Goal: Information Seeking & Learning: Learn about a topic

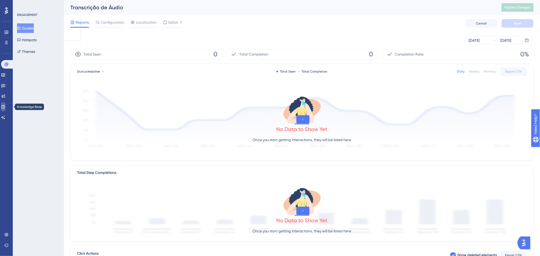
click at [3, 104] on link at bounding box center [3, 107] width 4 height 9
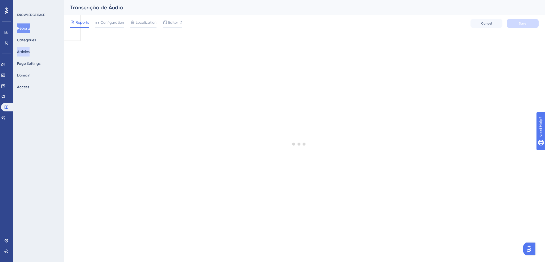
click at [30, 53] on button "Articles" at bounding box center [23, 52] width 13 height 10
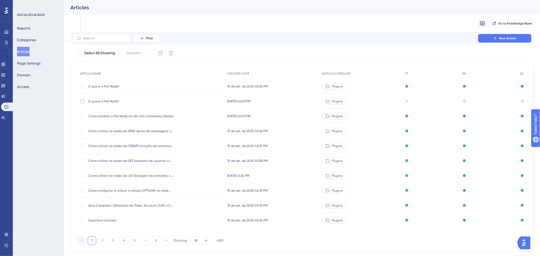
click at [82, 103] on div at bounding box center [82, 101] width 4 height 4
click at [172, 54] on icon at bounding box center [170, 53] width 5 height 5
checkbox input "false"
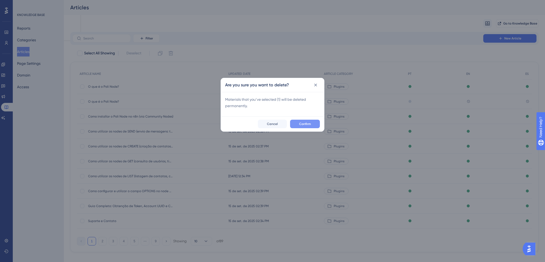
click at [303, 124] on span "Confirm" at bounding box center [305, 124] width 12 height 4
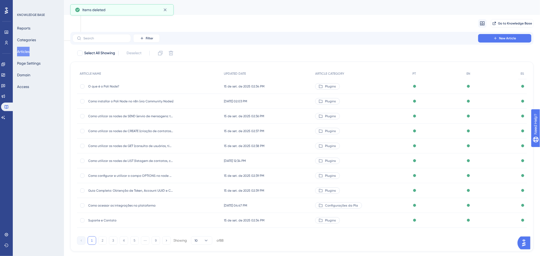
click at [112, 85] on span "O que é o Poli Node?" at bounding box center [130, 86] width 85 height 4
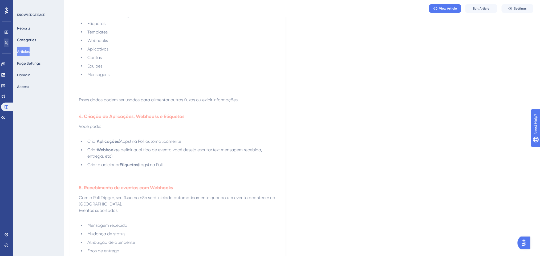
scroll to position [213, 0]
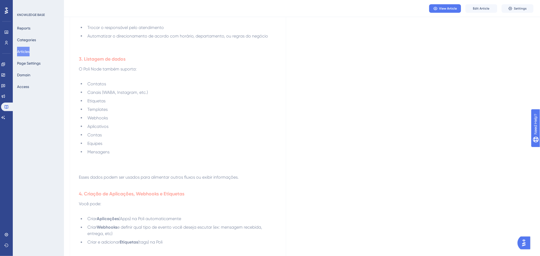
click at [27, 51] on button "Articles" at bounding box center [23, 52] width 13 height 10
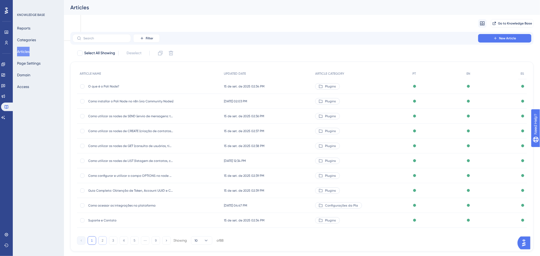
click at [102, 242] on button "2" at bounding box center [102, 241] width 9 height 9
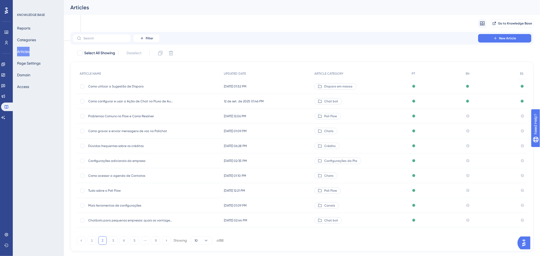
click at [139, 192] on span "Tudo sobre o Poli Flow" at bounding box center [130, 191] width 85 height 4
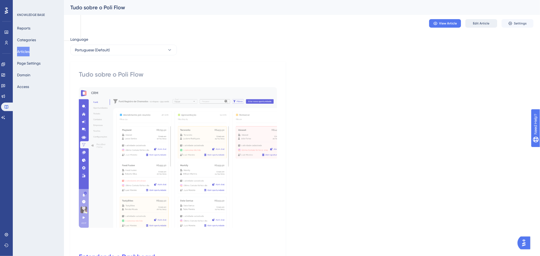
click at [482, 23] on span "Edit Article" at bounding box center [481, 23] width 17 height 4
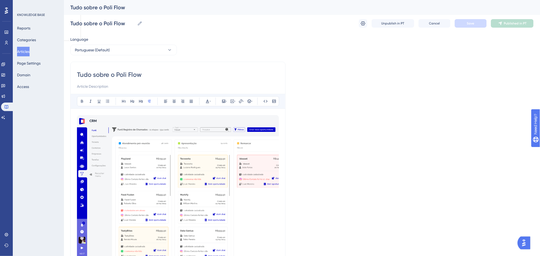
scroll to position [5817, 0]
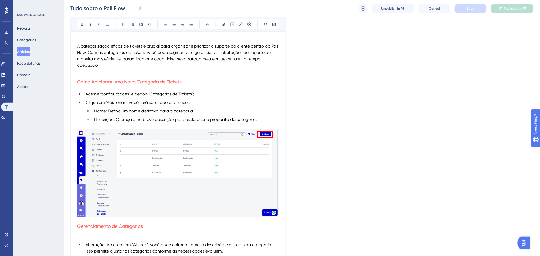
click at [215, 97] on li "Acesse ‘configurações’ e depois ‘Categorias de Tickets’;" at bounding box center [181, 94] width 196 height 6
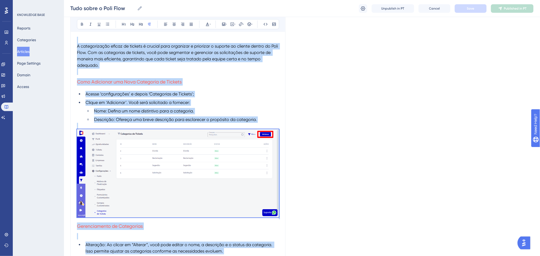
copy div "Loremipsum d Sitametco A Elitseddo e tem incididunt utlaboree dolo magnaaliqu e…"
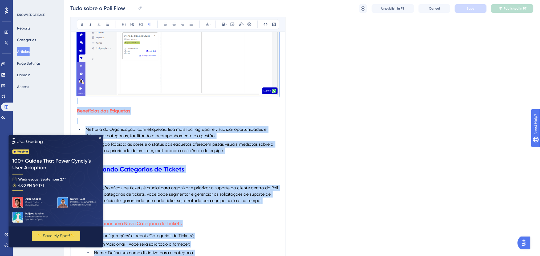
click at [257, 118] on h3 "Benefícios das Etiquetas" at bounding box center [178, 111] width 202 height 14
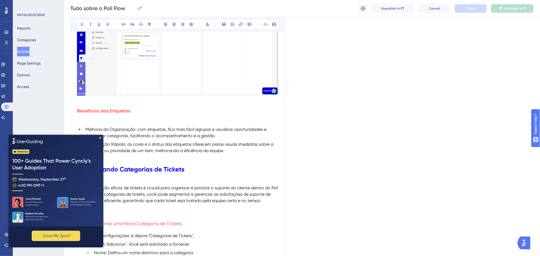
click at [101, 138] on img at bounding box center [55, 181] width 95 height 92
click at [99, 137] on icon "Close Preview" at bounding box center [100, 138] width 2 height 2
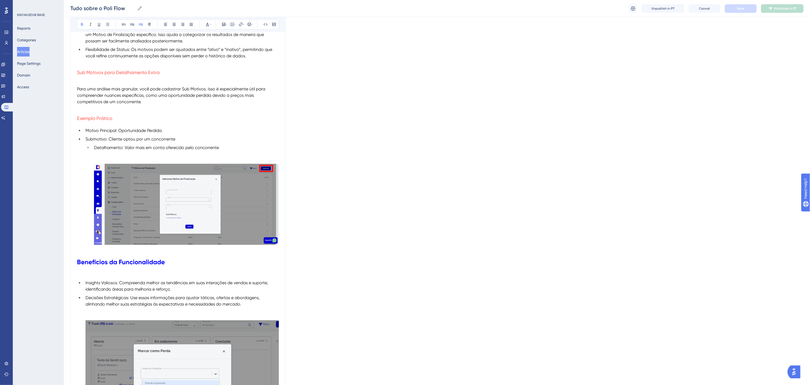
scroll to position [4936, 0]
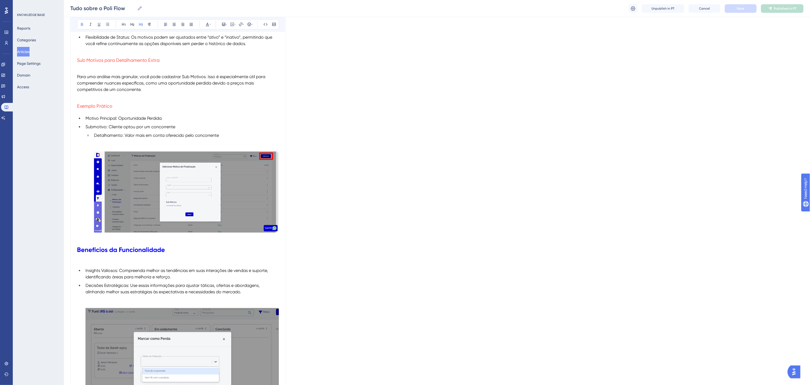
click at [174, 113] on h3 "Exemplo Prático" at bounding box center [178, 106] width 202 height 14
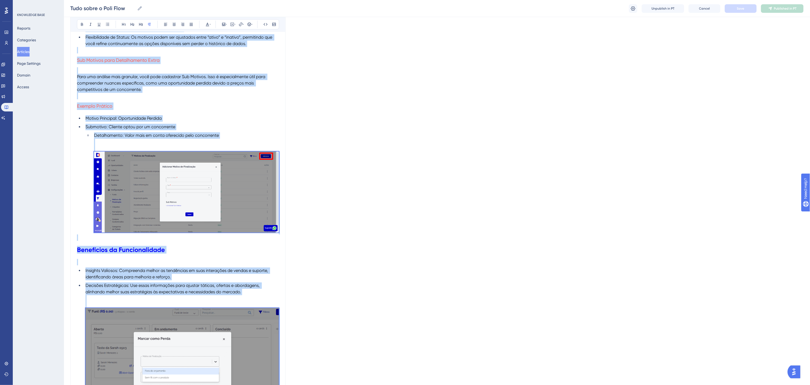
copy div "Loremipsum d Sitametco A Elitseddo e tem incididunt utlaboree dolo magnaaliqu e…"
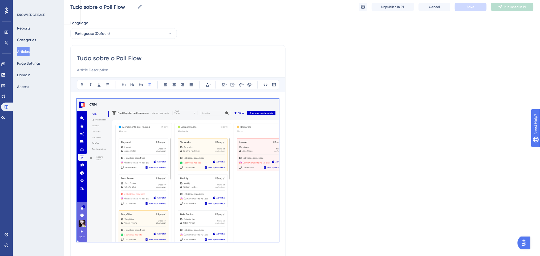
scroll to position [0, 0]
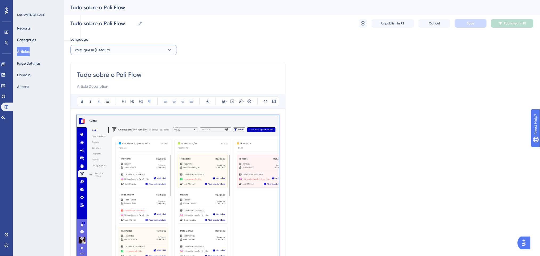
click at [128, 51] on button "Portuguese (Default)" at bounding box center [123, 50] width 107 height 11
click at [110, 74] on button "English English No translation" at bounding box center [124, 77] width 100 height 11
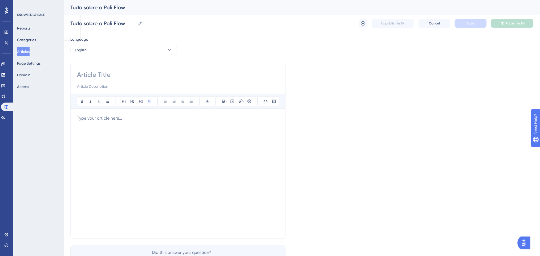
click at [114, 119] on p at bounding box center [178, 118] width 202 height 6
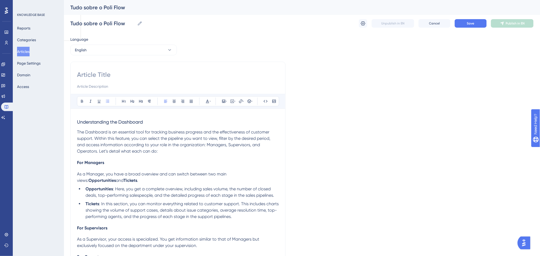
click at [109, 73] on input at bounding box center [178, 75] width 202 height 9
drag, startPoint x: 115, startPoint y: 75, endPoint x: 107, endPoint y: 75, distance: 8.3
click at [107, 75] on input "All about the Poli Flow" at bounding box center [178, 75] width 202 height 9
click at [190, 73] on input "All about Poli Flow" at bounding box center [178, 75] width 202 height 9
type input "All about Poli Flow"
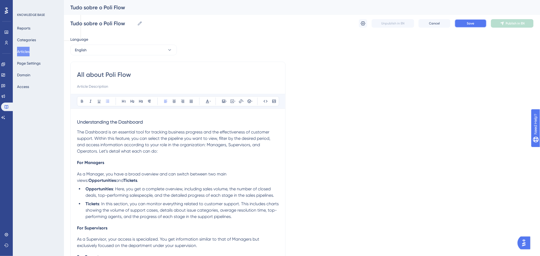
click at [474, 21] on span "Save" at bounding box center [470, 23] width 7 height 4
drag, startPoint x: 137, startPoint y: 123, endPoint x: 71, endPoint y: 124, distance: 66.3
click at [126, 103] on icon at bounding box center [124, 101] width 4 height 4
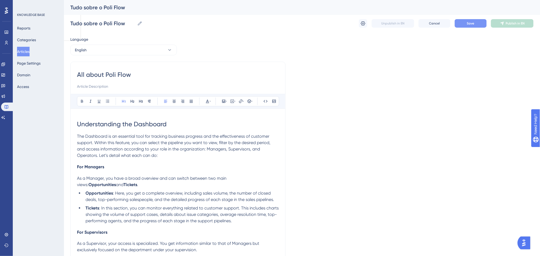
click at [190, 137] on span "The Dashboard is an essential tool for tracking business progress and the effec…" at bounding box center [174, 146] width 194 height 24
drag, startPoint x: 108, startPoint y: 169, endPoint x: 76, endPoint y: 169, distance: 32.2
click at [138, 102] on button at bounding box center [140, 101] width 7 height 7
click at [160, 166] on h3 "For Managers" at bounding box center [178, 166] width 202 height 14
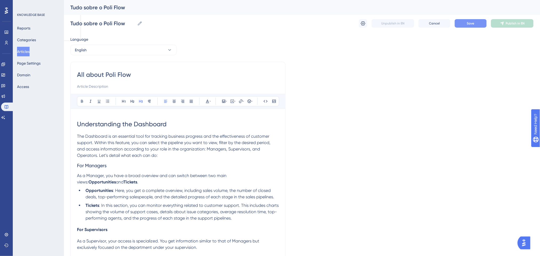
click at [165, 155] on p "The Dashboard is an essential tool for tracking business progress and the effec…" at bounding box center [178, 146] width 202 height 26
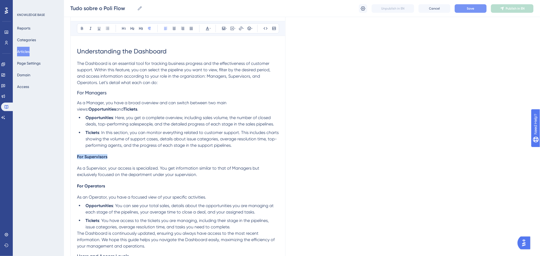
drag, startPoint x: 85, startPoint y: 158, endPoint x: 70, endPoint y: 158, distance: 16.0
click at [139, 27] on icon at bounding box center [141, 28] width 4 height 3
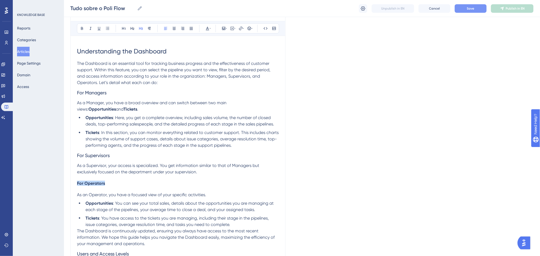
drag, startPoint x: 99, startPoint y: 185, endPoint x: 71, endPoint y: 180, distance: 28.2
click at [141, 29] on icon at bounding box center [141, 28] width 4 height 3
click at [132, 29] on icon at bounding box center [132, 28] width 4 height 4
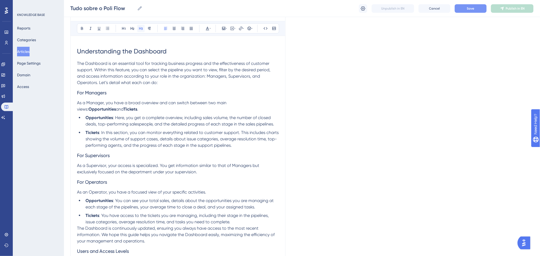
click at [140, 29] on icon at bounding box center [141, 28] width 4 height 4
click at [143, 124] on span ": Here, you get a complete overview, including sales volume, the number of clos…" at bounding box center [179, 120] width 189 height 11
drag, startPoint x: 112, startPoint y: 158, endPoint x: 83, endPoint y: 158, distance: 28.8
click at [83, 158] on h3 "For Supervisors" at bounding box center [178, 156] width 202 height 14
click at [129, 157] on h3 "For Supervisors" at bounding box center [178, 156] width 202 height 14
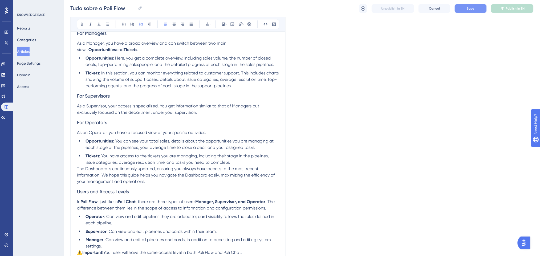
scroll to position [142, 0]
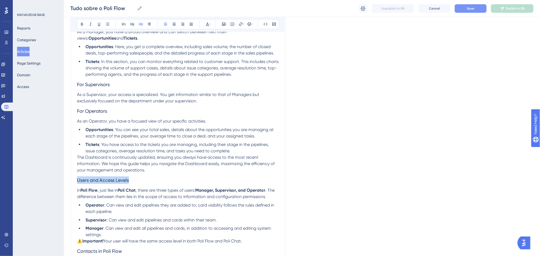
drag, startPoint x: 137, startPoint y: 180, endPoint x: 17, endPoint y: 176, distance: 120.4
click at [125, 25] on icon at bounding box center [124, 24] width 4 height 4
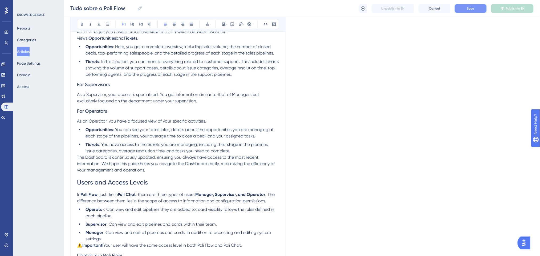
click at [160, 168] on p "The Dashboard is continuously updated, ensuring you always have access to the m…" at bounding box center [178, 163] width 202 height 19
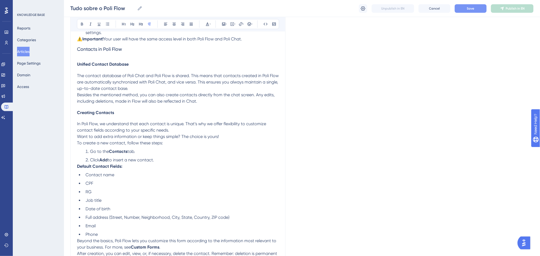
scroll to position [320, 0]
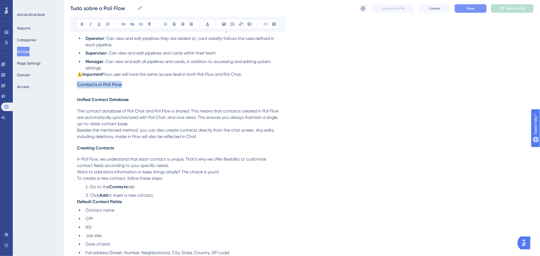
drag, startPoint x: 126, startPoint y: 85, endPoint x: 74, endPoint y: 82, distance: 52.6
click at [124, 24] on icon at bounding box center [124, 24] width 4 height 4
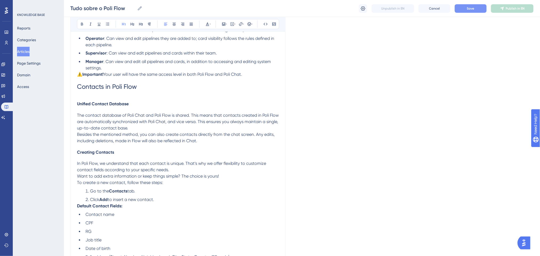
click at [150, 95] on h1 "Contacts in Poli Flow" at bounding box center [178, 87] width 202 height 18
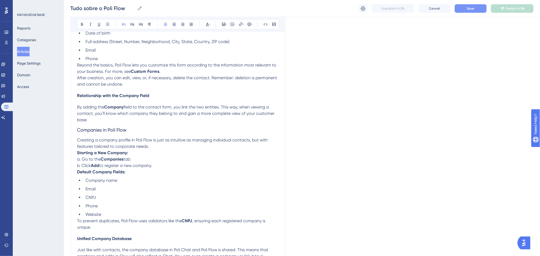
scroll to position [497, 0]
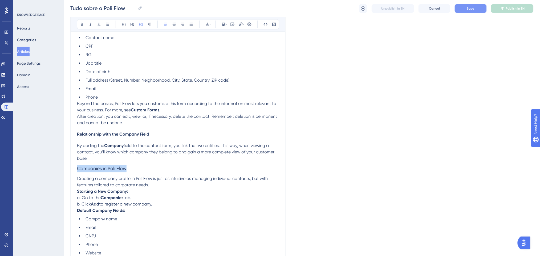
drag, startPoint x: 129, startPoint y: 173, endPoint x: 73, endPoint y: 171, distance: 55.4
click at [73, 171] on div "All about Poli Flow Bold Italic Underline Bullet Point Heading 1 Heading 2 Head…" at bounding box center [177, 236] width 215 height 1346
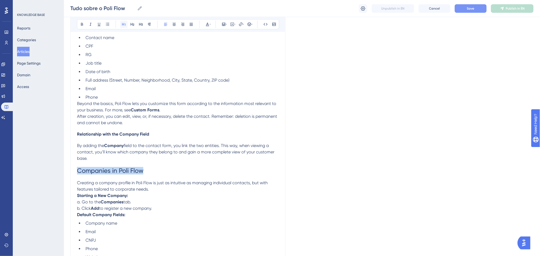
click at [123, 27] on button at bounding box center [123, 24] width 7 height 7
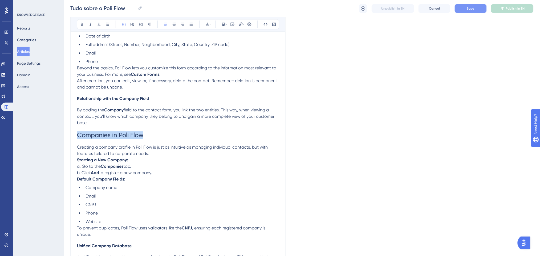
click at [169, 143] on h1 "Companies in Poli Flow" at bounding box center [178, 135] width 202 height 18
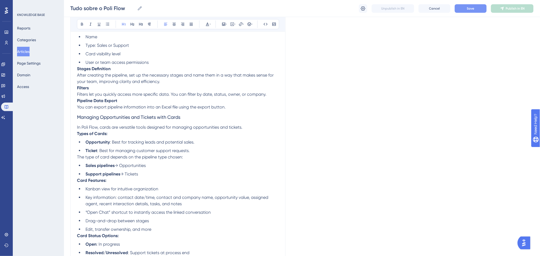
scroll to position [888, 0]
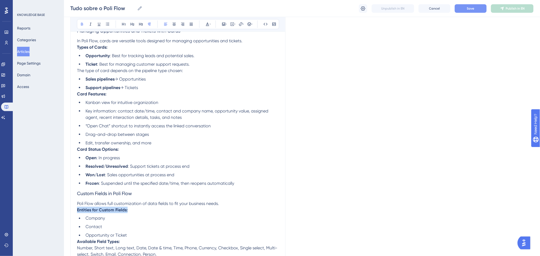
drag, startPoint x: 135, startPoint y: 212, endPoint x: 76, endPoint y: 213, distance: 58.6
click at [142, 24] on icon at bounding box center [141, 24] width 4 height 3
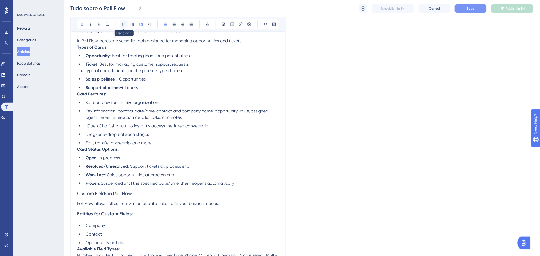
click at [127, 24] on button at bounding box center [123, 24] width 7 height 7
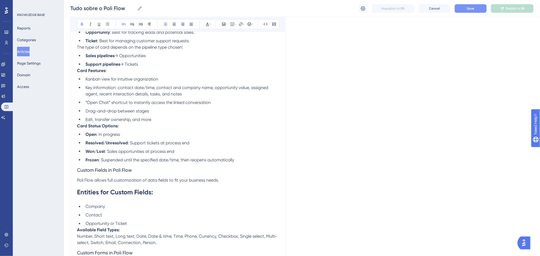
scroll to position [959, 0]
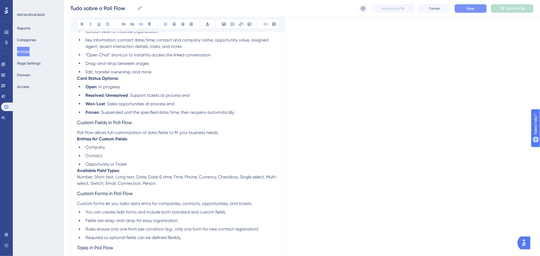
click at [176, 126] on h3 "Custom Fields in Poli Flow" at bounding box center [178, 123] width 202 height 14
drag, startPoint x: 151, startPoint y: 122, endPoint x: 77, endPoint y: 124, distance: 73.8
click at [77, 124] on h3 "Custom Fields in Poli Flow" at bounding box center [178, 123] width 202 height 14
click at [126, 25] on icon at bounding box center [124, 24] width 4 height 4
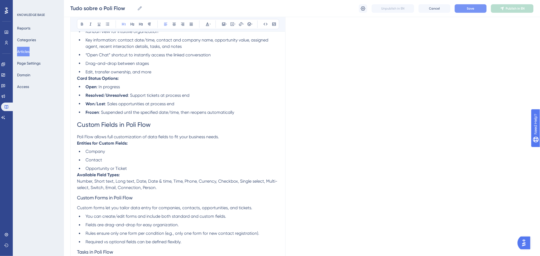
click at [190, 120] on h1 "Custom Fields in Poli Flow" at bounding box center [178, 125] width 202 height 18
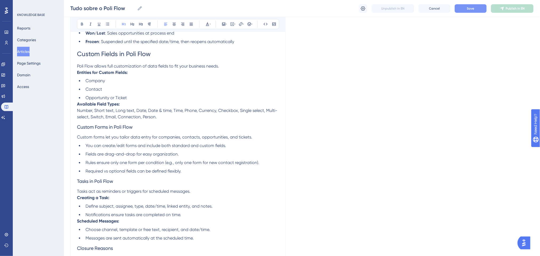
scroll to position [1101, 0]
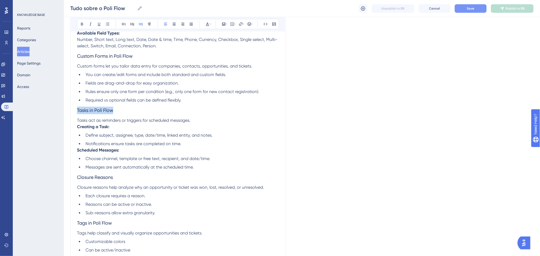
drag, startPoint x: 121, startPoint y: 112, endPoint x: 76, endPoint y: 109, distance: 45.9
click at [124, 22] on icon at bounding box center [124, 24] width 4 height 4
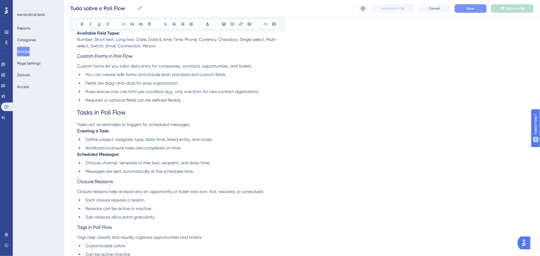
click at [228, 113] on h1 "Tasks in Poli Flow" at bounding box center [178, 113] width 202 height 18
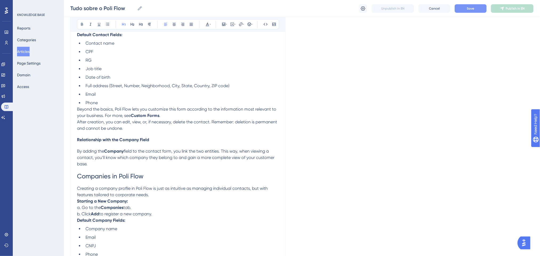
scroll to position [533, 0]
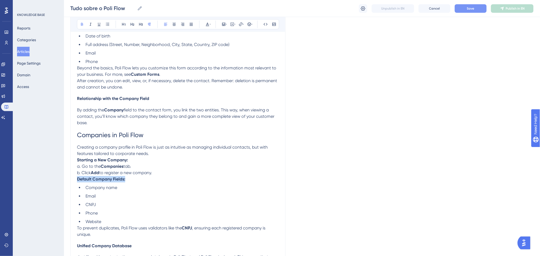
drag, startPoint x: 126, startPoint y: 180, endPoint x: 78, endPoint y: 180, distance: 48.2
click at [78, 180] on p "Default Company Fields:" at bounding box center [178, 179] width 202 height 6
click at [232, 181] on p "Default Company Fields:" at bounding box center [178, 179] width 202 height 6
drag, startPoint x: 124, startPoint y: 180, endPoint x: 76, endPoint y: 179, distance: 48.8
click at [76, 179] on div "All about Poli Flow Bold Italic Underline Bullet Point Heading 1 Heading 2 Head…" at bounding box center [177, 206] width 215 height 1358
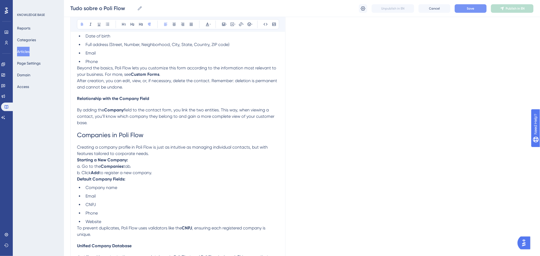
click at [161, 173] on p "Starting a New Company: a. Go to the Companies tab. b. Click Add to register a …" at bounding box center [178, 166] width 202 height 19
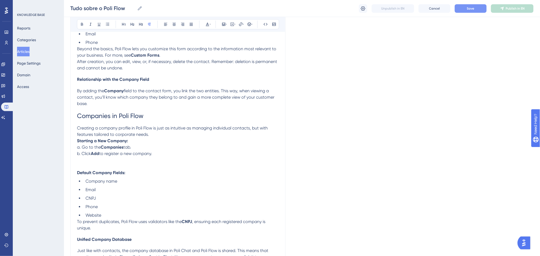
scroll to position [568, 0]
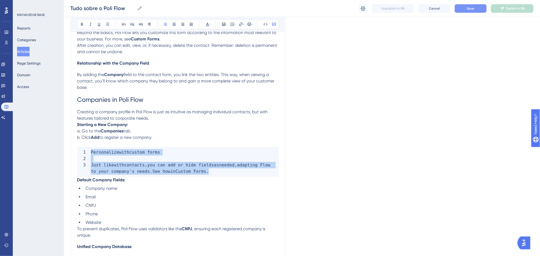
drag, startPoint x: 207, startPoint y: 174, endPoint x: 90, endPoint y: 149, distance: 119.8
click at [90, 149] on code "Personalize with custom forms Just like with contacts , you can add or hide fie…" at bounding box center [178, 162] width 202 height 30
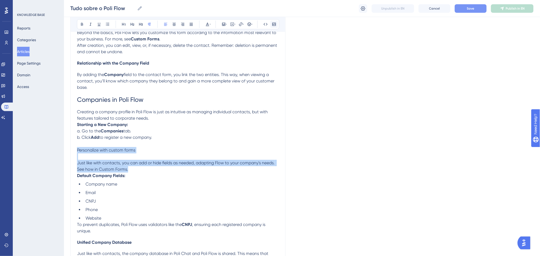
click at [275, 23] on icon at bounding box center [273, 24] width 3 height 3
click at [159, 155] on p "Personalize with custom forms Just like with contacts, you can add or hide fiel…" at bounding box center [178, 160] width 202 height 26
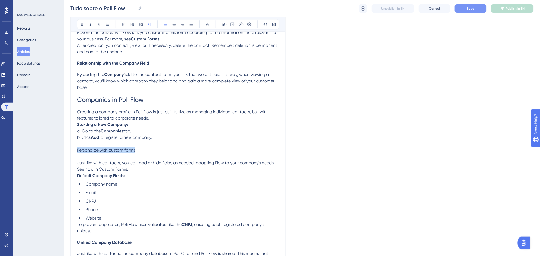
drag, startPoint x: 148, startPoint y: 147, endPoint x: 63, endPoint y: 149, distance: 85.5
click at [64, 149] on div "Performance Users Engagement Widgets Feedback Product Updates Knowledge Base AI…" at bounding box center [302, 177] width 476 height 1491
click at [124, 24] on icon at bounding box center [123, 24] width 3 height 3
click at [142, 144] on p at bounding box center [178, 144] width 202 height 6
click at [118, 160] on p "Personalize with custom forms Just like with contacts, you can add or hide fiel…" at bounding box center [178, 160] width 202 height 26
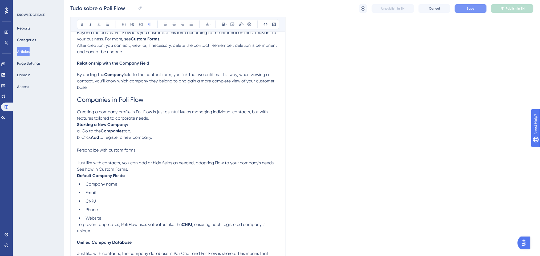
click at [78, 164] on span "Just like with contacts, you can add or hide fields as needed, adapting Flow to…" at bounding box center [176, 166] width 199 height 11
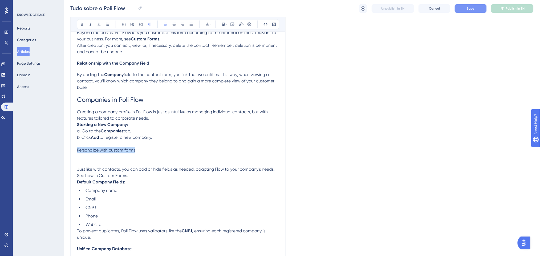
drag, startPoint x: 137, startPoint y: 153, endPoint x: 68, endPoint y: 148, distance: 68.6
click at [69, 152] on div "Performance Users Engagement Widgets Feedback Product Updates Knowledge Base AI…" at bounding box center [302, 180] width 476 height 1497
click at [127, 23] on button at bounding box center [123, 24] width 7 height 7
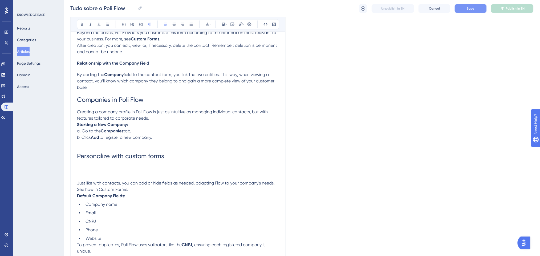
click at [188, 132] on p "Starting a New Company: a. Go to the Companies tab. b. Click Add to register a …" at bounding box center [178, 131] width 202 height 19
click at [160, 182] on span "Just like with contacts, you can add or hide fields as needed, adapting Flow to…" at bounding box center [176, 186] width 199 height 11
click at [135, 173] on h1 "Personalize with custom forms" at bounding box center [178, 163] width 202 height 33
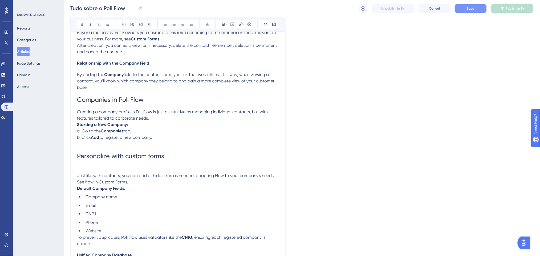
click at [78, 176] on span "Just like with contacts, you can add or hide fields as needed, adapting Flow to…" at bounding box center [176, 178] width 199 height 11
click at [131, 165] on h1 "Personalize with custom forms" at bounding box center [178, 160] width 202 height 26
click at [125, 167] on h1 "Personalize with custom forms" at bounding box center [178, 160] width 202 height 26
click at [91, 168] on h1 "Personalize with custom forms" at bounding box center [178, 160] width 202 height 26
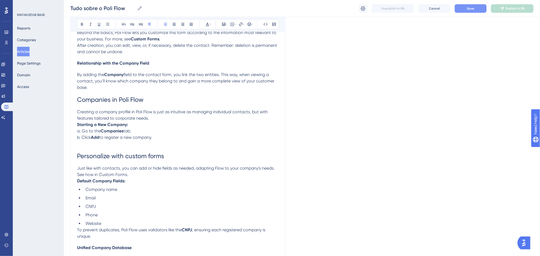
click at [130, 176] on p "Just like with contacts, you can add or hide fields as needed, adapting Flow to…" at bounding box center [178, 171] width 202 height 13
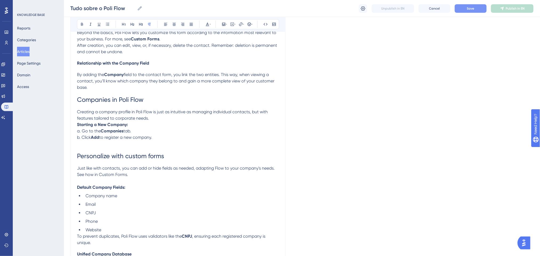
click at [163, 181] on p at bounding box center [178, 181] width 202 height 6
click at [189, 153] on h1 "Personalize with custom forms" at bounding box center [178, 156] width 202 height 18
click at [140, 122] on p "Starting a New Company: a. Go to the Companies tab. b. Click Add to register a …" at bounding box center [178, 131] width 202 height 19
click at [150, 120] on p "Creating a company profile in Poli Flow is just as intuitive as managing indivi…" at bounding box center [178, 115] width 202 height 13
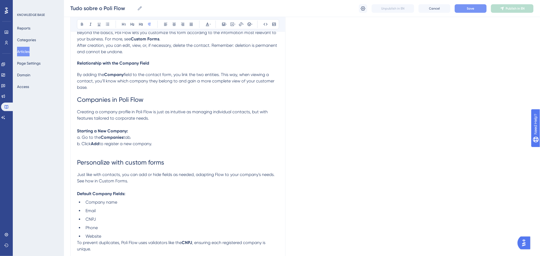
click at [181, 129] on p "Starting a New Company: a. Go to the Companies tab. b. Click Add to register a …" at bounding box center [178, 137] width 202 height 19
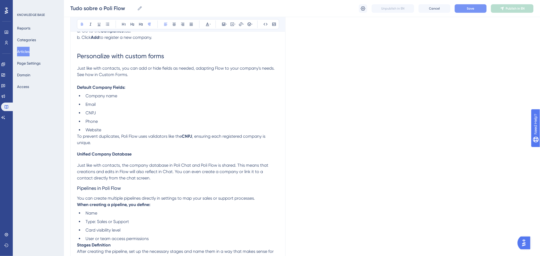
scroll to position [710, 0]
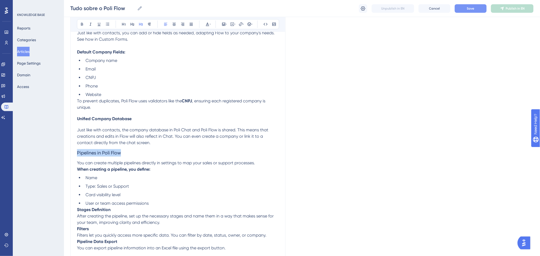
drag, startPoint x: 125, startPoint y: 152, endPoint x: 77, endPoint y: 152, distance: 47.7
click at [77, 152] on h3 "Pipelines in Poli Flow" at bounding box center [178, 153] width 202 height 14
click at [122, 26] on icon at bounding box center [124, 24] width 4 height 4
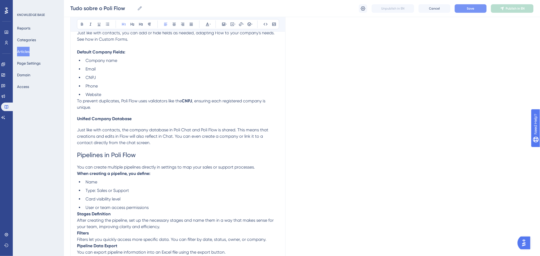
click at [173, 161] on h1 "Pipelines in Poli Flow" at bounding box center [178, 155] width 202 height 18
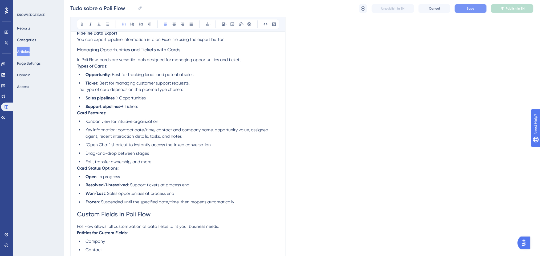
scroll to position [888, 0]
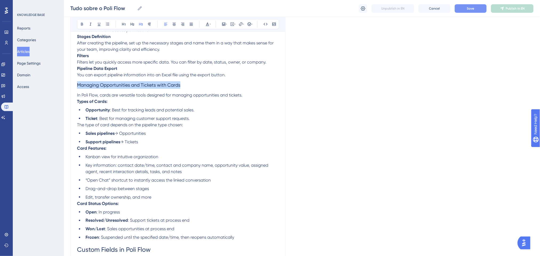
drag, startPoint x: 197, startPoint y: 86, endPoint x: 77, endPoint y: 82, distance: 120.2
click at [77, 82] on h3 "Managing Opportunities and Tickets with Cards" at bounding box center [178, 85] width 202 height 14
click at [124, 26] on icon at bounding box center [124, 24] width 4 height 4
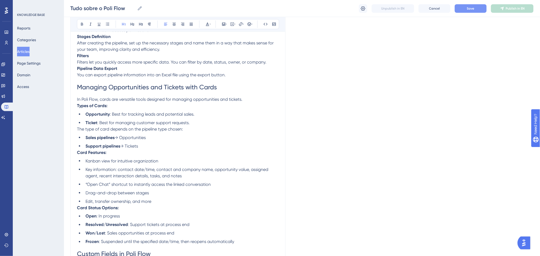
click at [257, 112] on li "Opportunity : Best for tracking leads and potential sales." at bounding box center [181, 114] width 196 height 6
drag, startPoint x: 107, startPoint y: 107, endPoint x: 76, endPoint y: 107, distance: 30.4
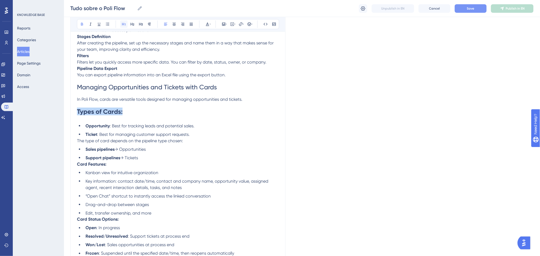
click at [124, 25] on icon at bounding box center [123, 24] width 3 height 3
click at [170, 100] on span "In Poli Flow, cards are versatile tools designed for managing opportunities and…" at bounding box center [159, 99] width 165 height 5
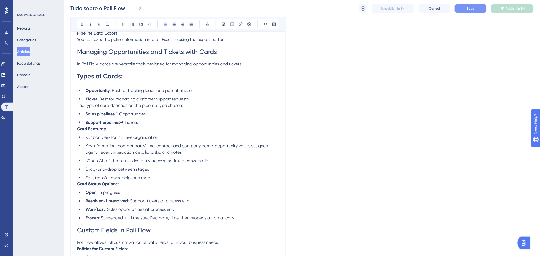
scroll to position [959, 0]
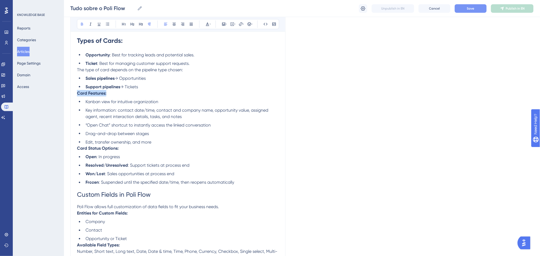
drag, startPoint x: 112, startPoint y: 93, endPoint x: 73, endPoint y: 93, distance: 38.9
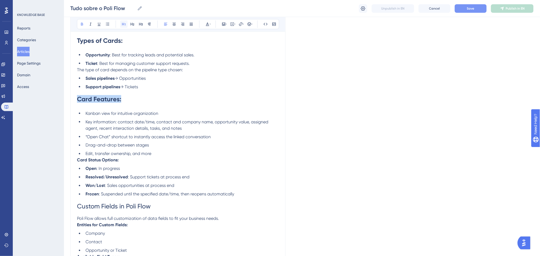
click at [125, 23] on icon at bounding box center [124, 24] width 4 height 4
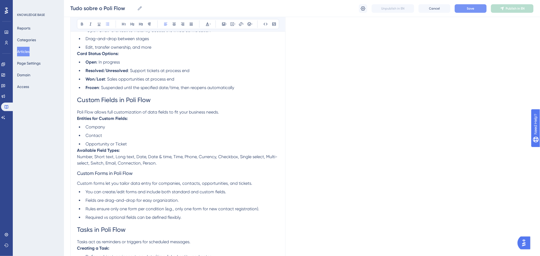
scroll to position [1243, 0]
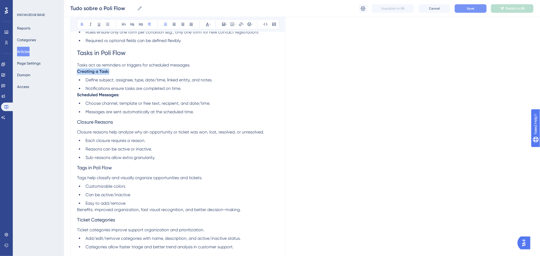
drag, startPoint x: 110, startPoint y: 70, endPoint x: 68, endPoint y: 69, distance: 41.8
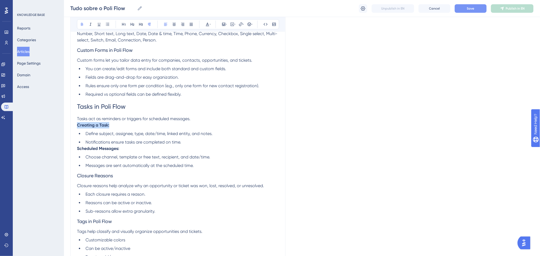
scroll to position [1293, 0]
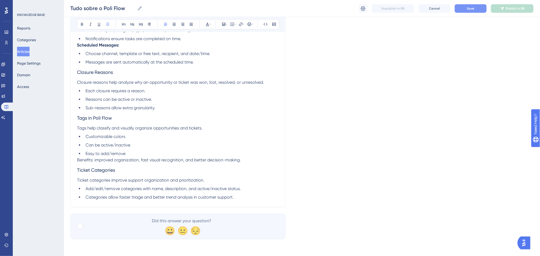
click at [200, 107] on li "Sub-reasons allow extra granularity." at bounding box center [181, 108] width 196 height 6
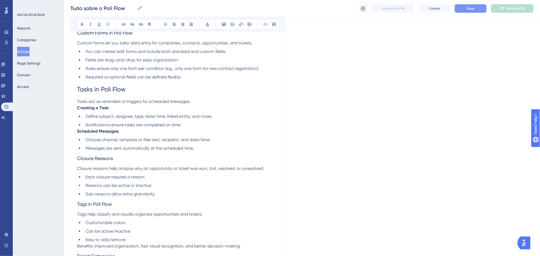
scroll to position [1222, 0]
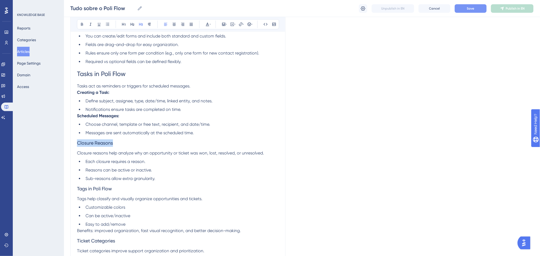
drag, startPoint x: 115, startPoint y: 142, endPoint x: 67, endPoint y: 145, distance: 48.3
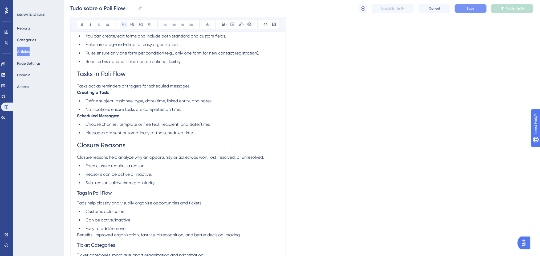
click at [124, 25] on icon at bounding box center [124, 24] width 4 height 4
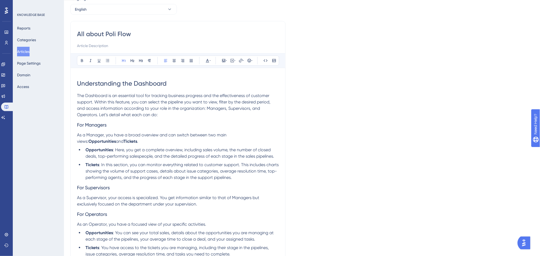
scroll to position [0, 0]
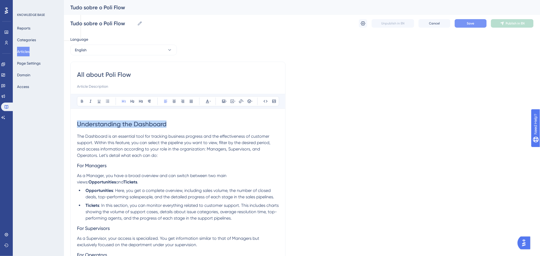
drag, startPoint x: 165, startPoint y: 129, endPoint x: 146, endPoint y: 96, distance: 38.3
click at [208, 100] on icon at bounding box center [207, 101] width 4 height 4
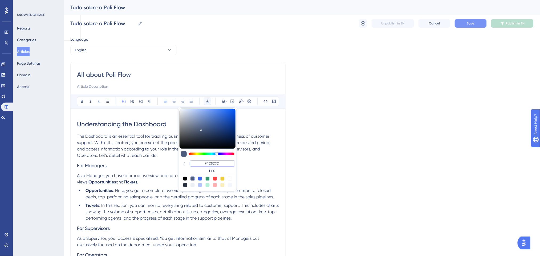
drag, startPoint x: 219, startPoint y: 164, endPoint x: 205, endPoint y: 162, distance: 14.5
click at [205, 162] on input "#4C5C7C" at bounding box center [212, 164] width 45 height 6
paste input "0000FF"
type input "#0000FF"
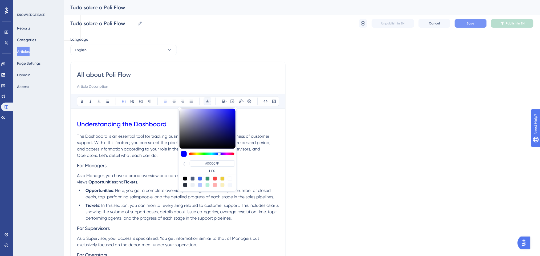
click at [121, 128] on span "Understanding the Dashboard" at bounding box center [121, 124] width 89 height 7
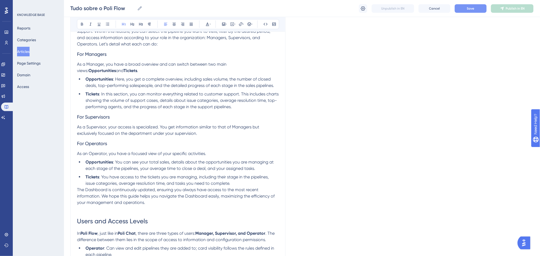
scroll to position [142, 0]
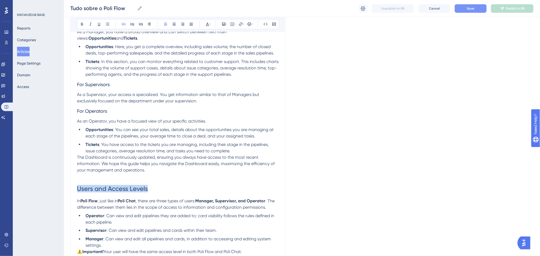
drag, startPoint x: 122, startPoint y: 190, endPoint x: 75, endPoint y: 186, distance: 46.8
click at [210, 22] on icon at bounding box center [210, 24] width 1 height 4
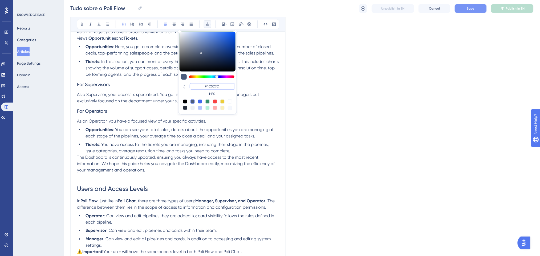
paste input "0000FF"
type input "#0000FF"
drag, startPoint x: 229, startPoint y: 89, endPoint x: 194, endPoint y: 79, distance: 36.1
click at [194, 79] on div "#0000FF HEX" at bounding box center [207, 72] width 59 height 84
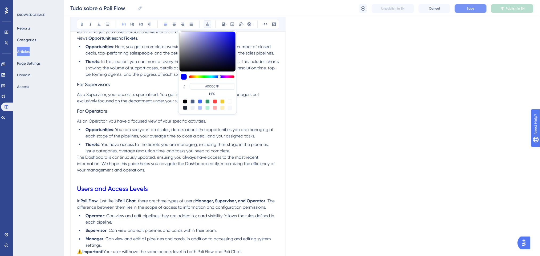
click at [171, 176] on p at bounding box center [178, 177] width 202 height 6
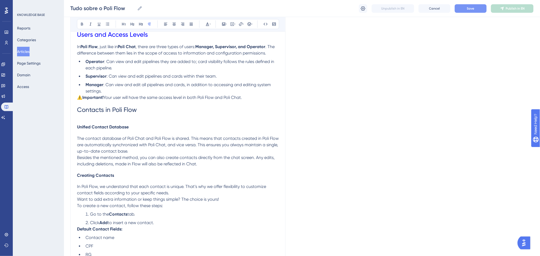
scroll to position [284, 0]
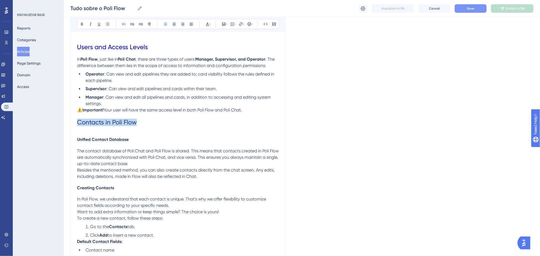
drag, startPoint x: 148, startPoint y: 121, endPoint x: 69, endPoint y: 122, distance: 79.1
click at [206, 22] on icon at bounding box center [207, 24] width 4 height 4
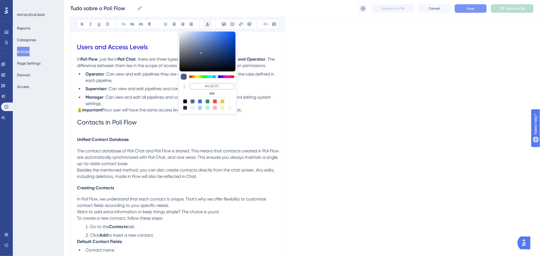
drag, startPoint x: 223, startPoint y: 88, endPoint x: 203, endPoint y: 88, distance: 19.4
click at [203, 88] on input "#4C5C7C" at bounding box center [212, 86] width 45 height 6
paste input "0000FF"
type input "#0000FF"
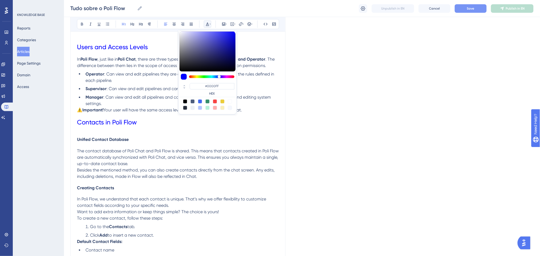
click at [163, 124] on h1 "Contacts in Poli Flow" at bounding box center [178, 123] width 202 height 18
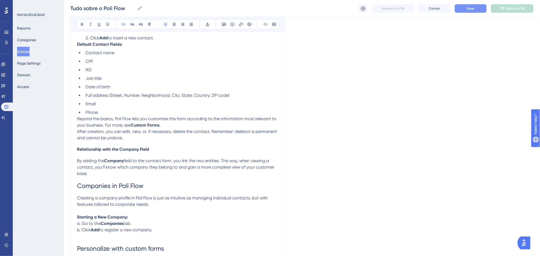
scroll to position [497, 0]
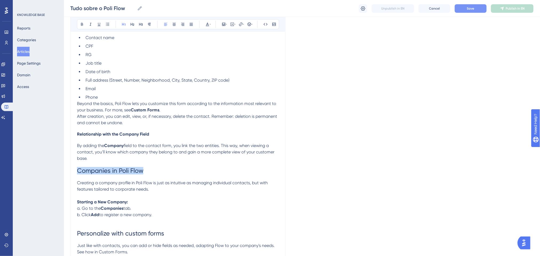
drag, startPoint x: 148, startPoint y: 174, endPoint x: 67, endPoint y: 164, distance: 81.0
click at [207, 26] on icon at bounding box center [207, 24] width 4 height 4
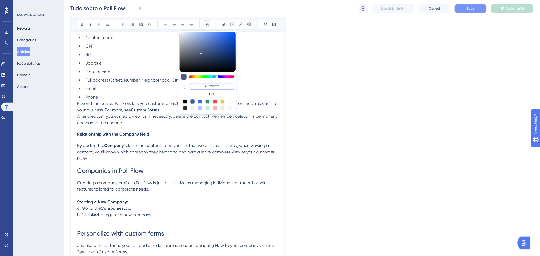
drag, startPoint x: 221, startPoint y: 87, endPoint x: 201, endPoint y: 85, distance: 19.6
click at [201, 85] on input "#4C5C7C" at bounding box center [212, 86] width 45 height 6
paste input "0000FF"
type input "#0000FF"
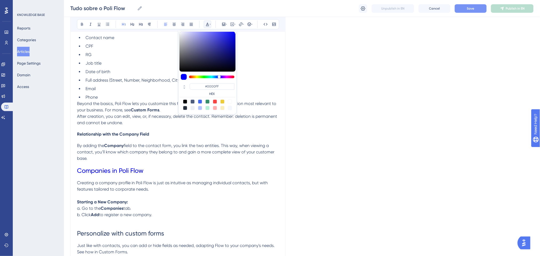
click at [133, 150] on span "field to the contact form, you link the two entities. This way, when viewing a …" at bounding box center [176, 152] width 198 height 18
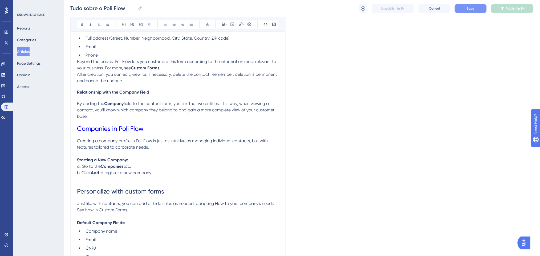
scroll to position [604, 0]
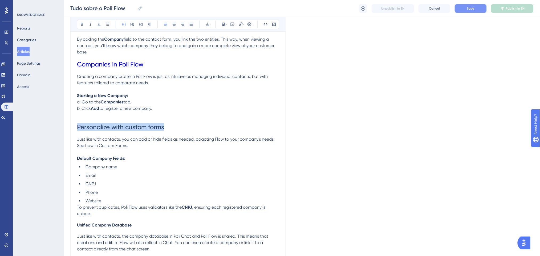
drag, startPoint x: 172, startPoint y: 124, endPoint x: 63, endPoint y: 123, distance: 108.9
click at [64, 123] on div "Performance Users Engagement Widgets Feedback Product Updates Knowledge Base AI…" at bounding box center [302, 168] width 476 height 1545
click at [206, 25] on icon at bounding box center [207, 24] width 4 height 4
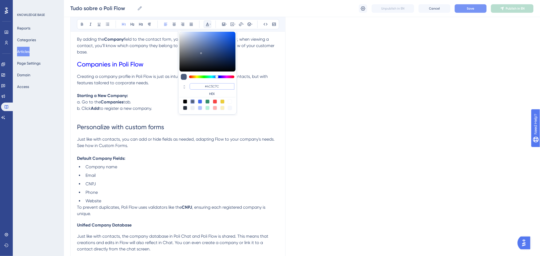
drag, startPoint x: 224, startPoint y: 85, endPoint x: 201, endPoint y: 86, distance: 23.2
click at [201, 86] on input "#4C5C7C" at bounding box center [212, 86] width 45 height 6
paste input "0000FF"
type input "#0000FF"
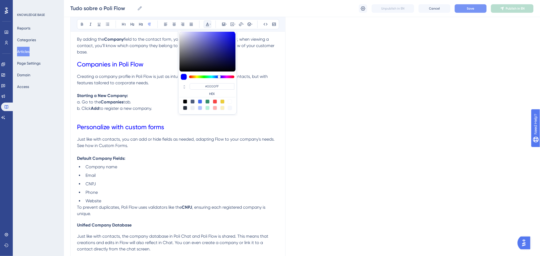
click at [81, 151] on p at bounding box center [178, 152] width 202 height 6
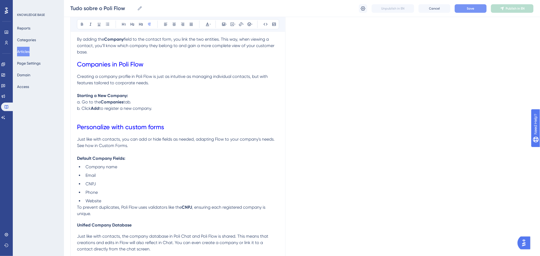
scroll to position [710, 0]
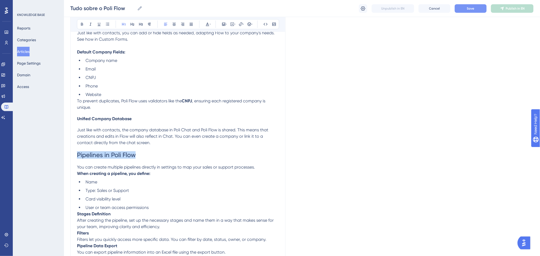
drag, startPoint x: 111, startPoint y: 156, endPoint x: 123, endPoint y: 60, distance: 96.4
click at [77, 151] on h1 "Pipelines in Poli Flow" at bounding box center [178, 155] width 202 height 18
click at [205, 26] on icon at bounding box center [207, 24] width 4 height 4
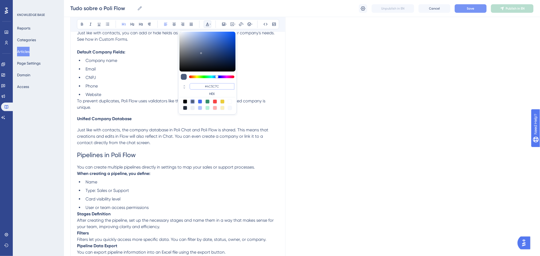
drag, startPoint x: 223, startPoint y: 88, endPoint x: 205, endPoint y: 86, distance: 18.8
click at [205, 86] on input "#4C5C7C" at bounding box center [212, 86] width 45 height 6
paste input "0000FF"
type input "#0000FF"
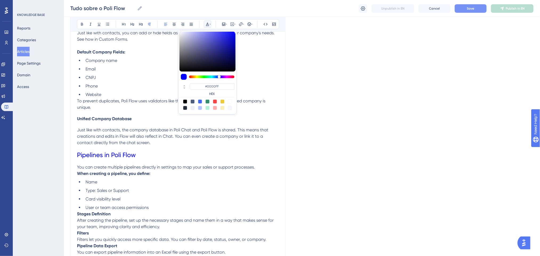
click at [165, 167] on span "You can create multiple pipelines directly in settings to map your sales or sup…" at bounding box center [166, 167] width 178 height 5
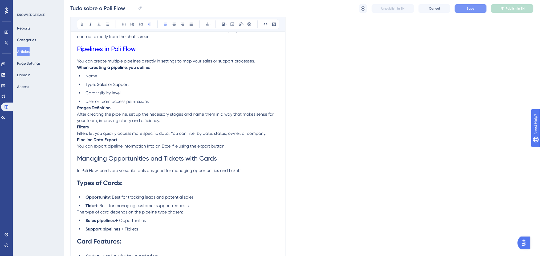
scroll to position [817, 0]
drag, startPoint x: 189, startPoint y: 158, endPoint x: 78, endPoint y: 158, distance: 110.8
click at [78, 158] on h1 "Managing Opportunities and Tickets with Cards" at bounding box center [178, 158] width 202 height 18
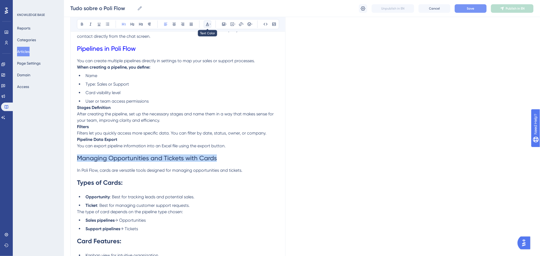
click at [207, 25] on icon at bounding box center [207, 24] width 4 height 4
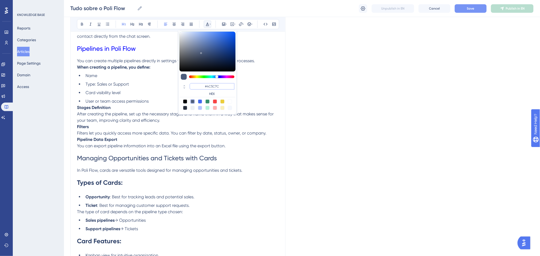
drag, startPoint x: 207, startPoint y: 87, endPoint x: 201, endPoint y: 87, distance: 6.7
click at [201, 87] on input "#4C5C7C" at bounding box center [212, 86] width 45 height 6
paste input "0000FF"
type input "#0000FF"
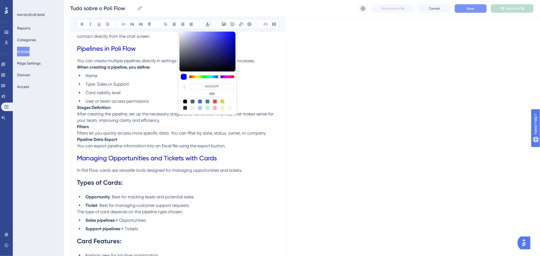
click at [144, 89] on ul "Name Type: Sales or Support Card visibility level User or team access permissio…" at bounding box center [178, 89] width 202 height 32
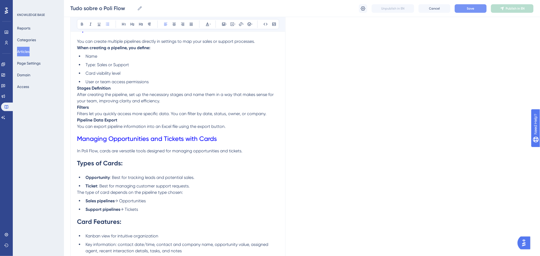
scroll to position [852, 0]
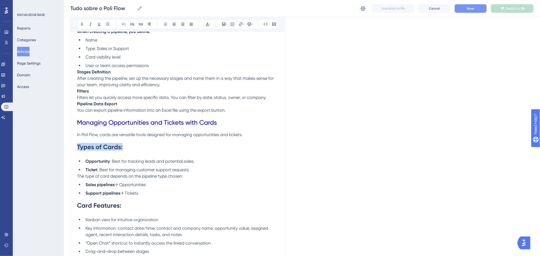
drag, startPoint x: 124, startPoint y: 148, endPoint x: 118, endPoint y: 103, distance: 45.9
click at [205, 24] on icon at bounding box center [207, 24] width 4 height 4
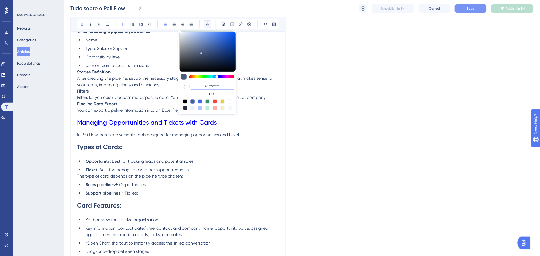
drag, startPoint x: 222, startPoint y: 86, endPoint x: 206, endPoint y: 86, distance: 16.2
click at [206, 86] on input "#4C5C7C" at bounding box center [212, 86] width 45 height 6
paste input "0000FF"
type input "#0000FF"
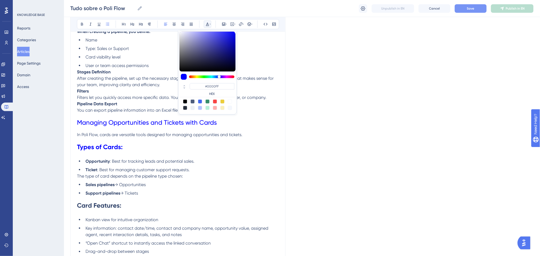
click at [133, 189] on ul "Sales pipelines → Opportunities Support pipelines → Tickets" at bounding box center [178, 189] width 202 height 15
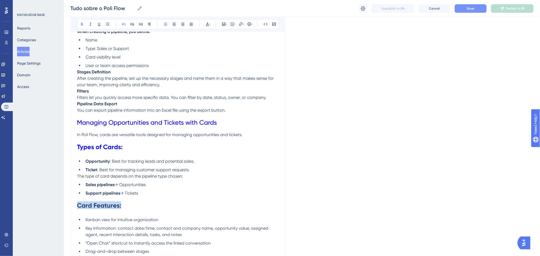
drag, startPoint x: 124, startPoint y: 203, endPoint x: 72, endPoint y: 200, distance: 52.6
click at [206, 22] on icon at bounding box center [207, 24] width 4 height 4
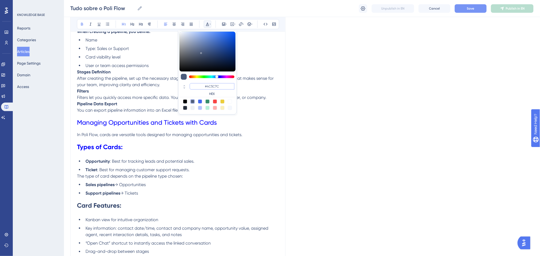
drag, startPoint x: 222, startPoint y: 86, endPoint x: 203, endPoint y: 87, distance: 18.4
click at [203, 87] on input "#4C5C7C" at bounding box center [212, 86] width 45 height 6
paste input "0000FF"
type input "#0000FF"
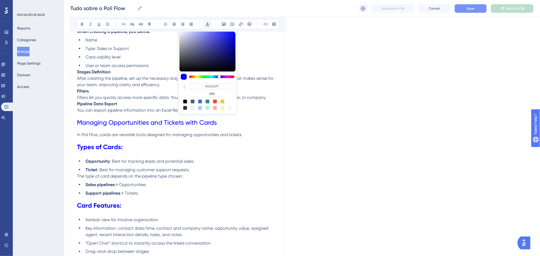
click at [154, 128] on h1 "Managing Opportunities and Tickets with Cards" at bounding box center [178, 123] width 202 height 18
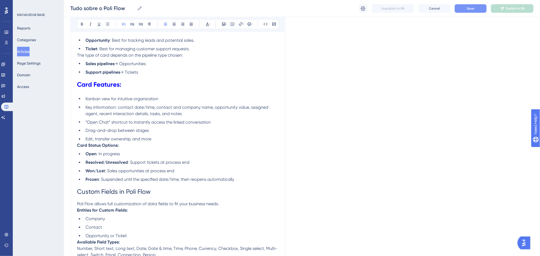
scroll to position [923, 0]
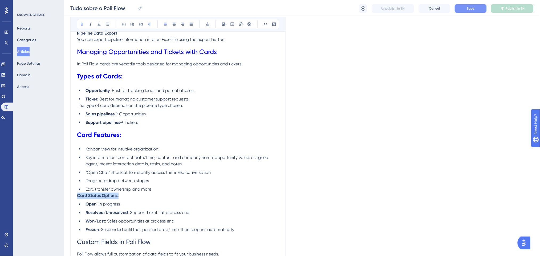
drag, startPoint x: 125, startPoint y: 197, endPoint x: 72, endPoint y: 196, distance: 53.0
click at [126, 23] on icon at bounding box center [124, 24] width 4 height 4
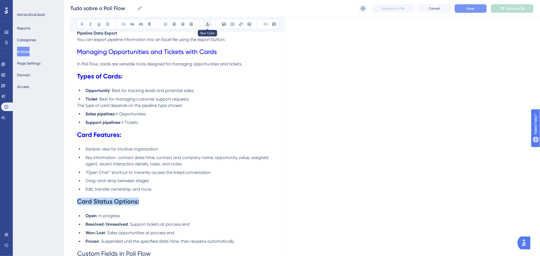
click at [208, 24] on icon at bounding box center [207, 24] width 4 height 4
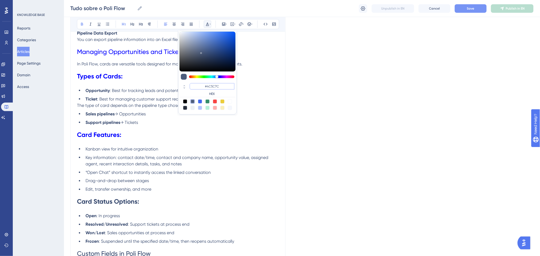
drag, startPoint x: 223, startPoint y: 86, endPoint x: 189, endPoint y: 89, distance: 34.2
click at [189, 89] on div "#4C5C7C HEX" at bounding box center [208, 89] width 56 height 15
paste input "0000FF"
type input "#0000FF"
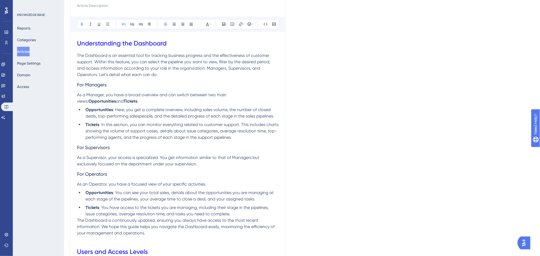
scroll to position [0, 0]
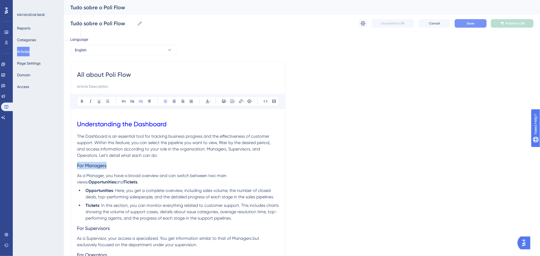
drag, startPoint x: 118, startPoint y: 164, endPoint x: 60, endPoint y: 165, distance: 57.5
click at [206, 100] on icon at bounding box center [207, 101] width 4 height 4
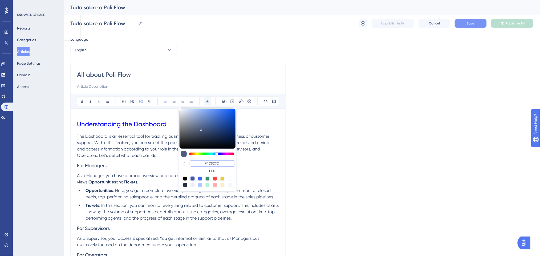
drag, startPoint x: 221, startPoint y: 163, endPoint x: 188, endPoint y: 163, distance: 32.2
click at [188, 163] on div "#4C5C7C HEX" at bounding box center [208, 167] width 56 height 15
paste input "FF675F"
type input "#FF675F"
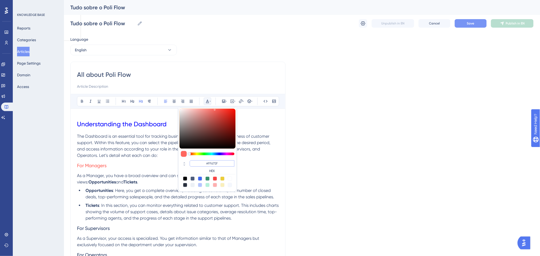
drag, startPoint x: 224, startPoint y: 164, endPoint x: 201, endPoint y: 165, distance: 22.9
click at [201, 165] on input "#FF675F" at bounding box center [212, 164] width 45 height 6
click at [142, 166] on h3 "For Managers" at bounding box center [178, 166] width 202 height 14
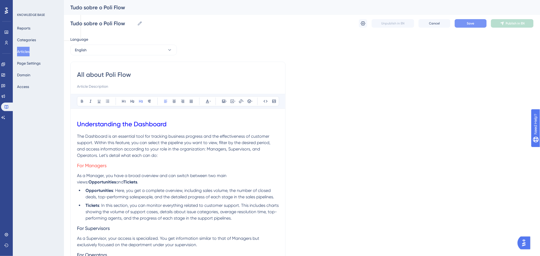
scroll to position [35, 0]
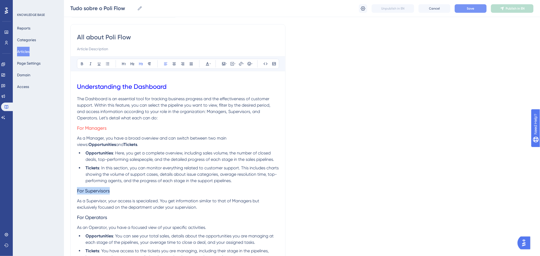
drag, startPoint x: 110, startPoint y: 190, endPoint x: 78, endPoint y: 195, distance: 32.8
click at [78, 195] on h3 "For Supervisors" at bounding box center [178, 191] width 202 height 14
click at [205, 64] on icon at bounding box center [207, 64] width 4 height 4
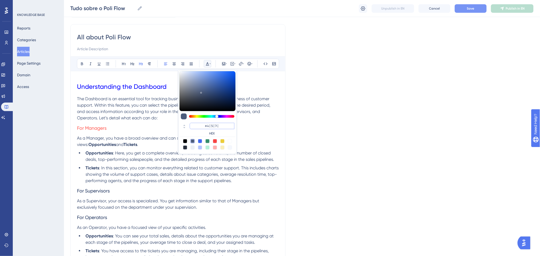
drag, startPoint x: 225, startPoint y: 126, endPoint x: 203, endPoint y: 124, distance: 21.7
click at [203, 124] on input "#4C5C7C" at bounding box center [212, 126] width 45 height 6
paste input "FF675F"
type input "#FF675F"
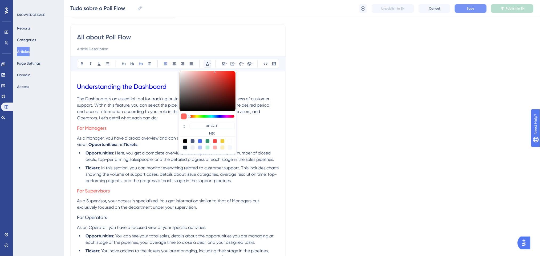
click at [127, 175] on span ": In this section, you can monitor everything related to customer support. This…" at bounding box center [182, 175] width 194 height 18
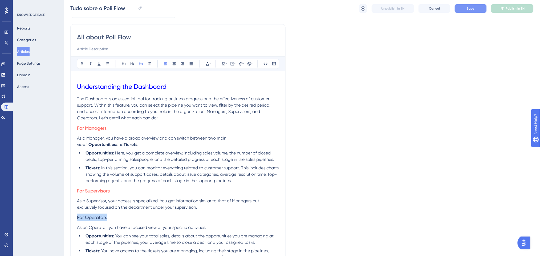
drag, startPoint x: 109, startPoint y: 218, endPoint x: 78, endPoint y: 218, distance: 31.7
click at [78, 218] on h3 "For Operators" at bounding box center [178, 218] width 202 height 14
click at [208, 63] on icon at bounding box center [207, 63] width 3 height 3
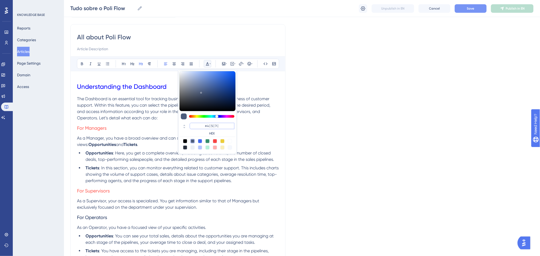
paste input "FF675F"
type input "#FF675F"
drag, startPoint x: 222, startPoint y: 126, endPoint x: 200, endPoint y: 125, distance: 21.9
click at [200, 125] on input "#FF675F" at bounding box center [212, 126] width 45 height 6
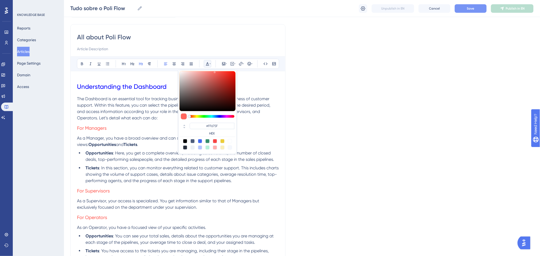
click at [156, 187] on h3 "For Supervisors" at bounding box center [178, 191] width 202 height 14
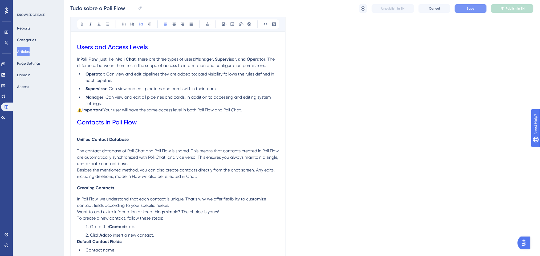
scroll to position [320, 0]
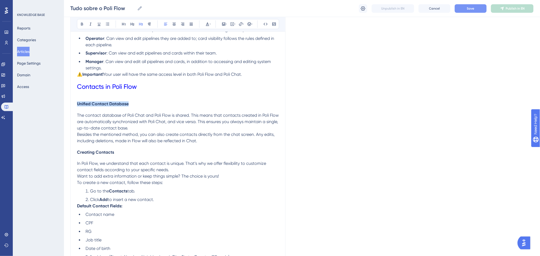
drag, startPoint x: 129, startPoint y: 104, endPoint x: 78, endPoint y: 104, distance: 50.9
click at [78, 104] on span "Unified Contact Database" at bounding box center [103, 104] width 52 height 5
click at [210, 25] on icon at bounding box center [210, 24] width 1 height 4
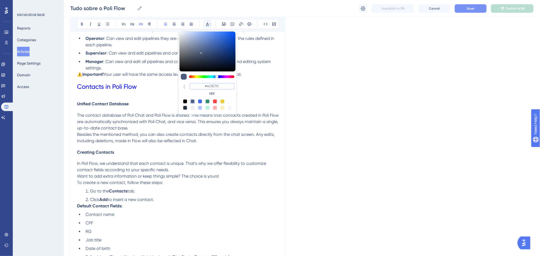
paste input "FF675F"
type input "#FF675F"
drag, startPoint x: 223, startPoint y: 85, endPoint x: 205, endPoint y: 85, distance: 18.1
click at [205, 85] on input "#FF675F" at bounding box center [212, 86] width 45 height 6
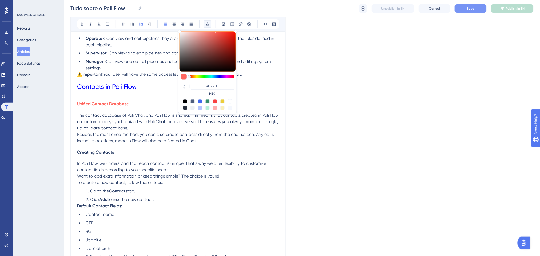
click at [136, 91] on h1 "Contacts in Poli Flow" at bounding box center [178, 87] width 202 height 18
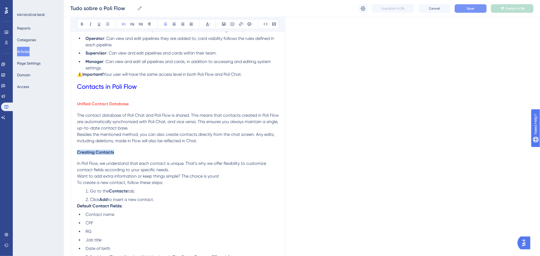
drag, startPoint x: 120, startPoint y: 154, endPoint x: 78, endPoint y: 152, distance: 42.4
click at [78, 152] on h4 "Creating Contacts" at bounding box center [178, 152] width 202 height 5
click at [208, 24] on icon at bounding box center [207, 24] width 4 height 4
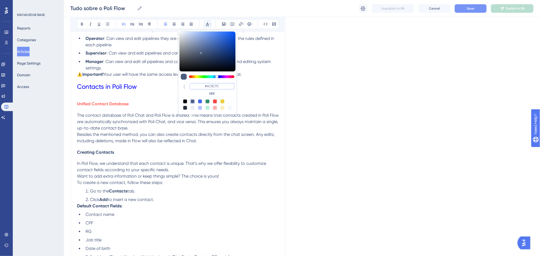
drag, startPoint x: 220, startPoint y: 84, endPoint x: 205, endPoint y: 84, distance: 14.7
click at [205, 84] on input "#4C5C7C" at bounding box center [212, 86] width 45 height 6
paste input "FF675F"
type input "#FF675F"
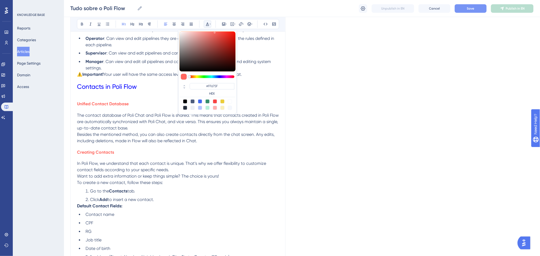
click at [150, 95] on h1 "Contacts in Poli Flow" at bounding box center [178, 87] width 202 height 18
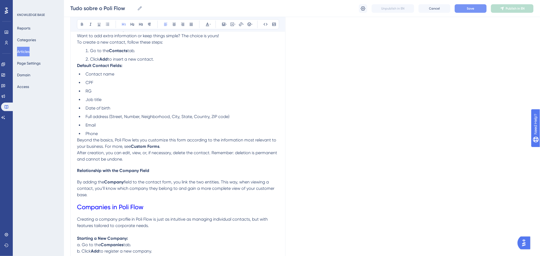
scroll to position [462, 0]
drag, startPoint x: 153, startPoint y: 168, endPoint x: 74, endPoint y: 169, distance: 79.1
click at [206, 25] on icon at bounding box center [207, 24] width 4 height 4
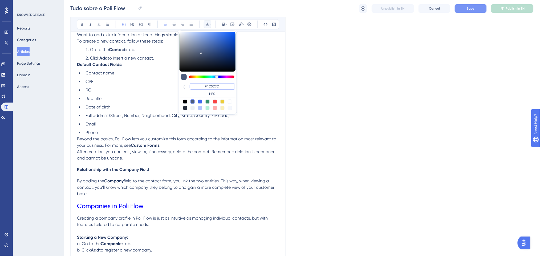
drag, startPoint x: 222, startPoint y: 88, endPoint x: 197, endPoint y: 85, distance: 25.2
click at [197, 85] on input "#4C5C7C" at bounding box center [212, 86] width 45 height 6
paste input "FF675F"
type input "#FF675F"
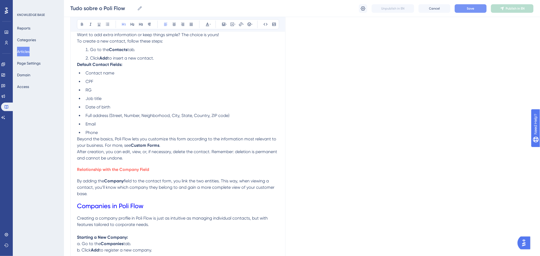
click at [472, 7] on span "Save" at bounding box center [470, 8] width 7 height 4
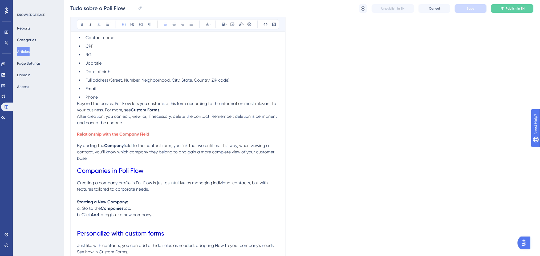
scroll to position [533, 0]
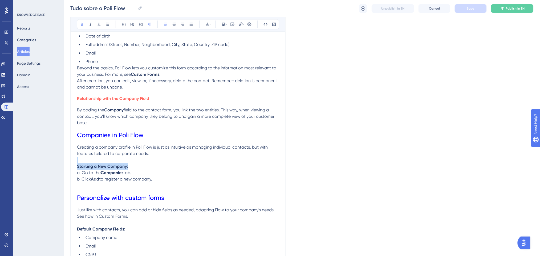
drag, startPoint x: 130, startPoint y: 166, endPoint x: 74, endPoint y: 163, distance: 55.7
click at [74, 163] on div "All about Poli Flow Bold Italic Underline Bullet Point Heading 1 Heading 2 Head…" at bounding box center [177, 255] width 215 height 1456
click at [207, 26] on icon at bounding box center [207, 24] width 3 height 3
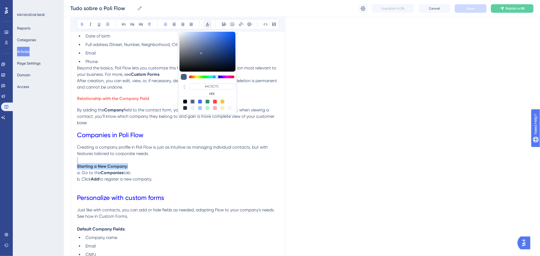
click at [221, 76] on div at bounding box center [208, 77] width 56 height 6
drag, startPoint x: 220, startPoint y: 87, endPoint x: 190, endPoint y: 87, distance: 29.6
click at [190, 87] on input "#4C5C7C" at bounding box center [212, 86] width 45 height 6
paste input "FF675F"
type input "#FF675F"
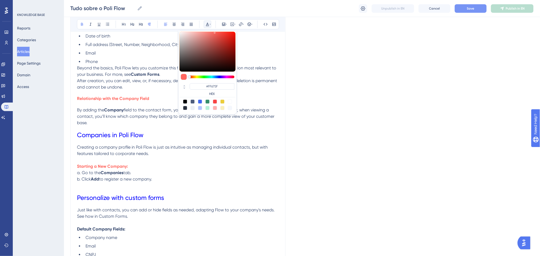
click at [207, 166] on p "Starting a New Company: a. Go to the Companies tab. b. Click Add to register a …" at bounding box center [178, 173] width 202 height 19
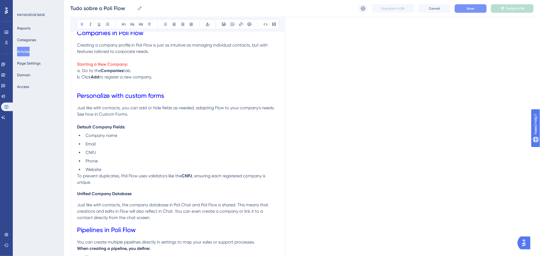
scroll to position [639, 0]
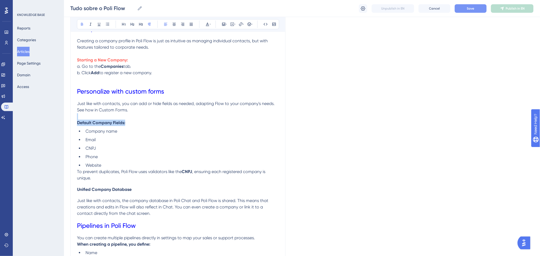
drag, startPoint x: 129, startPoint y: 125, endPoint x: 53, endPoint y: 120, distance: 76.6
click at [64, 120] on div "Performance Users Engagement Widgets Feedback Product Updates Knowledge Base AI…" at bounding box center [302, 139] width 476 height 1557
click at [208, 25] on icon at bounding box center [207, 24] width 4 height 4
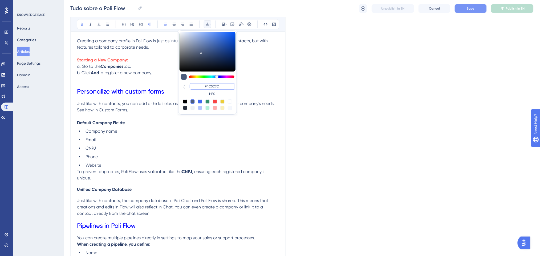
drag, startPoint x: 225, startPoint y: 85, endPoint x: 204, endPoint y: 83, distance: 21.6
click at [204, 83] on input "#4C5C7C" at bounding box center [212, 86] width 45 height 6
paste input "FF675F"
type input "#FF675F"
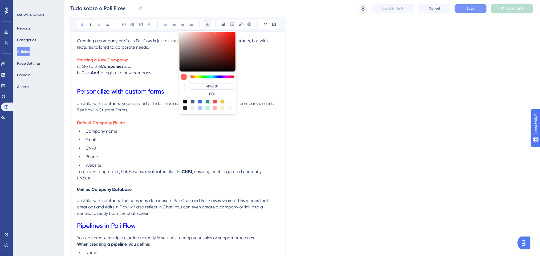
click at [156, 120] on p "Default Company Fields:" at bounding box center [178, 123] width 202 height 6
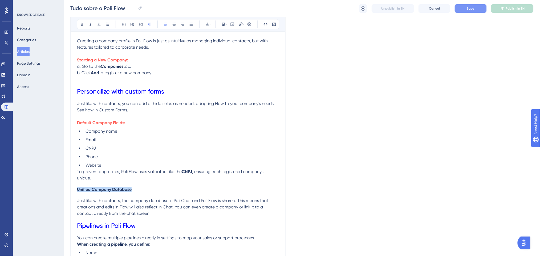
drag, startPoint x: 133, startPoint y: 191, endPoint x: 78, endPoint y: 187, distance: 55.6
click at [78, 187] on div "Understanding the Dashboard The Dashboard is an essential tool for tracking bus…" at bounding box center [178, 172] width 202 height 1396
click at [207, 23] on icon at bounding box center [207, 24] width 3 height 3
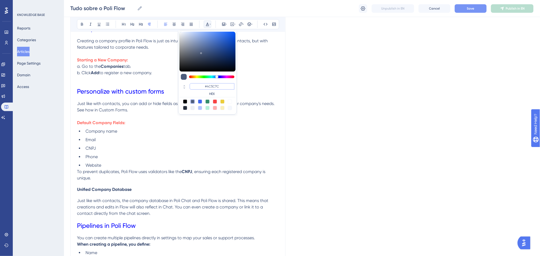
drag, startPoint x: 220, startPoint y: 88, endPoint x: 188, endPoint y: 81, distance: 32.6
click at [188, 81] on div "#4C5C7C HEX" at bounding box center [207, 72] width 59 height 84
paste input "FF675F"
type input "#FF675F"
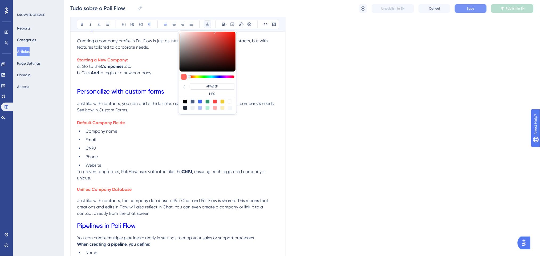
click at [167, 149] on li "CNPJ" at bounding box center [181, 148] width 196 height 6
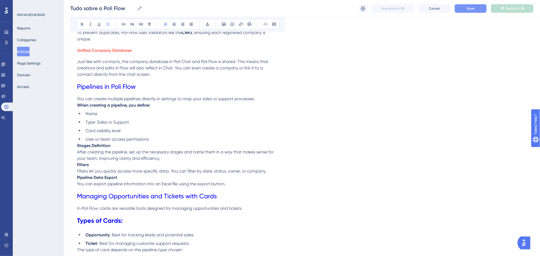
scroll to position [781, 0]
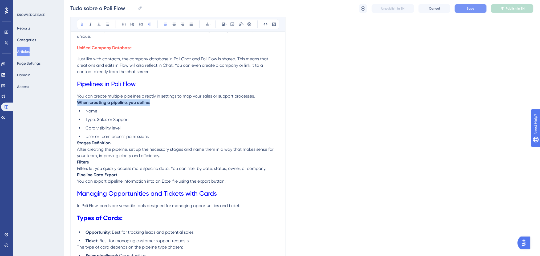
drag, startPoint x: 154, startPoint y: 103, endPoint x: 71, endPoint y: 101, distance: 83.9
click at [71, 101] on div "All about Poli Flow Bold Italic Underline Bullet Point Heading 1 Heading 2 Head…" at bounding box center [177, 6] width 215 height 1456
click at [207, 27] on button at bounding box center [207, 24] width 7 height 7
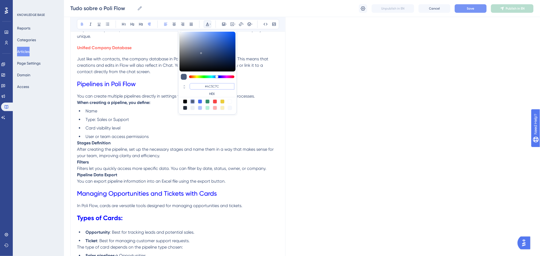
drag, startPoint x: 224, startPoint y: 87, endPoint x: 201, endPoint y: 86, distance: 22.7
click at [201, 86] on input "#4C5C7C" at bounding box center [212, 86] width 45 height 6
paste input "FF675F"
type input "#FF675F"
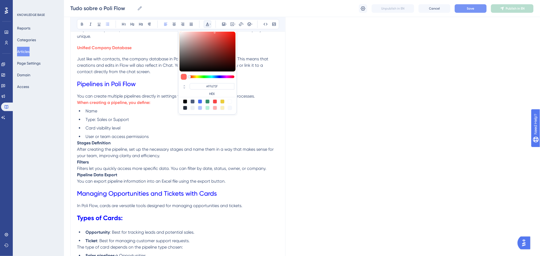
click at [174, 116] on ul "Name Type: Sales or Support Card visibility level User or team access permissio…" at bounding box center [178, 124] width 202 height 32
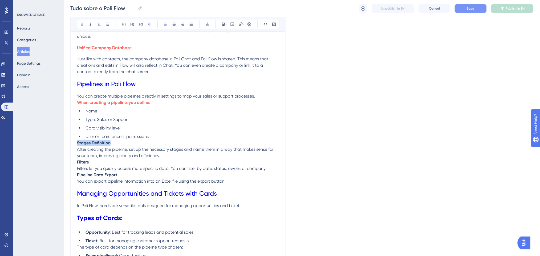
drag, startPoint x: 110, startPoint y: 142, endPoint x: 71, endPoint y: 146, distance: 40.0
click at [71, 146] on div "All about Poli Flow Bold Italic Underline Bullet Point Heading 1 Heading 2 Head…" at bounding box center [177, 6] width 215 height 1456
click at [210, 25] on icon at bounding box center [210, 24] width 1 height 4
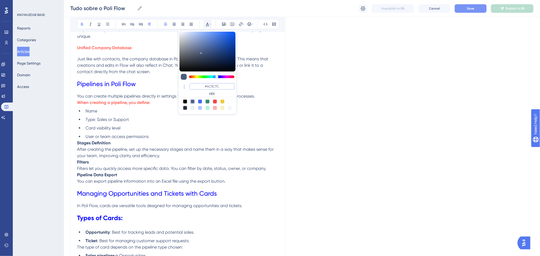
drag, startPoint x: 219, startPoint y: 84, endPoint x: 193, endPoint y: 86, distance: 26.2
click at [193, 86] on input "#4C5C7C" at bounding box center [212, 86] width 45 height 6
paste input "FF675F"
type input "#FF675F"
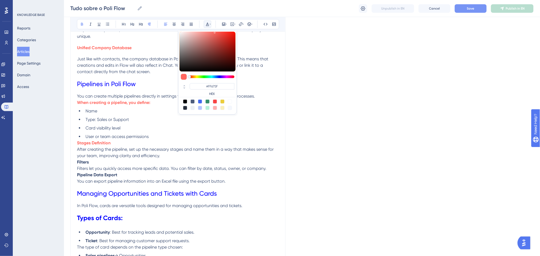
click at [154, 147] on p "Stages Definition After creating the pipeline, set up the necessary stages and …" at bounding box center [178, 149] width 202 height 19
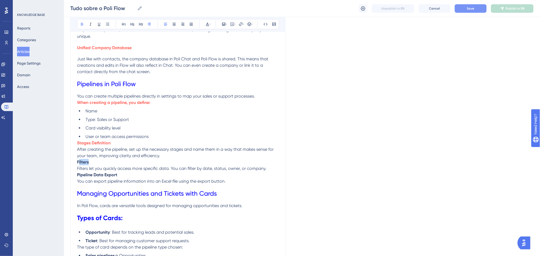
drag, startPoint x: 91, startPoint y: 162, endPoint x: 79, endPoint y: 163, distance: 11.7
click at [79, 163] on p "Filters Filters let you quickly access more specific data. You can filter by da…" at bounding box center [178, 165] width 202 height 13
click at [89, 162] on p "Filters Filters let you quickly access more specific data. You can filter by da…" at bounding box center [178, 165] width 202 height 13
drag, startPoint x: 90, startPoint y: 161, endPoint x: 74, endPoint y: 164, distance: 16.5
click at [74, 164] on div "All about Poli Flow Bold Italic Underline Bullet Point Heading 1 Heading 2 Head…" at bounding box center [177, 6] width 215 height 1456
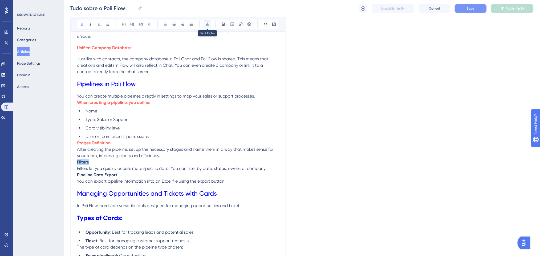
click at [207, 23] on icon at bounding box center [207, 24] width 4 height 4
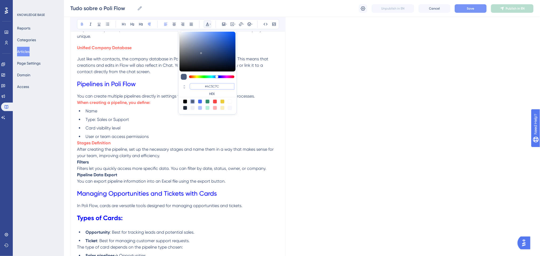
drag, startPoint x: 220, startPoint y: 86, endPoint x: 206, endPoint y: 87, distance: 14.2
click at [206, 87] on input "#4C5C7C" at bounding box center [212, 86] width 45 height 6
paste input "FF675F"
type input "#FF675F"
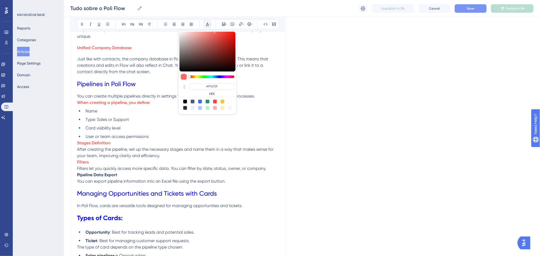
drag, startPoint x: 157, startPoint y: 157, endPoint x: 137, endPoint y: 160, distance: 20.4
click at [153, 158] on span "After creating the pipeline, set up the necessary stages and name them in a way…" at bounding box center [176, 152] width 198 height 11
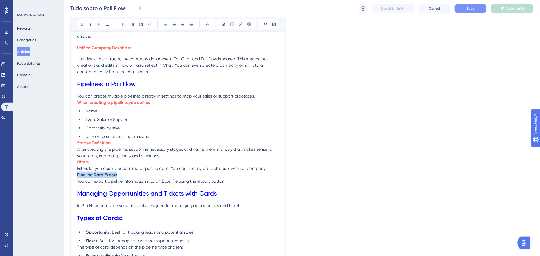
drag, startPoint x: 120, startPoint y: 175, endPoint x: 68, endPoint y: 175, distance: 51.7
click at [206, 22] on button at bounding box center [207, 24] width 7 height 7
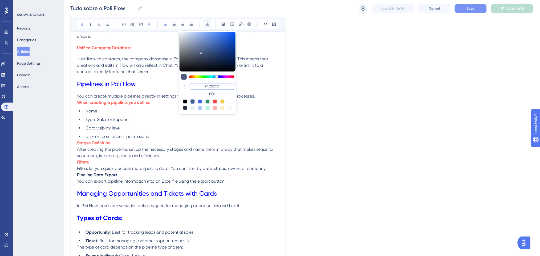
drag, startPoint x: 222, startPoint y: 88, endPoint x: 203, endPoint y: 86, distance: 18.6
click at [203, 86] on input "#4C5C7C" at bounding box center [212, 86] width 45 height 6
paste input "FF675F"
type input "#FF675F"
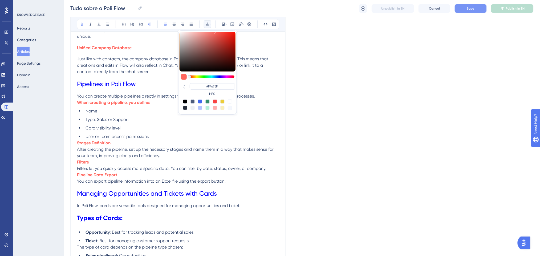
click at [167, 123] on li "Type: Sales or Support" at bounding box center [181, 120] width 196 height 6
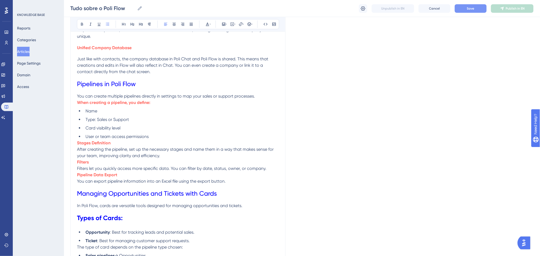
click at [269, 170] on p "Filters Filters let you quickly access more specific data. You can filter by da…" at bounding box center [178, 165] width 202 height 13
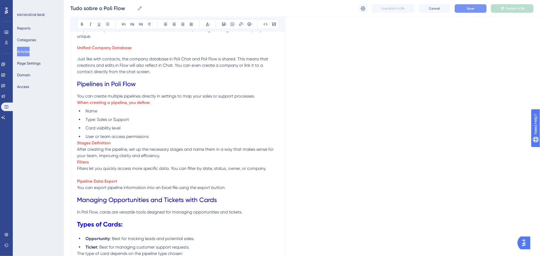
click at [169, 157] on p "Stages Definition After creating the pipeline, set up the necessary stages and …" at bounding box center [178, 149] width 202 height 19
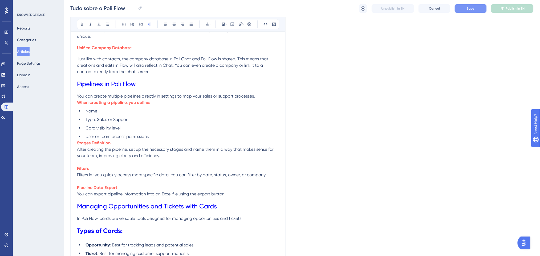
click at [151, 137] on li "User or team access permissions" at bounding box center [181, 137] width 196 height 6
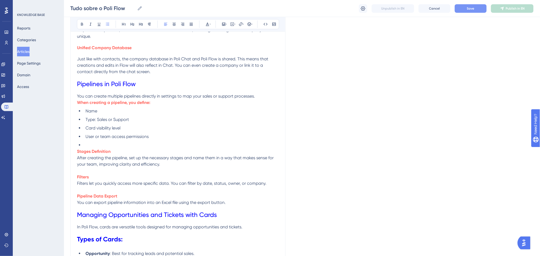
click at [174, 140] on li "User or team access permissions" at bounding box center [181, 137] width 196 height 6
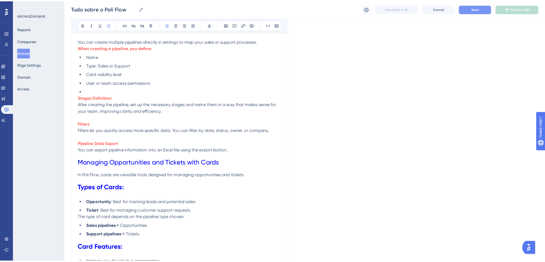
scroll to position [852, 0]
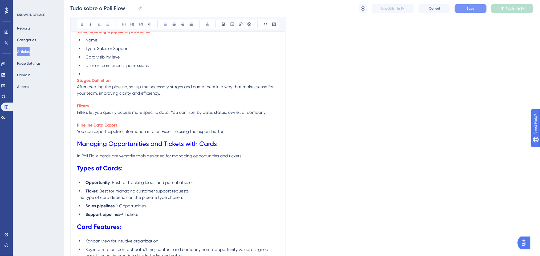
click at [468, 10] on button "Save" at bounding box center [471, 8] width 32 height 9
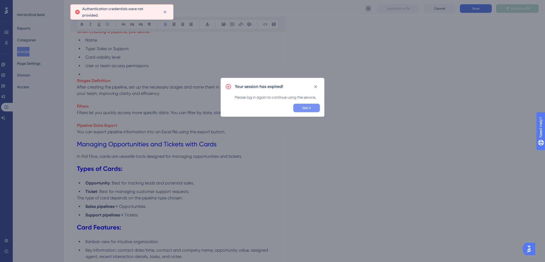
click at [313, 106] on button "Got it" at bounding box center [307, 108] width 27 height 9
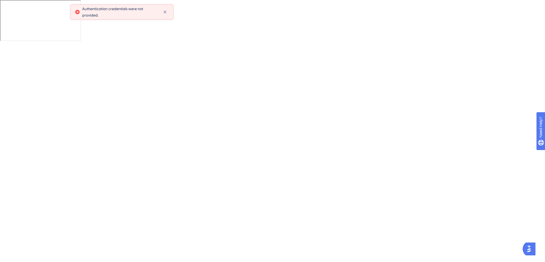
scroll to position [0, 0]
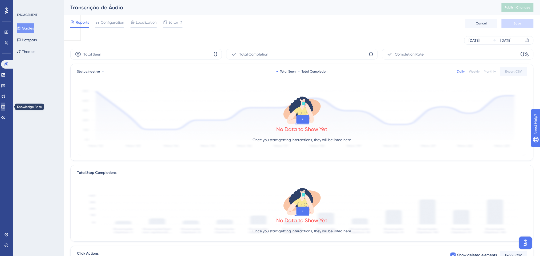
click at [5, 105] on icon at bounding box center [3, 107] width 4 height 4
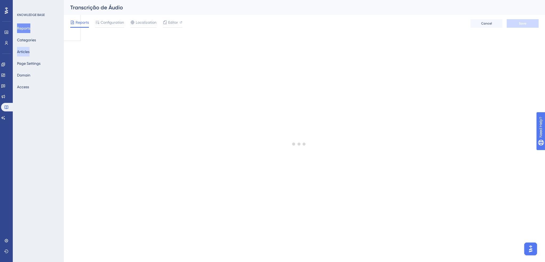
click at [29, 52] on button "Articles" at bounding box center [23, 52] width 13 height 10
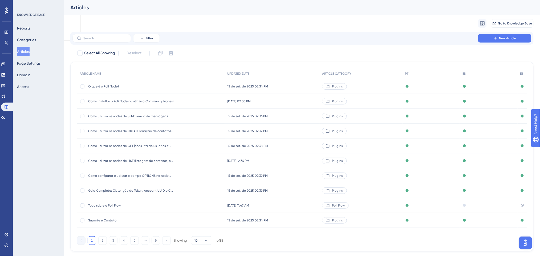
click at [122, 205] on span "Tudo sobre o Poli Flow" at bounding box center [130, 206] width 85 height 4
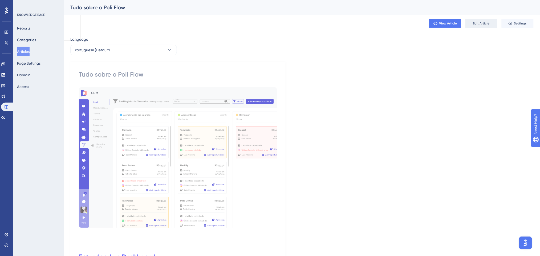
click at [482, 24] on span "Edit Article" at bounding box center [481, 23] width 17 height 4
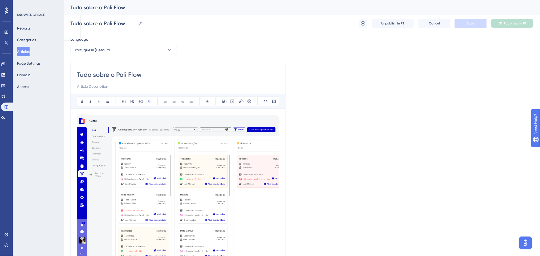
scroll to position [142, 0]
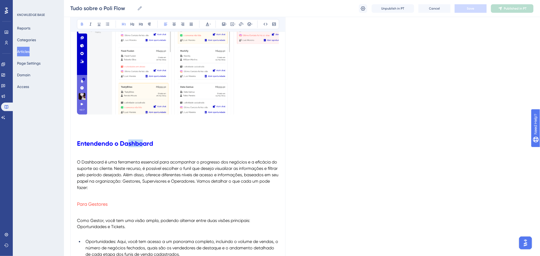
drag, startPoint x: 144, startPoint y: 143, endPoint x: 129, endPoint y: 144, distance: 14.7
click at [129, 144] on strong "Entendendo o Dashboard" at bounding box center [115, 144] width 76 height 8
click at [174, 144] on h1 "Entendendo o Dashboard" at bounding box center [178, 144] width 202 height 18
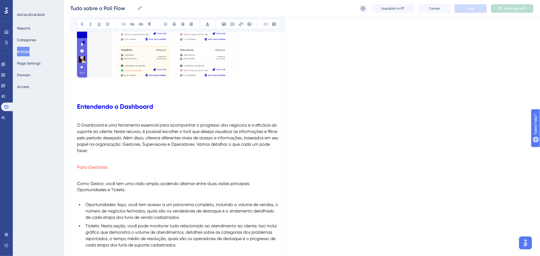
scroll to position [177, 0]
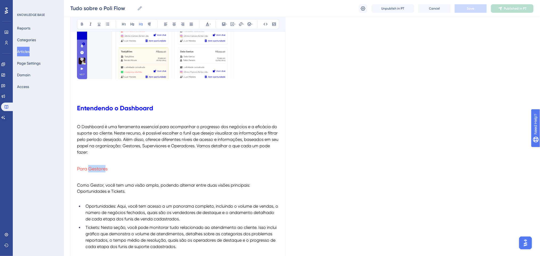
drag, startPoint x: 105, startPoint y: 168, endPoint x: 88, endPoint y: 169, distance: 16.8
click at [88, 169] on span "Para Gestores" at bounding box center [92, 169] width 31 height 6
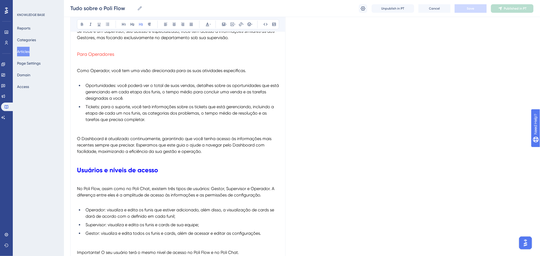
scroll to position [390, 0]
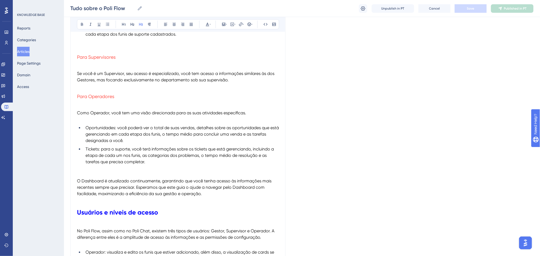
click at [210, 82] on span "Se você é um Supervisor, seu acesso é especializado, você tem acesso a informaç…" at bounding box center [176, 76] width 198 height 11
drag, startPoint x: 127, startPoint y: 215, endPoint x: 89, endPoint y: 210, distance: 38.1
click at [89, 210] on strong "Usuários e níveis de acesso" at bounding box center [117, 213] width 81 height 8
click at [156, 111] on span "Como Operador, você tem uma visão direcionada para as suas atividades específic…" at bounding box center [161, 113] width 169 height 5
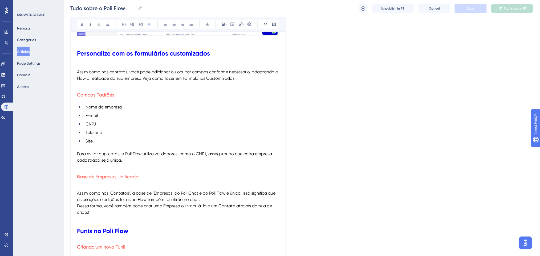
scroll to position [1344, 0]
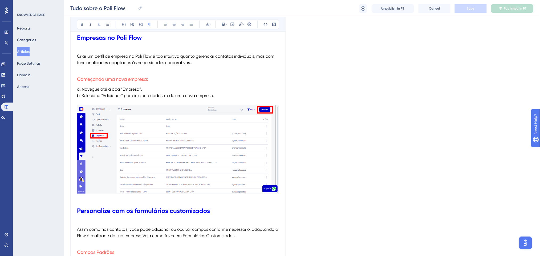
scroll to position [1202, 0]
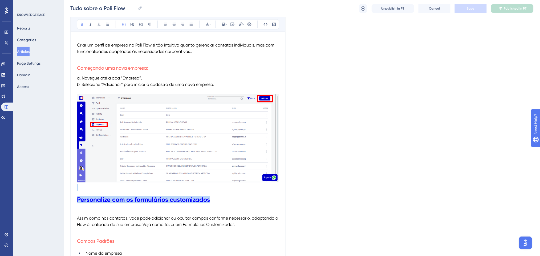
drag, startPoint x: 189, startPoint y: 196, endPoint x: 18, endPoint y: 189, distance: 171.4
copy div "Personalize com os formulários customizados"
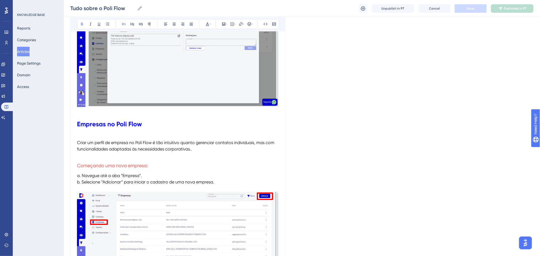
scroll to position [1095, 0]
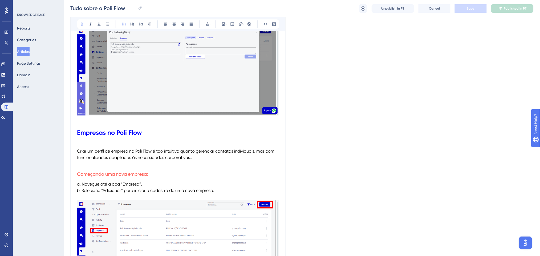
click at [143, 151] on span "Criar um perfil de empresa no Poli Flow é tão intuitivo quanto gerenciar contat…" at bounding box center [176, 154] width 198 height 11
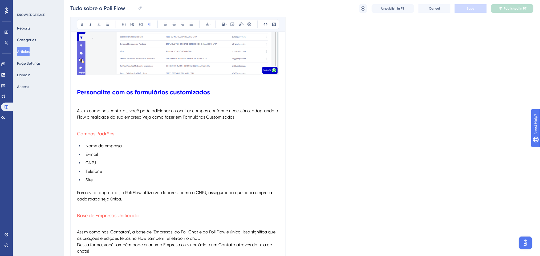
scroll to position [1308, 0]
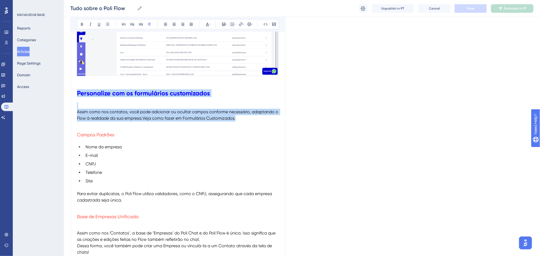
drag, startPoint x: 244, startPoint y: 117, endPoint x: 78, endPoint y: 96, distance: 167.8
copy div "Personalize com os formulários customizados Assim como nos contatos, você pode …"
click at [182, 107] on p at bounding box center [178, 106] width 202 height 6
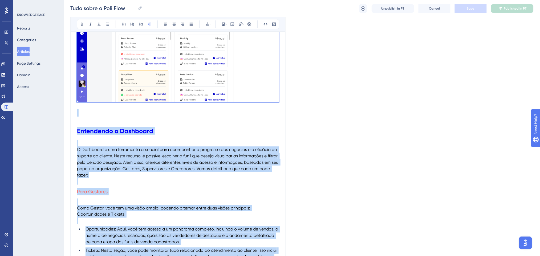
scroll to position [0, 0]
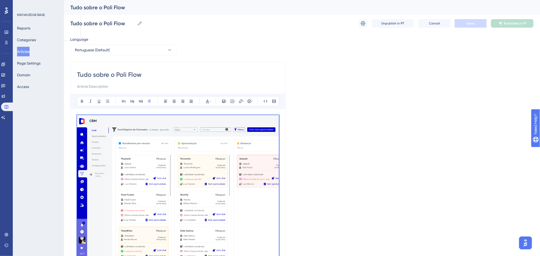
drag, startPoint x: 260, startPoint y: 196, endPoint x: 70, endPoint y: 104, distance: 211.9
copy div "Loremipsum d Sitametco A Elitseddo e tem incididunt utlaboree dolo magnaaliqu e…"
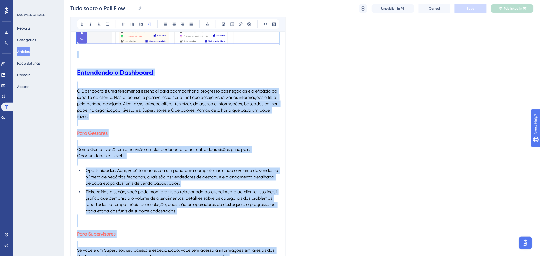
click at [193, 110] on span "O Dashboard é uma ferramenta essencial para acompanhar o progresso dos negócios…" at bounding box center [178, 104] width 202 height 31
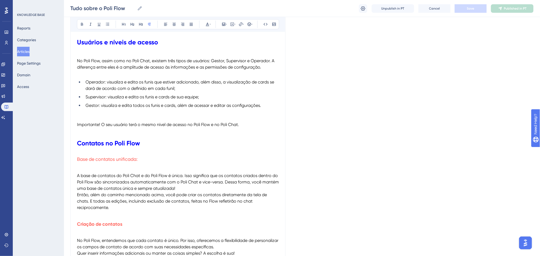
scroll to position [320, 0]
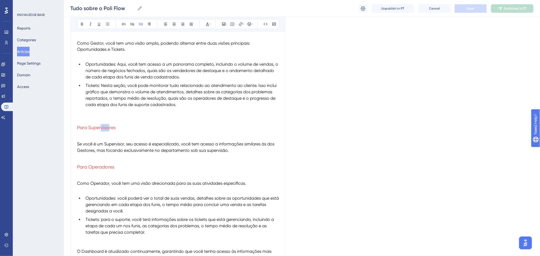
drag, startPoint x: 109, startPoint y: 128, endPoint x: 195, endPoint y: 36, distance: 126.3
click at [101, 128] on span "Para Supervisores" at bounding box center [96, 128] width 39 height 6
click at [205, 22] on icon at bounding box center [207, 24] width 4 height 4
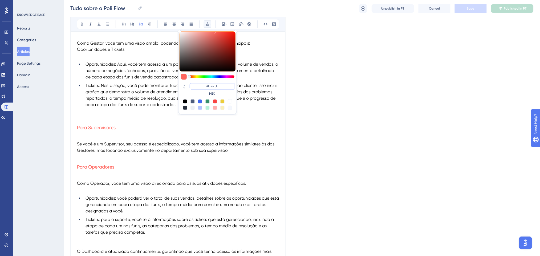
drag, startPoint x: 224, startPoint y: 87, endPoint x: 206, endPoint y: 84, distance: 18.4
click at [206, 84] on input "#FF675F" at bounding box center [212, 86] width 45 height 6
click at [128, 111] on p at bounding box center [178, 111] width 202 height 6
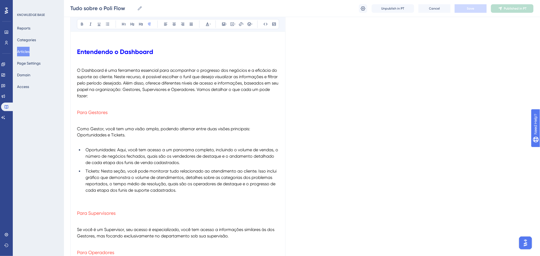
scroll to position [142, 0]
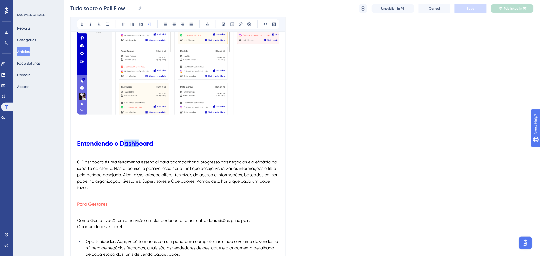
drag, startPoint x: 131, startPoint y: 145, endPoint x: 124, endPoint y: 139, distance: 9.4
click at [125, 140] on strong "Entendendo o Dashboard" at bounding box center [115, 144] width 76 height 8
click at [207, 22] on icon at bounding box center [207, 24] width 4 height 4
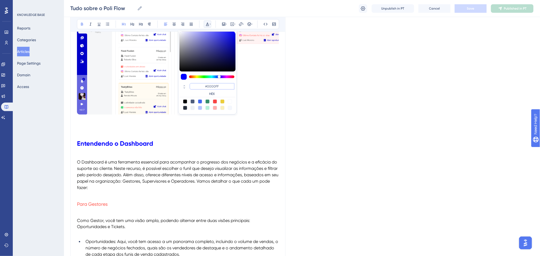
drag, startPoint x: 223, startPoint y: 87, endPoint x: 203, endPoint y: 87, distance: 20.3
click at [203, 87] on input "#0000FF" at bounding box center [212, 86] width 45 height 6
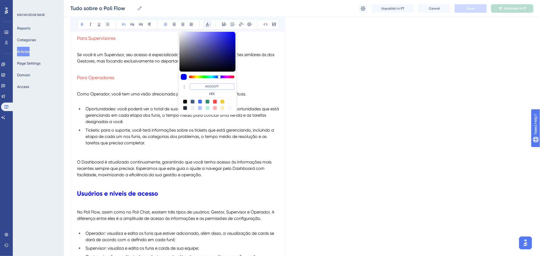
scroll to position [426, 0]
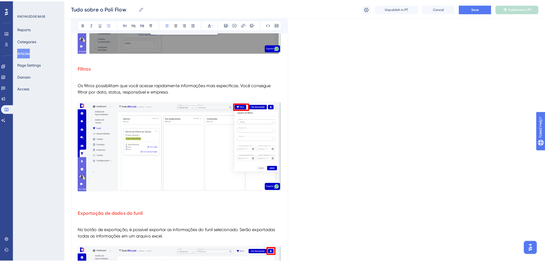
scroll to position [1865, 0]
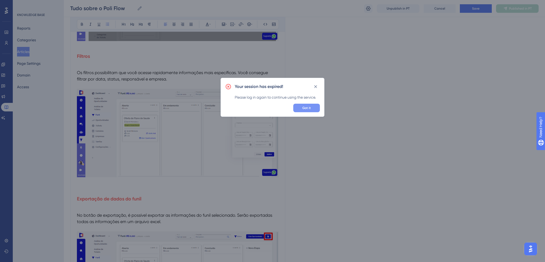
click at [313, 107] on button "Got it" at bounding box center [307, 108] width 27 height 9
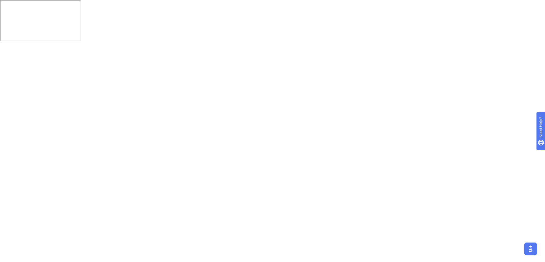
scroll to position [0, 0]
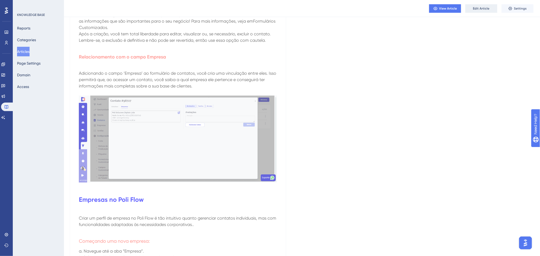
click at [477, 6] on span "Edit Article" at bounding box center [481, 8] width 17 height 4
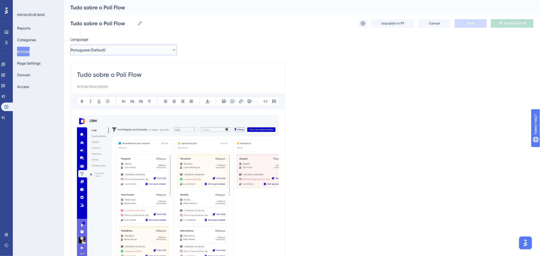
click at [96, 47] on span "Portuguese (Default)" at bounding box center [88, 50] width 35 height 6
click at [99, 78] on button "English English Draft" at bounding box center [124, 77] width 100 height 11
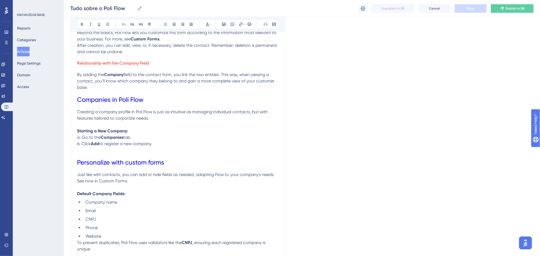
scroll to position [604, 0]
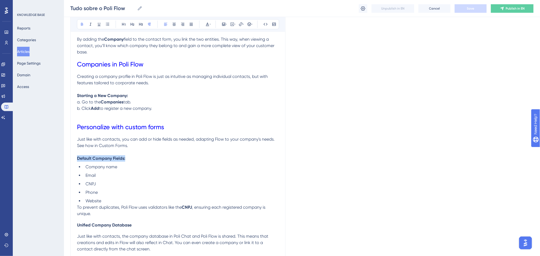
drag, startPoint x: 103, startPoint y: 159, endPoint x: 73, endPoint y: 159, distance: 30.4
click at [73, 159] on div "All about Poli Flow Bold Italic Underline Bullet Point Heading 1 Heading 2 Head…" at bounding box center [177, 184] width 215 height 1456
click at [210, 22] on icon at bounding box center [210, 24] width 1 height 4
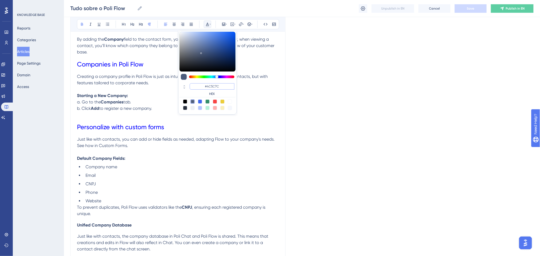
drag, startPoint x: 223, startPoint y: 86, endPoint x: 203, endPoint y: 85, distance: 19.7
click at [203, 85] on input "#4C5C7C" at bounding box center [212, 86] width 45 height 6
paste input "FEEDEEAEEFCADEDADEECECCAAACEDEECFEECEAFEAEAEDECADEADAAAEADAAAECEDADEEECFCA"
paste input "FF675F"
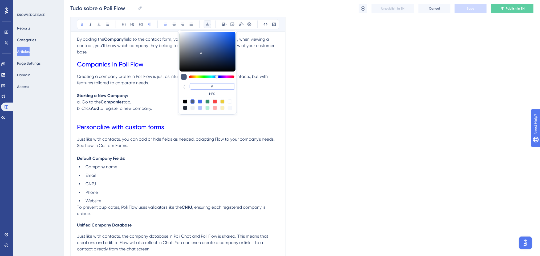
type input "#FF675F"
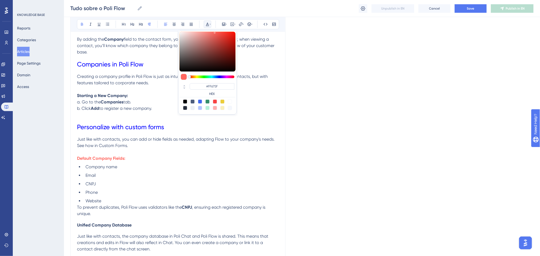
click at [144, 146] on p "Just like with contacts, you can add or hide fields as needed, adapting Flow to…" at bounding box center [178, 142] width 202 height 13
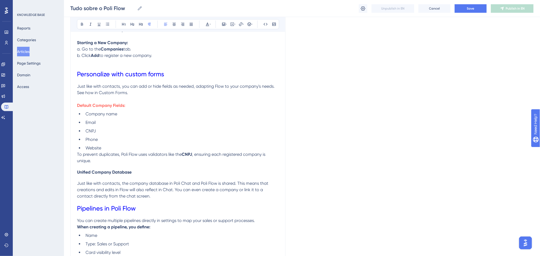
scroll to position [675, 0]
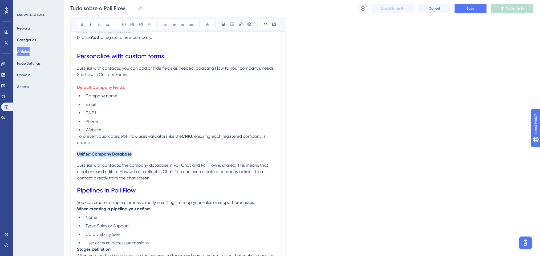
drag, startPoint x: 79, startPoint y: 153, endPoint x: 44, endPoint y: 147, distance: 36.3
click at [64, 147] on div "Performance Users Engagement Widgets Feedback Product Updates Knowledge Base AI…" at bounding box center [302, 103] width 476 height 1557
click at [206, 22] on icon at bounding box center [207, 24] width 4 height 4
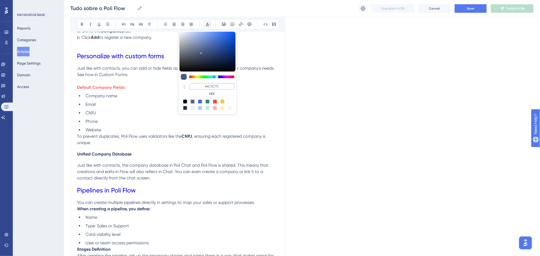
drag, startPoint x: 225, startPoint y: 88, endPoint x: 201, endPoint y: 87, distance: 23.7
click at [201, 87] on input "#4C5C7C" at bounding box center [212, 86] width 45 height 6
paste input "FF675F"
type input "#FF675F"
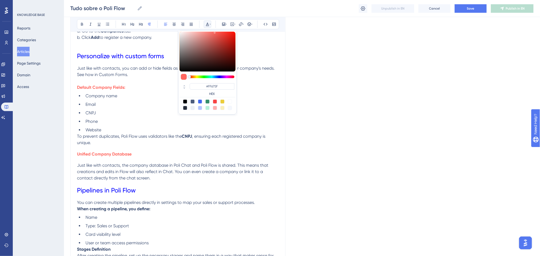
click at [165, 160] on div "Understanding the Dashboard The Dashboard is an essential tool for tracking bus…" at bounding box center [178, 137] width 202 height 1396
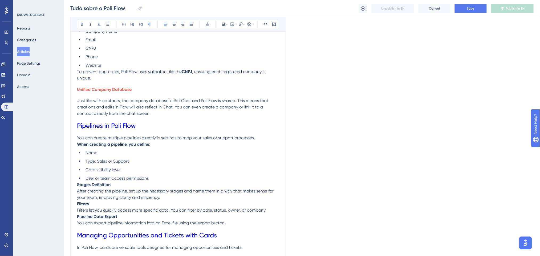
scroll to position [781, 0]
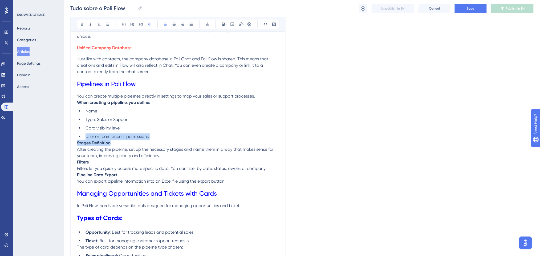
drag, startPoint x: 119, startPoint y: 145, endPoint x: 46, endPoint y: 139, distance: 73.5
click at [124, 152] on span "After creating the pipeline, set up the necessary stages and name them in a way…" at bounding box center [176, 152] width 198 height 11
drag, startPoint x: 101, startPoint y: 143, endPoint x: 46, endPoint y: 142, distance: 55.1
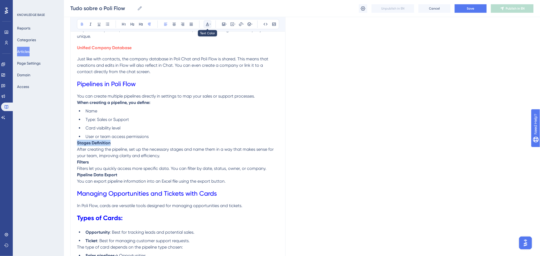
click at [207, 22] on button at bounding box center [207, 24] width 7 height 7
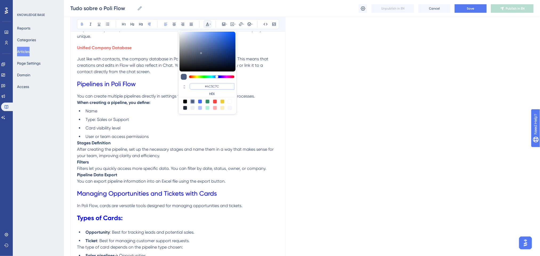
paste input "FF675F"
type input "#FF675F"
drag, startPoint x: 225, startPoint y: 85, endPoint x: 200, endPoint y: 83, distance: 25.7
click at [200, 83] on input "#FF675F" at bounding box center [212, 86] width 45 height 6
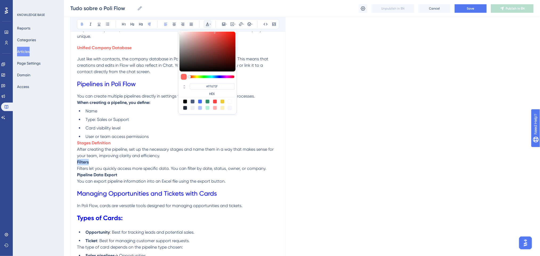
drag, startPoint x: 97, startPoint y: 163, endPoint x: 63, endPoint y: 160, distance: 34.2
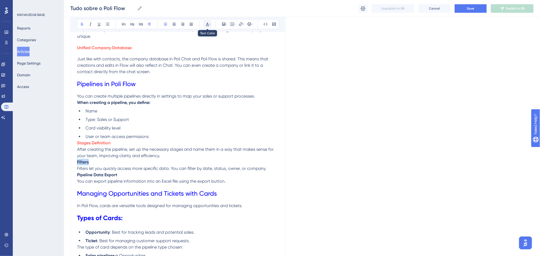
click at [205, 23] on button at bounding box center [207, 24] width 7 height 7
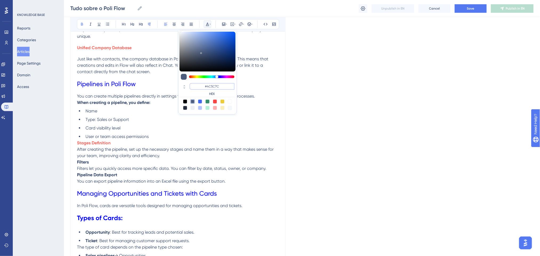
drag, startPoint x: 220, startPoint y: 85, endPoint x: 204, endPoint y: 85, distance: 16.0
click at [204, 85] on input "#4C5C7C" at bounding box center [212, 86] width 45 height 6
paste input "FF675F"
type input "#FF675F"
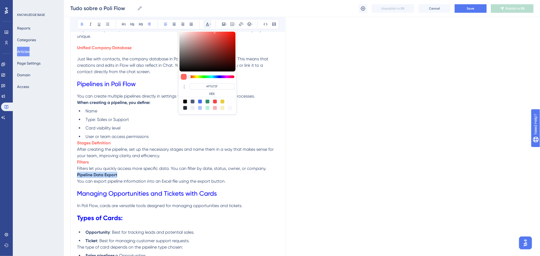
drag, startPoint x: 119, startPoint y: 176, endPoint x: 74, endPoint y: 174, distance: 45.3
click at [74, 174] on div "All about Poli Flow Bold Italic Underline Bullet Point Heading 1 Heading 2 Head…" at bounding box center [177, 6] width 215 height 1456
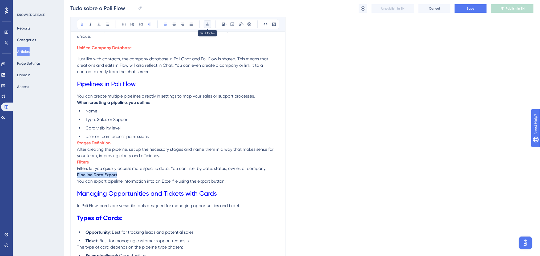
click at [207, 25] on icon at bounding box center [207, 24] width 4 height 4
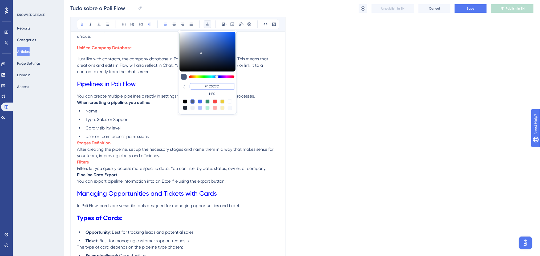
drag, startPoint x: 223, startPoint y: 87, endPoint x: 197, endPoint y: 84, distance: 25.4
click at [197, 84] on input "#4C5C7C" at bounding box center [212, 86] width 45 height 6
paste input "FF675F"
type input "#FF675F"
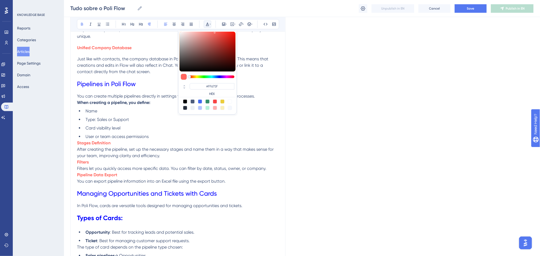
click at [317, 103] on div "Language English All about Poli Flow Bold Italic Underline Bullet Point Heading…" at bounding box center [301, 10] width 463 height 1514
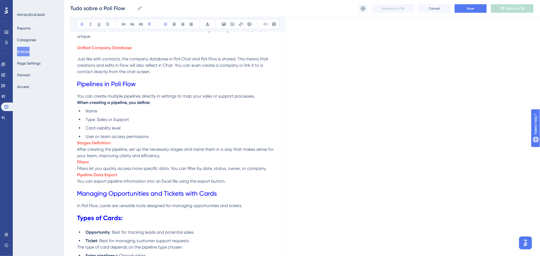
click at [152, 137] on li "User or team access permissions" at bounding box center [181, 137] width 196 height 6
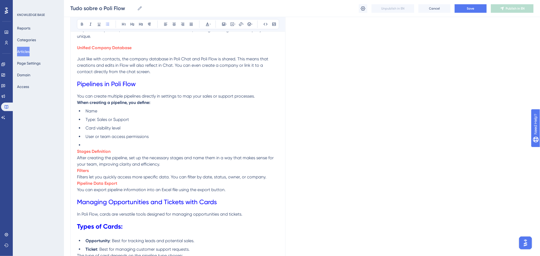
click at [165, 164] on p "Stages Definition After creating the pipeline, set up the necessary stages and …" at bounding box center [178, 158] width 202 height 19
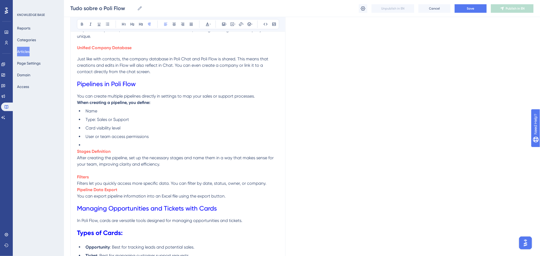
click at [270, 184] on p "Filters Filters let you quickly access more specific data. You can filter by da…" at bounding box center [178, 180] width 202 height 13
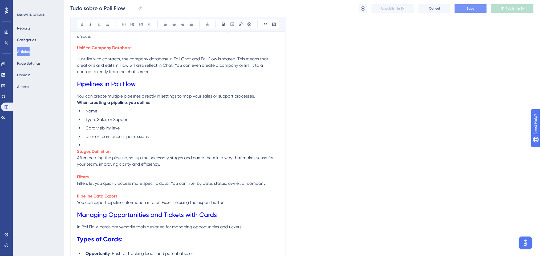
click at [471, 11] on button "Save" at bounding box center [471, 8] width 32 height 9
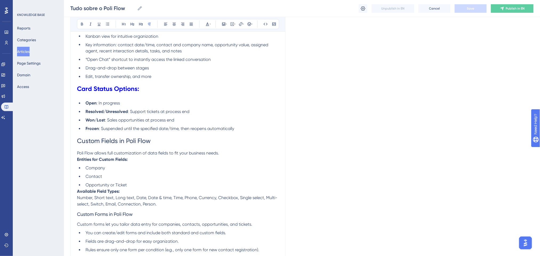
scroll to position [1065, 0]
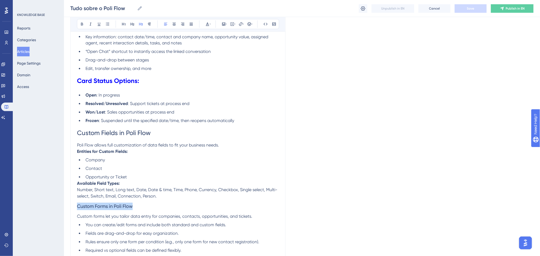
drag, startPoint x: 144, startPoint y: 206, endPoint x: 60, endPoint y: 207, distance: 83.9
click at [125, 23] on icon at bounding box center [124, 24] width 4 height 4
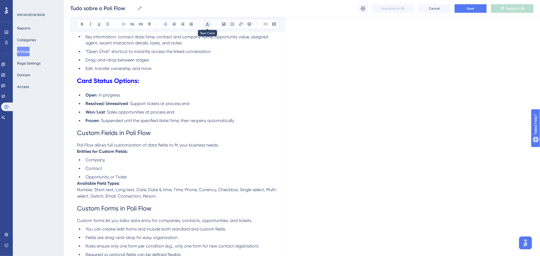
click at [205, 22] on button at bounding box center [207, 24] width 7 height 7
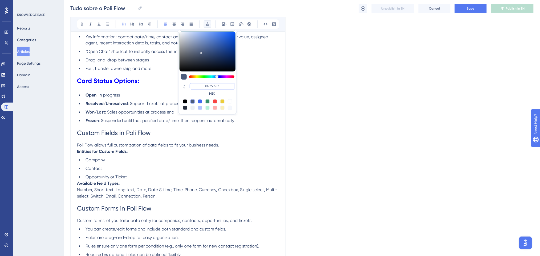
drag, startPoint x: 223, startPoint y: 87, endPoint x: 198, endPoint y: 82, distance: 25.9
click at [198, 82] on div "#4C5C7C HEX" at bounding box center [207, 72] width 59 height 84
paste input "FF675F"
type input "#0000FF"
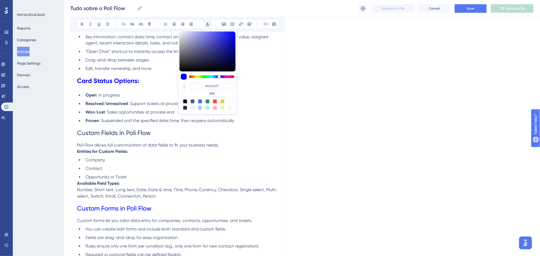
click at [229, 140] on h1 "Custom Fields in Poli Flow" at bounding box center [178, 133] width 202 height 18
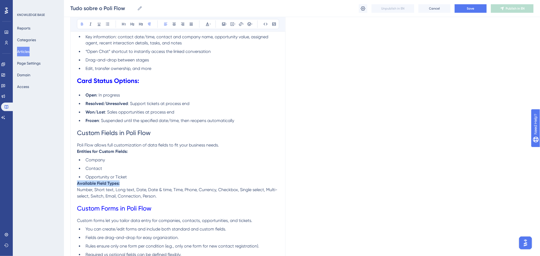
drag, startPoint x: 126, startPoint y: 181, endPoint x: 76, endPoint y: 182, distance: 50.1
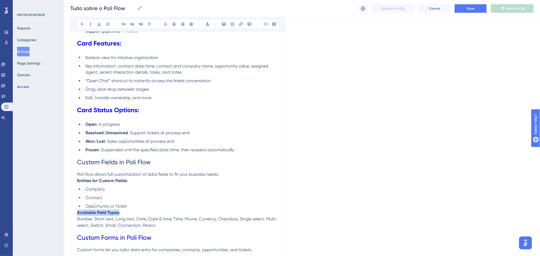
scroll to position [959, 0]
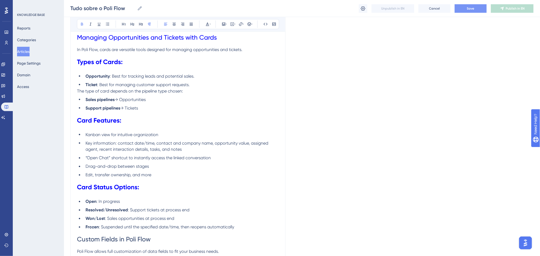
click at [462, 6] on button "Save" at bounding box center [471, 8] width 32 height 9
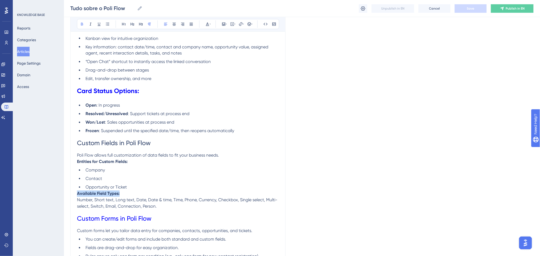
scroll to position [1065, 0]
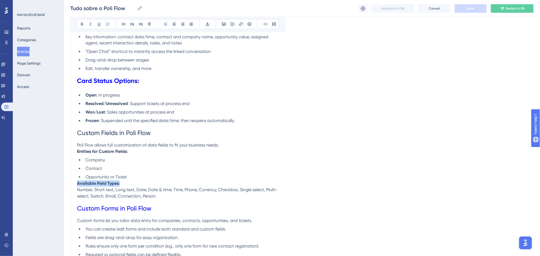
click at [125, 165] on ul "Company Contact Opportunity or Ticket" at bounding box center [178, 168] width 202 height 23
drag, startPoint x: 152, startPoint y: 134, endPoint x: 76, endPoint y: 128, distance: 76.1
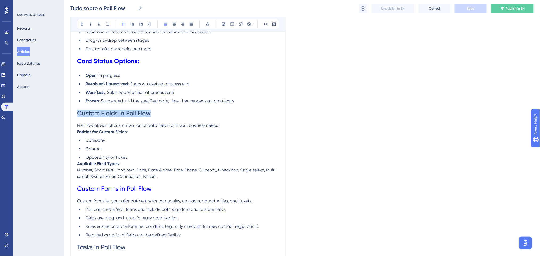
scroll to position [1101, 0]
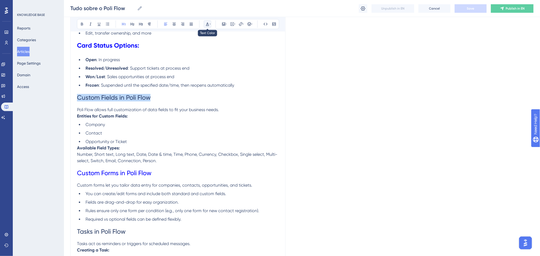
click at [205, 23] on icon at bounding box center [207, 24] width 4 height 4
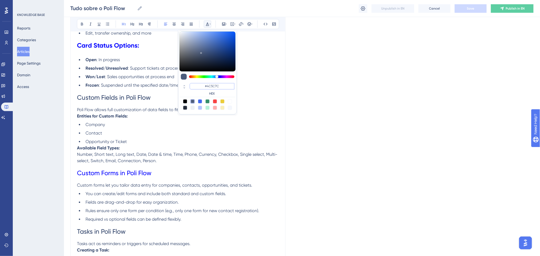
drag, startPoint x: 225, startPoint y: 85, endPoint x: 191, endPoint y: 79, distance: 34.5
click at [191, 79] on div "#4C5C7C HEX" at bounding box center [207, 72] width 59 height 84
type input "#0000FF"
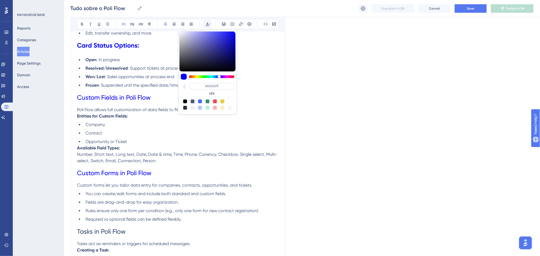
click at [141, 95] on span "Custom Fields in Poli Flow" at bounding box center [114, 97] width 74 height 7
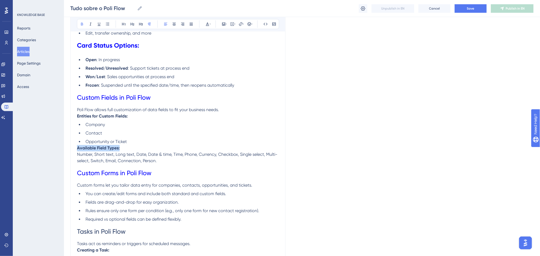
drag, startPoint x: 124, startPoint y: 146, endPoint x: 50, endPoint y: 147, distance: 73.8
click at [207, 22] on icon at bounding box center [207, 24] width 4 height 4
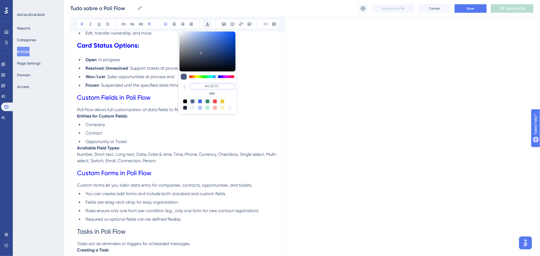
drag, startPoint x: 226, startPoint y: 85, endPoint x: 179, endPoint y: 85, distance: 47.1
click at [179, 85] on div "#4C5C7C HEX" at bounding box center [207, 72] width 59 height 84
paste input "FF675F"
type input "#FF675F"
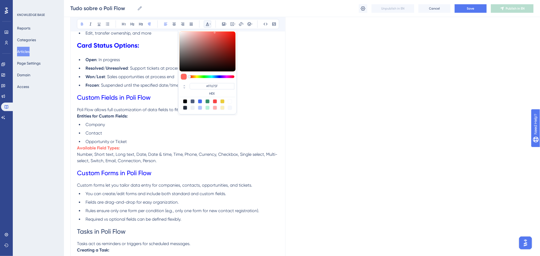
click at [150, 125] on li "Company" at bounding box center [181, 125] width 196 height 6
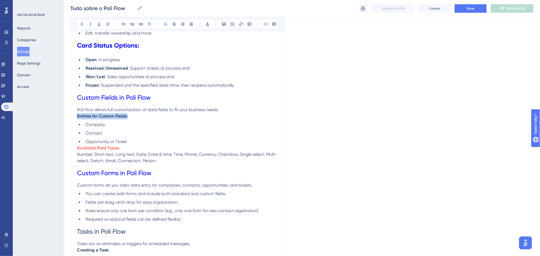
drag, startPoint x: 134, startPoint y: 118, endPoint x: 59, endPoint y: 117, distance: 75.1
click at [210, 21] on button at bounding box center [207, 24] width 7 height 7
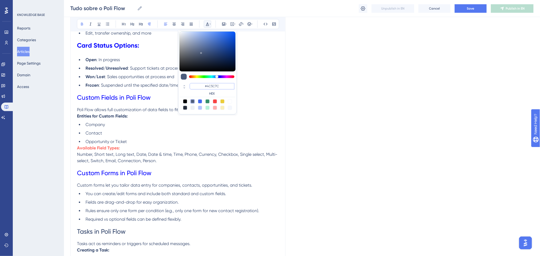
paste input "FF675F"
type input "#FF675F"
drag, startPoint x: 224, startPoint y: 88, endPoint x: 205, endPoint y: 89, distance: 18.7
click at [205, 89] on input "#FF675F" at bounding box center [212, 86] width 45 height 6
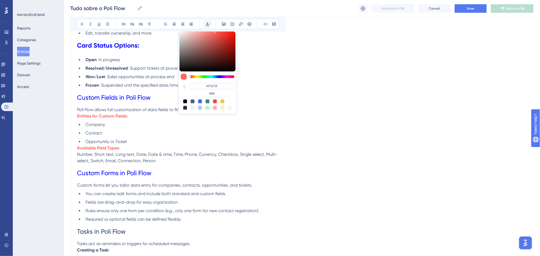
click at [193, 124] on li "Company" at bounding box center [181, 125] width 196 height 6
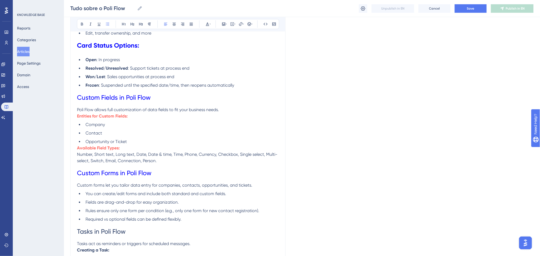
click at [227, 109] on p "Poli Flow allows full customization of data fields to fit your business needs." at bounding box center [178, 110] width 202 height 6
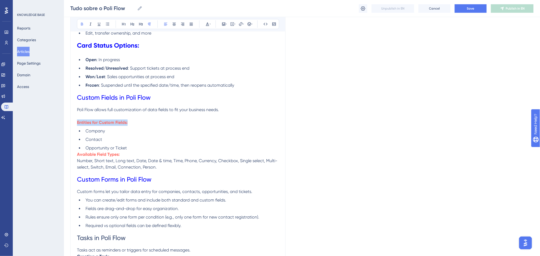
drag, startPoint x: 131, startPoint y: 123, endPoint x: 71, endPoint y: 123, distance: 59.7
click at [126, 23] on button at bounding box center [123, 24] width 7 height 7
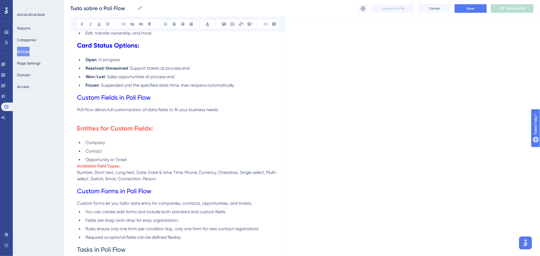
click at [194, 137] on h1 "Entities for Custom Fields:" at bounding box center [178, 129] width 202 height 18
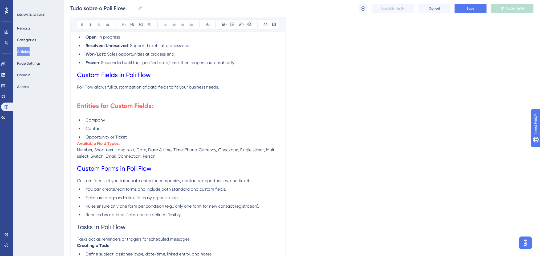
scroll to position [1136, 0]
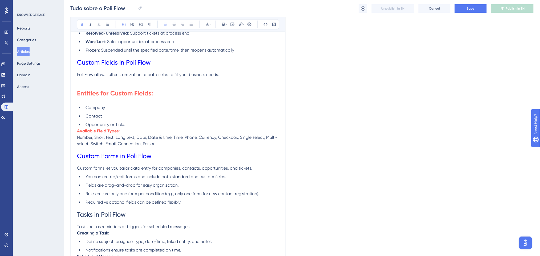
click at [131, 133] on p "Available Field Types: Number, Short text, Long text, Date, Date & time, Time, …" at bounding box center [178, 137] width 202 height 19
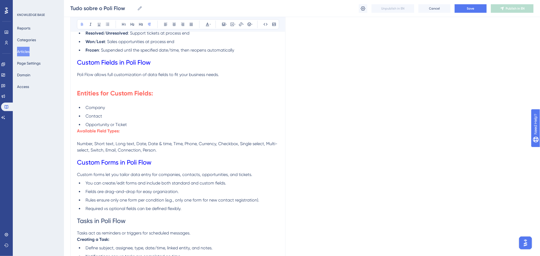
click at [134, 125] on li "Opportunity or Ticket" at bounding box center [181, 125] width 196 height 6
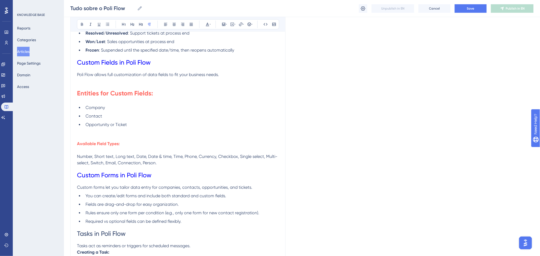
click at [143, 136] on p at bounding box center [178, 138] width 202 height 6
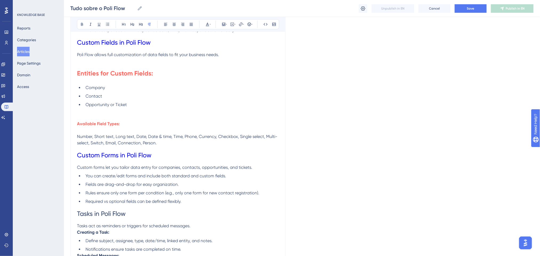
scroll to position [1172, 0]
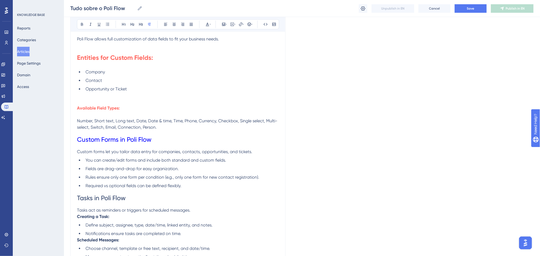
click at [119, 143] on span "Custom Forms in Poli Flow" at bounding box center [114, 139] width 74 height 7
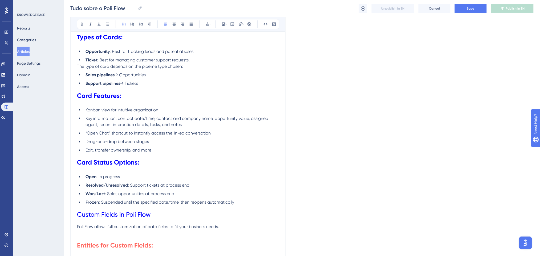
scroll to position [888, 0]
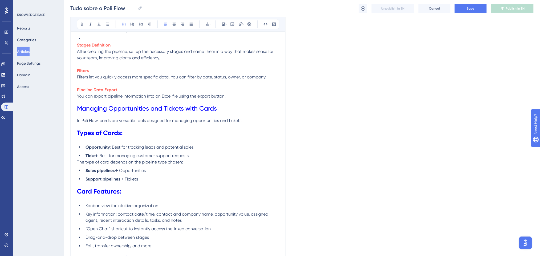
click at [146, 109] on span "Managing Opportunities and Tickets with Cards" at bounding box center [147, 108] width 140 height 7
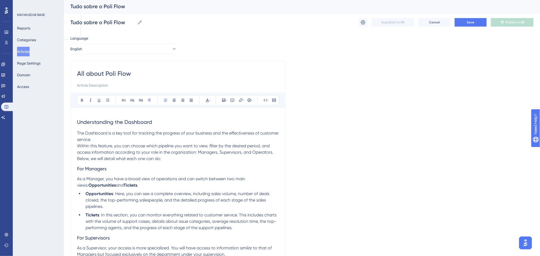
scroll to position [0, 0]
click at [155, 121] on h2 "Understanding the Dashboard" at bounding box center [178, 123] width 202 height 16
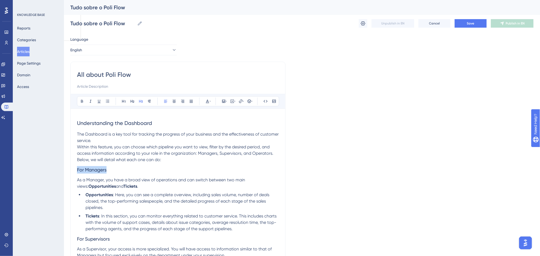
drag, startPoint x: 108, startPoint y: 170, endPoint x: 69, endPoint y: 170, distance: 38.6
click at [69, 170] on div "Performance Users Engagement Widgets Feedback Product Updates Knowledge Base AI…" at bounding box center [302, 191] width 476 height 382
click at [210, 100] on icon at bounding box center [210, 101] width 1 height 4
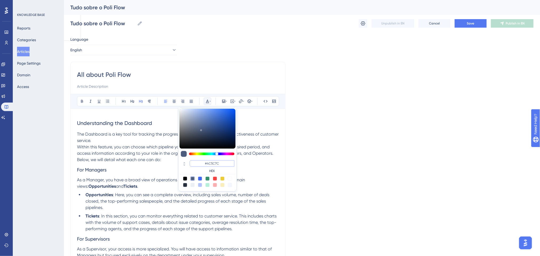
drag, startPoint x: 225, startPoint y: 164, endPoint x: 191, endPoint y: 164, distance: 33.6
click at [191, 164] on input "#4C5C7C" at bounding box center [212, 164] width 45 height 6
paste input "DEADEDABADEDABADAEFACEEFBEADEEFFECEEFCEECEFEAECACECEEAEFEBEDEEDEDADACCEFAACCDEE…"
paste input "FF675F"
type input "#FF675F"
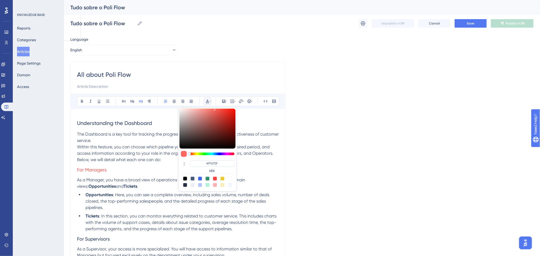
click at [142, 160] on span "Within this feature, you can choose which pipeline you want to view, filter by …" at bounding box center [175, 154] width 197 height 18
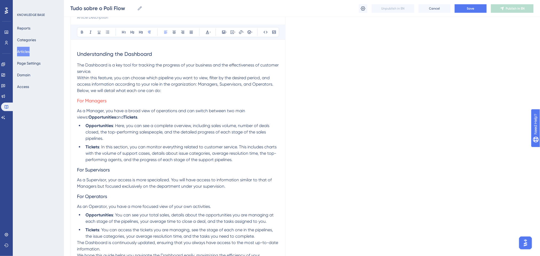
scroll to position [71, 0]
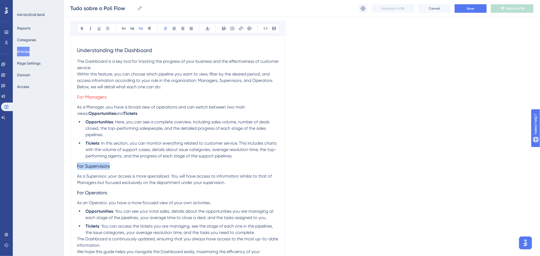
drag, startPoint x: 113, startPoint y: 166, endPoint x: 74, endPoint y: 166, distance: 40.0
click at [74, 166] on div "All about Poli Flow Bold Italic Underline Bullet Point Heading 1 Heading 2 Head…" at bounding box center [177, 129] width 215 height 280
click at [208, 29] on icon at bounding box center [207, 28] width 3 height 3
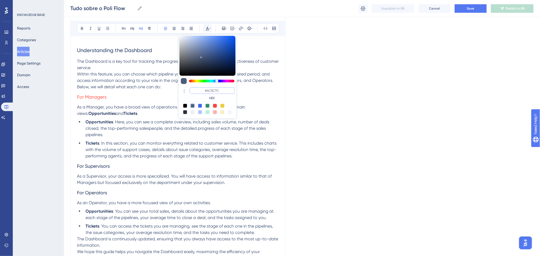
drag, startPoint x: 221, startPoint y: 92, endPoint x: 202, endPoint y: 90, distance: 18.4
click at [202, 90] on input "#4C5C7C" at bounding box center [212, 91] width 45 height 6
paste input "FF675F"
type input "#FF675F"
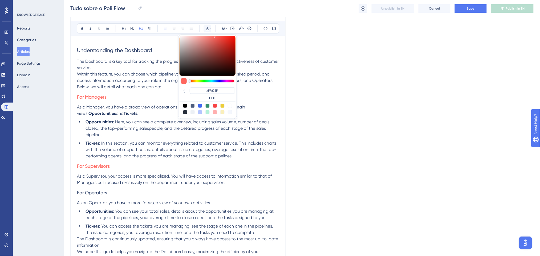
click at [157, 142] on span ": In this section, you can monitor everything related to customer service. This…" at bounding box center [181, 150] width 192 height 18
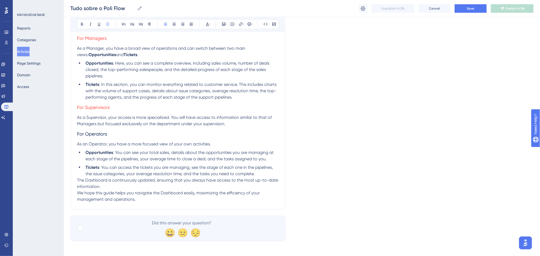
scroll to position [132, 0]
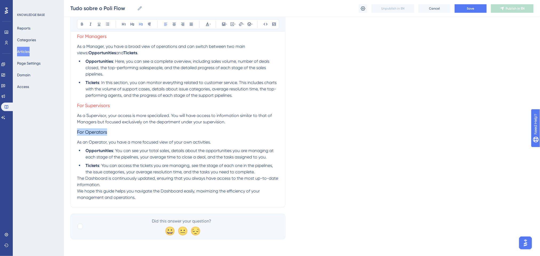
drag, startPoint x: 116, startPoint y: 132, endPoint x: 54, endPoint y: 133, distance: 61.8
click at [64, 133] on div "Performance Users Engagement Widgets Feedback Product Updates Knowledge Base AI…" at bounding box center [302, 58] width 476 height 380
click at [207, 25] on icon at bounding box center [207, 24] width 4 height 4
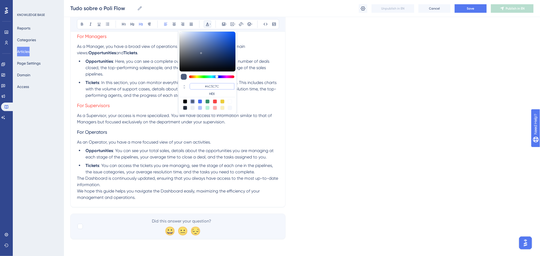
drag, startPoint x: 221, startPoint y: 87, endPoint x: 203, endPoint y: 87, distance: 18.1
click at [203, 87] on input "#4C5C7C" at bounding box center [212, 86] width 45 height 6
paste input "FF675F"
type input "#FF675F"
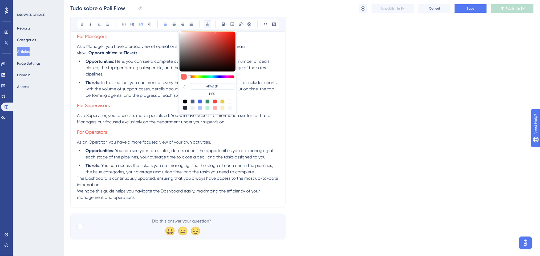
click at [131, 130] on h3 "For Operators" at bounding box center [178, 132] width 202 height 14
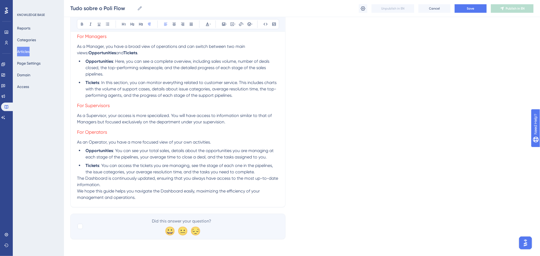
click at [228, 123] on p "As a Supervisor, your access is more specialized. You will have access to infor…" at bounding box center [178, 119] width 202 height 13
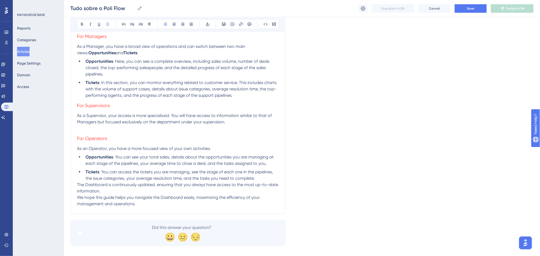
click at [249, 96] on li "Tickets : In this section, you can monitor everything related to customer servi…" at bounding box center [181, 89] width 196 height 19
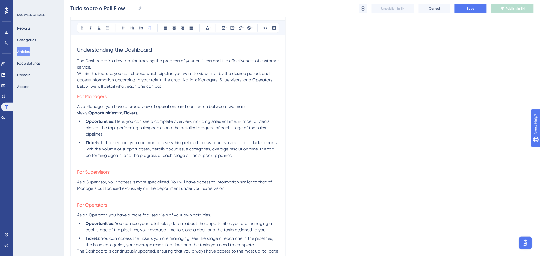
scroll to position [61, 0]
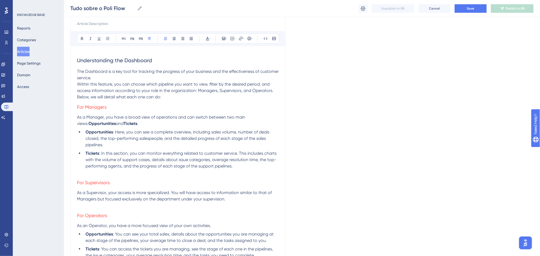
click at [171, 95] on p "Within this feature, you can choose which pipeline you want to view, filter by …" at bounding box center [178, 90] width 202 height 19
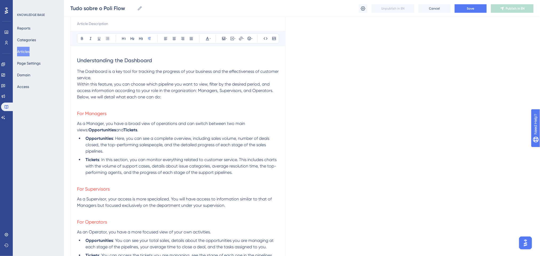
click at [202, 102] on p at bounding box center [178, 103] width 202 height 6
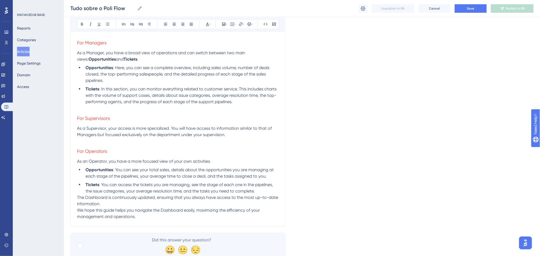
scroll to position [151, 0]
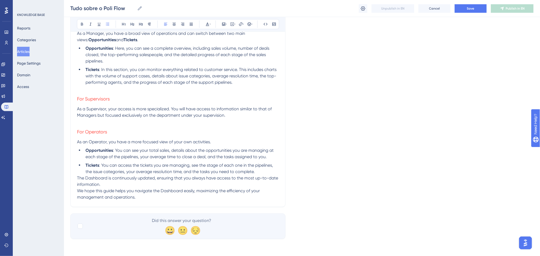
click at [258, 174] on li "Tickets : You can access the tickets you are managing, see the stage of each on…" at bounding box center [181, 168] width 196 height 13
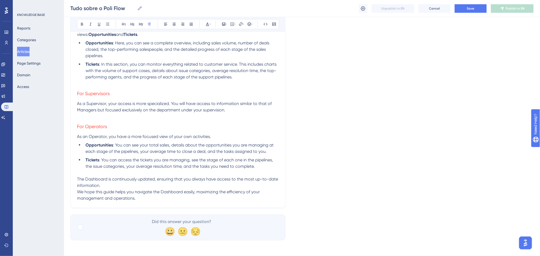
scroll to position [157, 0]
click at [465, 6] on button "Save" at bounding box center [471, 8] width 32 height 9
click at [145, 199] on p "We hope this guide helps you navigate the Dashboard easily, maximizing the effi…" at bounding box center [178, 194] width 202 height 13
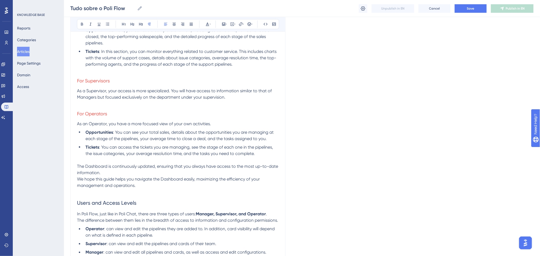
scroll to position [205, 0]
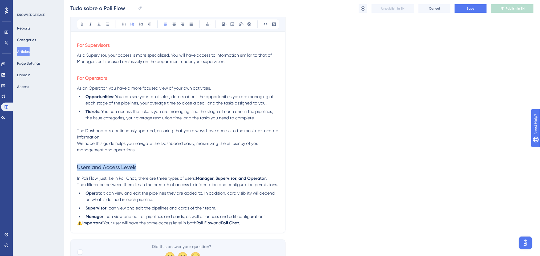
drag, startPoint x: 156, startPoint y: 162, endPoint x: 78, endPoint y: 167, distance: 78.2
click at [78, 167] on h2 "Users and Access Levels" at bounding box center [178, 168] width 202 height 16
click at [207, 21] on button at bounding box center [207, 24] width 7 height 7
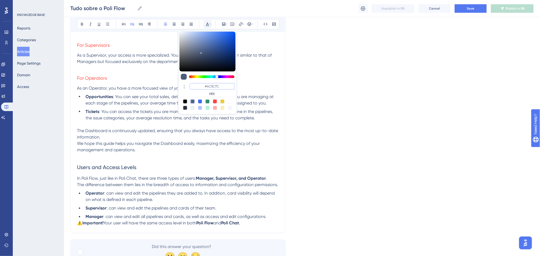
drag, startPoint x: 224, startPoint y: 89, endPoint x: 191, endPoint y: 83, distance: 33.2
click at [191, 83] on div "#4C5C7C HEX" at bounding box center [208, 89] width 56 height 15
type input "#0000FF"
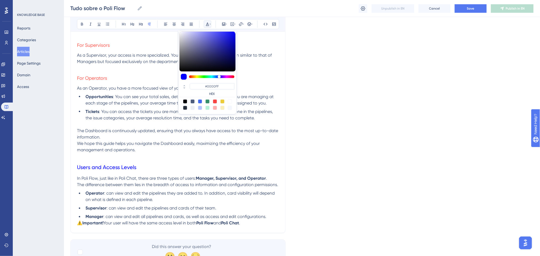
click at [172, 158] on p at bounding box center [178, 156] width 202 height 6
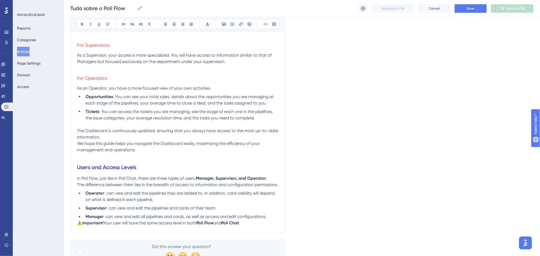
click at [84, 223] on strong "Important!" at bounding box center [92, 223] width 21 height 5
click at [82, 223] on span "⚠️" at bounding box center [79, 223] width 5 height 5
click at [270, 215] on li "Manager : can view and edit all pipelines and cards, as well as access and edit…" at bounding box center [181, 217] width 196 height 6
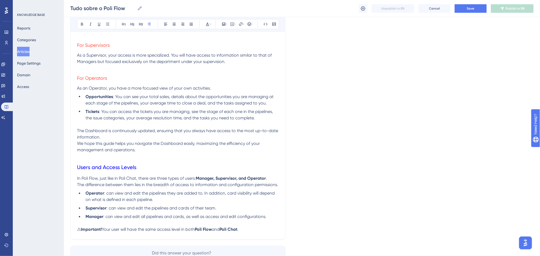
click at [257, 229] on p "⚠ Important! Your user will have the same access level in both Poli Flow and Po…" at bounding box center [178, 230] width 202 height 6
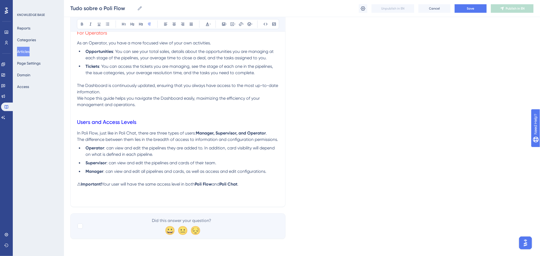
click at [120, 192] on p at bounding box center [178, 191] width 202 height 6
click at [110, 197] on p at bounding box center [178, 197] width 202 height 6
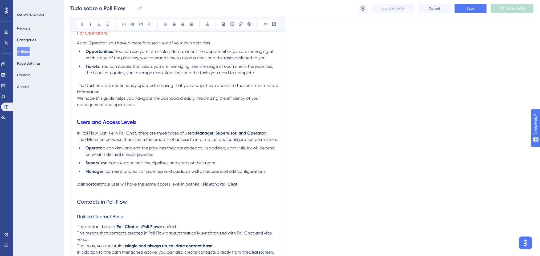
scroll to position [454, 0]
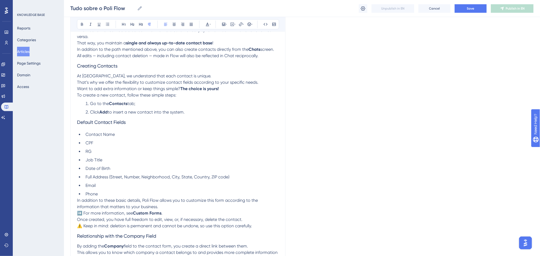
click at [83, 211] on span "➡️ For more information, see" at bounding box center [105, 213] width 56 height 5
click at [83, 228] on span "⚠️ Keep in mind: deletion is permanent and cannot be undone, so use this option…" at bounding box center [164, 226] width 175 height 5
click at [268, 205] on p "In addition to these basic details, Poli Flow allows you to customize this form…" at bounding box center [178, 204] width 202 height 13
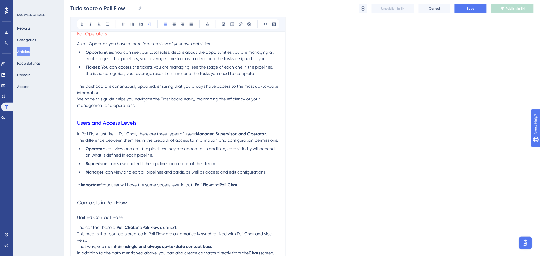
scroll to position [241, 0]
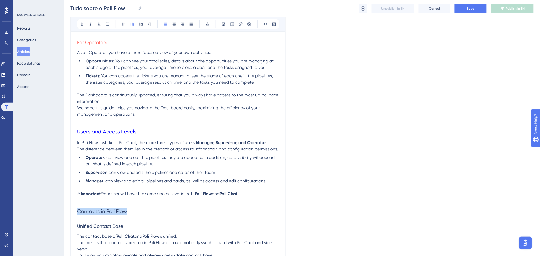
drag, startPoint x: 141, startPoint y: 213, endPoint x: 76, endPoint y: 219, distance: 65.2
click at [76, 219] on div "All about Poli Flow Bold Italic Underline Bullet Point Heading 1 Heading 2 Head…" at bounding box center [177, 150] width 215 height 663
click at [205, 23] on icon at bounding box center [207, 24] width 4 height 4
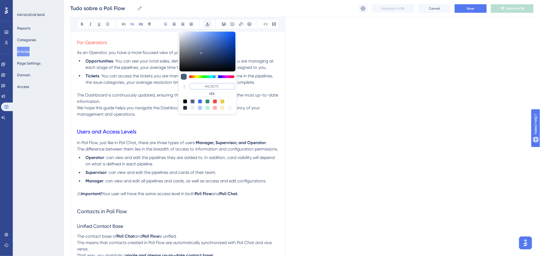
drag, startPoint x: 221, startPoint y: 86, endPoint x: 192, endPoint y: 82, distance: 29.3
click at [192, 82] on div "#4C5C7C HEX" at bounding box center [208, 89] width 56 height 15
paste input "CACFFEDCACBAEECACBAEFCAADFFEDEAACACCEAEDFAEAACACEDCAADCEEAAAAAAEADAADAECACBAEAD…"
paste input "0000FF"
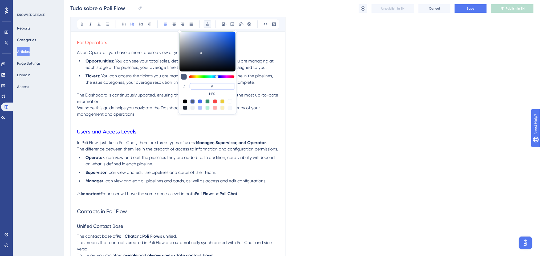
type input "#0000FF"
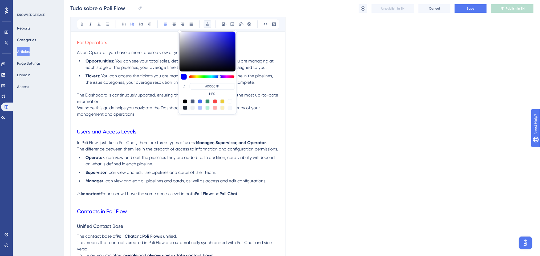
click at [178, 195] on span "Your user will have the same access level in both" at bounding box center [148, 194] width 93 height 5
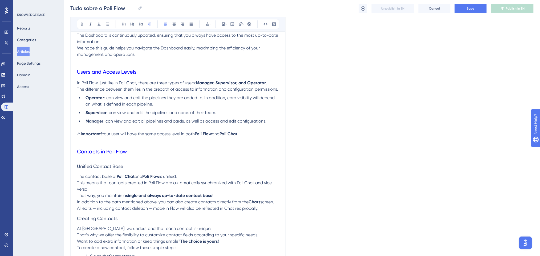
scroll to position [347, 0]
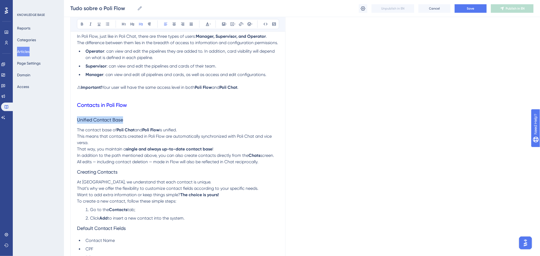
drag, startPoint x: 137, startPoint y: 119, endPoint x: 76, endPoint y: 119, distance: 61.0
click at [76, 119] on div "All about Poli Flow Bold Italic Underline Bullet Point Heading 1 Heading 2 Head…" at bounding box center [177, 44] width 215 height 663
click at [207, 23] on icon at bounding box center [207, 24] width 3 height 3
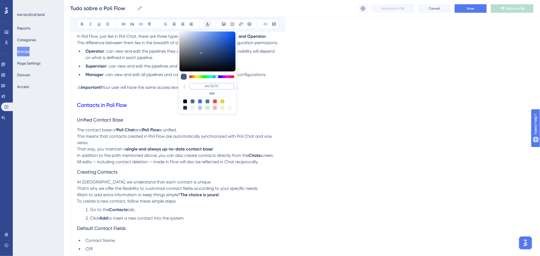
drag, startPoint x: 221, startPoint y: 86, endPoint x: 197, endPoint y: 86, distance: 23.4
click at [197, 86] on input "#4C5C7C" at bounding box center [212, 86] width 45 height 6
paste input "FF675F"
type input "#FF675F"
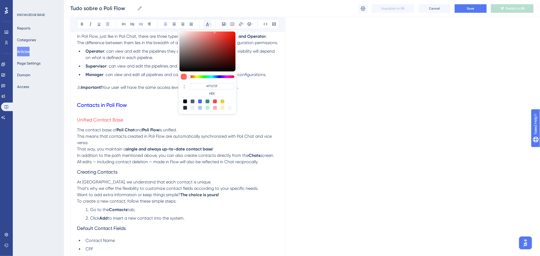
click at [126, 123] on h3 "Unified Contact Base" at bounding box center [178, 120] width 202 height 14
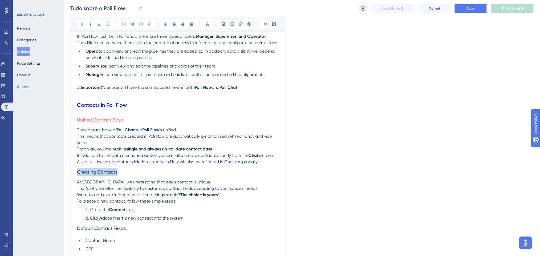
drag, startPoint x: 121, startPoint y: 172, endPoint x: 78, endPoint y: 169, distance: 42.9
click at [78, 169] on h3 "Creating Contacts" at bounding box center [178, 173] width 202 height 14
click at [208, 23] on icon at bounding box center [207, 24] width 4 height 4
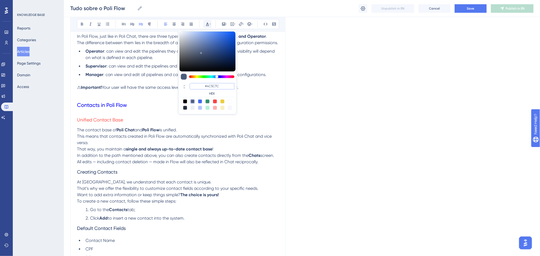
drag, startPoint x: 222, startPoint y: 85, endPoint x: 205, endPoint y: 85, distance: 16.8
click at [205, 85] on input "#4C5C7C" at bounding box center [212, 86] width 45 height 6
click at [224, 87] on input "#4C5C7C" at bounding box center [212, 86] width 45 height 6
paste input "FF675F"
type input "#FF675F"
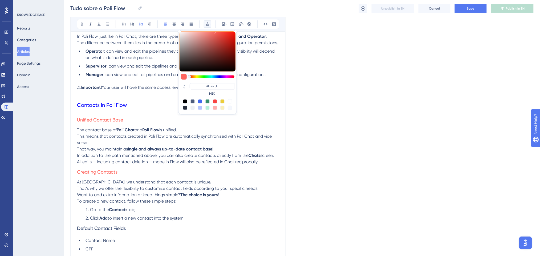
click at [149, 173] on h3 "Creating Contacts" at bounding box center [178, 173] width 202 height 14
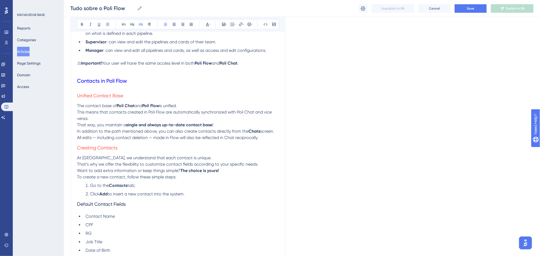
scroll to position [382, 0]
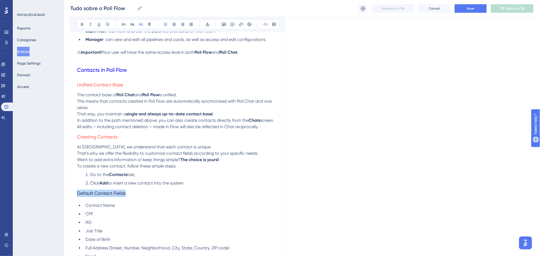
drag, startPoint x: 131, startPoint y: 191, endPoint x: 132, endPoint y: 116, distance: 75.4
click at [204, 23] on button at bounding box center [207, 24] width 7 height 7
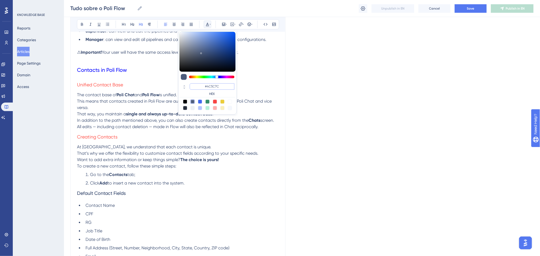
drag, startPoint x: 225, startPoint y: 86, endPoint x: 205, endPoint y: 85, distance: 20.0
click at [205, 85] on input "#4C5C7C" at bounding box center [212, 86] width 45 height 6
paste input "FF675F"
type input "#FF675F"
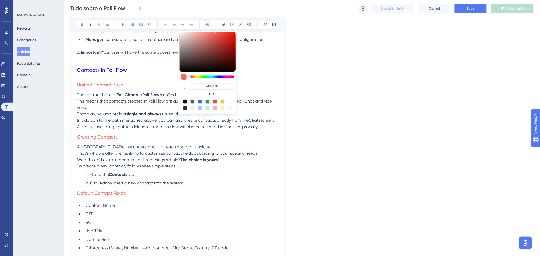
click at [125, 169] on p "To create a new contact, follow these simple steps:" at bounding box center [178, 166] width 202 height 6
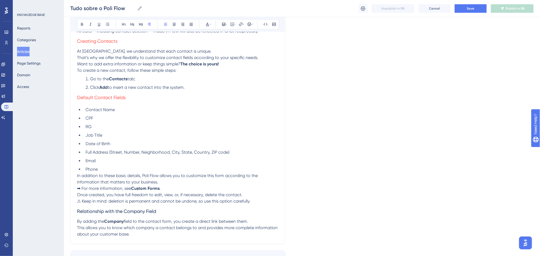
scroll to position [489, 0]
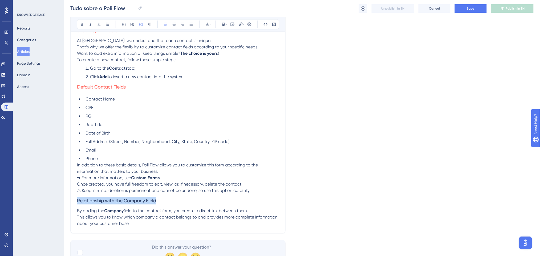
drag, startPoint x: 157, startPoint y: 202, endPoint x: 68, endPoint y: 202, distance: 88.7
click at [206, 26] on icon at bounding box center [207, 24] width 3 height 3
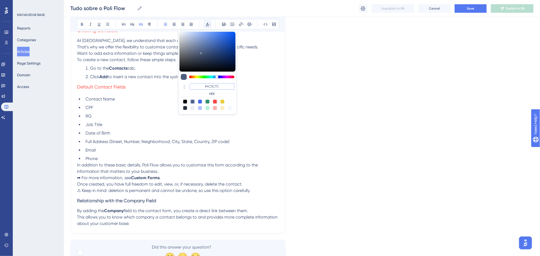
drag, startPoint x: 223, startPoint y: 85, endPoint x: 204, endPoint y: 85, distance: 19.5
click at [204, 85] on input "#4C5C7C" at bounding box center [212, 86] width 45 height 6
paste input "FF675F"
type input "#FF675F"
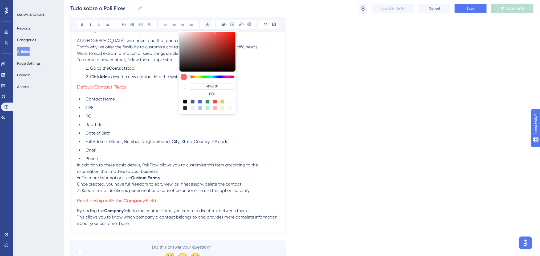
click at [161, 183] on span "Once created, you have full freedom to edit, view, or, if necessary, delete the…" at bounding box center [159, 184] width 165 height 5
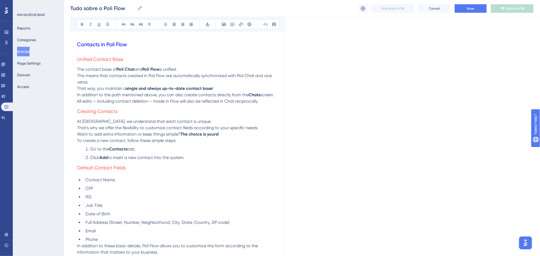
scroll to position [347, 0]
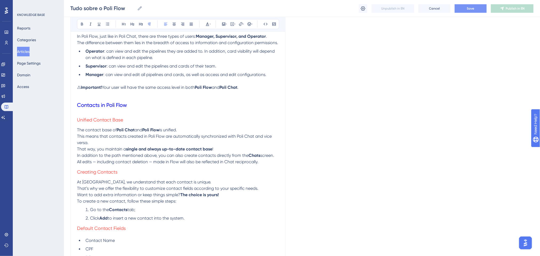
click at [458, 9] on button "Save" at bounding box center [471, 8] width 32 height 9
click at [265, 163] on p "In addition to the path mentioned above, you can also create contacts directly …" at bounding box center [178, 159] width 202 height 13
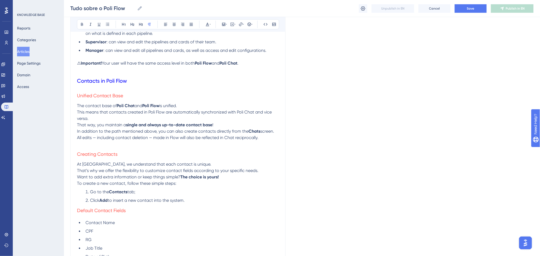
scroll to position [382, 0]
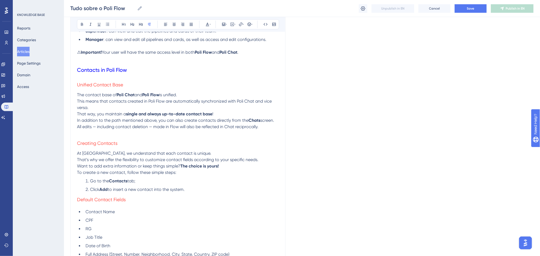
click at [205, 189] on li "Click Add to insert a new contact into the system." at bounding box center [181, 190] width 196 height 6
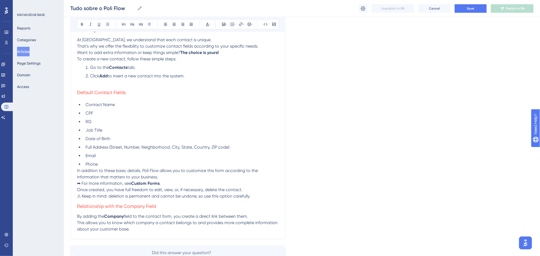
scroll to position [525, 0]
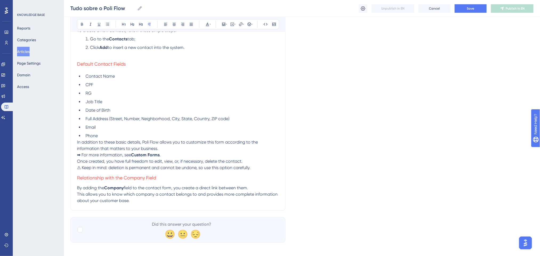
click at [150, 136] on li "Phone" at bounding box center [181, 136] width 196 height 6
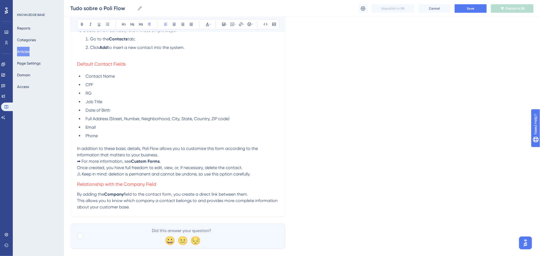
click at [252, 176] on p "Once created, you have full freedom to edit, view, or, if necessary, delete the…" at bounding box center [178, 171] width 202 height 13
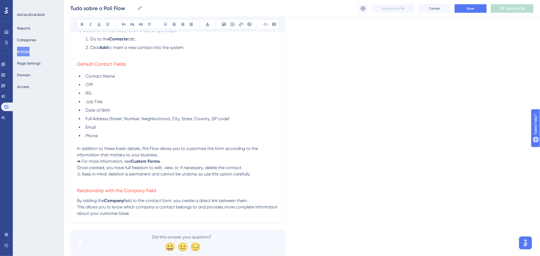
click at [259, 203] on p "By adding the Company field to the contact form, you create a direct link betwe…" at bounding box center [178, 201] width 202 height 6
click at [470, 6] on span "Save" at bounding box center [470, 8] width 7 height 4
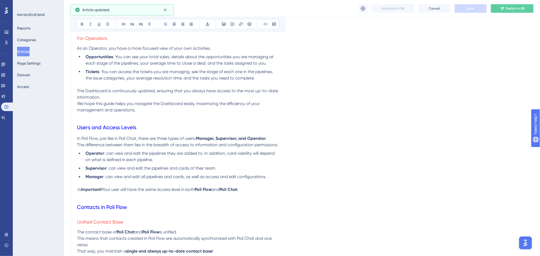
scroll to position [241, 0]
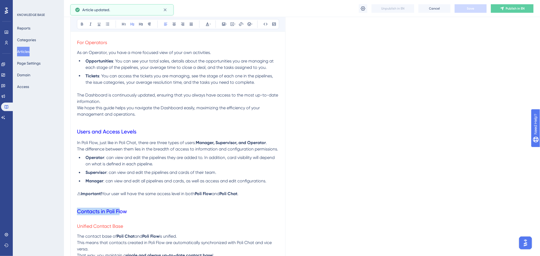
drag, startPoint x: 112, startPoint y: 213, endPoint x: 77, endPoint y: 208, distance: 35.2
click at [77, 209] on div "All about Poli Flow Bold Italic Underline Bullet Point Heading 1 Heading 2 Head…" at bounding box center [177, 163] width 215 height 689
drag, startPoint x: 128, startPoint y: 209, endPoint x: 71, endPoint y: 206, distance: 57.3
click at [70, 211] on div "Performance Users Engagement Widgets Feedback Product Updates Knowledge Base AI…" at bounding box center [302, 153] width 476 height 789
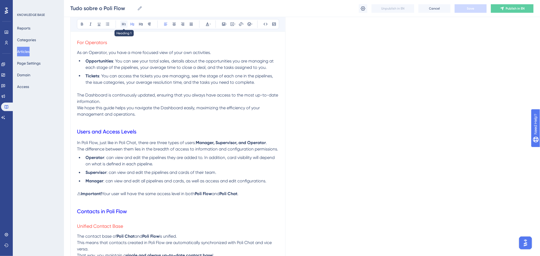
click at [126, 26] on button at bounding box center [123, 24] width 7 height 7
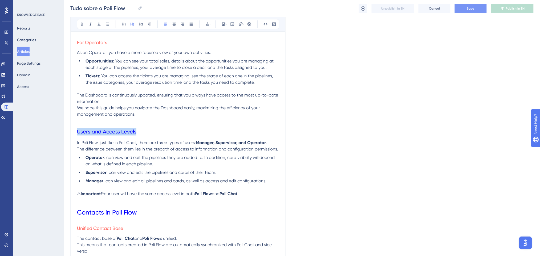
drag, startPoint x: 86, startPoint y: 129, endPoint x: 104, endPoint y: 59, distance: 73.0
click at [77, 131] on h2 "Users and Access Levels" at bounding box center [178, 132] width 202 height 16
click at [124, 23] on icon at bounding box center [123, 24] width 3 height 3
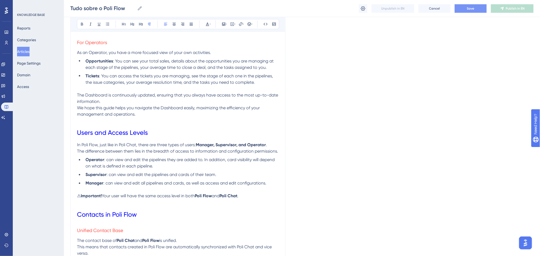
click at [178, 104] on p "The Dashboard is continuously updated, ensuring that you always have access to …" at bounding box center [178, 98] width 202 height 13
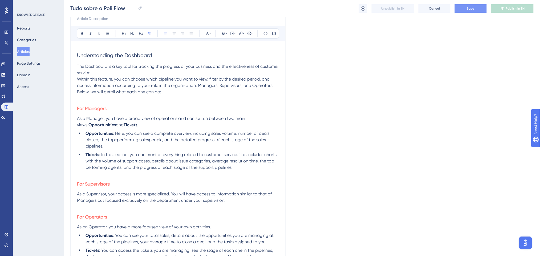
scroll to position [27, 0]
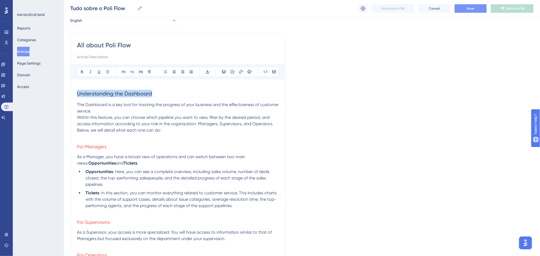
drag, startPoint x: 156, startPoint y: 93, endPoint x: 75, endPoint y: 93, distance: 81.2
click at [121, 72] on button at bounding box center [123, 69] width 7 height 7
click at [177, 163] on p "As a Manager, you have a broad view of operations and can switch between two ma…" at bounding box center [178, 160] width 202 height 13
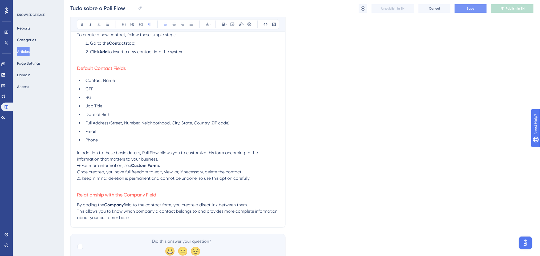
scroll to position [547, 0]
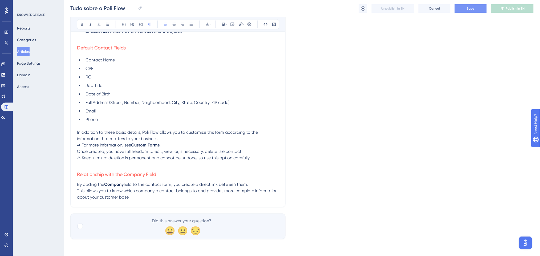
click at [482, 6] on button "Save" at bounding box center [471, 8] width 32 height 9
click at [141, 200] on p "This allows you to know which company a contact belongs to and provides more co…" at bounding box center [178, 194] width 202 height 13
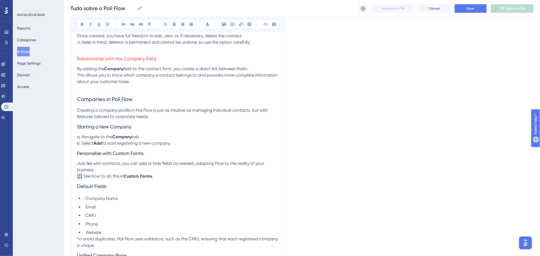
scroll to position [647, 0]
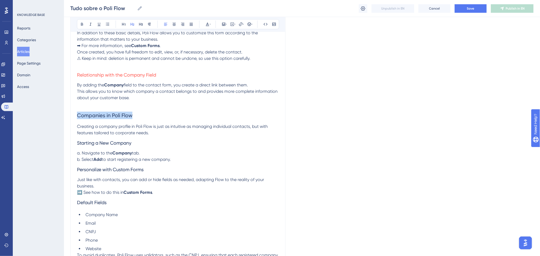
drag, startPoint x: 135, startPoint y: 116, endPoint x: 63, endPoint y: 116, distance: 72.2
click at [125, 25] on icon at bounding box center [124, 24] width 4 height 4
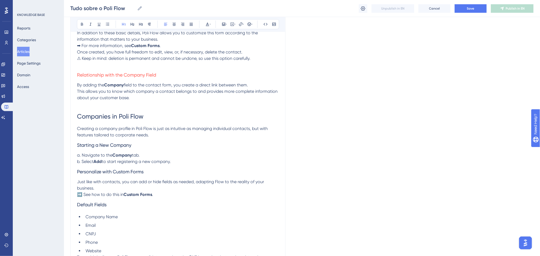
click at [211, 23] on div "Bold Italic Underline Bullet Point Heading 1 Heading 2 Heading 3 Normal Align L…" at bounding box center [178, 24] width 202 height 10
click at [210, 23] on icon at bounding box center [210, 24] width 1 height 4
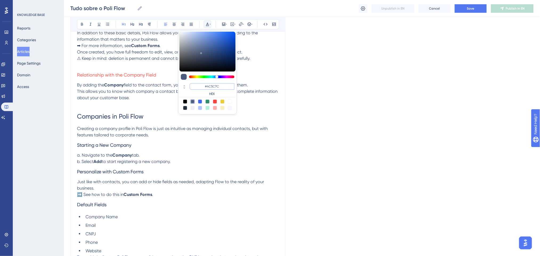
drag, startPoint x: 223, startPoint y: 86, endPoint x: 193, endPoint y: 85, distance: 29.3
click at [195, 85] on input "#4C5C7C" at bounding box center [212, 86] width 45 height 6
paste input "0000FF"
type input "#0000FF"
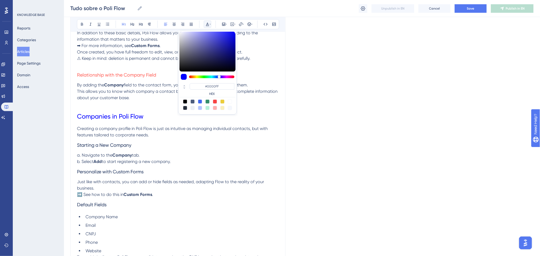
drag, startPoint x: 147, startPoint y: 113, endPoint x: 134, endPoint y: 2, distance: 111.6
click at [148, 113] on h1 "Companies in Poli Flow" at bounding box center [178, 117] width 202 height 18
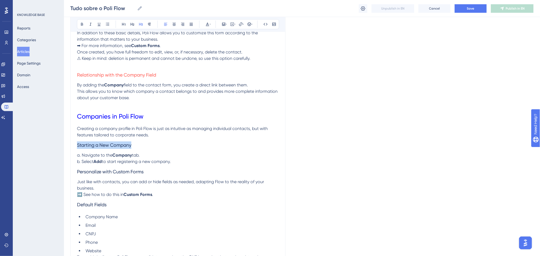
drag, startPoint x: 133, startPoint y: 146, endPoint x: 76, endPoint y: 143, distance: 57.6
click at [206, 25] on icon at bounding box center [207, 24] width 3 height 3
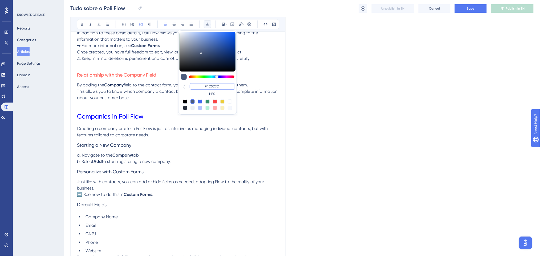
drag, startPoint x: 223, startPoint y: 88, endPoint x: 198, endPoint y: 83, distance: 25.7
click at [198, 83] on input "#4C5C7C" at bounding box center [212, 86] width 45 height 6
paste input "FF675F"
type input "#FF675F"
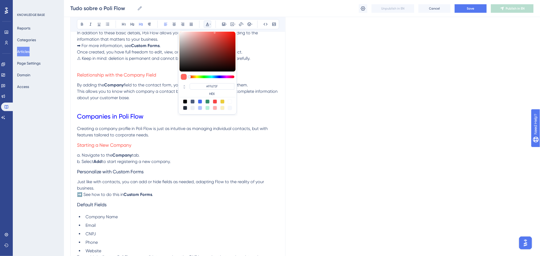
click at [194, 150] on h3 "Starting a New Company" at bounding box center [178, 146] width 202 height 14
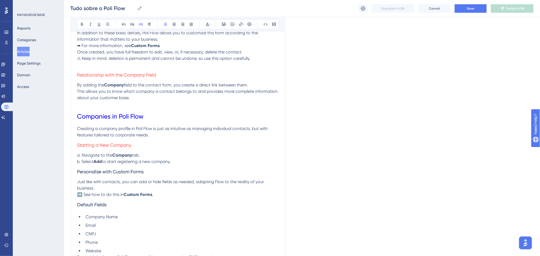
click at [154, 139] on h3 "Starting a New Company" at bounding box center [178, 146] width 202 height 14
click at [158, 134] on p "Creating a company profile in Poli Flow is just as intuitive as managing indivi…" at bounding box center [178, 132] width 202 height 13
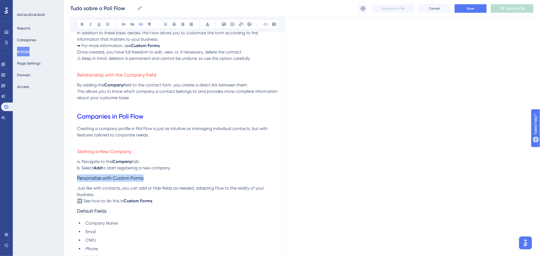
drag, startPoint x: 154, startPoint y: 180, endPoint x: 189, endPoint y: 50, distance: 134.7
click at [208, 22] on button at bounding box center [207, 24] width 7 height 7
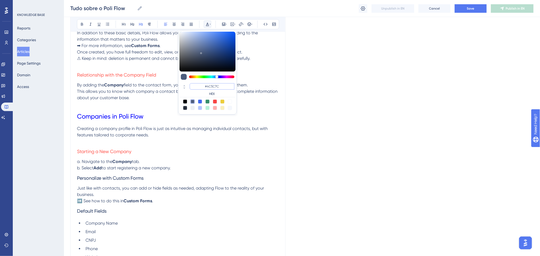
drag, startPoint x: 221, startPoint y: 85, endPoint x: 198, endPoint y: 83, distance: 22.7
click at [198, 83] on input "#4C5C7C" at bounding box center [212, 86] width 45 height 6
paste input "FF675F"
type input "#FF675F"
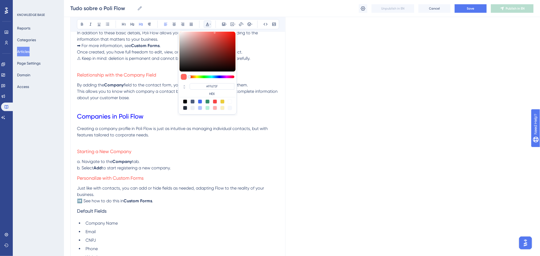
click at [214, 161] on p "a. Navigate to the Company tab. b. Select Add to start registering a new compan…" at bounding box center [178, 165] width 202 height 13
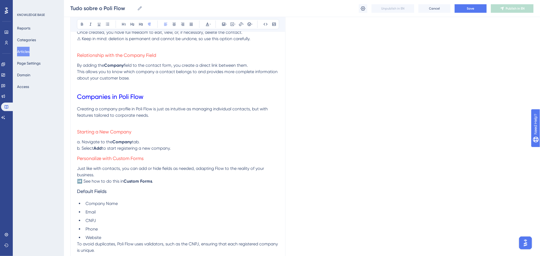
scroll to position [683, 0]
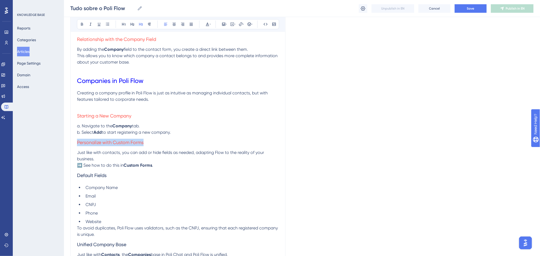
drag, startPoint x: 151, startPoint y: 142, endPoint x: 97, endPoint y: 77, distance: 84.5
click at [212, 115] on h3 "Starting a New Company" at bounding box center [178, 116] width 202 height 14
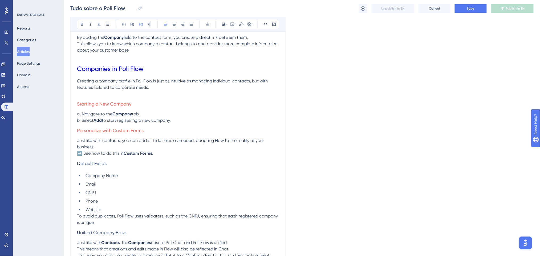
scroll to position [682, 0]
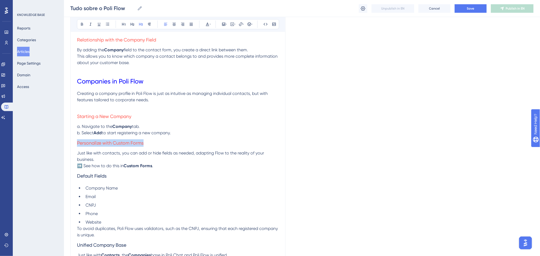
drag, startPoint x: 146, startPoint y: 145, endPoint x: 76, endPoint y: 141, distance: 71.0
click at [135, 22] on button at bounding box center [132, 24] width 7 height 7
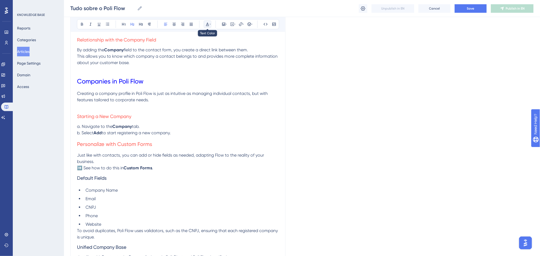
click at [204, 22] on button at bounding box center [207, 24] width 7 height 7
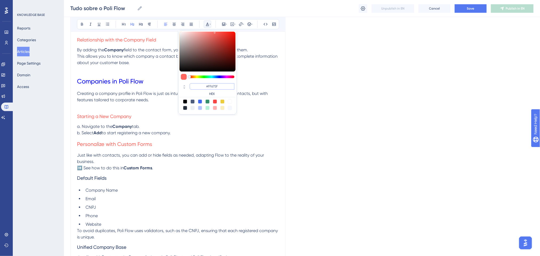
drag, startPoint x: 220, startPoint y: 88, endPoint x: 199, endPoint y: 85, distance: 20.9
click at [199, 85] on input "#FF675F" at bounding box center [212, 86] width 45 height 6
type input "#0000FF"
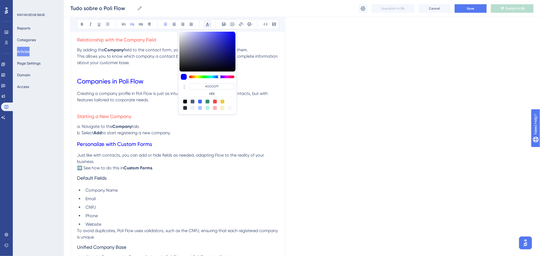
click at [172, 139] on h2 "Personalize with Custom Forms" at bounding box center [178, 144] width 202 height 16
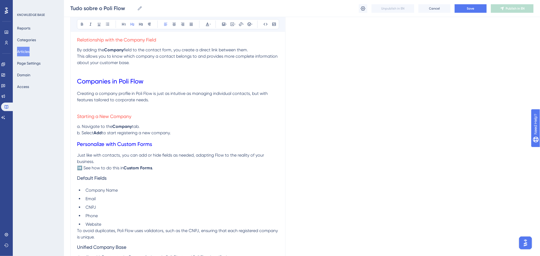
click at [81, 170] on span "➡️ See how to do this in" at bounding box center [100, 168] width 47 height 5
click at [203, 162] on p "Just like with contacts, you can add or hide fields as needed, adapting Flow to…" at bounding box center [178, 158] width 202 height 13
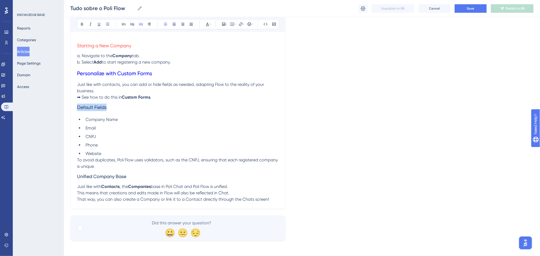
drag, startPoint x: 78, startPoint y: 111, endPoint x: 72, endPoint y: 111, distance: 5.9
click at [207, 23] on icon at bounding box center [207, 24] width 3 height 3
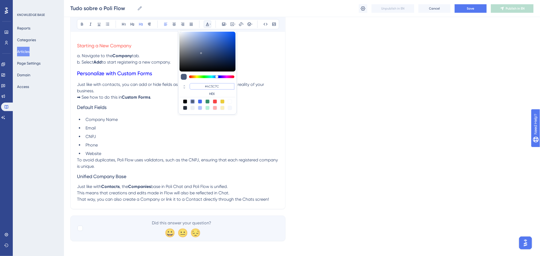
drag, startPoint x: 217, startPoint y: 86, endPoint x: 198, endPoint y: 83, distance: 18.6
click at [198, 83] on input "#4C5C7C" at bounding box center [212, 86] width 45 height 6
paste input "FF675F"
type input "#FF675F"
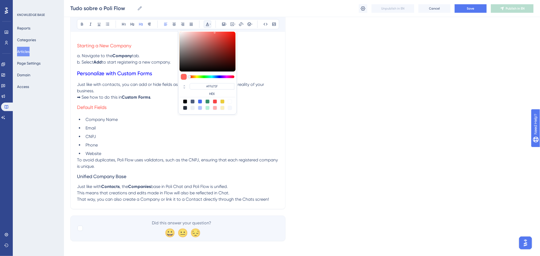
click at [141, 129] on li "Email" at bounding box center [181, 128] width 196 height 6
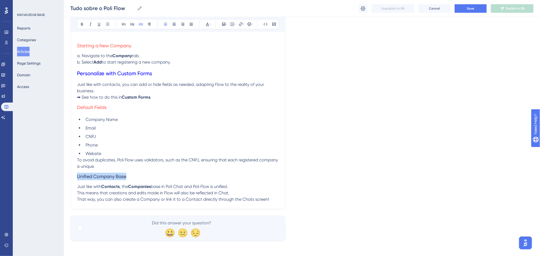
drag, startPoint x: 101, startPoint y: 179, endPoint x: 70, endPoint y: 177, distance: 31.8
click at [205, 22] on icon at bounding box center [207, 24] width 4 height 4
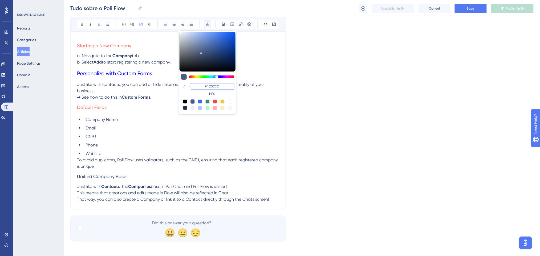
drag, startPoint x: 233, startPoint y: 87, endPoint x: 173, endPoint y: 82, distance: 60.4
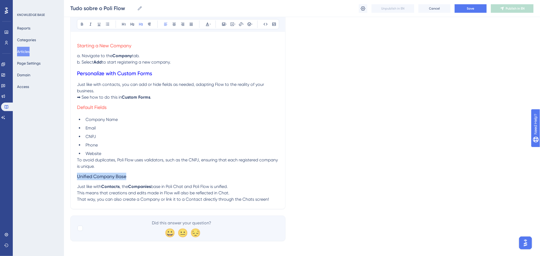
drag, startPoint x: 129, startPoint y: 176, endPoint x: 65, endPoint y: 176, distance: 64.5
click at [206, 22] on icon at bounding box center [207, 24] width 4 height 4
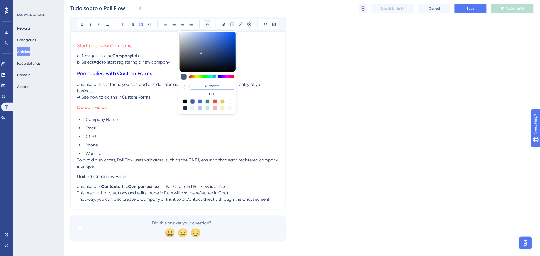
drag, startPoint x: 219, startPoint y: 86, endPoint x: 203, endPoint y: 86, distance: 16.0
click at [203, 86] on input "#4C5C7C" at bounding box center [212, 86] width 45 height 6
paste input "FF675F"
type input "#FF675F"
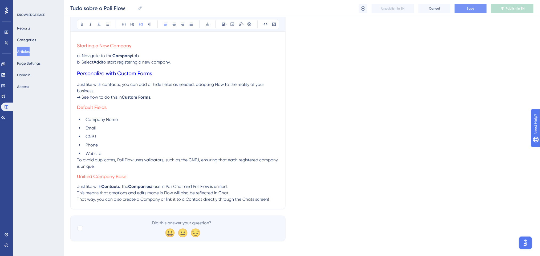
click at [466, 10] on button "Save" at bounding box center [471, 8] width 32 height 9
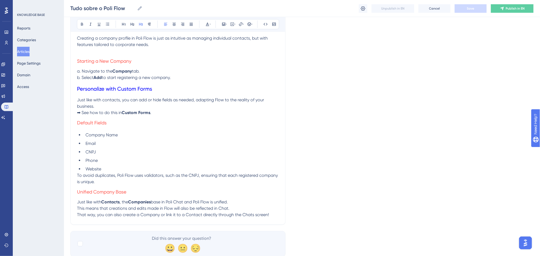
scroll to position [755, 0]
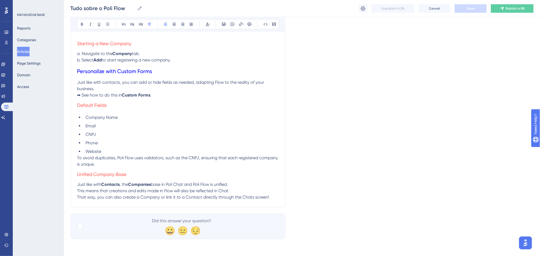
click at [270, 197] on p "That way, you can also create a Company or link it to a Contact directly throug…" at bounding box center [178, 197] width 202 height 6
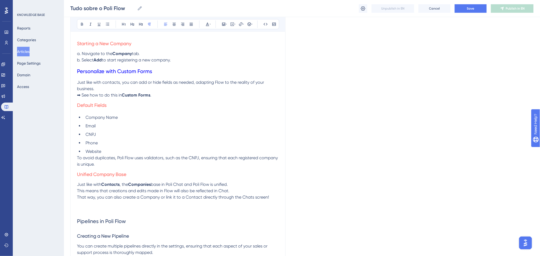
scroll to position [883, 0]
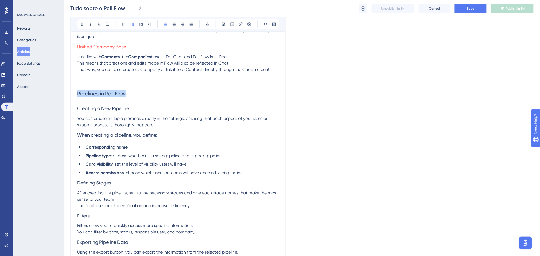
drag, startPoint x: 83, startPoint y: 95, endPoint x: 71, endPoint y: 95, distance: 12.8
click at [125, 22] on icon at bounding box center [124, 24] width 4 height 4
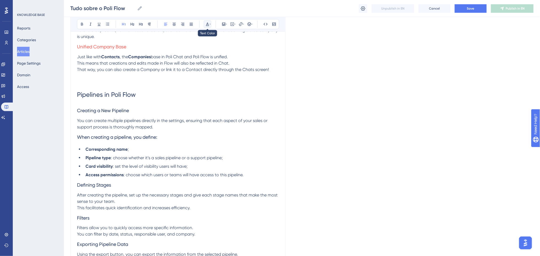
click at [210, 24] on icon at bounding box center [210, 24] width 1 height 1
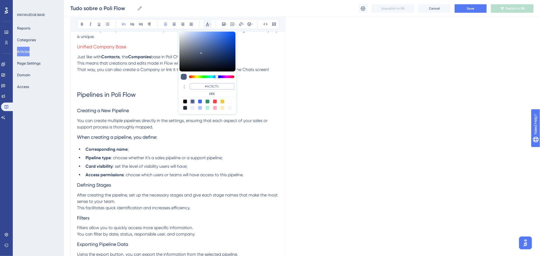
drag, startPoint x: 212, startPoint y: 85, endPoint x: 204, endPoint y: 85, distance: 8.3
click at [204, 85] on input "#4C5C7C" at bounding box center [212, 86] width 45 height 6
type input "#0000FF"
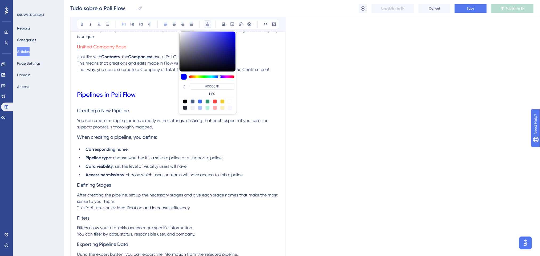
click at [126, 91] on span "Pipelines in Poli Flow" at bounding box center [106, 94] width 59 height 7
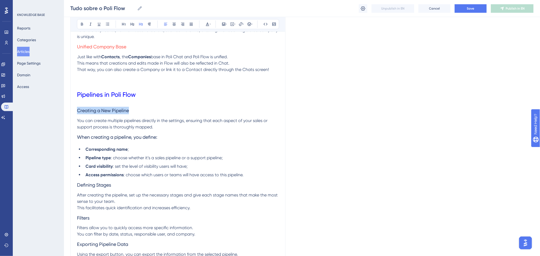
drag, startPoint x: 131, startPoint y: 111, endPoint x: 70, endPoint y: 108, distance: 61.1
click at [207, 21] on button at bounding box center [207, 24] width 7 height 7
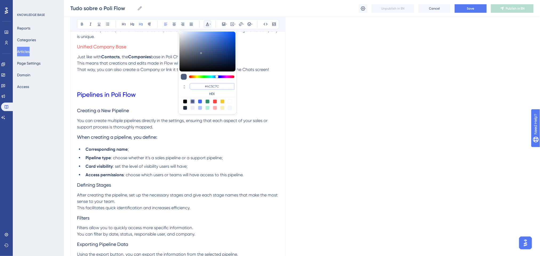
drag, startPoint x: 223, startPoint y: 88, endPoint x: 206, endPoint y: 86, distance: 17.2
click at [206, 86] on input "#4C5C7C" at bounding box center [212, 86] width 45 height 6
paste input "EEFCEAAEEECACEAEEEEDECEEEAEACAECFAECEAEDECEAAEEDEFECEDAEEEECEEEAAEEEAEECADBEEEE…"
paste input "FF675F"
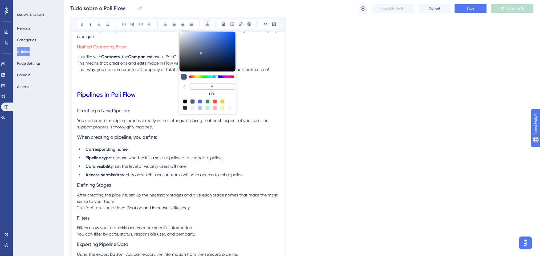
type input "#FF675F"
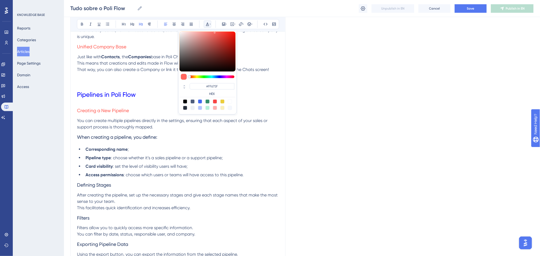
click at [138, 105] on h3 "Creating a New Pipeline" at bounding box center [178, 111] width 202 height 14
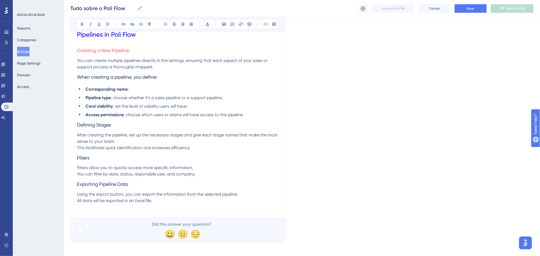
scroll to position [947, 0]
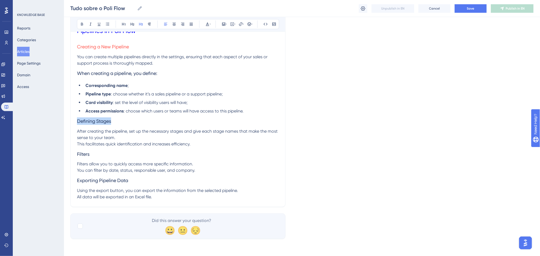
drag, startPoint x: 114, startPoint y: 123, endPoint x: 65, endPoint y: 124, distance: 48.7
click at [207, 23] on icon at bounding box center [207, 24] width 4 height 4
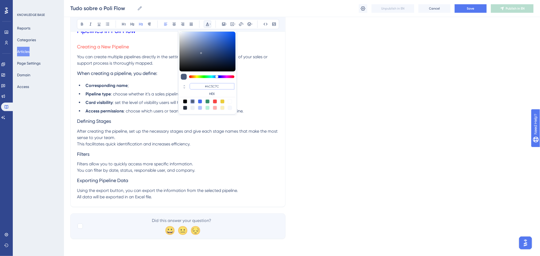
paste input "FF675F"
type input "#FF675F"
drag, startPoint x: 213, startPoint y: 85, endPoint x: 206, endPoint y: 85, distance: 7.5
click at [206, 85] on input "#FF675F" at bounding box center [212, 86] width 45 height 6
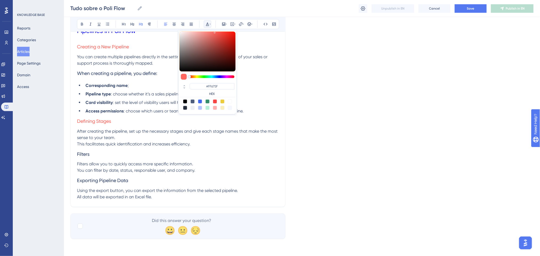
click at [123, 140] on p "After creating the pipeline, set up the necessary stages and give each stage na…" at bounding box center [178, 137] width 202 height 19
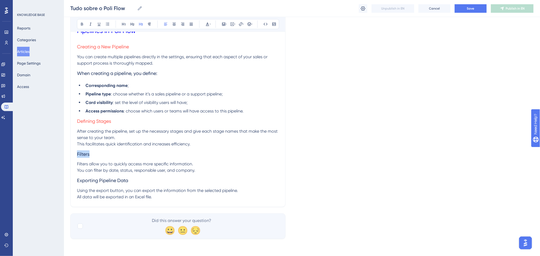
drag, startPoint x: 104, startPoint y: 158, endPoint x: 68, endPoint y: 155, distance: 35.6
click at [209, 21] on button at bounding box center [207, 24] width 7 height 7
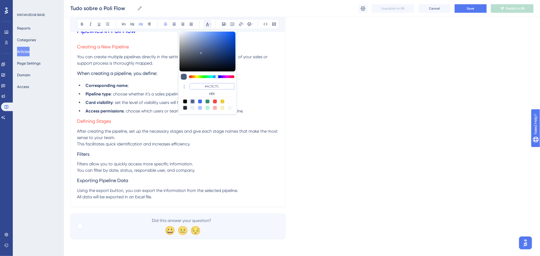
drag, startPoint x: 222, startPoint y: 86, endPoint x: 202, endPoint y: 86, distance: 19.2
click at [202, 86] on input "#4C5C7C" at bounding box center [212, 86] width 45 height 6
paste input "FF675F"
type input "#FF675F"
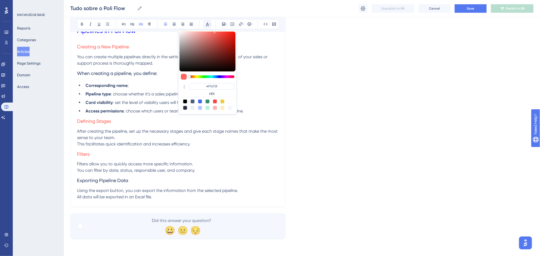
drag, startPoint x: 148, startPoint y: 168, endPoint x: 145, endPoint y: 171, distance: 4.1
click at [146, 169] on p "Filters allow you to quickly access more specific information. You can filter b…" at bounding box center [178, 167] width 202 height 13
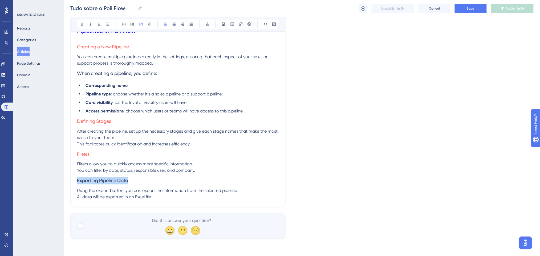
drag, startPoint x: 137, startPoint y: 181, endPoint x: 82, endPoint y: 174, distance: 56.1
click at [210, 25] on icon at bounding box center [210, 24] width 1 height 4
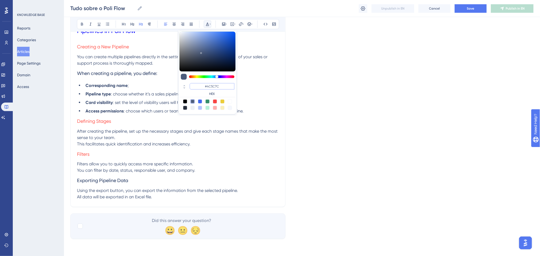
drag, startPoint x: 223, startPoint y: 89, endPoint x: 205, endPoint y: 88, distance: 17.9
click at [205, 88] on input "#4C5C7C" at bounding box center [212, 86] width 45 height 6
paste input "FF675F"
type input "#FF675F"
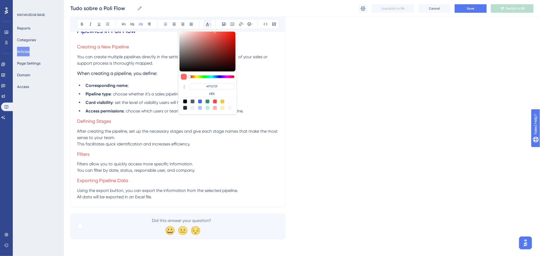
click at [131, 123] on h3 "Defining Stages" at bounding box center [178, 122] width 202 height 14
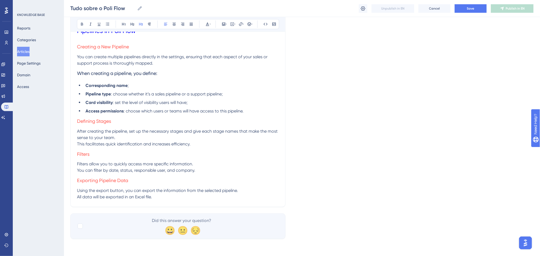
click at [201, 144] on p "After creating the pipeline, set up the necessary stages and give each stage na…" at bounding box center [178, 137] width 202 height 19
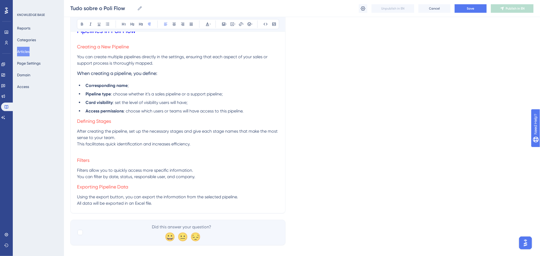
click at [197, 179] on p "Filters allow you to quickly access more specific information. You can filter b…" at bounding box center [178, 174] width 202 height 13
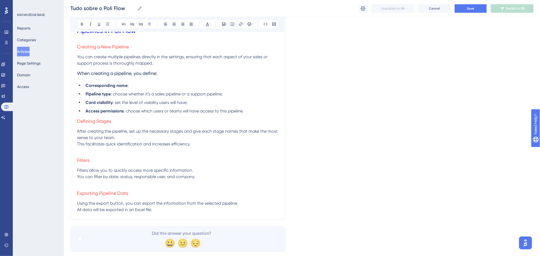
click at [252, 110] on li "Access permissions : choose which users or teams will have access to this pipel…" at bounding box center [181, 111] width 196 height 6
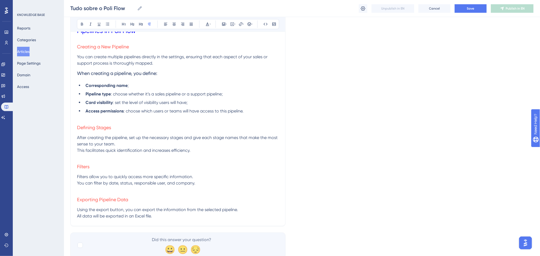
scroll to position [876, 0]
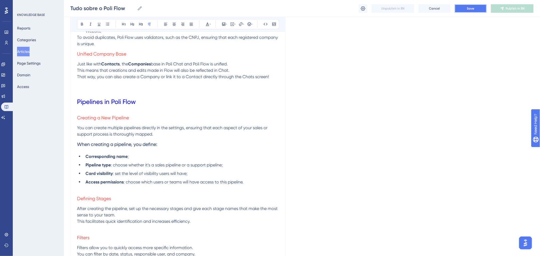
click at [465, 10] on button "Save" at bounding box center [471, 8] width 32 height 9
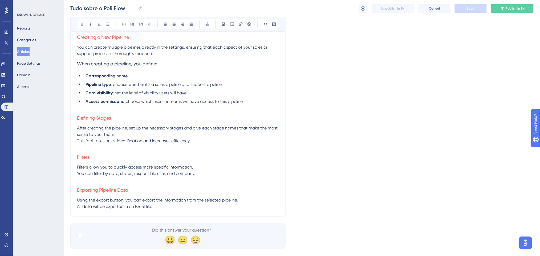
scroll to position [966, 0]
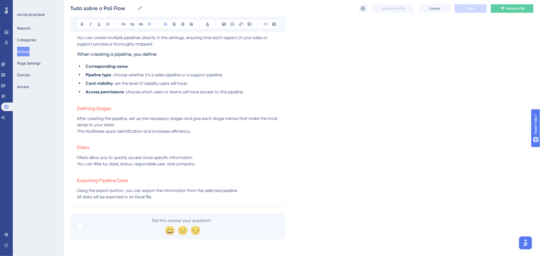
click at [163, 197] on p "Using the export button, you can export the information from the selected pipel…" at bounding box center [178, 194] width 202 height 13
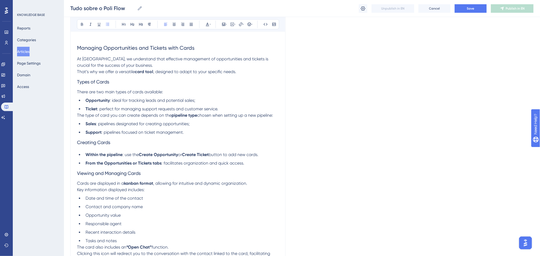
scroll to position [1033, 0]
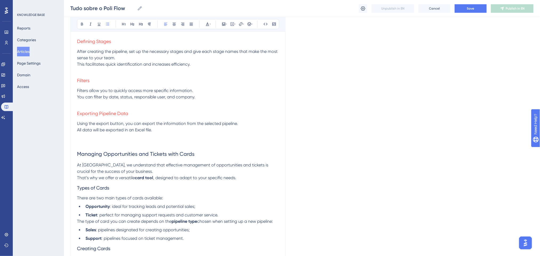
click at [192, 147] on h2 "Managing Opportunities and Tickets with Cards" at bounding box center [178, 154] width 202 height 16
click at [185, 143] on p at bounding box center [178, 143] width 202 height 6
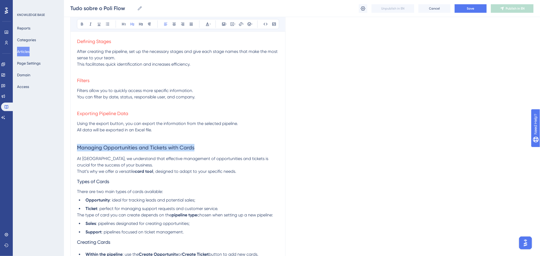
drag, startPoint x: 207, startPoint y: 147, endPoint x: 50, endPoint y: 146, distance: 157.2
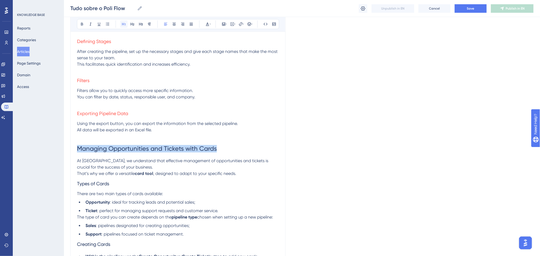
click at [125, 24] on icon at bounding box center [124, 24] width 4 height 4
click at [208, 25] on icon at bounding box center [207, 24] width 4 height 4
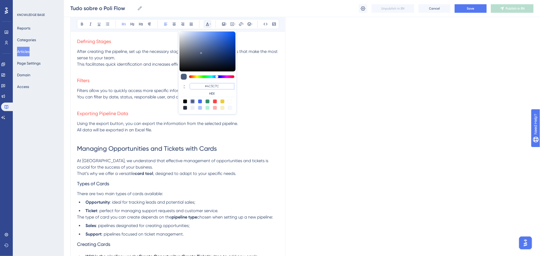
drag, startPoint x: 225, startPoint y: 86, endPoint x: 172, endPoint y: 86, distance: 52.2
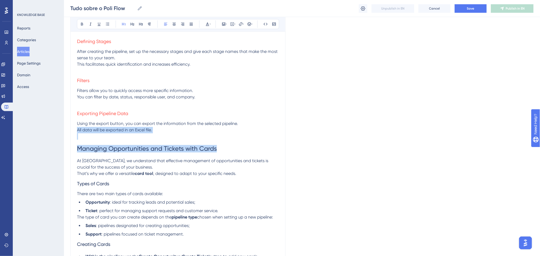
drag, startPoint x: 233, startPoint y: 154, endPoint x: 13, endPoint y: 133, distance: 220.7
click at [224, 148] on h1 "Managing Opportunities and Tickets with Cards" at bounding box center [178, 149] width 202 height 18
drag, startPoint x: 155, startPoint y: 149, endPoint x: 10, endPoint y: 149, distance: 144.9
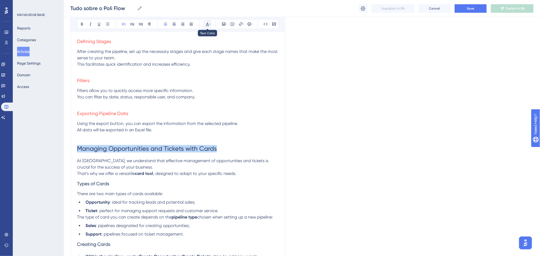
click at [210, 26] on icon at bounding box center [210, 24] width 1 height 4
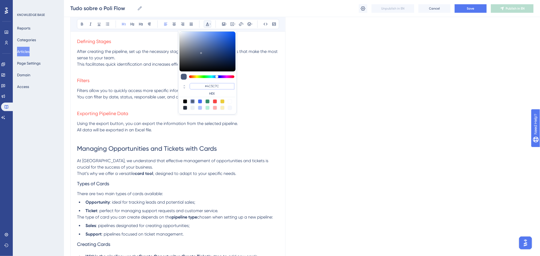
drag, startPoint x: 223, startPoint y: 87, endPoint x: 165, endPoint y: 86, distance: 58.9
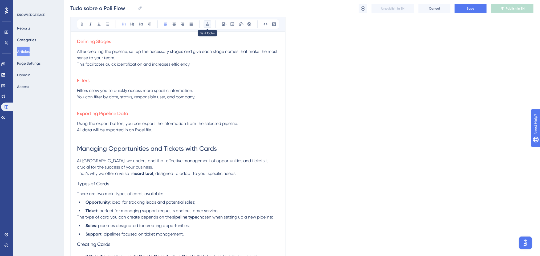
click at [205, 22] on icon at bounding box center [207, 24] width 4 height 4
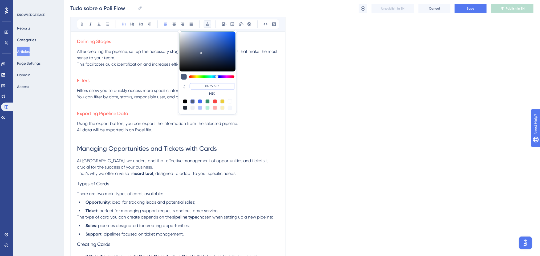
drag, startPoint x: 224, startPoint y: 87, endPoint x: 191, endPoint y: 91, distance: 32.7
click at [191, 91] on div "#4C5C7C HEX" at bounding box center [212, 89] width 45 height 13
type input "#0000FF"
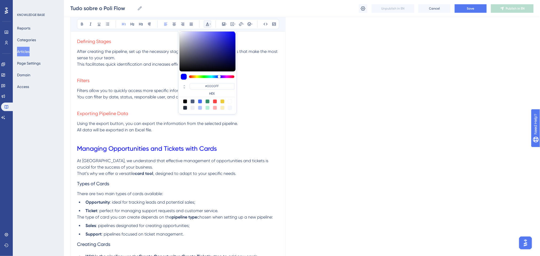
click at [218, 146] on h1 "Managing Opportunities and Tickets with Cards" at bounding box center [178, 149] width 202 height 18
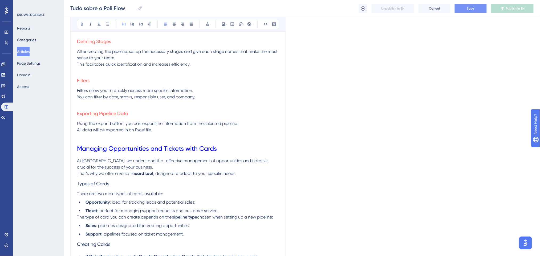
click at [470, 13] on button "Save" at bounding box center [471, 8] width 32 height 9
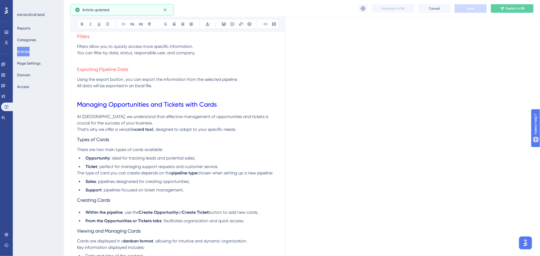
scroll to position [1069, 0]
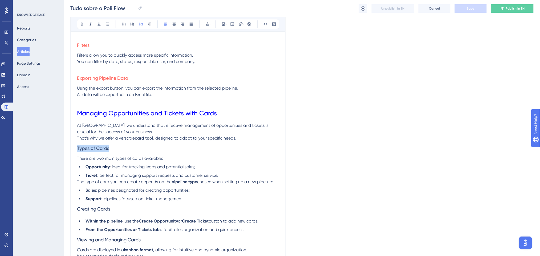
drag, startPoint x: 116, startPoint y: 146, endPoint x: 48, endPoint y: 146, distance: 68.7
click at [207, 27] on button at bounding box center [207, 24] width 7 height 7
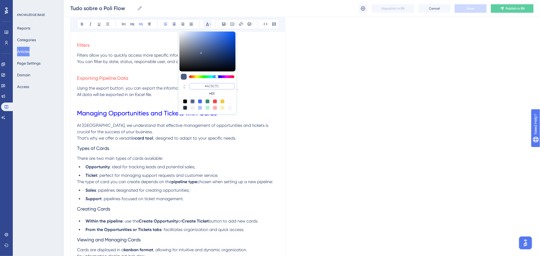
drag, startPoint x: 225, startPoint y: 88, endPoint x: 205, endPoint y: 85, distance: 19.7
click at [205, 85] on input "#4C5C7C" at bounding box center [212, 86] width 45 height 6
paste input "AAEADCECADAFEDEADAEFFECEAAEEFEADCECCAFECCEFBEAEFFEAEAECADDEEDADAECFCEEDEFCADEEA…"
paste input "FF675F"
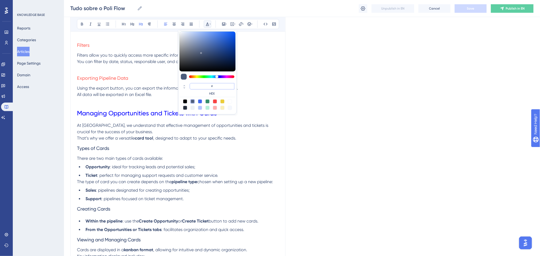
type input "#FF675F"
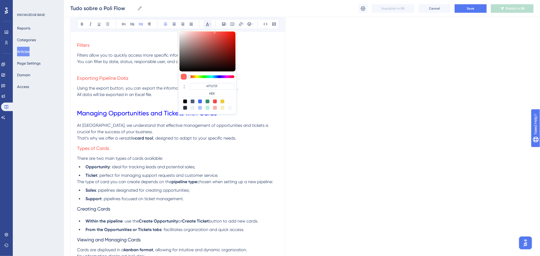
click at [158, 141] on span ", designed to adapt to your specific needs." at bounding box center [194, 138] width 83 height 5
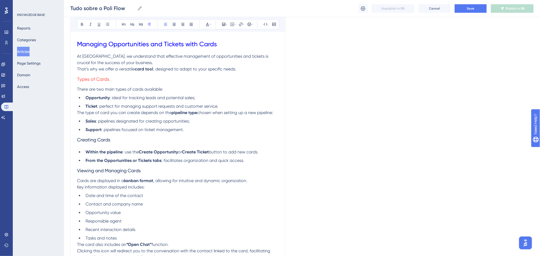
scroll to position [1140, 0]
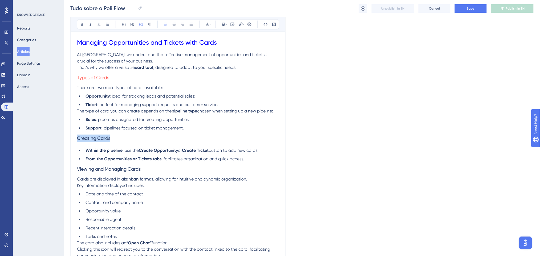
drag, startPoint x: 108, startPoint y: 139, endPoint x: 77, endPoint y: 140, distance: 31.2
click at [206, 25] on icon at bounding box center [207, 24] width 4 height 4
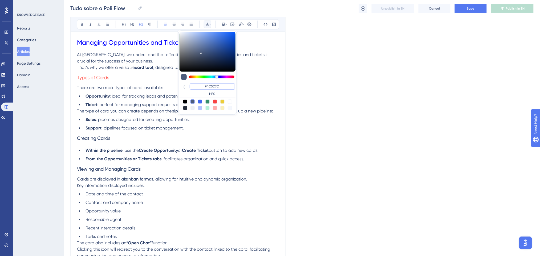
drag, startPoint x: 225, startPoint y: 85, endPoint x: 197, endPoint y: 85, distance: 27.7
click at [197, 85] on input "#4C5C7C" at bounding box center [212, 86] width 45 height 6
paste input "FF675F"
type input "#FF675F"
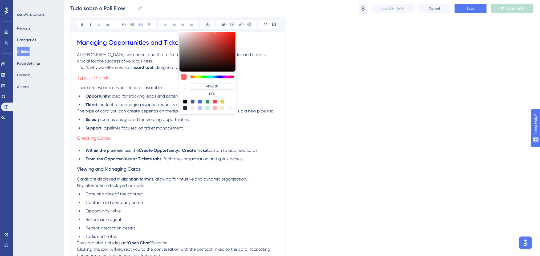
click at [130, 128] on span ": pipelines focused on ticket management." at bounding box center [142, 128] width 82 height 5
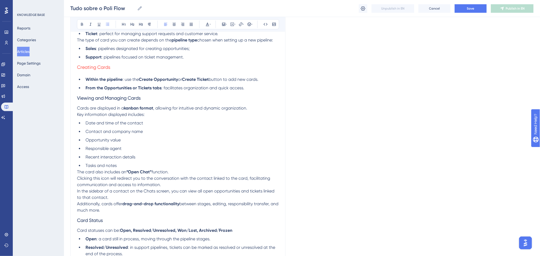
scroll to position [1175, 0]
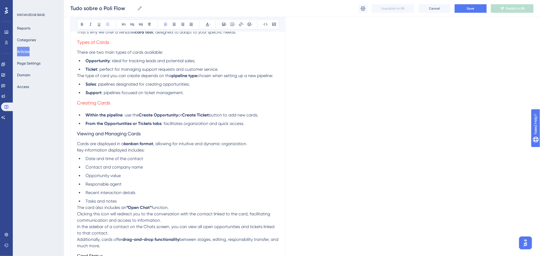
click at [466, 13] on div "Tudo sobre o Poli Flow Tudo sobre o Poli Flow Unpublish in EN Cancel Save Publi…" at bounding box center [302, 8] width 476 height 17
click at [469, 10] on span "Save" at bounding box center [470, 8] width 7 height 4
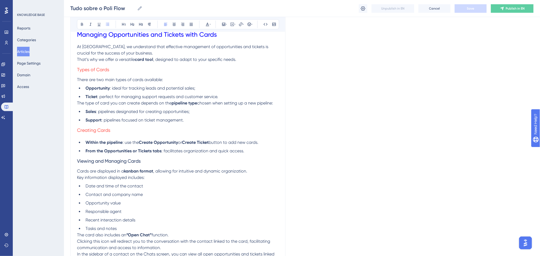
scroll to position [1140, 0]
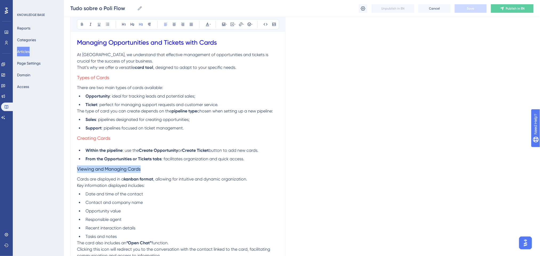
drag, startPoint x: 145, startPoint y: 169, endPoint x: 78, endPoint y: 168, distance: 66.9
click at [78, 168] on h3 "Viewing and Managing Cards" at bounding box center [178, 169] width 202 height 14
click at [209, 23] on icon at bounding box center [207, 24] width 4 height 4
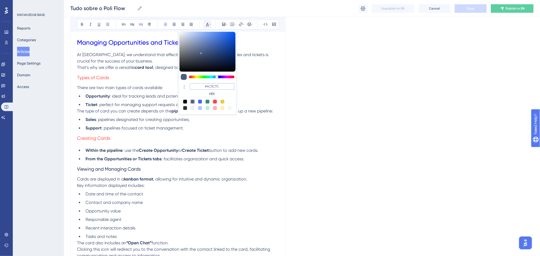
drag, startPoint x: 224, startPoint y: 84, endPoint x: 205, endPoint y: 83, distance: 18.9
click at [205, 83] on input "#4C5C7C" at bounding box center [212, 86] width 45 height 6
paste input "FF675F"
type input "#FF675F"
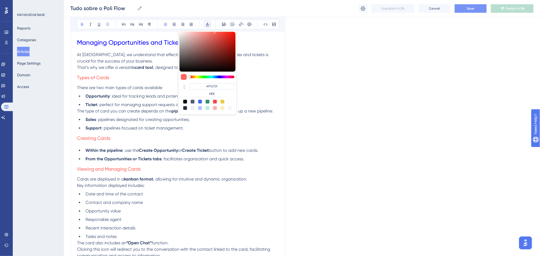
click at [154, 160] on strong "From the Opportunities or Tickets tabs" at bounding box center [123, 159] width 76 height 5
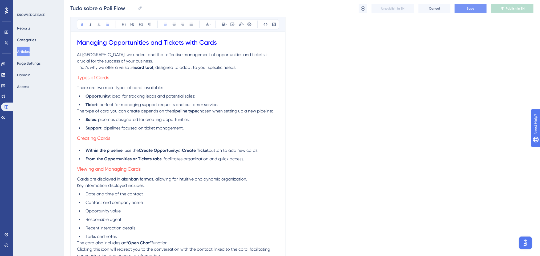
click at [246, 160] on li "From the Opportunities or Tickets tabs : facilitates organization and quick acc…" at bounding box center [181, 159] width 196 height 6
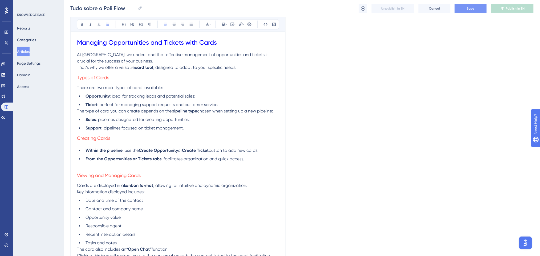
click at [211, 128] on li "Support : pipelines focused on ticket management." at bounding box center [181, 128] width 196 height 6
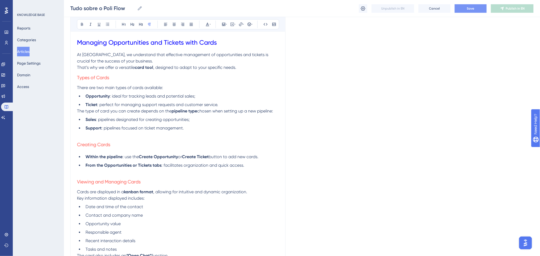
click at [474, 10] on span "Save" at bounding box center [470, 8] width 7 height 4
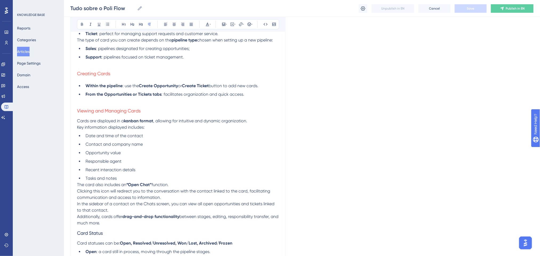
scroll to position [1246, 0]
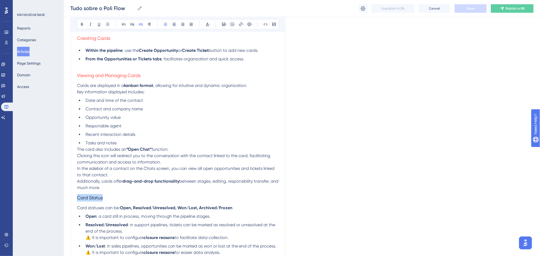
drag, startPoint x: 106, startPoint y: 198, endPoint x: 69, endPoint y: 196, distance: 36.8
click at [208, 26] on button at bounding box center [207, 24] width 7 height 7
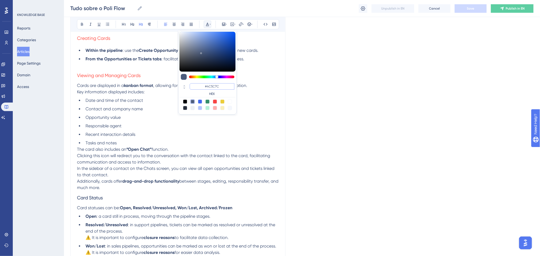
drag, startPoint x: 223, startPoint y: 87, endPoint x: 201, endPoint y: 84, distance: 22.1
click at [201, 84] on input "#4C5C7C" at bounding box center [212, 86] width 45 height 6
paste input "FF675F"
type input "#FF675F"
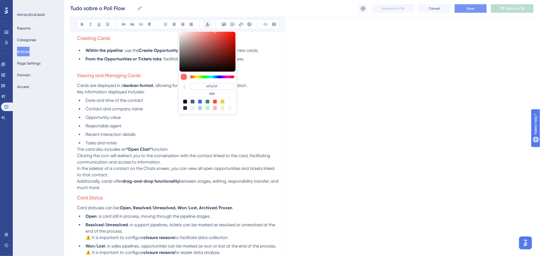
click at [142, 149] on strong "“Open Chat”" at bounding box center [138, 149] width 25 height 5
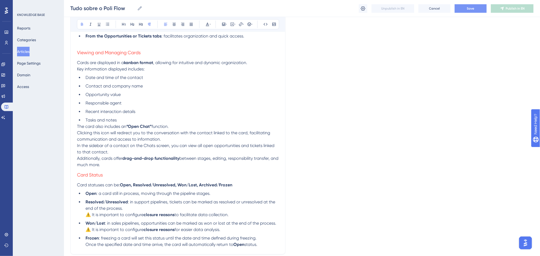
scroll to position [1316, 0]
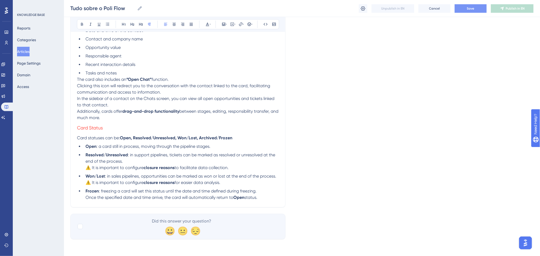
click at [133, 116] on p "Additionally, cards offer drag-and-drop functionality between stages, editing, …" at bounding box center [178, 114] width 202 height 13
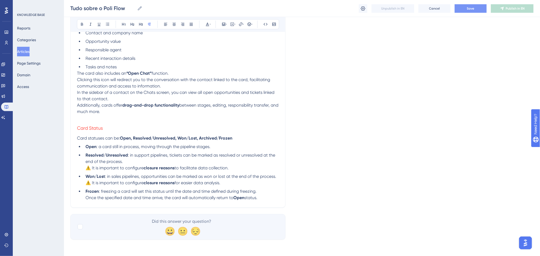
scroll to position [1323, 0]
click at [472, 7] on span "Save" at bounding box center [470, 8] width 7 height 4
click at [264, 200] on li "Frozen : freezing a card will set this status until the date and time defined d…" at bounding box center [181, 194] width 196 height 13
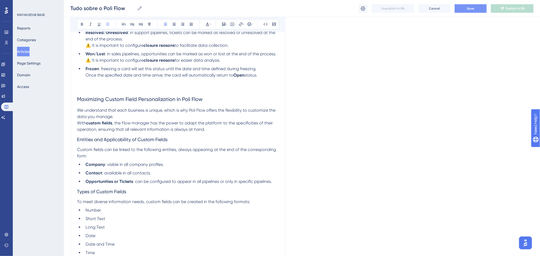
scroll to position [1420, 0]
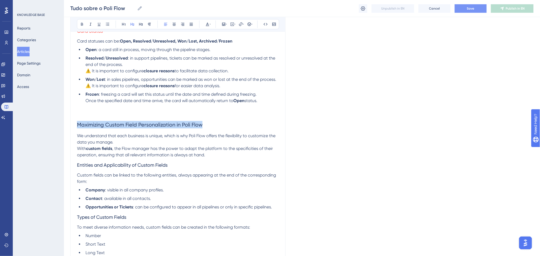
drag, startPoint x: 211, startPoint y: 123, endPoint x: 62, endPoint y: 123, distance: 148.4
click at [206, 25] on icon at bounding box center [207, 24] width 4 height 4
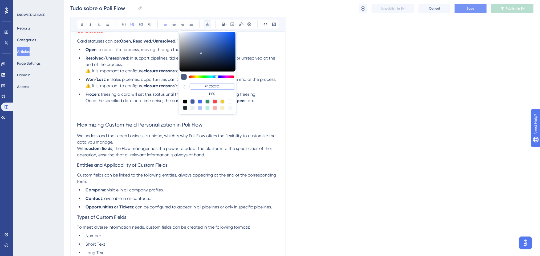
drag, startPoint x: 227, startPoint y: 89, endPoint x: 178, endPoint y: 84, distance: 49.5
click at [178, 84] on div "#4C5C7C HEX" at bounding box center [207, 72] width 59 height 84
type input "#0000FF"
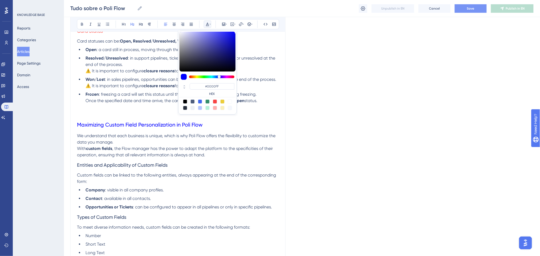
click at [63, 121] on div "KNOWLEDGE BASE Reports Categories Articles Page Settings Domain Access" at bounding box center [38, 128] width 51 height 256
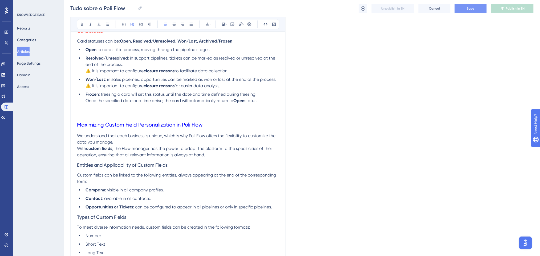
click at [478, 6] on button "Save" at bounding box center [471, 8] width 32 height 9
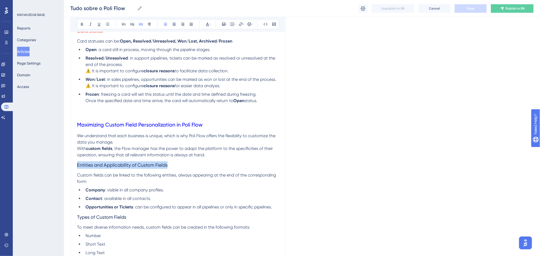
drag, startPoint x: 175, startPoint y: 164, endPoint x: 78, endPoint y: 158, distance: 97.1
click at [207, 23] on icon at bounding box center [207, 24] width 3 height 3
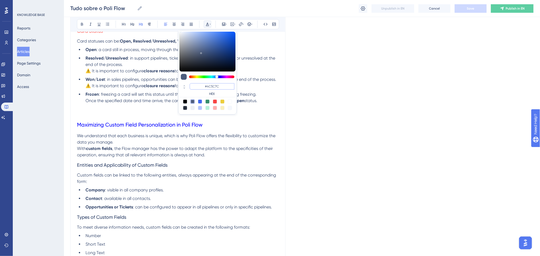
drag, startPoint x: 225, startPoint y: 86, endPoint x: 164, endPoint y: 87, distance: 61.3
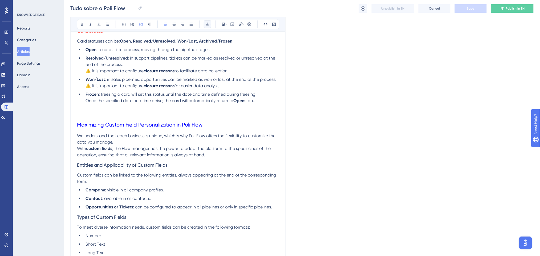
click at [210, 24] on icon at bounding box center [210, 24] width 1 height 4
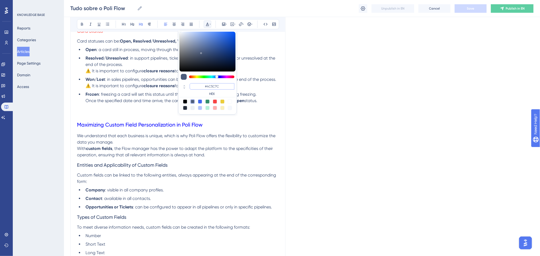
paste input "ACFEDEAAFEDEADAEACBEECFFFEEFEBCEEDAAAAECFEDEFAAEAEEADAEAFEECFCEFEEAEAAEEAFAAAAA…"
drag, startPoint x: 200, startPoint y: 87, endPoint x: 194, endPoint y: 87, distance: 5.3
click at [194, 87] on input "#ACFEDEAAFEDEADAEACBEECFFFEEFEBCEEDAAAAECFEDEFAAEAEEADAEAFEECFCEFEEAEAAEEAFAAAA…" at bounding box center [212, 86] width 45 height 6
paste input "FF675F"
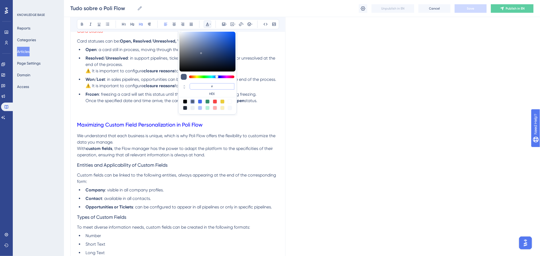
type input "#FF675F"
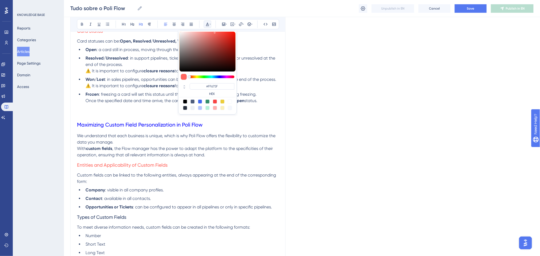
click at [219, 153] on p "We understand that each business is unique, which is why Poli Flow offers the f…" at bounding box center [178, 146] width 202 height 26
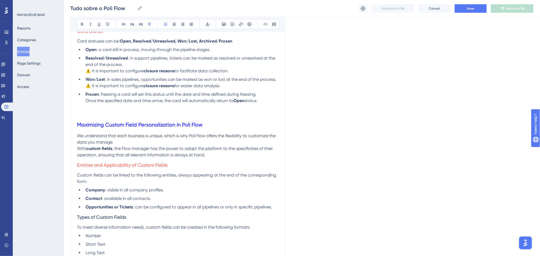
scroll to position [1455, 0]
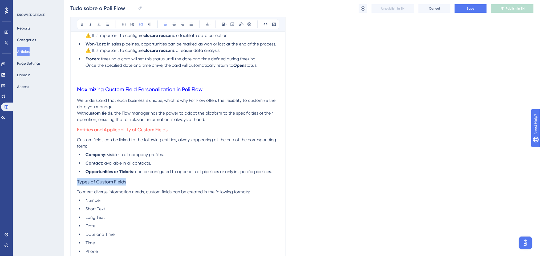
drag, startPoint x: 134, startPoint y: 180, endPoint x: 83, endPoint y: 160, distance: 55.0
click at [207, 23] on icon at bounding box center [207, 24] width 3 height 3
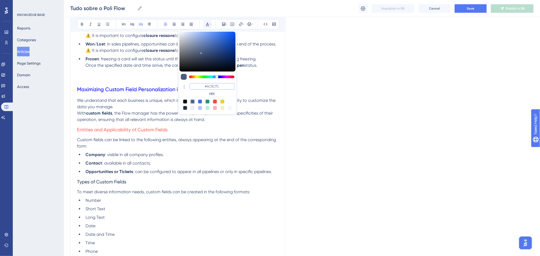
drag, startPoint x: 220, startPoint y: 87, endPoint x: 201, endPoint y: 87, distance: 18.9
click at [201, 87] on input "#4C5C7C" at bounding box center [212, 86] width 45 height 6
paste input "FF675F"
type input "#FF675F"
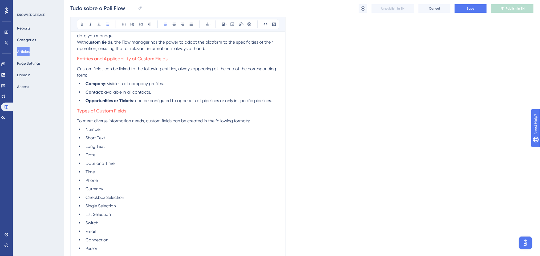
scroll to position [1491, 0]
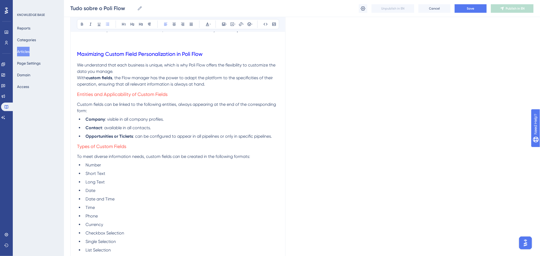
click at [208, 54] on h2 "Maximizing Custom Field Personalization in Poli Flow" at bounding box center [178, 54] width 202 height 16
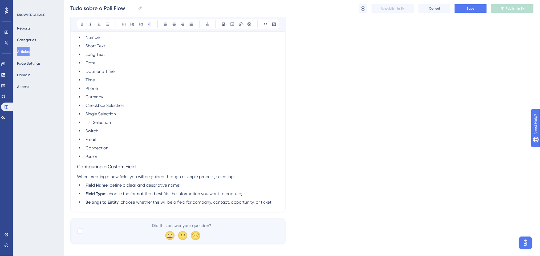
scroll to position [1630, 0]
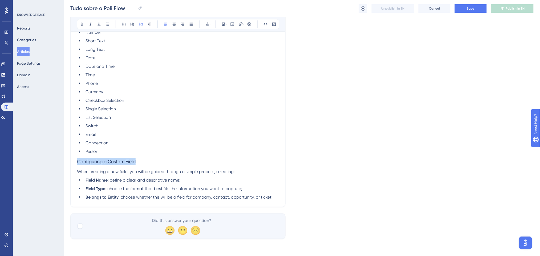
drag, startPoint x: 143, startPoint y: 158, endPoint x: 53, endPoint y: 159, distance: 90.0
click at [209, 22] on button at bounding box center [207, 24] width 7 height 7
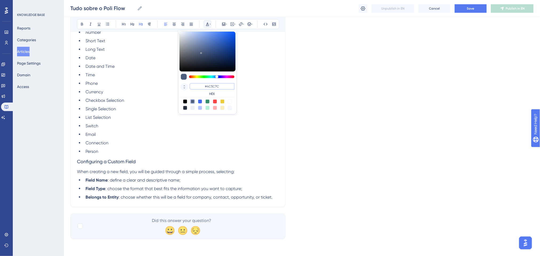
drag, startPoint x: 225, startPoint y: 88, endPoint x: 182, endPoint y: 89, distance: 43.7
click at [182, 89] on div "#4C5C7C HEX" at bounding box center [208, 89] width 56 height 15
paste input "FF675F"
type input "#FF675F"
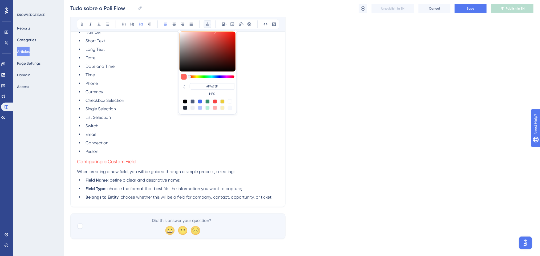
click at [147, 105] on ul "Number Short Text Long Text Date Date and Time Time Phone Currency Checkbox Sel…" at bounding box center [178, 92] width 202 height 126
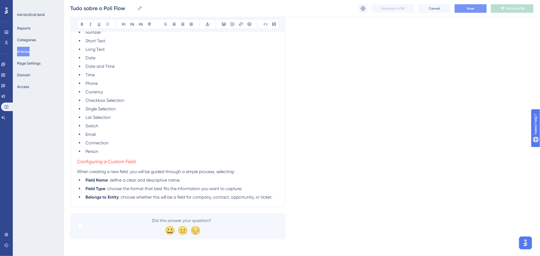
click at [471, 6] on span "Save" at bounding box center [470, 8] width 7 height 4
click at [275, 199] on li "Belongs to Entity : choose whether this will be a field for company, contact, o…" at bounding box center [181, 197] width 196 height 6
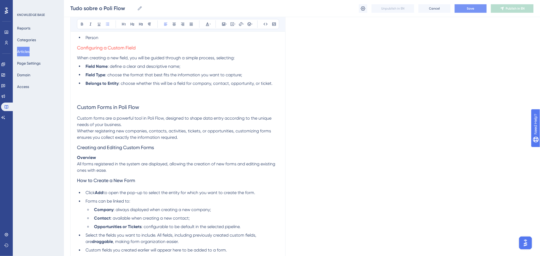
scroll to position [1685, 0]
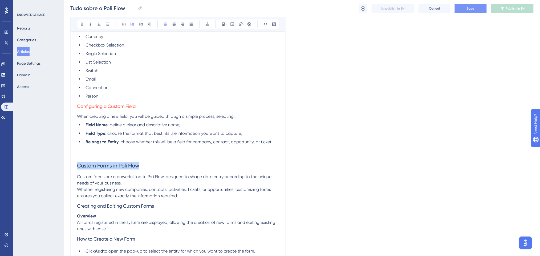
drag, startPoint x: 143, startPoint y: 165, endPoint x: 70, endPoint y: 165, distance: 72.4
click at [124, 25] on icon at bounding box center [124, 24] width 4 height 4
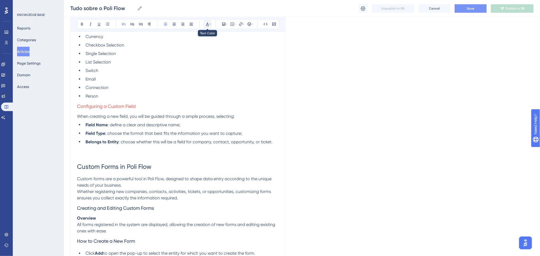
click at [206, 24] on icon at bounding box center [207, 24] width 4 height 4
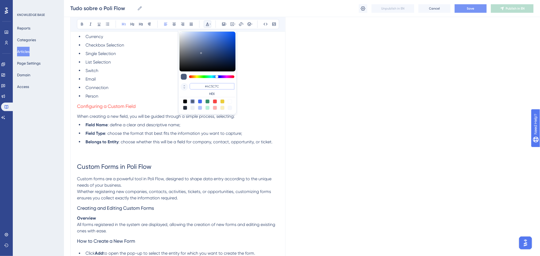
drag, startPoint x: 224, startPoint y: 88, endPoint x: 186, endPoint y: 85, distance: 38.4
click at [186, 85] on div "#4C5C7C HEX" at bounding box center [208, 89] width 56 height 15
type input "#0000FF"
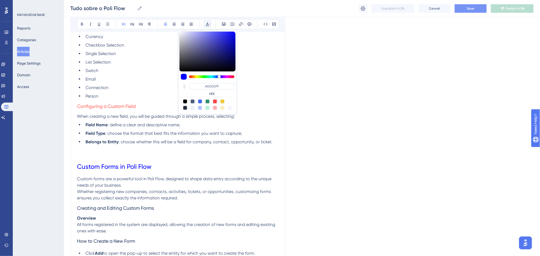
click at [172, 168] on h1 "Custom Forms in Poli Flow" at bounding box center [178, 167] width 202 height 18
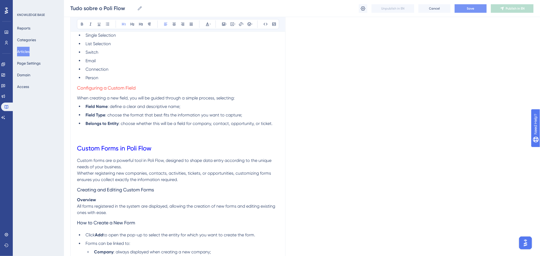
scroll to position [1721, 0]
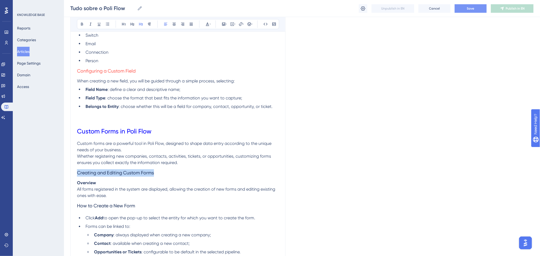
drag, startPoint x: 159, startPoint y: 173, endPoint x: 65, endPoint y: 173, distance: 94.0
click at [209, 26] on icon at bounding box center [207, 24] width 4 height 4
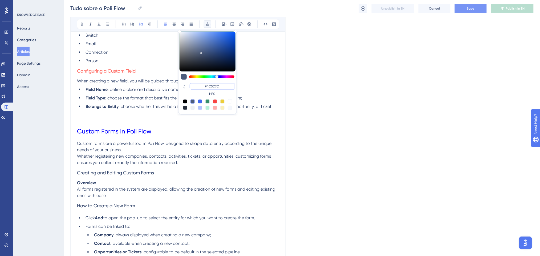
drag, startPoint x: 227, startPoint y: 87, endPoint x: 202, endPoint y: 87, distance: 25.6
click at [202, 87] on input "#4C5C7C" at bounding box center [212, 86] width 45 height 6
paste input "FF675F"
type input "#FF675F"
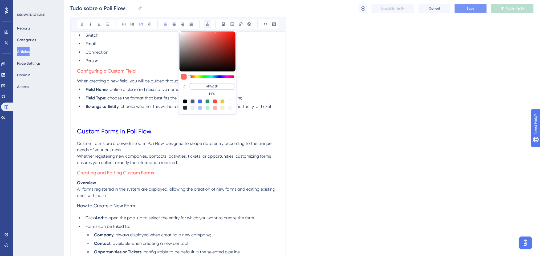
drag, startPoint x: 228, startPoint y: 85, endPoint x: 201, endPoint y: 84, distance: 26.6
click at [201, 84] on input "#FF675F" at bounding box center [212, 86] width 45 height 6
drag, startPoint x: 155, startPoint y: 173, endPoint x: 185, endPoint y: 162, distance: 31.5
click at [159, 171] on h3 "Creating and Editing Custom Forms" at bounding box center [178, 173] width 202 height 14
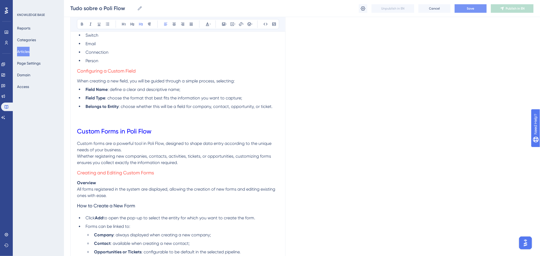
click at [185, 161] on p "Custom forms are a powerful tool in Poli Flow, designed to shape data entry acc…" at bounding box center [178, 154] width 202 height 26
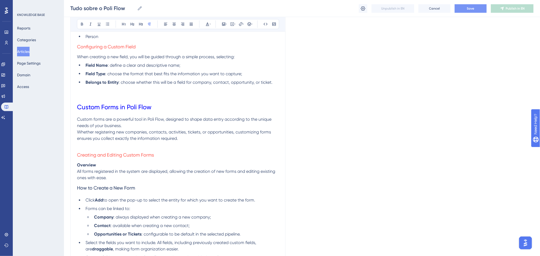
scroll to position [1756, 0]
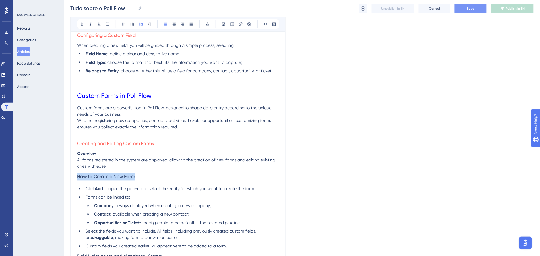
drag, startPoint x: 137, startPoint y: 178, endPoint x: 78, endPoint y: 174, distance: 59.3
click at [78, 174] on h3 "How to Create a New Form" at bounding box center [178, 177] width 202 height 14
click at [207, 25] on icon at bounding box center [207, 24] width 4 height 4
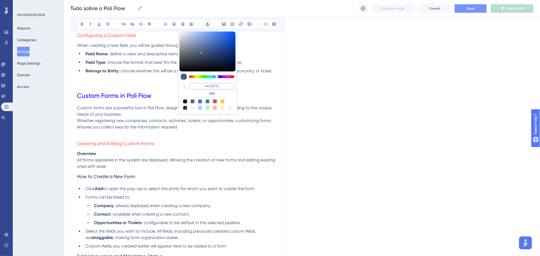
drag, startPoint x: 221, startPoint y: 87, endPoint x: 202, endPoint y: 85, distance: 18.8
click at [202, 85] on input "#4C5C7C" at bounding box center [212, 86] width 45 height 6
paste input "FF675F"
type input "#FF675F"
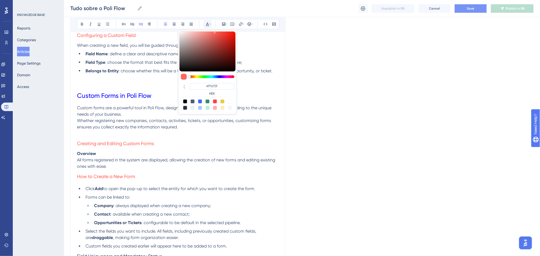
click at [127, 132] on p at bounding box center [178, 134] width 202 height 6
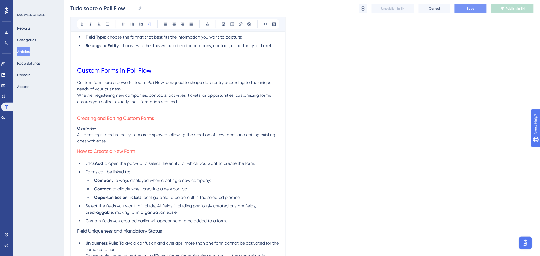
scroll to position [1862, 0]
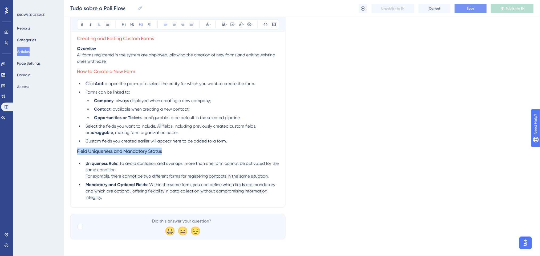
drag, startPoint x: 172, startPoint y: 153, endPoint x: 74, endPoint y: 150, distance: 98.6
click at [210, 23] on icon at bounding box center [210, 24] width 1 height 4
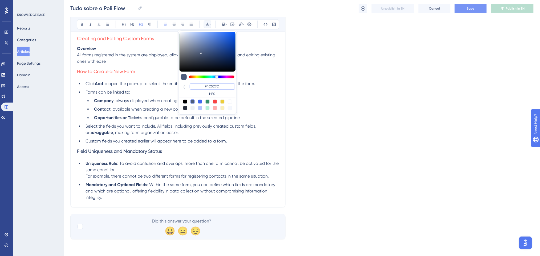
drag, startPoint x: 223, startPoint y: 86, endPoint x: 198, endPoint y: 84, distance: 25.6
click at [198, 84] on input "#4C5C7C" at bounding box center [212, 86] width 45 height 6
paste input "FF675F"
type input "#FF675F"
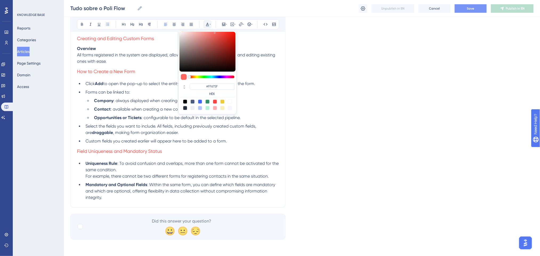
click at [152, 132] on span ", making form organization easier." at bounding box center [146, 132] width 66 height 5
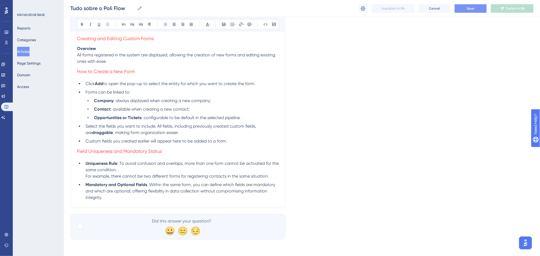
click at [471, 7] on span "Save" at bounding box center [470, 8] width 7 height 4
click at [111, 197] on li "Mandatory and Optional Fields : Within the same form, you can define which fiel…" at bounding box center [181, 191] width 196 height 19
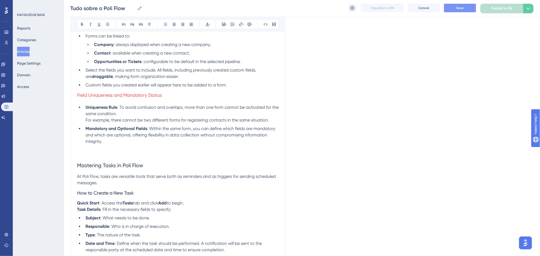
scroll to position [1884, 0]
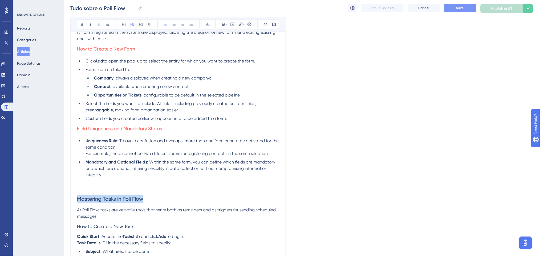
drag, startPoint x: 80, startPoint y: 197, endPoint x: 74, endPoint y: 197, distance: 5.9
click at [205, 23] on button at bounding box center [207, 24] width 7 height 7
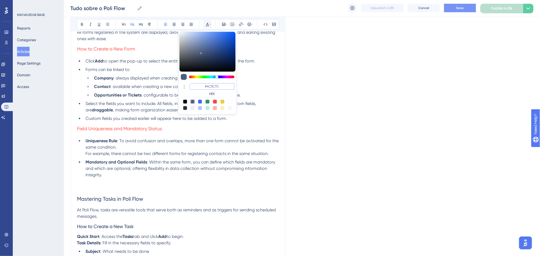
drag, startPoint x: 226, startPoint y: 86, endPoint x: 204, endPoint y: 90, distance: 22.9
click at [204, 90] on div "#4C5C7C HEX" at bounding box center [212, 89] width 45 height 13
type input "#0000FF"
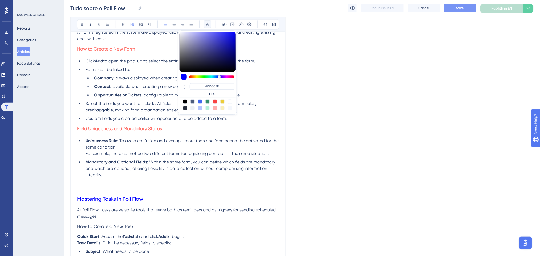
click at [157, 181] on p at bounding box center [178, 181] width 202 height 6
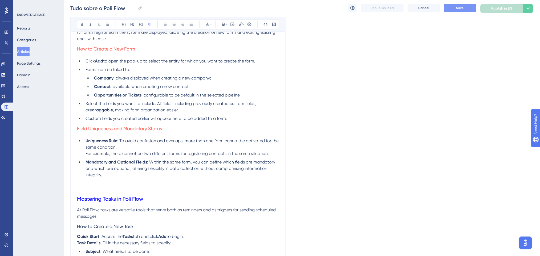
scroll to position [1955, 0]
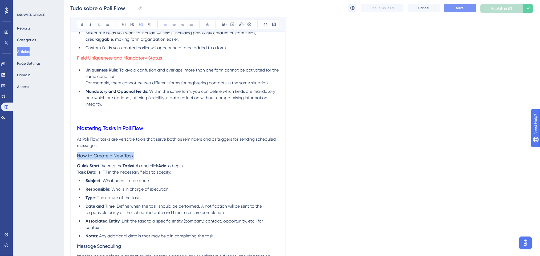
drag, startPoint x: 138, startPoint y: 157, endPoint x: 57, endPoint y: 158, distance: 81.3
click at [207, 23] on icon at bounding box center [207, 24] width 4 height 4
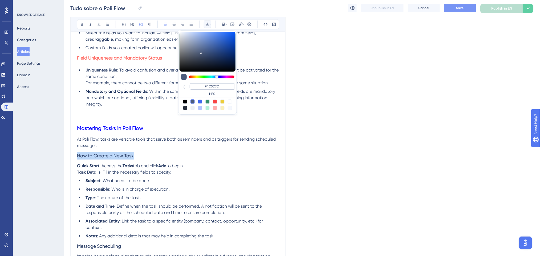
click at [223, 83] on div "#4C5C7C HEX" at bounding box center [207, 72] width 59 height 84
drag, startPoint x: 222, startPoint y: 85, endPoint x: 202, endPoint y: 85, distance: 20.0
click at [202, 85] on input "#4C5C7C" at bounding box center [212, 86] width 45 height 6
paste input "FF675F"
type input "#FF675F"
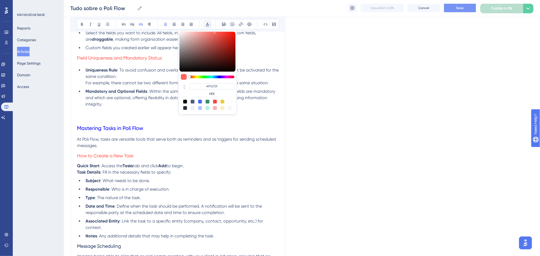
click at [139, 155] on h3 "How to Create a New Task" at bounding box center [178, 156] width 202 height 14
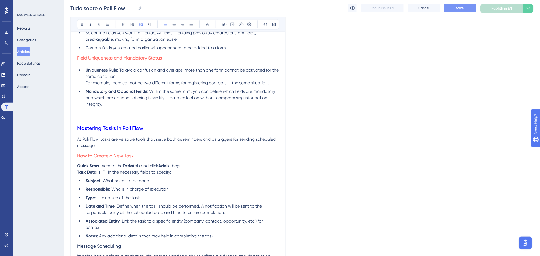
scroll to position [2026, 0]
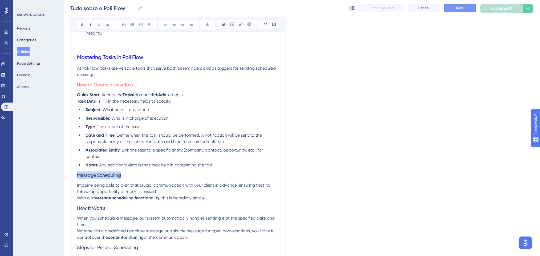
drag, startPoint x: 126, startPoint y: 175, endPoint x: 186, endPoint y: 97, distance: 98.2
click at [204, 23] on button at bounding box center [207, 24] width 7 height 7
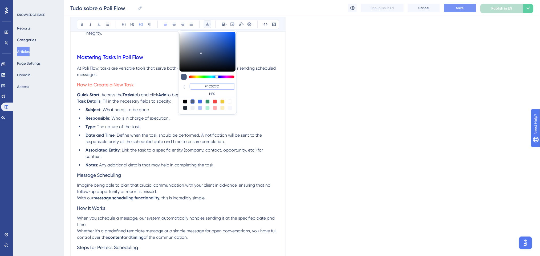
drag, startPoint x: 222, startPoint y: 87, endPoint x: 205, endPoint y: 85, distance: 17.1
click at [205, 85] on input "#4C5C7C" at bounding box center [212, 86] width 45 height 6
paste input "FF675F"
type input "#FF675F"
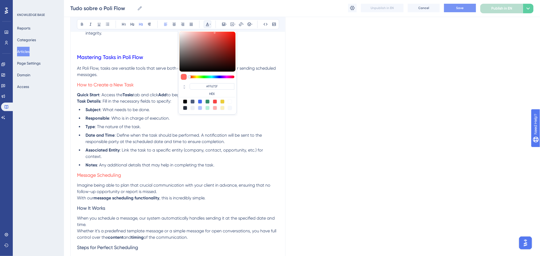
click at [167, 145] on li "Date and Time : Define when the task should be performed. A notification will b…" at bounding box center [181, 138] width 196 height 13
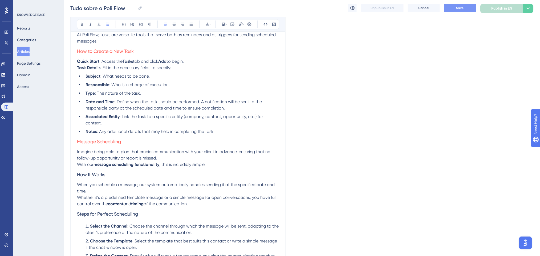
scroll to position [2098, 0]
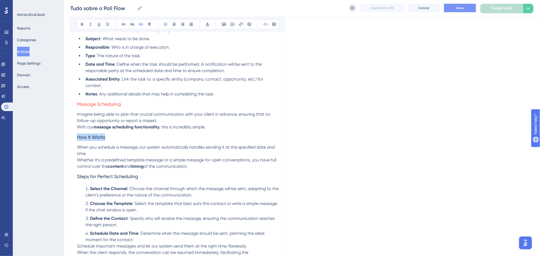
drag, startPoint x: 112, startPoint y: 138, endPoint x: 36, endPoint y: 133, distance: 76.6
click at [210, 26] on icon at bounding box center [210, 24] width 1 height 4
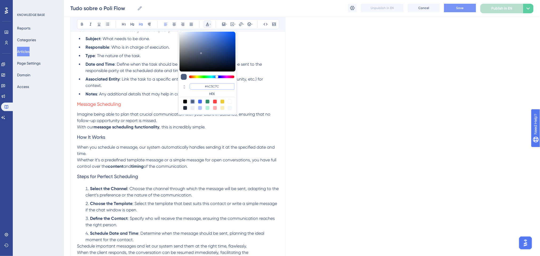
drag, startPoint x: 223, startPoint y: 86, endPoint x: 195, endPoint y: 86, distance: 28.5
click at [195, 86] on input "#4C5C7C" at bounding box center [212, 86] width 45 height 6
paste input "FF675F"
type input "#FF675F"
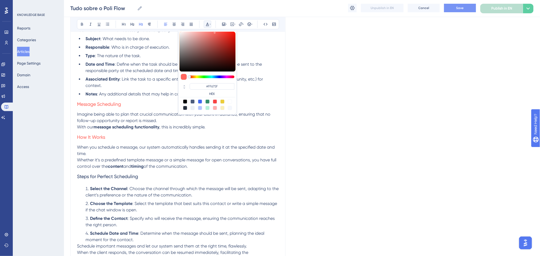
click at [156, 142] on h3 "How It Works" at bounding box center [178, 138] width 202 height 14
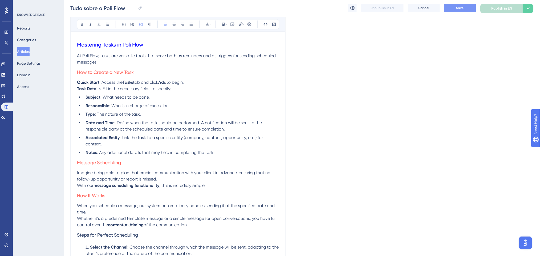
scroll to position [2026, 0]
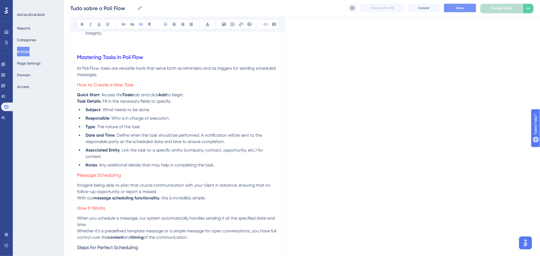
click at [221, 163] on li "Notes : Any additional details that may help in completing the task." at bounding box center [181, 165] width 196 height 6
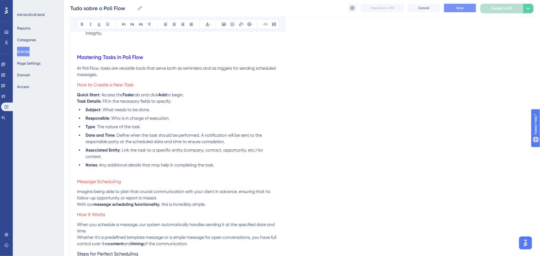
click at [175, 77] on p "At Poli Flow, tasks are versatile tools that serve both as reminders and as tri…" at bounding box center [178, 71] width 202 height 13
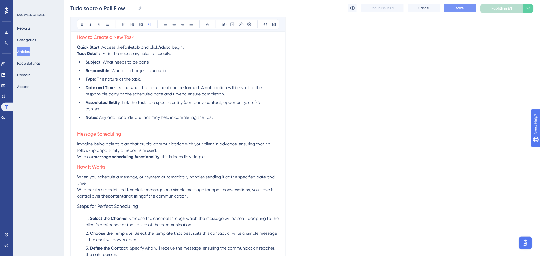
scroll to position [2133, 0]
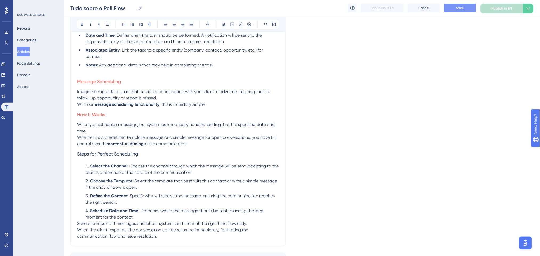
click at [214, 107] on p "Imagine being able to plan that crucial communication with your client in advan…" at bounding box center [178, 98] width 202 height 19
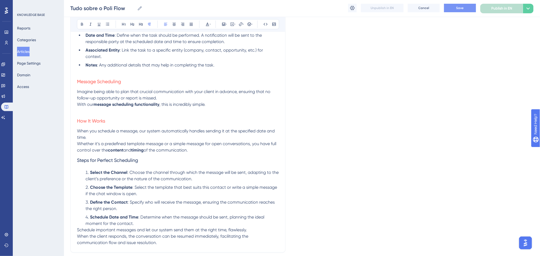
click at [188, 149] on span "of the communication." at bounding box center [166, 150] width 44 height 5
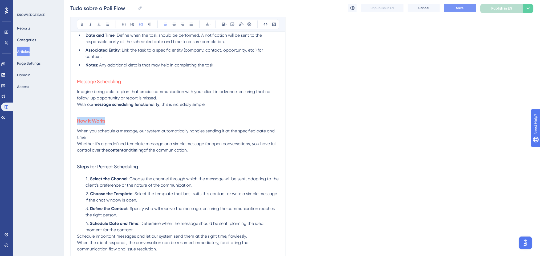
drag, startPoint x: 114, startPoint y: 123, endPoint x: 76, endPoint y: 125, distance: 38.1
click at [207, 22] on icon at bounding box center [207, 24] width 4 height 4
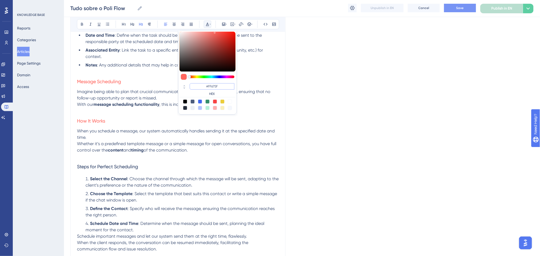
drag, startPoint x: 223, startPoint y: 87, endPoint x: 199, endPoint y: 85, distance: 24.1
click at [199, 85] on input "#FF675F" at bounding box center [212, 86] width 45 height 6
type input "#FF675F"
click at [146, 145] on span "Whether it’s a predefined template message or a simple message for open convers…" at bounding box center [177, 146] width 200 height 11
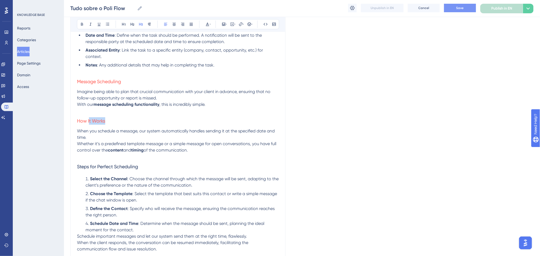
drag, startPoint x: 117, startPoint y: 121, endPoint x: 89, endPoint y: 122, distance: 28.0
click at [89, 122] on h3 "How It Works" at bounding box center [178, 121] width 202 height 14
drag, startPoint x: 117, startPoint y: 132, endPoint x: 100, endPoint y: 134, distance: 17.1
click at [100, 134] on p "When you schedule a message, our system automatically handles sending it at the…" at bounding box center [178, 141] width 202 height 26
drag, startPoint x: 110, startPoint y: 116, endPoint x: 78, endPoint y: 124, distance: 32.9
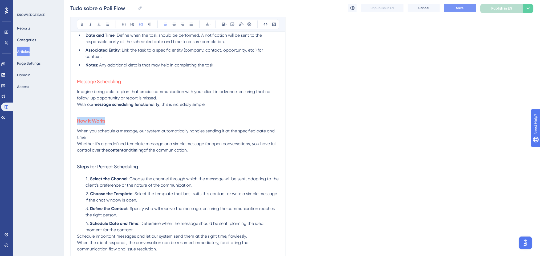
click at [78, 124] on h3 "How It Works" at bounding box center [178, 121] width 202 height 14
click at [207, 25] on icon at bounding box center [207, 24] width 4 height 4
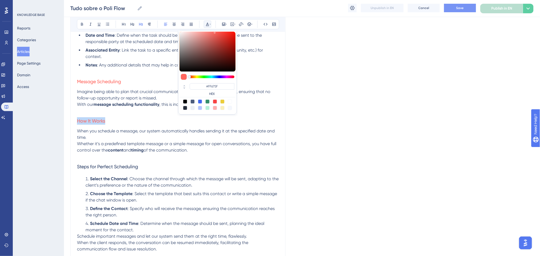
click at [185, 101] on div at bounding box center [185, 102] width 4 height 4
click at [192, 102] on div at bounding box center [192, 102] width 4 height 4
type input "#4C5C7C"
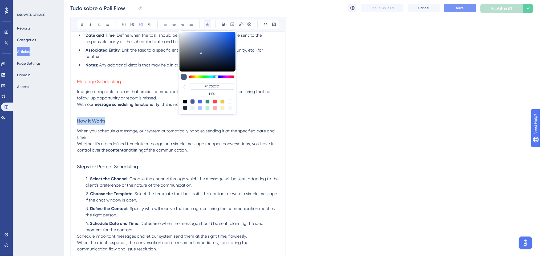
click at [149, 124] on h3 "How It Works" at bounding box center [178, 121] width 202 height 14
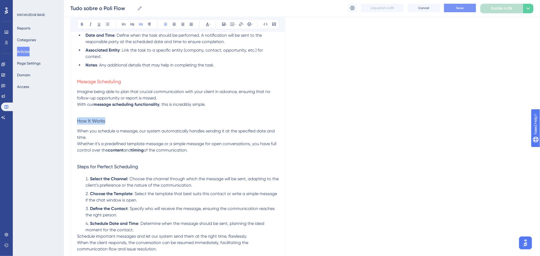
drag, startPoint x: 137, startPoint y: 120, endPoint x: 45, endPoint y: 120, distance: 92.2
click at [82, 23] on icon at bounding box center [82, 24] width 4 height 4
click at [219, 92] on span "Imagine being able to plan that crucial communication with your client in advan…" at bounding box center [174, 94] width 194 height 11
drag, startPoint x: 138, startPoint y: 165, endPoint x: 78, endPoint y: 166, distance: 60.2
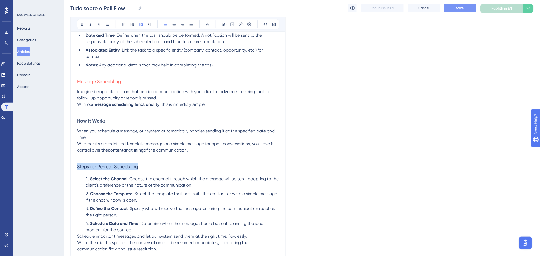
click at [78, 166] on span "Steps for Perfect Scheduling" at bounding box center [107, 167] width 61 height 6
click at [79, 24] on button at bounding box center [81, 24] width 7 height 7
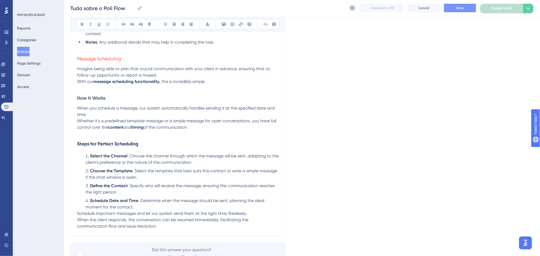
scroll to position [2168, 0]
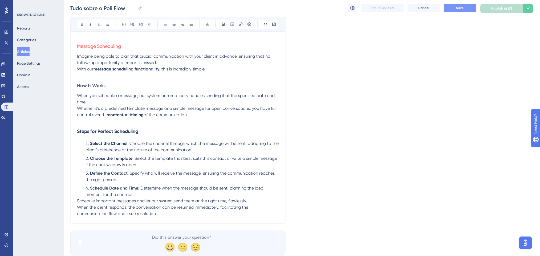
click at [164, 215] on p "Schedule important messages and let our system send them at the right time, fla…" at bounding box center [178, 207] width 202 height 19
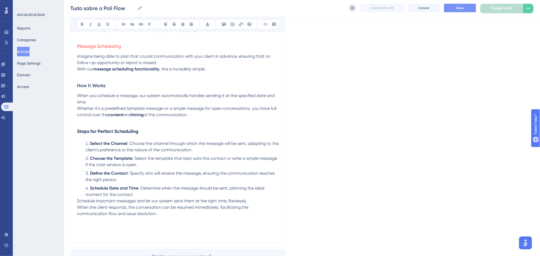
scroll to position [2330, 0]
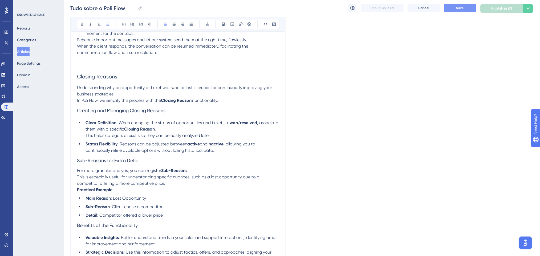
click at [469, 7] on button "Save" at bounding box center [460, 8] width 32 height 9
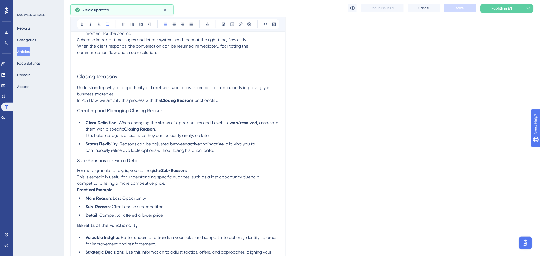
scroll to position [2259, 0]
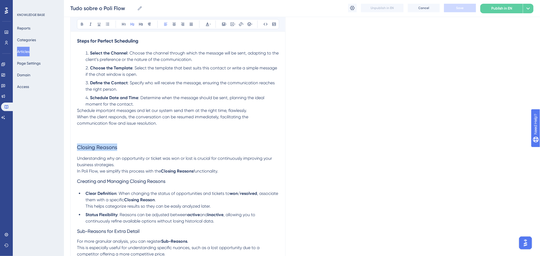
drag, startPoint x: 124, startPoint y: 145, endPoint x: 37, endPoint y: 145, distance: 86.8
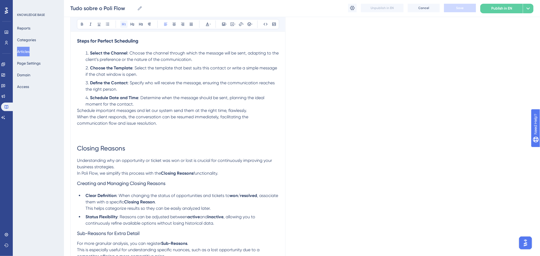
click at [125, 23] on icon at bounding box center [124, 24] width 4 height 4
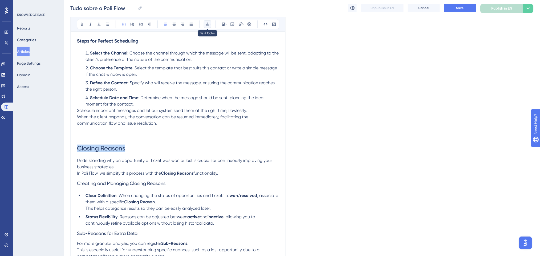
click at [209, 24] on icon at bounding box center [207, 24] width 4 height 4
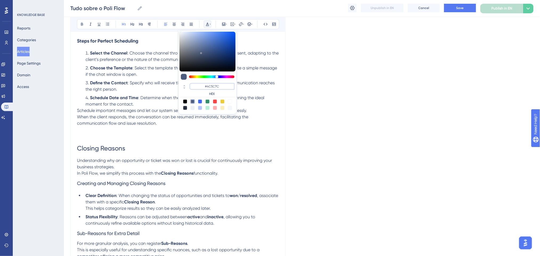
drag, startPoint x: 223, startPoint y: 86, endPoint x: 200, endPoint y: 86, distance: 22.6
click at [200, 86] on input "#4C5C7C" at bounding box center [212, 86] width 45 height 6
type input "#0000FF"
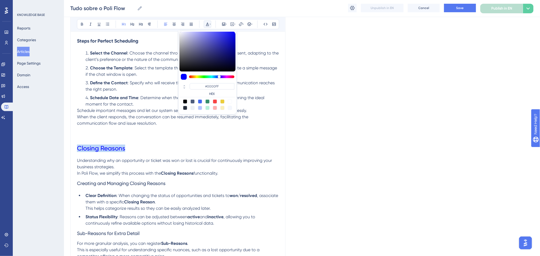
drag, startPoint x: 133, startPoint y: 149, endPoint x: 65, endPoint y: 148, distance: 68.2
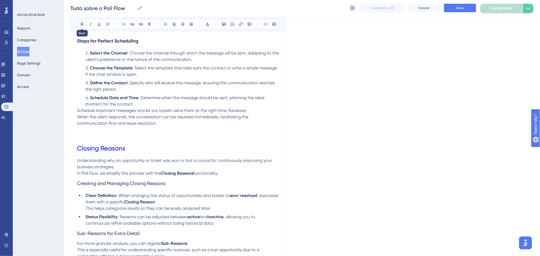
click at [82, 27] on button at bounding box center [81, 24] width 7 height 7
click at [169, 137] on p at bounding box center [178, 136] width 202 height 6
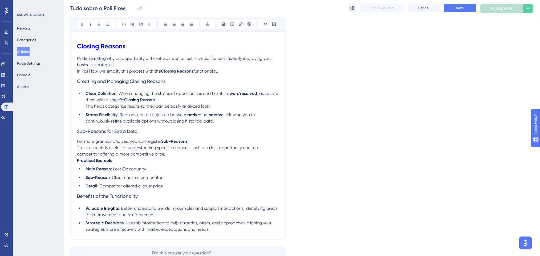
scroll to position [2365, 0]
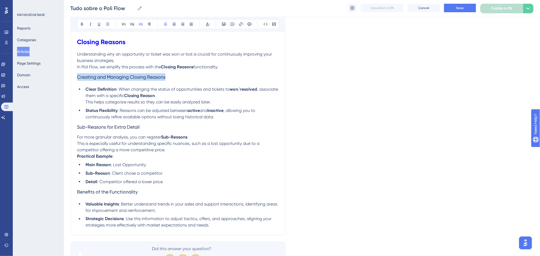
drag, startPoint x: 179, startPoint y: 77, endPoint x: 77, endPoint y: 77, distance: 102.5
click at [209, 26] on icon at bounding box center [207, 24] width 4 height 4
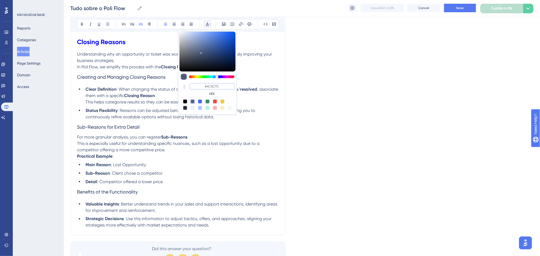
drag, startPoint x: 225, startPoint y: 89, endPoint x: 194, endPoint y: 87, distance: 30.5
click at [194, 87] on input "#4C5C7C" at bounding box center [212, 86] width 45 height 6
paste input "FF675F"
type input "#FF675F"
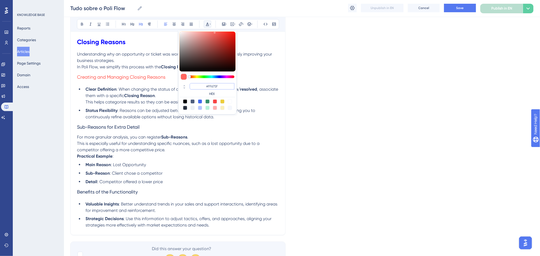
drag, startPoint x: 223, startPoint y: 89, endPoint x: 205, endPoint y: 89, distance: 18.4
click at [205, 89] on input "#FF675F" at bounding box center [212, 86] width 45 height 6
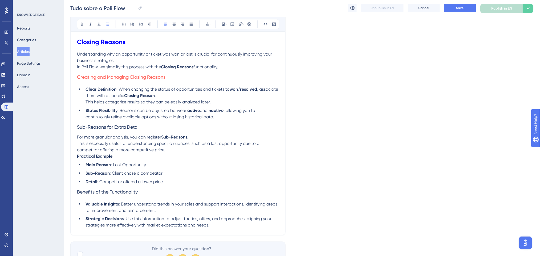
click at [230, 68] on p "Understanding why an opportunity or ticket was won or lost is crucial for conti…" at bounding box center [178, 60] width 202 height 19
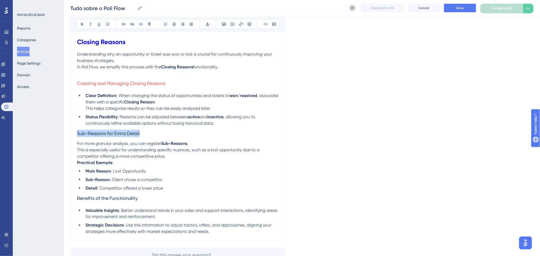
drag, startPoint x: 146, startPoint y: 135, endPoint x: 61, endPoint y: 133, distance: 85.0
click at [207, 23] on icon at bounding box center [207, 24] width 3 height 3
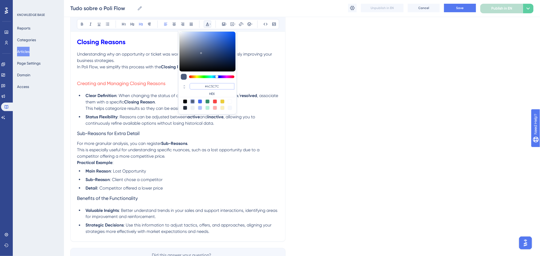
drag, startPoint x: 224, startPoint y: 87, endPoint x: 205, endPoint y: 87, distance: 18.9
click at [205, 87] on input "#4C5C7C" at bounding box center [212, 86] width 45 height 6
paste input "FF675F"
type input "#FF675F"
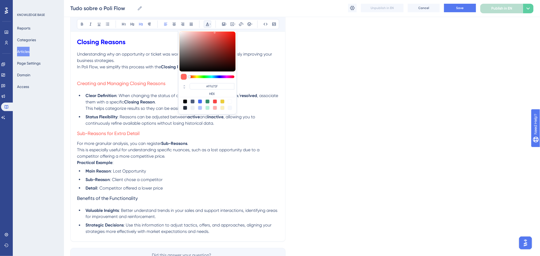
click at [180, 139] on h3 "Sub-Reasons for Extra Detail" at bounding box center [178, 134] width 202 height 14
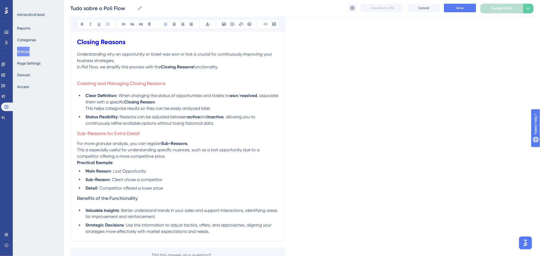
click at [227, 126] on li "Status Flexibility : Reasons can be adjusted between active and inactive , allo…" at bounding box center [181, 120] width 196 height 13
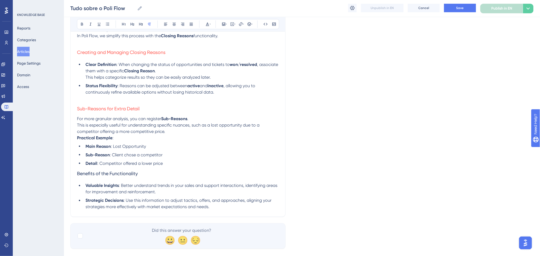
scroll to position [2401, 0]
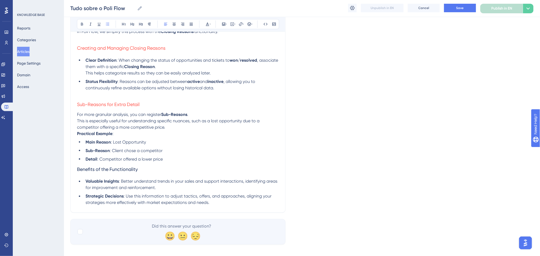
click at [172, 161] on li "Detail : Competitor offered a lower price" at bounding box center [181, 159] width 196 height 6
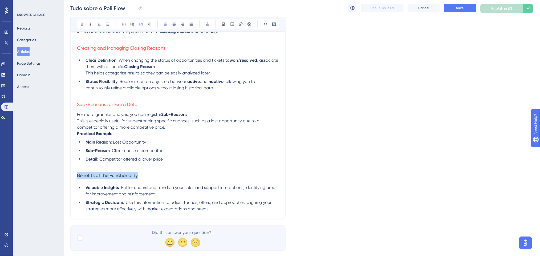
drag, startPoint x: 145, startPoint y: 174, endPoint x: 58, endPoint y: 168, distance: 87.3
click at [207, 24] on icon at bounding box center [207, 24] width 4 height 4
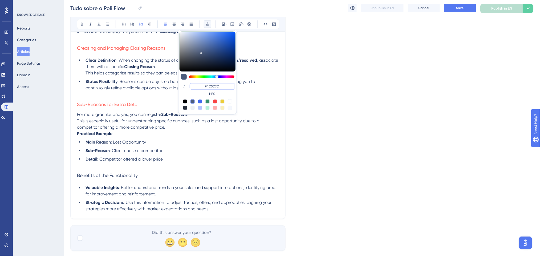
drag, startPoint x: 222, startPoint y: 87, endPoint x: 204, endPoint y: 81, distance: 18.9
click at [204, 81] on div "#4C5C7C HEX" at bounding box center [207, 72] width 59 height 84
paste input "FF675F"
type input "#FF675F"
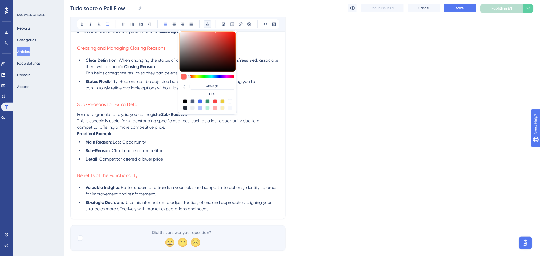
drag, startPoint x: 207, startPoint y: 159, endPoint x: 183, endPoint y: 7, distance: 153.9
click at [207, 159] on li "Detail : Competitor offered a lower price" at bounding box center [181, 159] width 196 height 6
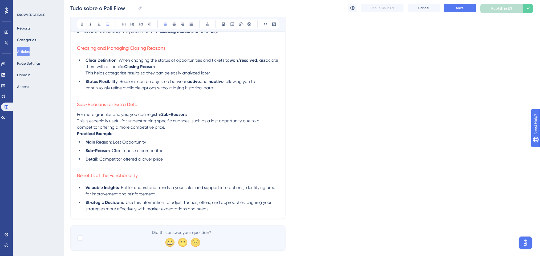
click at [193, 122] on span "This is especially useful for understanding specific nuances, such as a lost op…" at bounding box center [169, 124] width 184 height 11
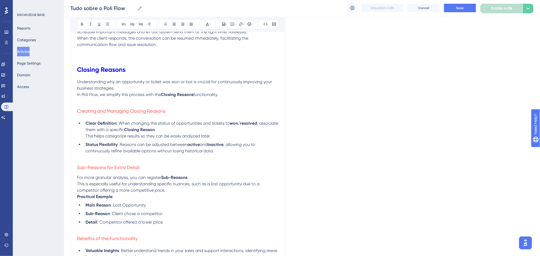
scroll to position [2294, 0]
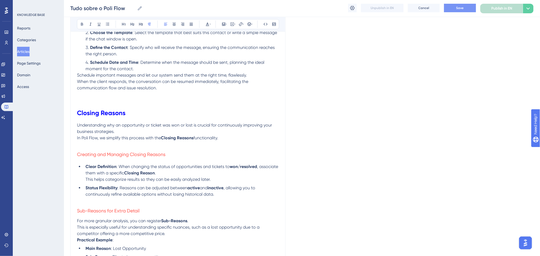
click at [463, 5] on button "Save" at bounding box center [460, 8] width 32 height 9
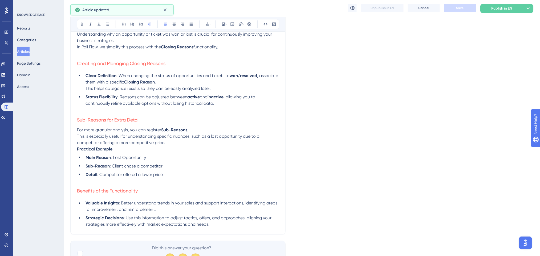
scroll to position [2413, 0]
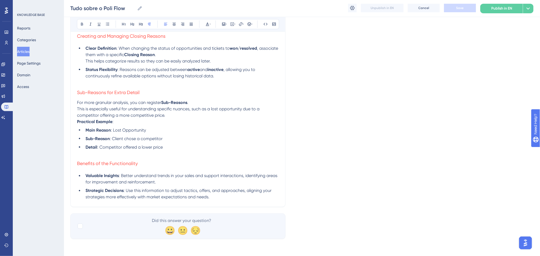
click at [223, 197] on li "Strategic Decisions : Use this information to adjust tactics, offers, and appro…" at bounding box center [181, 194] width 196 height 13
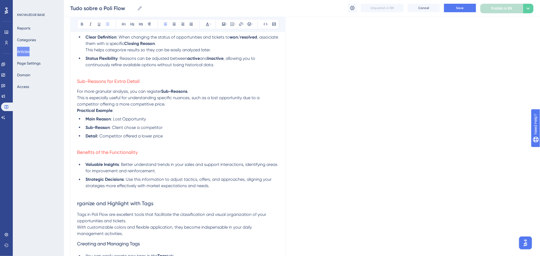
scroll to position [2422, 0]
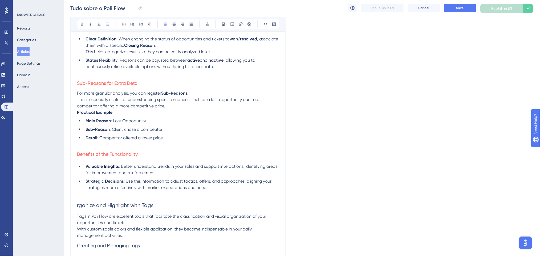
click at [78, 204] on span "rganize and Highlight with Tags" at bounding box center [115, 206] width 76 height 6
drag, startPoint x: 172, startPoint y: 203, endPoint x: 166, endPoint y: 102, distance: 101.4
click at [82, 25] on icon at bounding box center [82, 24] width 4 height 4
drag, startPoint x: 205, startPoint y: 23, endPoint x: 206, endPoint y: 26, distance: 3.0
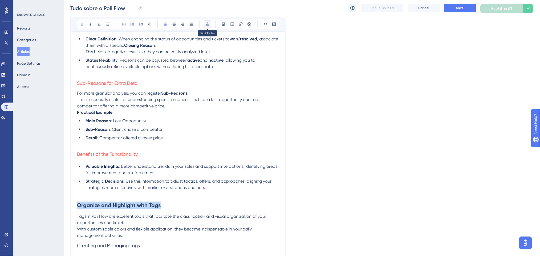
click at [205, 23] on button at bounding box center [207, 24] width 7 height 7
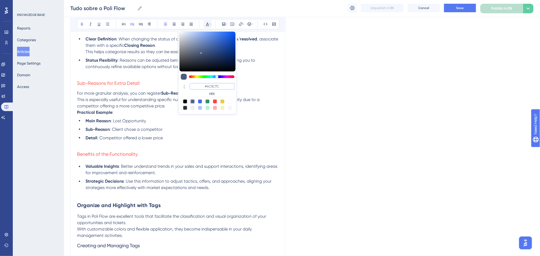
drag, startPoint x: 220, startPoint y: 85, endPoint x: 200, endPoint y: 86, distance: 20.0
click at [200, 86] on input "#4C5C7C" at bounding box center [212, 86] width 45 height 6
type input "#0000FF"
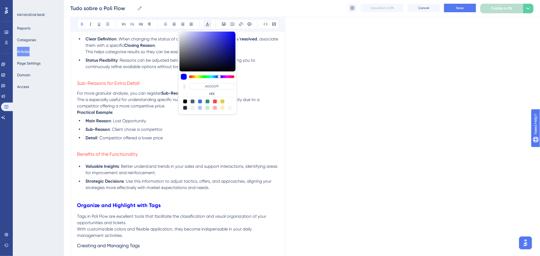
click at [186, 176] on li "Valuable Insights : Better understand trends in your sales and support interact…" at bounding box center [181, 170] width 196 height 13
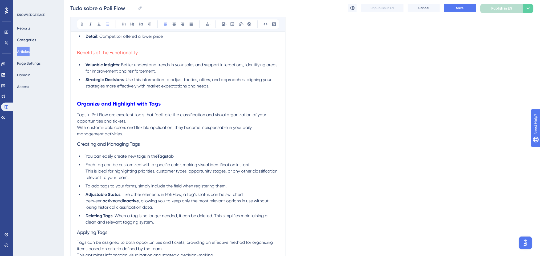
scroll to position [2529, 0]
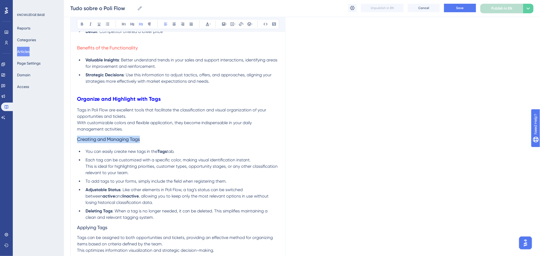
drag, startPoint x: 35, startPoint y: 130, endPoint x: 42, endPoint y: 145, distance: 16.4
click at [207, 22] on icon at bounding box center [207, 24] width 4 height 4
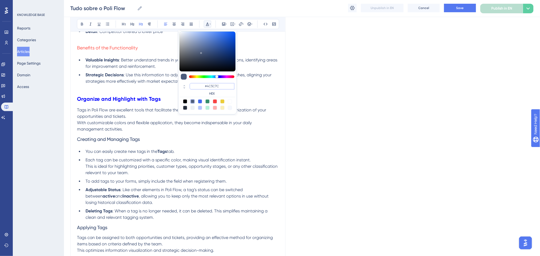
drag, startPoint x: 218, startPoint y: 85, endPoint x: 208, endPoint y: 85, distance: 10.1
click at [208, 85] on input "#4C5C7C" at bounding box center [212, 86] width 45 height 6
drag, startPoint x: 230, startPoint y: 85, endPoint x: 191, endPoint y: 85, distance: 38.9
click at [191, 85] on input "#4C5C7C" at bounding box center [212, 86] width 45 height 6
paste input "FF675F"
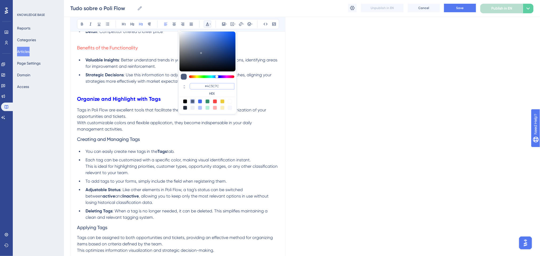
type input "#FF675F"
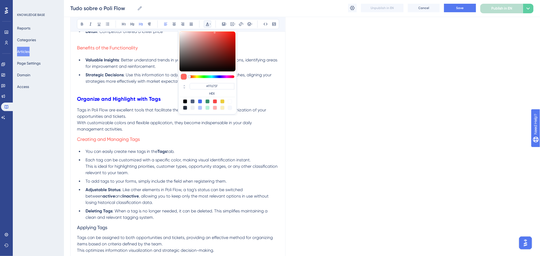
click at [211, 138] on h3 "Creating and Managing Tags" at bounding box center [178, 140] width 202 height 14
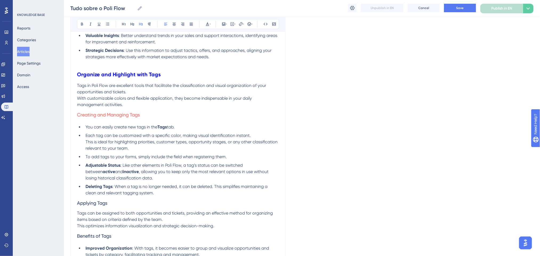
scroll to position [2564, 0]
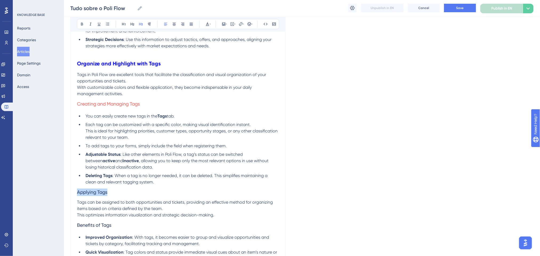
drag, startPoint x: 69, startPoint y: 189, endPoint x: 65, endPoint y: 188, distance: 4.4
click at [206, 25] on icon at bounding box center [207, 24] width 4 height 4
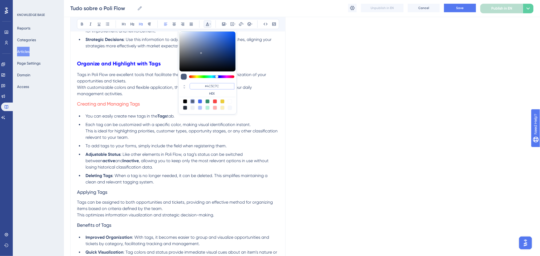
drag, startPoint x: 223, startPoint y: 85, endPoint x: 205, endPoint y: 85, distance: 17.8
click at [205, 85] on input "#4C5C7C" at bounding box center [212, 86] width 45 height 6
paste input "FF675F"
type input "#FF675F"
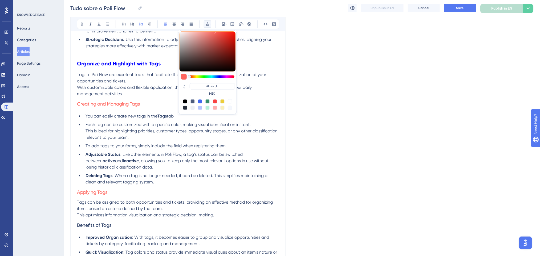
click at [141, 150] on ul "You can easily create new tags in the Tags tab. Each tag can be customized with…" at bounding box center [178, 149] width 202 height 72
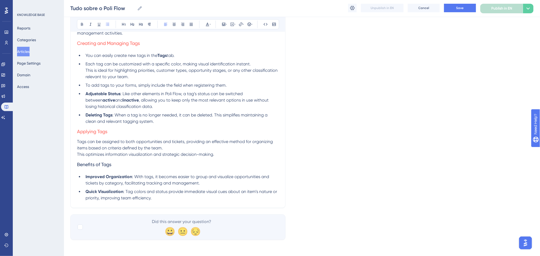
scroll to position [2626, 0]
drag, startPoint x: 72, startPoint y: 162, endPoint x: 66, endPoint y: 161, distance: 6.0
click at [207, 26] on icon at bounding box center [207, 24] width 4 height 4
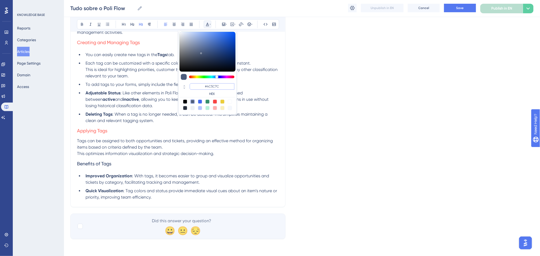
drag, startPoint x: 225, startPoint y: 87, endPoint x: 204, endPoint y: 83, distance: 21.7
click at [204, 83] on input "#4C5C7C" at bounding box center [212, 86] width 45 height 6
paste input "FF675F"
type input "#FF675F"
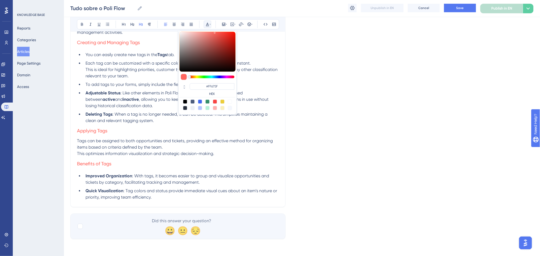
click at [258, 82] on li "To add tags to your forms, simply include the field when registering them." at bounding box center [181, 85] width 196 height 6
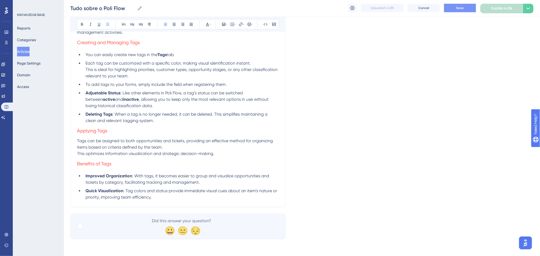
click at [455, 5] on button "Save" at bounding box center [460, 8] width 32 height 9
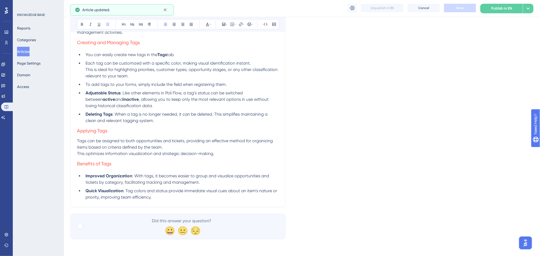
click at [164, 121] on li "Deleting Tags : When a tag is no longer needed, it can be deleted. This simplif…" at bounding box center [181, 117] width 196 height 13
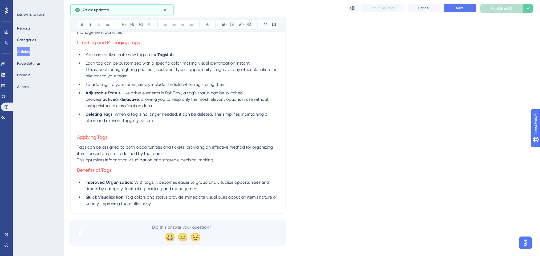
scroll to position [2555, 0]
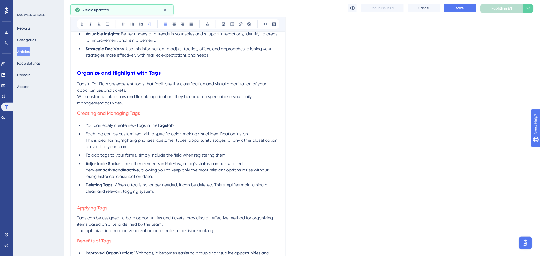
click at [172, 101] on p "Tags in Poli Flow are excellent tools that facilitate the classification and vi…" at bounding box center [178, 94] width 202 height 26
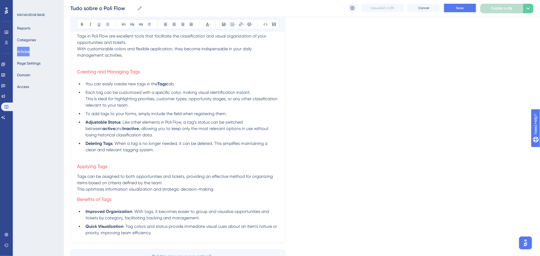
scroll to position [2639, 0]
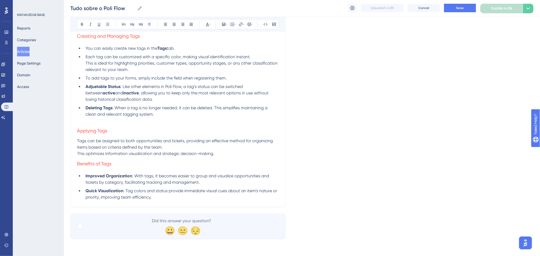
click at [220, 155] on p "Tags can be assigned to both opportunities and tickets, providing an effective …" at bounding box center [178, 147] width 202 height 19
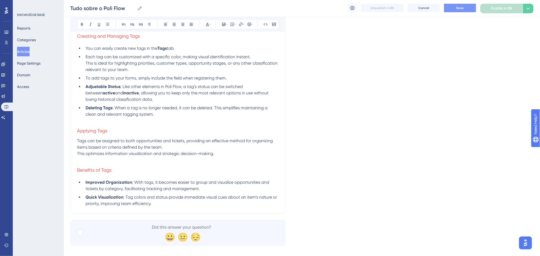
click at [467, 7] on button "Save" at bounding box center [460, 8] width 32 height 9
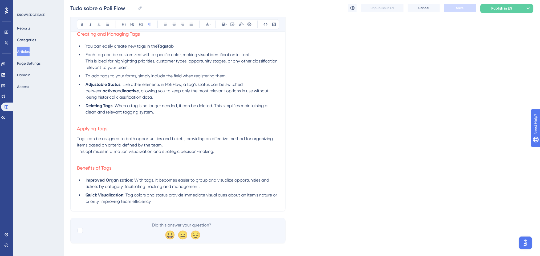
scroll to position [2645, 0]
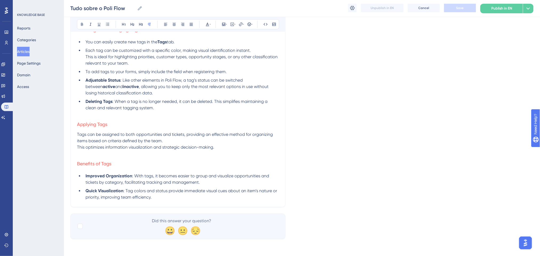
click at [157, 197] on li "Quick Visualization : Tag colors and status provide immediate visual cues about…" at bounding box center [181, 194] width 196 height 13
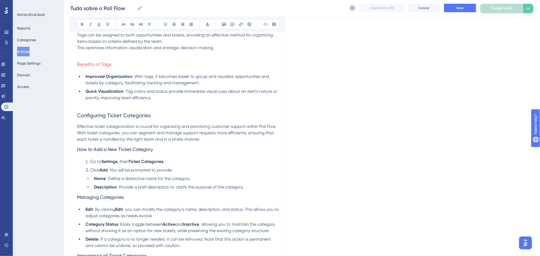
scroll to position [2729, 0]
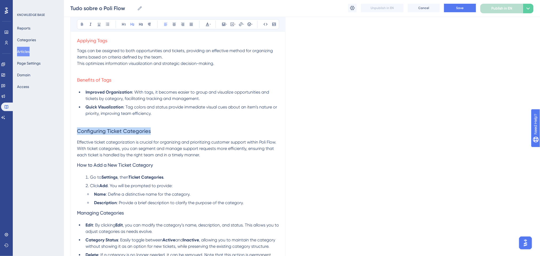
drag, startPoint x: 165, startPoint y: 133, endPoint x: 64, endPoint y: 129, distance: 100.8
click at [209, 22] on icon at bounding box center [207, 24] width 4 height 4
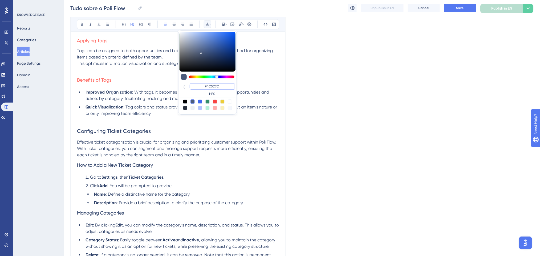
drag, startPoint x: 225, startPoint y: 87, endPoint x: 200, endPoint y: 89, distance: 25.1
click at [200, 89] on input "#4C5C7C" at bounding box center [212, 86] width 45 height 6
type input "#0000FF"
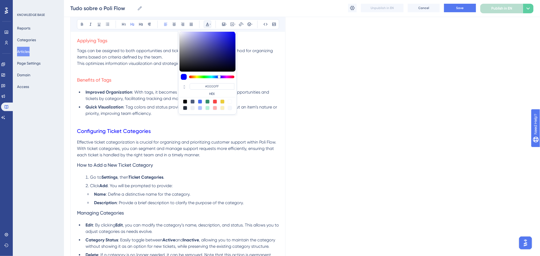
click at [162, 129] on h2 "Configuring Ticket Categories" at bounding box center [178, 131] width 202 height 16
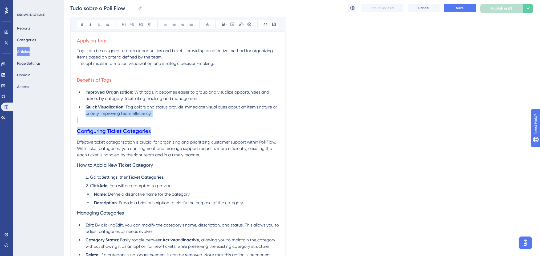
drag, startPoint x: 162, startPoint y: 129, endPoint x: 10, endPoint y: 112, distance: 152.7
click at [145, 124] on h2 "Configuring Ticket Categories" at bounding box center [178, 131] width 202 height 16
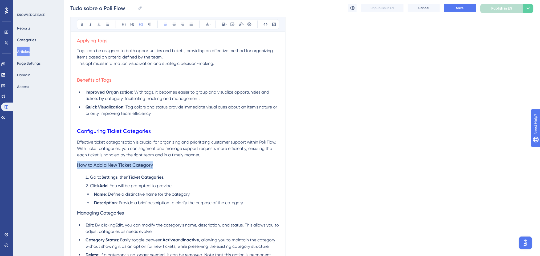
drag, startPoint x: 165, startPoint y: 166, endPoint x: 47, endPoint y: 165, distance: 118.0
drag, startPoint x: 206, startPoint y: 22, endPoint x: 207, endPoint y: 27, distance: 5.0
click at [206, 23] on icon at bounding box center [207, 24] width 4 height 4
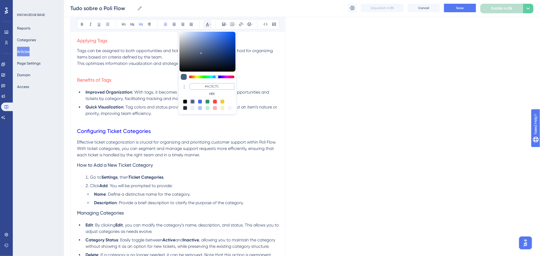
drag, startPoint x: 222, startPoint y: 85, endPoint x: 201, endPoint y: 86, distance: 20.3
click at [201, 86] on input "#4C5C7C" at bounding box center [212, 86] width 45 height 6
paste input "FF675F"
type input "#FF675F"
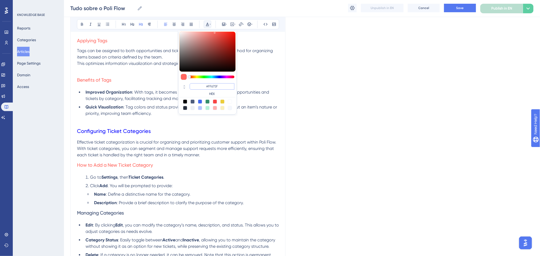
drag, startPoint x: 225, startPoint y: 85, endPoint x: 177, endPoint y: 86, distance: 47.7
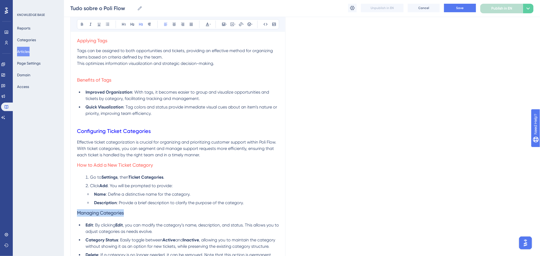
drag, startPoint x: 84, startPoint y: 215, endPoint x: 71, endPoint y: 215, distance: 13.6
click at [207, 20] on div "Bold Italic Underline Bullet Point Heading 1 Heading 2 Heading 3 Normal Align L…" at bounding box center [178, 24] width 202 height 10
click at [207, 25] on icon at bounding box center [207, 24] width 3 height 3
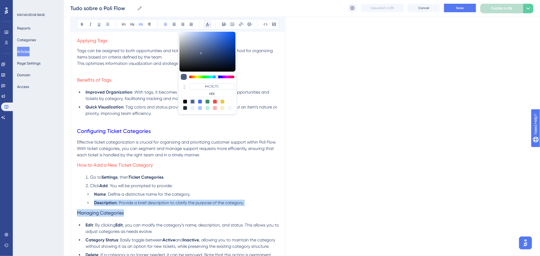
drag, startPoint x: 134, startPoint y: 210, endPoint x: 37, endPoint y: 201, distance: 97.4
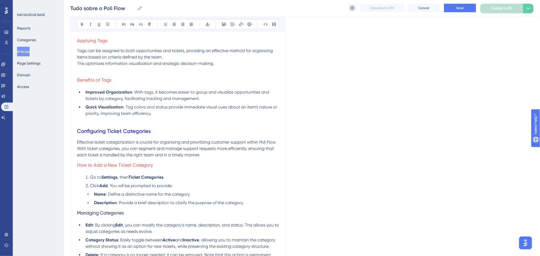
click at [180, 171] on h3 "How to Add a New Ticket Category" at bounding box center [178, 165] width 202 height 14
drag, startPoint x: 127, startPoint y: 214, endPoint x: 71, endPoint y: 209, distance: 55.9
click at [207, 23] on icon at bounding box center [207, 24] width 4 height 4
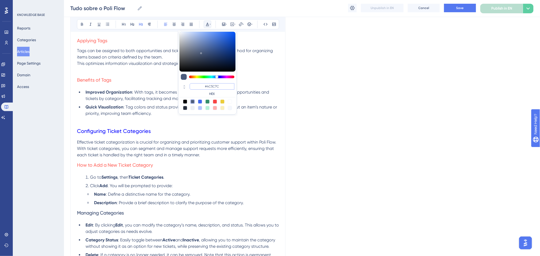
drag, startPoint x: 221, startPoint y: 86, endPoint x: 205, endPoint y: 86, distance: 15.5
click at [205, 86] on input "#4C5C7C" at bounding box center [212, 86] width 45 height 6
paste input "FF675F"
type input "#FF675F"
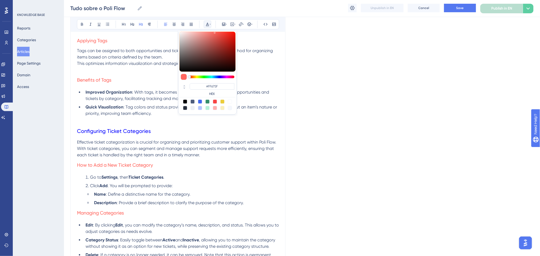
click at [182, 167] on h3 "How to Add a New Ticket Category" at bounding box center [178, 165] width 202 height 14
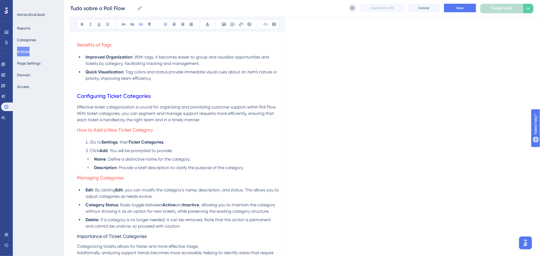
scroll to position [2800, 0]
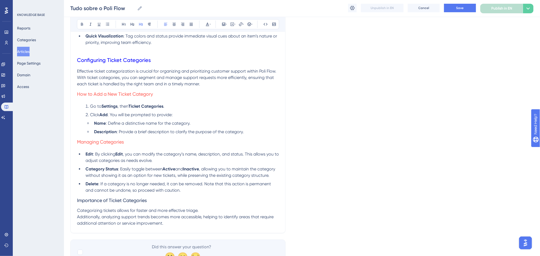
click at [257, 133] on li "Description : Provide a brief description to clarify the purpose of the categor…" at bounding box center [185, 132] width 187 height 6
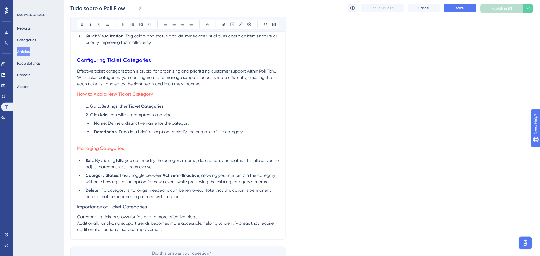
click at [205, 84] on p "Effective ticket categorization is crucial for organizing and prioritizing cust…" at bounding box center [178, 77] width 202 height 19
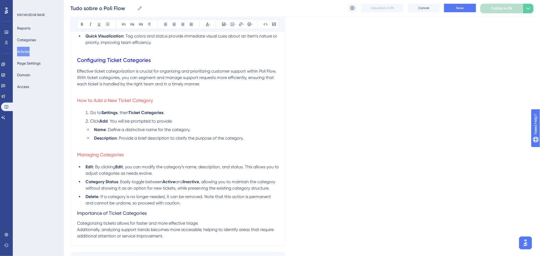
click at [190, 202] on li "Delete : If a category is no longer needed, it can be removed. Note that this a…" at bounding box center [181, 200] width 196 height 13
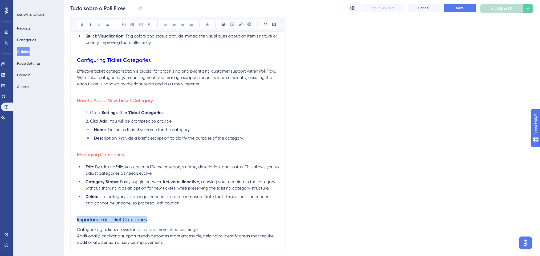
drag, startPoint x: 152, startPoint y: 217, endPoint x: 60, endPoint y: 219, distance: 92.5
click at [207, 26] on icon at bounding box center [207, 24] width 4 height 4
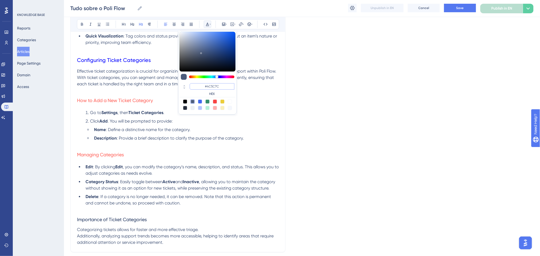
drag, startPoint x: 227, startPoint y: 87, endPoint x: 199, endPoint y: 87, distance: 28.0
click at [199, 87] on input "#4C5C7C" at bounding box center [212, 86] width 45 height 6
paste input "FF675F"
type input "#FF675F"
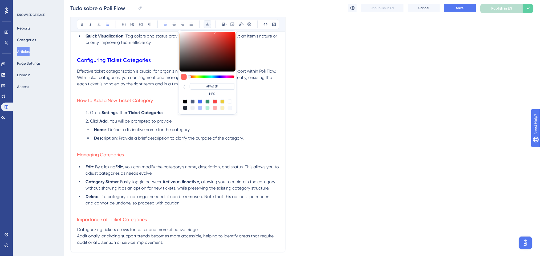
click at [227, 187] on span ", allowing you to maintain the category without showing it as an option for new…" at bounding box center [180, 185] width 191 height 11
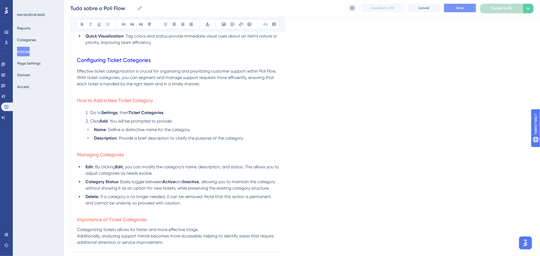
click at [457, 5] on button "Save" at bounding box center [460, 8] width 32 height 9
click at [206, 154] on h3 "Managing Categories" at bounding box center [178, 155] width 202 height 14
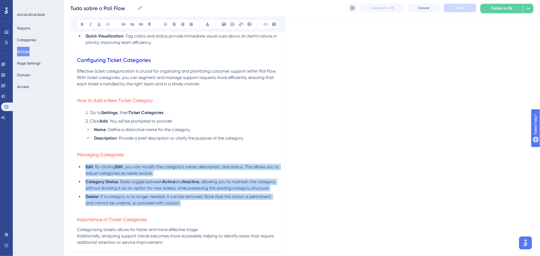
drag, startPoint x: 227, startPoint y: 206, endPoint x: 110, endPoint y: 6, distance: 231.8
click at [86, 166] on ul "Edit : By clicking Edit , you can modify the category’s name, description, and …" at bounding box center [178, 185] width 202 height 43
click at [82, 23] on icon at bounding box center [82, 24] width 2 height 3
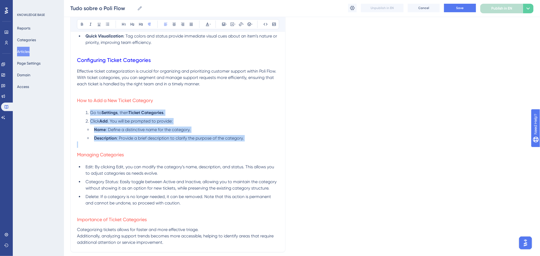
drag, startPoint x: 248, startPoint y: 144, endPoint x: 77, endPoint y: 111, distance: 174.2
click at [80, 26] on icon at bounding box center [82, 24] width 4 height 4
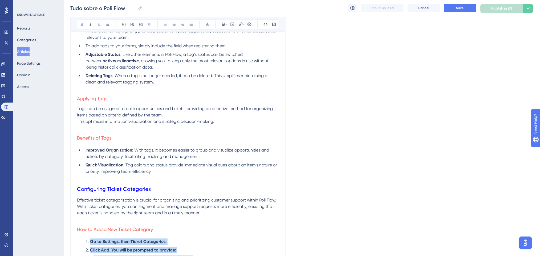
scroll to position [2658, 0]
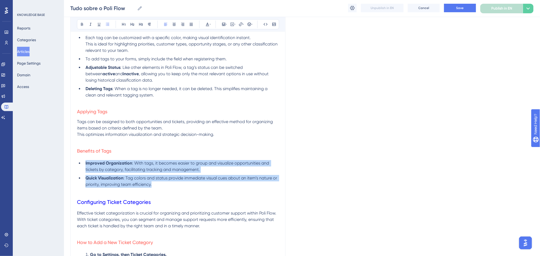
drag, startPoint x: 161, startPoint y: 186, endPoint x: 71, endPoint y: 106, distance: 120.7
click at [77, 164] on ul "Improved Organization : With tags, it becomes easier to group and visualize opp…" at bounding box center [178, 174] width 202 height 28
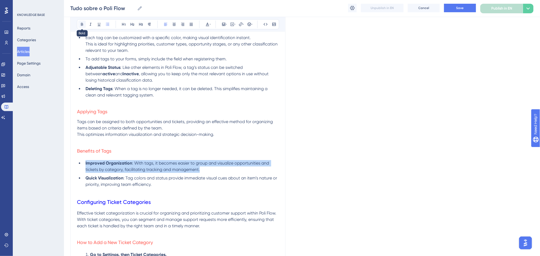
click at [80, 26] on icon at bounding box center [82, 24] width 4 height 4
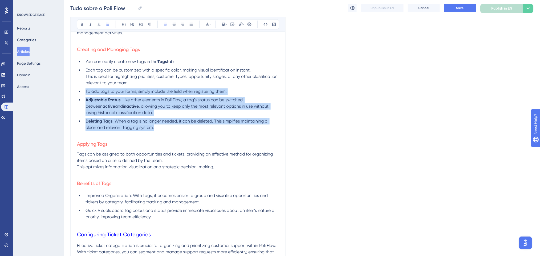
scroll to position [2623, 0]
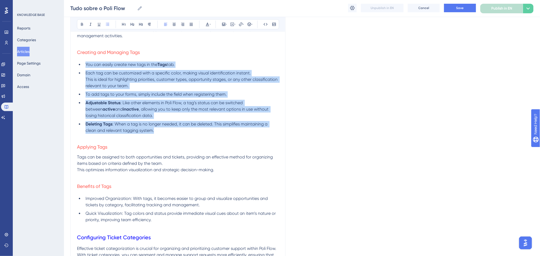
drag, startPoint x: 161, startPoint y: 95, endPoint x: 83, endPoint y: 62, distance: 84.7
click at [83, 63] on ul "You can easily create new tags in the Tags tab. Each tag can be customized with…" at bounding box center [178, 98] width 202 height 72
click at [83, 23] on icon at bounding box center [82, 24] width 4 height 4
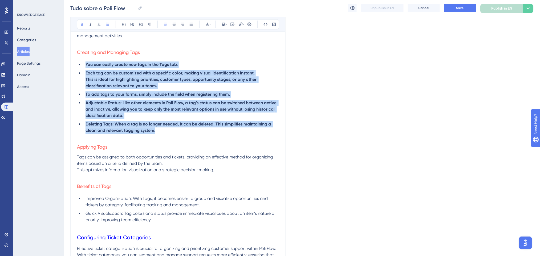
click at [211, 103] on strong "Adjustable Status: Like other elements in Poli Flow, a tag’s status can be swit…" at bounding box center [181, 109] width 192 height 18
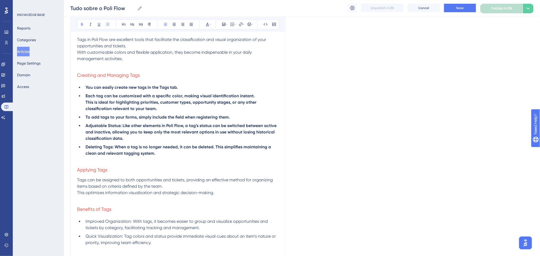
scroll to position [2587, 0]
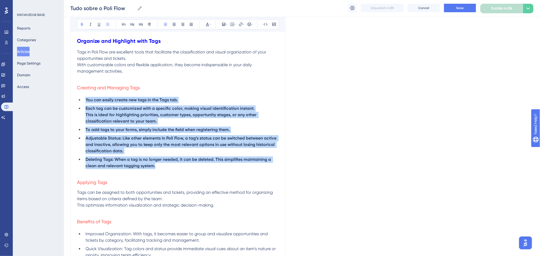
drag, startPoint x: 162, startPoint y: 164, endPoint x: 81, endPoint y: 43, distance: 145.7
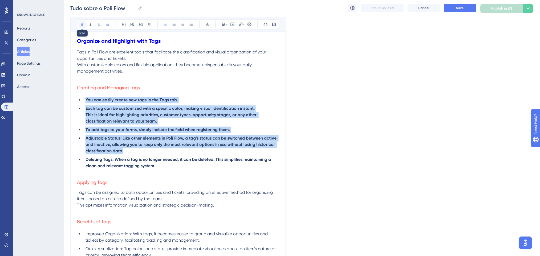
click at [81, 27] on button at bounding box center [81, 24] width 7 height 7
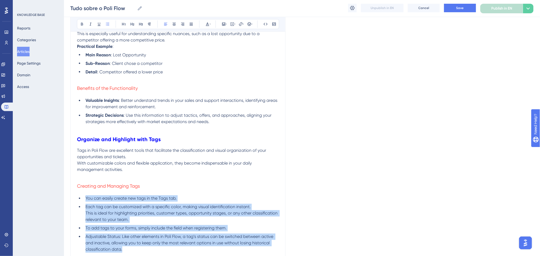
scroll to position [2481, 0]
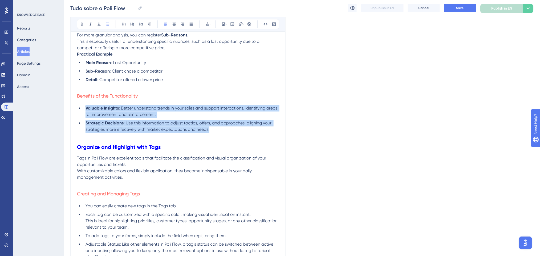
drag, startPoint x: 215, startPoint y: 131, endPoint x: 88, endPoint y: 71, distance: 141.3
click at [80, 109] on ul "Valuable Insights : Better understand trends in your sales and support interact…" at bounding box center [178, 119] width 202 height 28
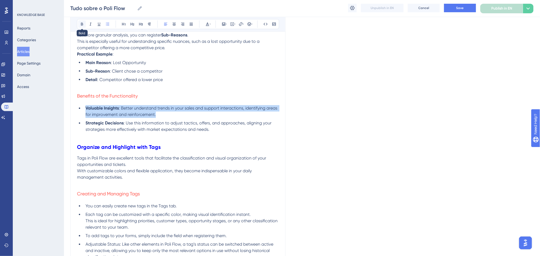
click at [79, 22] on button at bounding box center [81, 24] width 7 height 7
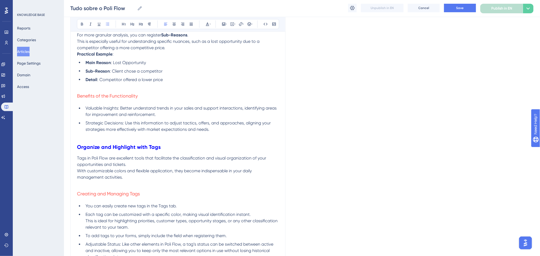
click at [198, 88] on p at bounding box center [178, 86] width 202 height 6
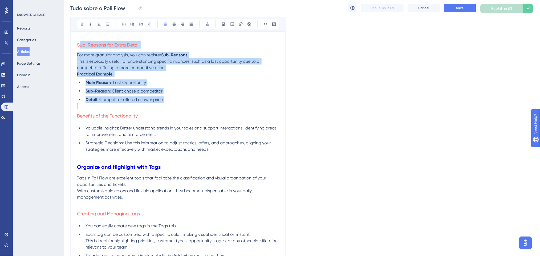
scroll to position [2445, 0]
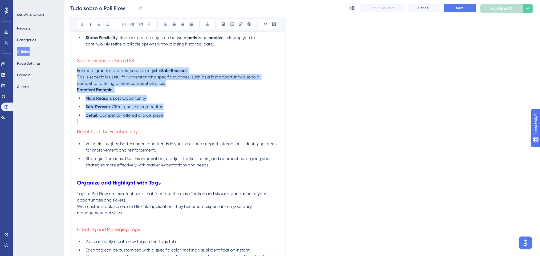
drag, startPoint x: 182, startPoint y: 86, endPoint x: 68, endPoint y: 71, distance: 115.0
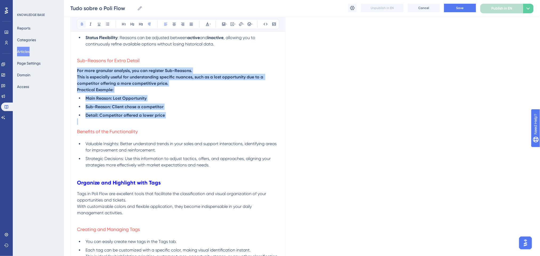
click at [83, 23] on icon at bounding box center [82, 24] width 2 height 3
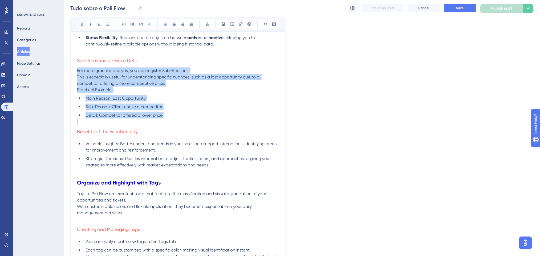
click at [79, 25] on button at bounding box center [81, 24] width 7 height 7
click at [163, 98] on li "Main Reason: Lost Opportunity" at bounding box center [181, 98] width 196 height 6
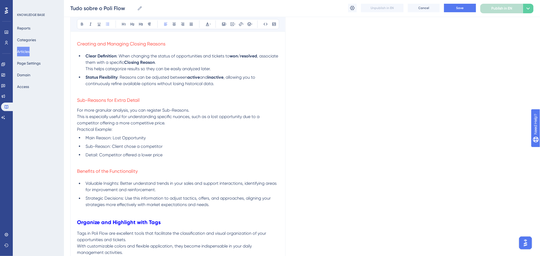
scroll to position [2374, 0]
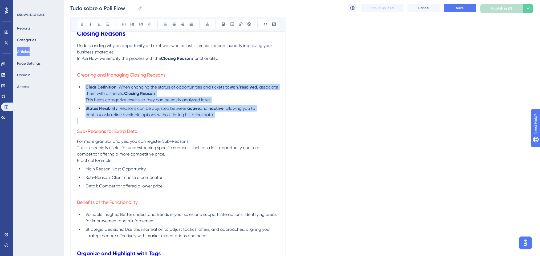
drag, startPoint x: 219, startPoint y: 118, endPoint x: 90, endPoint y: 48, distance: 147.5
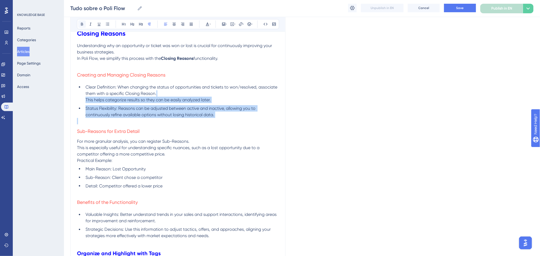
click at [82, 26] on icon at bounding box center [82, 24] width 4 height 4
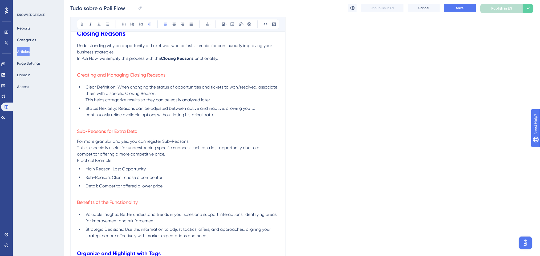
click at [212, 128] on h3 "Sub-Reasons for Extra Detail" at bounding box center [178, 132] width 202 height 14
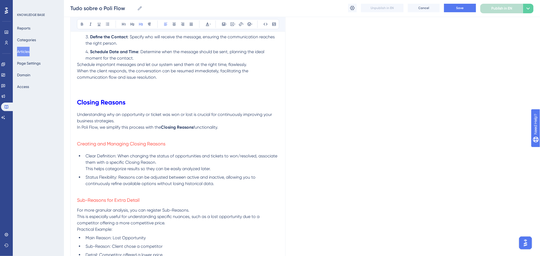
scroll to position [2303, 0]
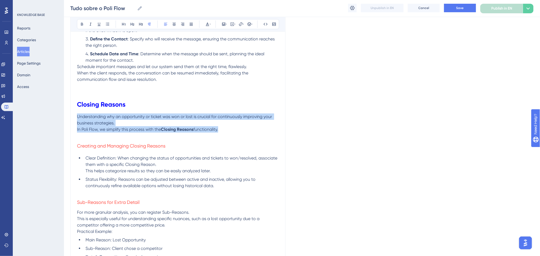
drag, startPoint x: 220, startPoint y: 130, endPoint x: 77, endPoint y: 89, distance: 149.5
click at [83, 26] on button at bounding box center [81, 24] width 7 height 7
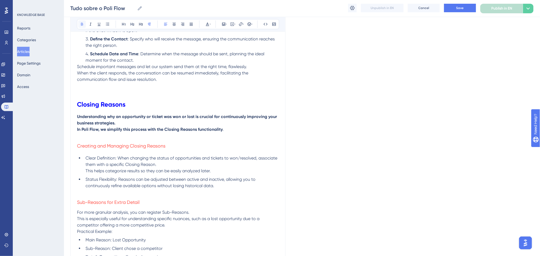
click at [83, 26] on button at bounding box center [81, 24] width 7 height 7
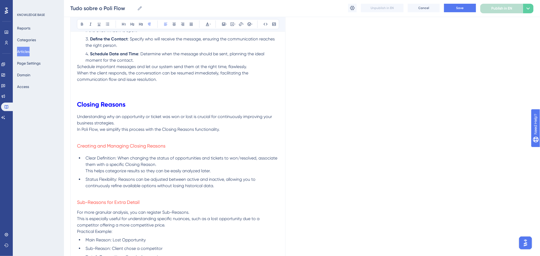
click at [212, 105] on h1 "Closing Reasons" at bounding box center [178, 105] width 202 height 18
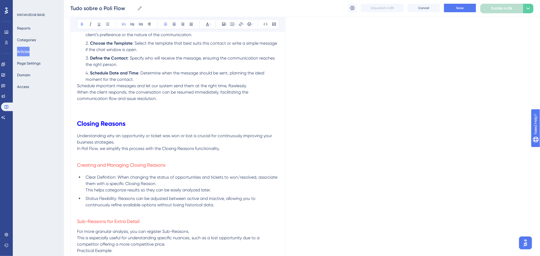
scroll to position [2232, 0]
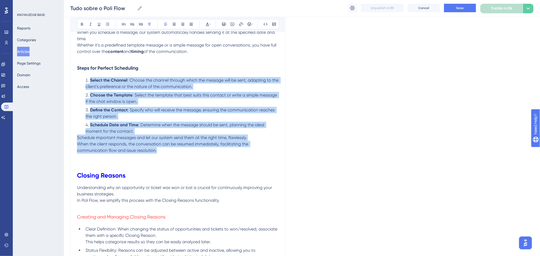
drag, startPoint x: 180, startPoint y: 150, endPoint x: 88, endPoint y: 23, distance: 156.8
click at [81, 23] on icon at bounding box center [82, 24] width 2 height 3
click at [157, 104] on li "Choose the Template: Select the template that best suits this contact or write …" at bounding box center [181, 98] width 196 height 13
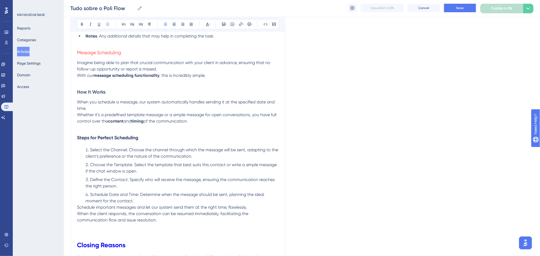
scroll to position [2161, 0]
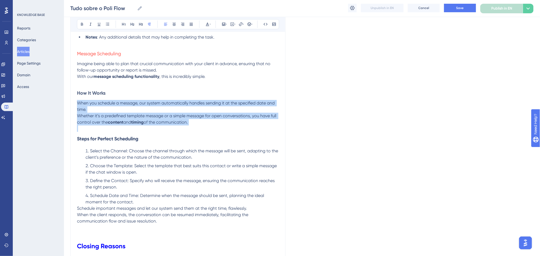
drag, startPoint x: 197, startPoint y: 125, endPoint x: 55, endPoint y: 103, distance: 143.7
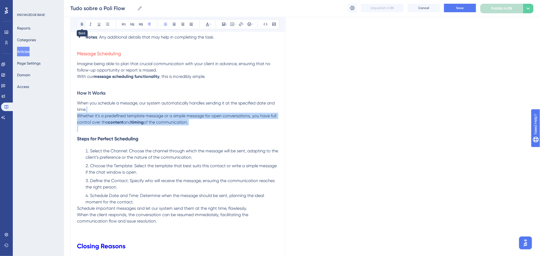
click at [80, 22] on button at bounding box center [81, 24] width 7 height 7
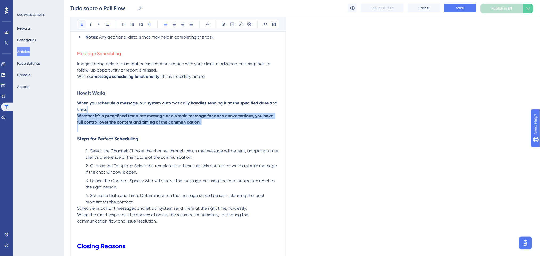
click at [80, 22] on button at bounding box center [81, 24] width 7 height 7
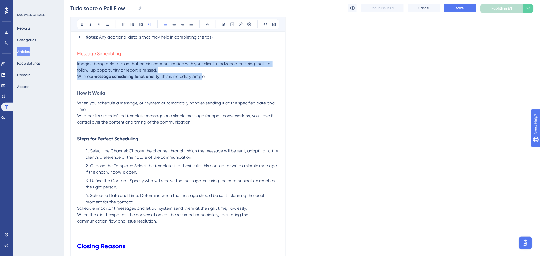
drag, startPoint x: 205, startPoint y: 79, endPoint x: 72, endPoint y: 47, distance: 137.0
click at [83, 26] on icon at bounding box center [82, 24] width 4 height 4
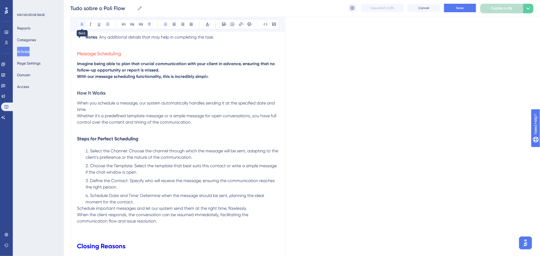
click at [84, 24] on button at bounding box center [81, 24] width 7 height 7
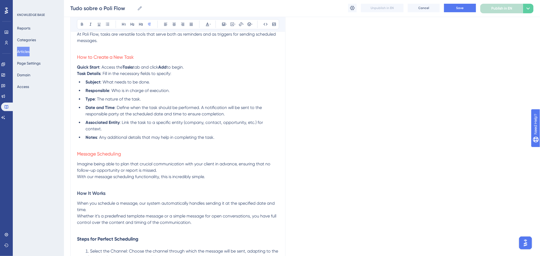
scroll to position [2019, 0]
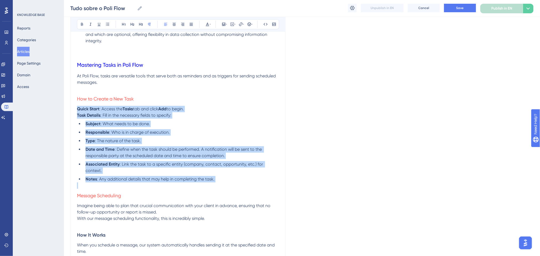
drag, startPoint x: 213, startPoint y: 113, endPoint x: 78, endPoint y: 102, distance: 135.2
click at [81, 26] on icon at bounding box center [82, 24] width 2 height 3
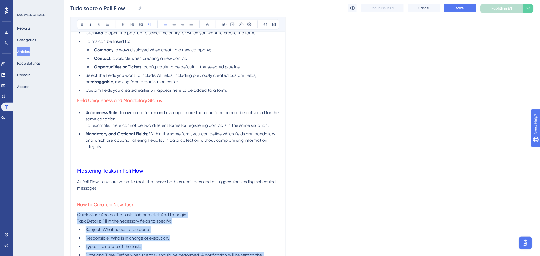
scroll to position [1912, 0]
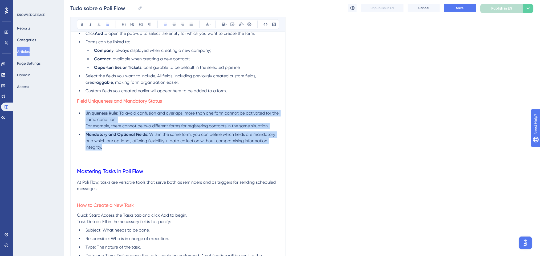
drag, startPoint x: 152, startPoint y: 149, endPoint x: 82, endPoint y: 113, distance: 78.6
click at [82, 113] on ul "Uniqueness Rule : To avoid confusion and overlaps, more than one form cannot be…" at bounding box center [178, 130] width 202 height 40
click at [78, 22] on button at bounding box center [81, 24] width 7 height 7
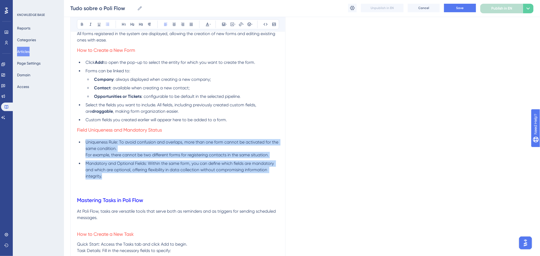
scroll to position [1841, 0]
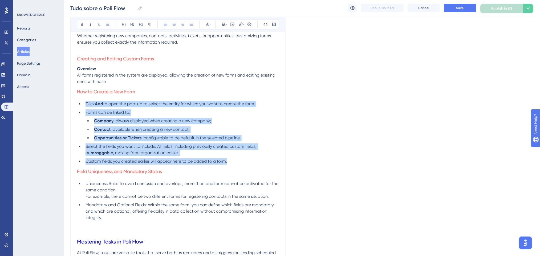
drag, startPoint x: 233, startPoint y: 163, endPoint x: 84, endPoint y: 102, distance: 160.4
click at [84, 102] on ul "Click Add to open the pop-up to select the entity for which you want to create …" at bounding box center [178, 133] width 202 height 64
click at [83, 27] on button at bounding box center [81, 24] width 7 height 7
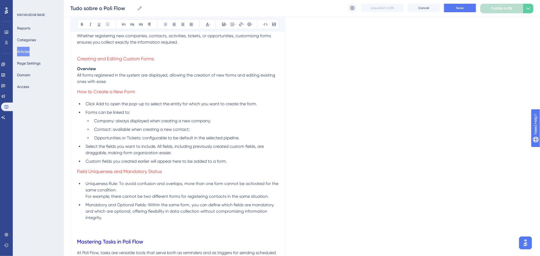
click at [100, 67] on p "Overview" at bounding box center [178, 69] width 202 height 6
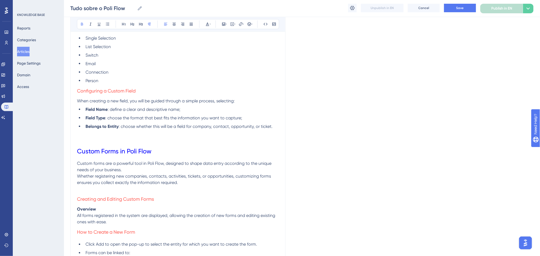
scroll to position [1699, 0]
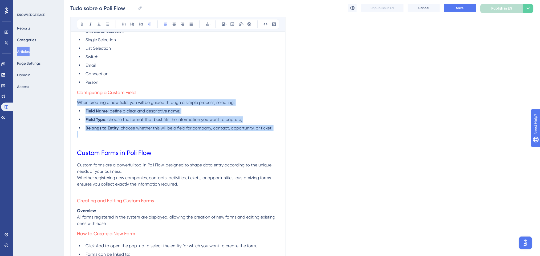
drag, startPoint x: 274, startPoint y: 132, endPoint x: 74, endPoint y: 68, distance: 210.2
click at [79, 23] on button at bounding box center [81, 24] width 7 height 7
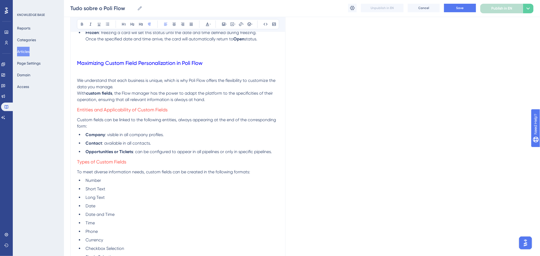
scroll to position [1451, 0]
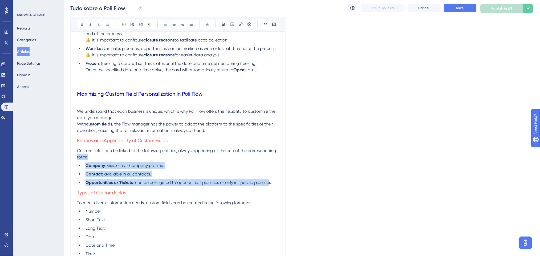
drag, startPoint x: 270, startPoint y: 185, endPoint x: 97, endPoint y: 94, distance: 195.6
click at [64, 157] on div "Performance Users Engagement Widgets Feedback Product Updates Knowledge Base AI…" at bounding box center [302, 95] width 476 height 3093
click at [81, 22] on button at bounding box center [81, 24] width 7 height 7
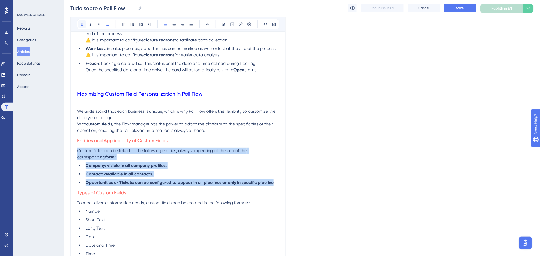
click at [81, 22] on button at bounding box center [81, 24] width 7 height 7
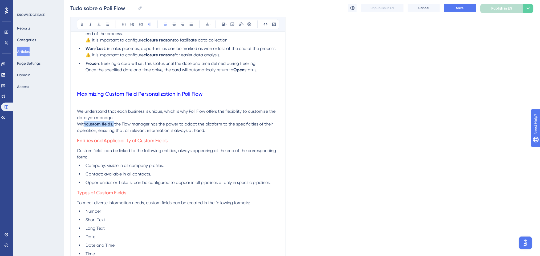
drag, startPoint x: 115, startPoint y: 123, endPoint x: 83, endPoint y: 119, distance: 32.5
click at [83, 122] on p "We understand that each business is unique, which is why Poli Flow offers the f…" at bounding box center [178, 121] width 202 height 26
click at [80, 25] on icon at bounding box center [82, 24] width 4 height 4
click at [160, 107] on p at bounding box center [178, 105] width 202 height 6
drag, startPoint x: 115, startPoint y: 123, endPoint x: 83, endPoint y: 124, distance: 31.7
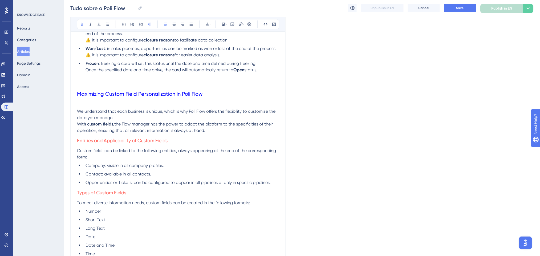
click at [83, 124] on p "We understand that each business is unique, which is why Poli Flow offers the f…" at bounding box center [178, 121] width 202 height 26
click at [83, 27] on button at bounding box center [81, 24] width 7 height 7
click at [161, 111] on span "We understand that each business is unique, which is why Poli Flow offers the f…" at bounding box center [176, 114] width 199 height 11
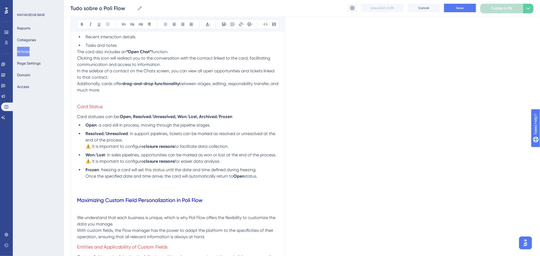
drag, startPoint x: 261, startPoint y: 178, endPoint x: 70, endPoint y: 104, distance: 204.7
click at [72, 107] on div "All about Poli Flow Bold Italic Underline Bullet Point Heading 1 Heading 2 Head…" at bounding box center [177, 212] width 215 height 2993
click at [84, 22] on icon at bounding box center [82, 24] width 4 height 4
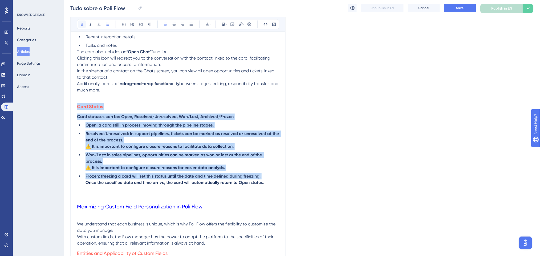
click at [84, 22] on icon at bounding box center [82, 24] width 4 height 4
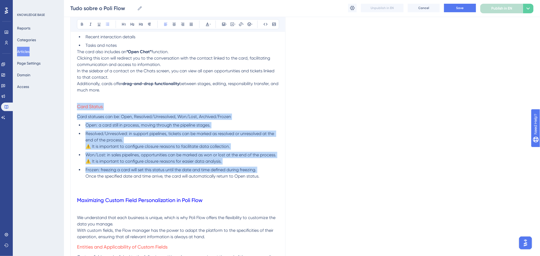
click at [182, 112] on h3 "Card Status" at bounding box center [178, 107] width 202 height 14
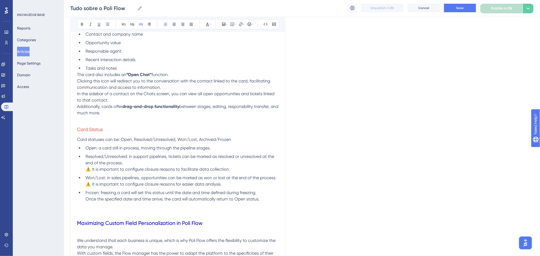
scroll to position [1309, 0]
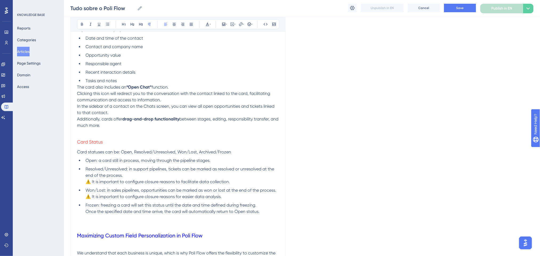
drag, startPoint x: 195, startPoint y: 125, endPoint x: 118, endPoint y: 85, distance: 86.0
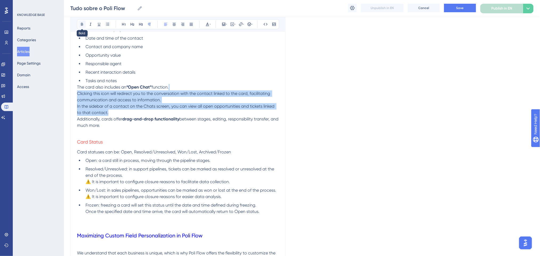
click at [84, 23] on button at bounding box center [81, 24] width 7 height 7
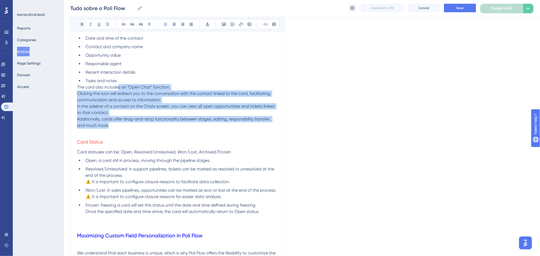
click at [84, 23] on button at bounding box center [81, 24] width 7 height 7
click at [174, 85] on p "The card also includes an “Open Chat” function. Clicking this icon will redirec…" at bounding box center [178, 93] width 202 height 19
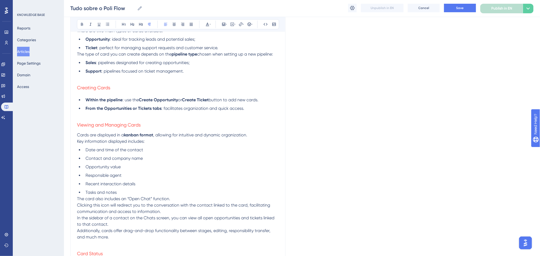
scroll to position [1166, 0]
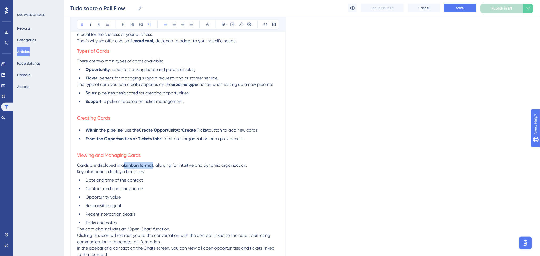
drag, startPoint x: 155, startPoint y: 166, endPoint x: 126, endPoint y: 144, distance: 36.5
click at [125, 164] on p "Cards are displayed in a kanban format , allowing for intuitive and dynamic org…" at bounding box center [178, 165] width 202 height 6
click at [80, 23] on icon at bounding box center [82, 24] width 4 height 4
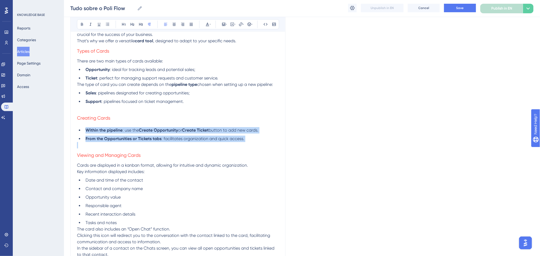
drag, startPoint x: 251, startPoint y: 145, endPoint x: 80, endPoint y: 69, distance: 187.5
click at [82, 23] on icon at bounding box center [82, 24] width 4 height 4
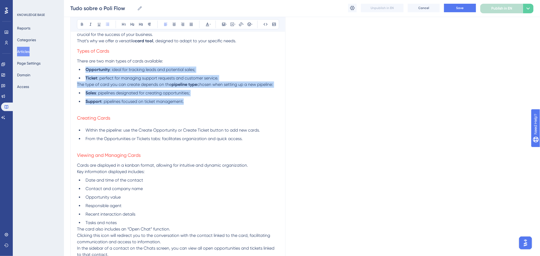
drag, startPoint x: 188, startPoint y: 97, endPoint x: 80, endPoint y: 62, distance: 114.1
click at [79, 22] on button at bounding box center [81, 24] width 7 height 7
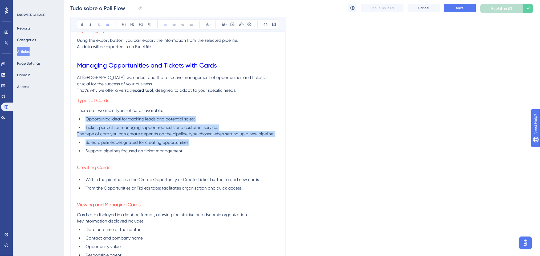
scroll to position [1096, 0]
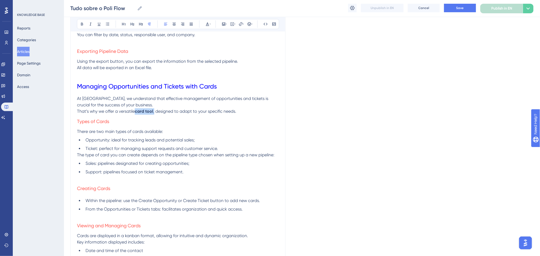
drag, startPoint x: 154, startPoint y: 110, endPoint x: 136, endPoint y: 111, distance: 18.9
click at [136, 111] on p "At Poli Flow, we understand that effective management of opportunities and tick…" at bounding box center [178, 105] width 202 height 19
click at [83, 25] on icon at bounding box center [82, 24] width 4 height 4
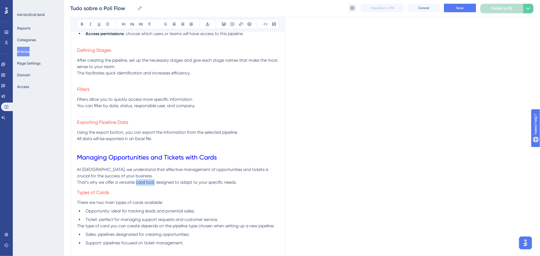
scroll to position [953, 0]
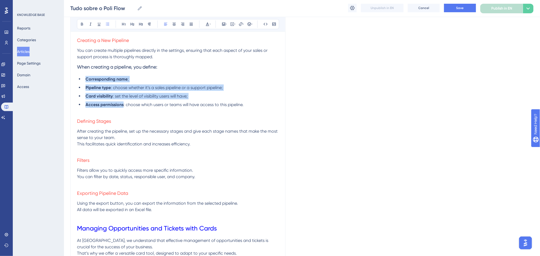
drag, startPoint x: 124, startPoint y: 105, endPoint x: 87, endPoint y: 78, distance: 45.6
click at [87, 78] on ul "Corresponding name ; Pipeline type : choose whether it’s a sales pipeline or a …" at bounding box center [178, 92] width 202 height 32
click at [83, 24] on icon at bounding box center [82, 24] width 4 height 4
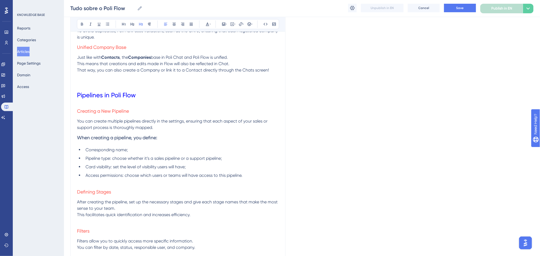
click at [166, 107] on h3 "Creating a New Pipeline" at bounding box center [178, 111] width 202 height 14
drag, startPoint x: 169, startPoint y: 141, endPoint x: 66, endPoint y: 136, distance: 102.9
click at [83, 21] on button at bounding box center [81, 24] width 7 height 7
click at [199, 130] on p "You can create multiple pipelines directly in the settings, ensuring that each …" at bounding box center [178, 124] width 202 height 13
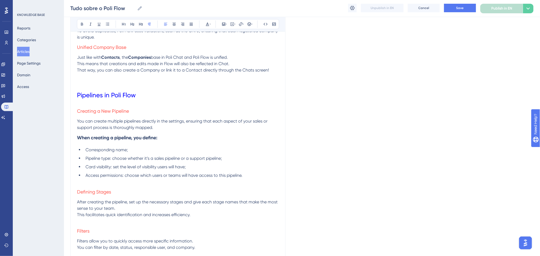
scroll to position [811, 0]
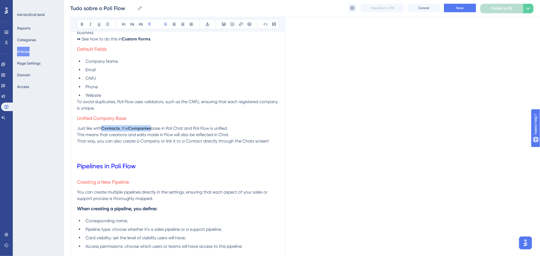
drag, startPoint x: 152, startPoint y: 128, endPoint x: 102, endPoint y: 129, distance: 50.1
click at [103, 129] on p "Just like with Contacts , the Companies base in Poli Chat and Poli Flow is unif…" at bounding box center [178, 128] width 202 height 6
click at [83, 22] on icon at bounding box center [82, 24] width 4 height 4
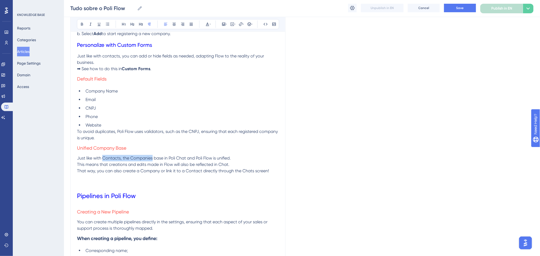
scroll to position [740, 0]
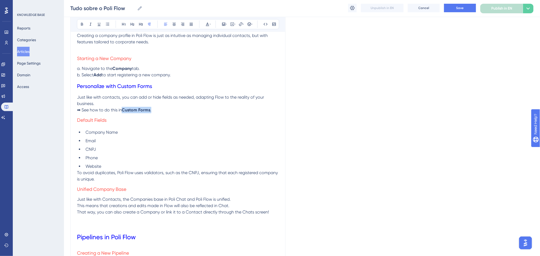
drag, startPoint x: 163, startPoint y: 110, endPoint x: 122, endPoint y: 102, distance: 41.8
click at [124, 107] on p "➡ See how to do this in Custom Forms ." at bounding box center [178, 110] width 202 height 6
click at [82, 24] on icon at bounding box center [82, 24] width 4 height 4
drag, startPoint x: 160, startPoint y: 77, endPoint x: 95, endPoint y: 60, distance: 67.6
click at [96, 67] on p "a. Navigate to the Company tab. b. Select Add to start registering a new compan…" at bounding box center [178, 72] width 202 height 13
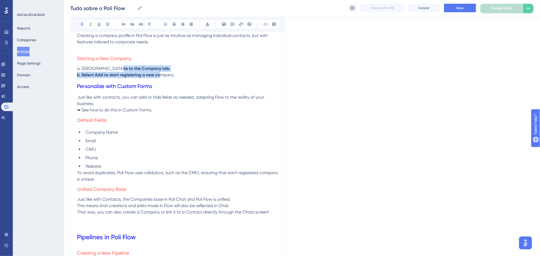
click at [82, 23] on icon at bounding box center [82, 24] width 4 height 4
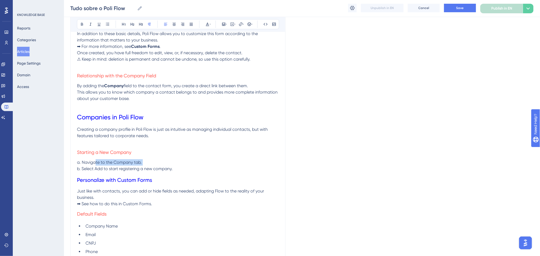
scroll to position [634, 0]
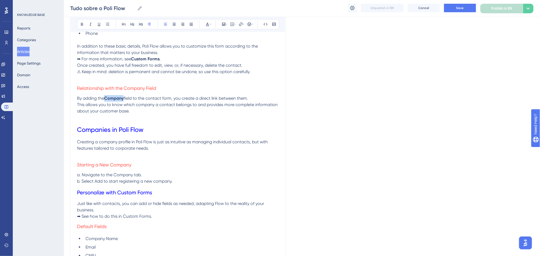
drag, startPoint x: 125, startPoint y: 99, endPoint x: 105, endPoint y: 95, distance: 20.2
click at [105, 95] on p "By adding the Company field to the contact form, you create a direct link betwe…" at bounding box center [178, 98] width 202 height 6
click at [84, 22] on button at bounding box center [81, 24] width 7 height 7
drag, startPoint x: 172, startPoint y: 59, endPoint x: 130, endPoint y: 59, distance: 42.1
click at [130, 59] on p "➡ For more information, see Custom Forms ." at bounding box center [178, 59] width 202 height 6
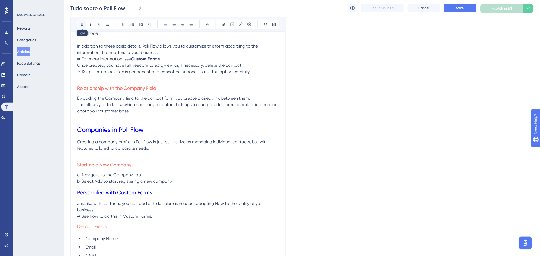
click at [79, 21] on button at bounding box center [81, 24] width 7 height 7
click at [80, 21] on button at bounding box center [81, 24] width 7 height 7
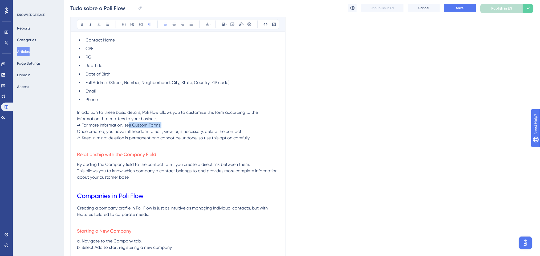
scroll to position [527, 0]
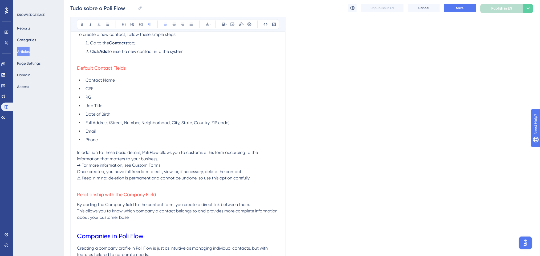
click at [455, 6] on button "Save" at bounding box center [460, 8] width 32 height 9
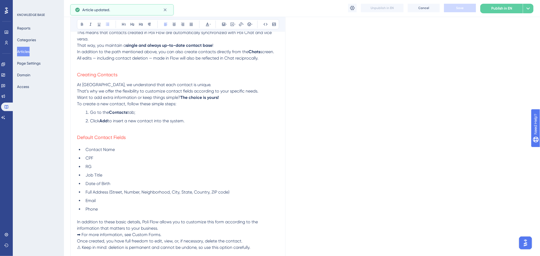
scroll to position [421, 0]
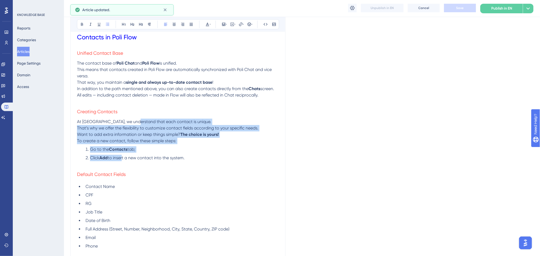
drag, startPoint x: 122, startPoint y: 157, endPoint x: 131, endPoint y: 124, distance: 33.7
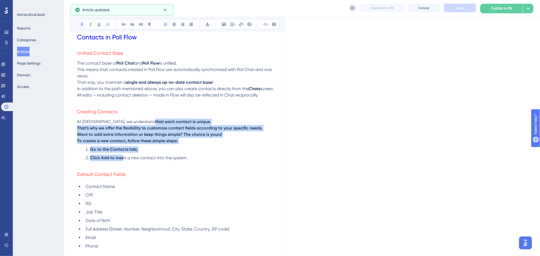
click at [81, 23] on icon at bounding box center [82, 24] width 2 height 3
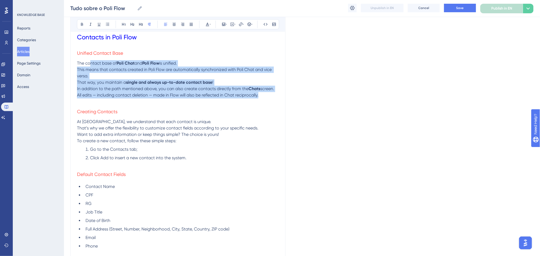
drag, startPoint x: 265, startPoint y: 94, endPoint x: 91, endPoint y: 60, distance: 177.9
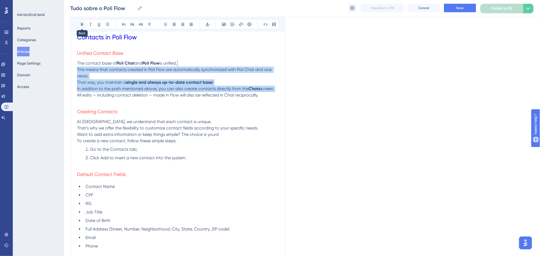
click at [79, 21] on button at bounding box center [81, 24] width 7 height 7
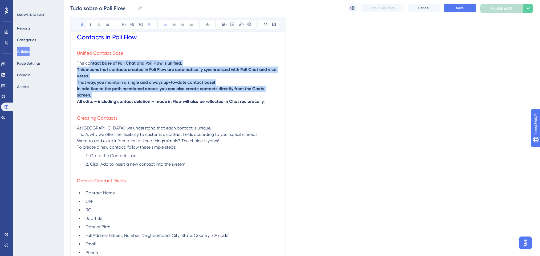
click at [79, 21] on button at bounding box center [81, 24] width 7 height 7
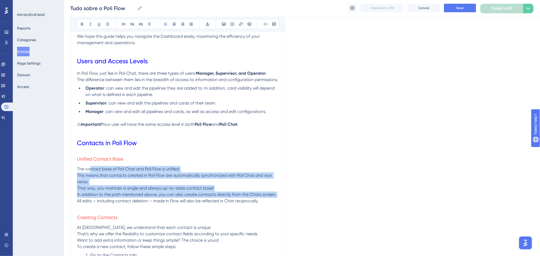
scroll to position [314, 0]
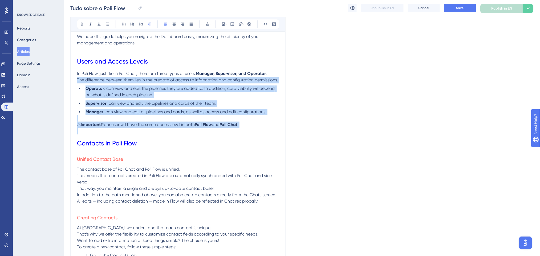
drag, startPoint x: 243, startPoint y: 131, endPoint x: 59, endPoint y: 76, distance: 193.0
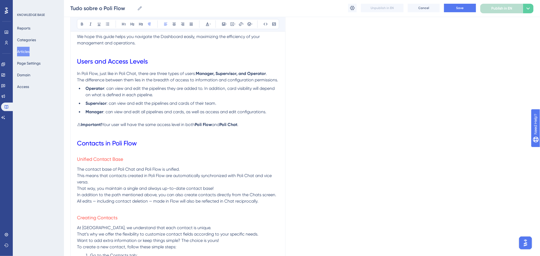
click at [60, 73] on div "Reports Categories Articles Page Settings Domain Access" at bounding box center [38, 57] width 43 height 68
drag, startPoint x: 76, startPoint y: 72, endPoint x: 227, endPoint y: 121, distance: 159.0
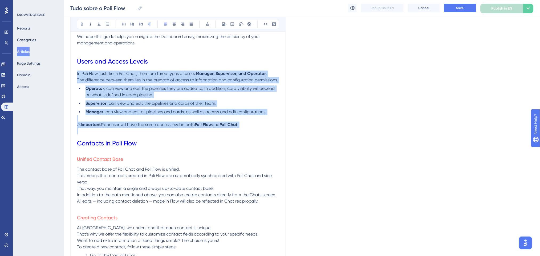
drag, startPoint x: 257, startPoint y: 130, endPoint x: 60, endPoint y: 26, distance: 222.3
click at [80, 24] on icon at bounding box center [82, 24] width 4 height 4
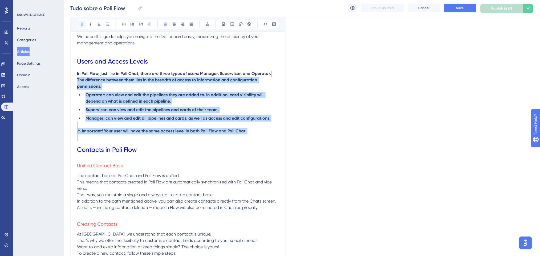
click at [80, 24] on icon at bounding box center [82, 24] width 4 height 4
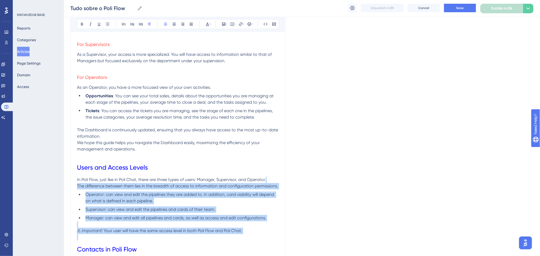
scroll to position [207, 0]
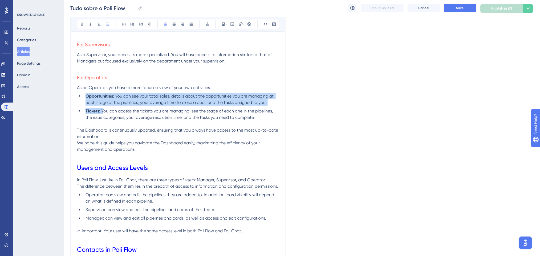
drag, startPoint x: 93, startPoint y: 98, endPoint x: 83, endPoint y: 95, distance: 10.8
click at [83, 95] on ul "Opportunities : You can see your total sales, details about the opportunities y…" at bounding box center [178, 107] width 202 height 28
click at [81, 26] on icon at bounding box center [82, 24] width 4 height 4
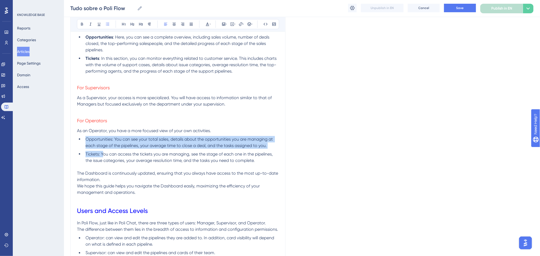
scroll to position [137, 0]
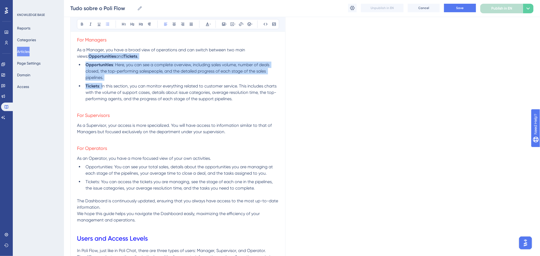
drag, startPoint x: 97, startPoint y: 72, endPoint x: 62, endPoint y: 55, distance: 39.4
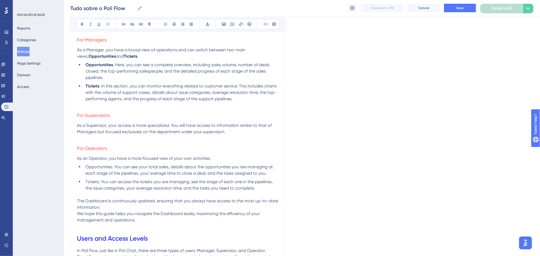
click at [76, 24] on div "Bold Italic Underline Bullet Point Heading 1 Heading 2 Heading 3 Normal Align L…" at bounding box center [178, 24] width 215 height 15
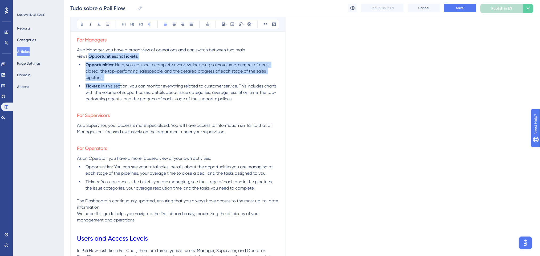
drag, startPoint x: 77, startPoint y: 55, endPoint x: 120, endPoint y: 83, distance: 50.8
click at [84, 25] on button at bounding box center [81, 24] width 7 height 7
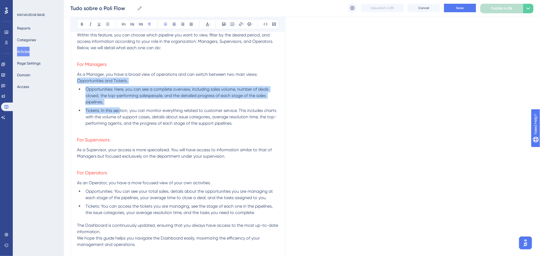
scroll to position [30, 0]
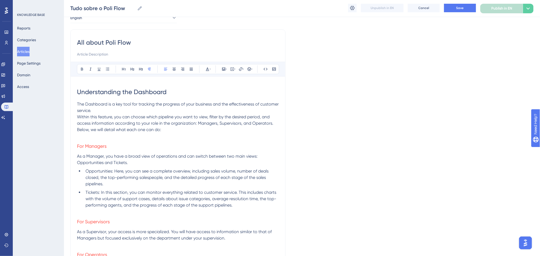
click at [167, 102] on span "The Dashboard is a key tool for tracking the progress of your business and the …" at bounding box center [178, 107] width 203 height 11
drag, startPoint x: 169, startPoint y: 93, endPoint x: 65, endPoint y: 93, distance: 103.6
click at [80, 68] on icon at bounding box center [82, 69] width 4 height 4
click at [161, 121] on span "Within this feature, you can choose which pipeline you want to view, filter by …" at bounding box center [175, 124] width 197 height 18
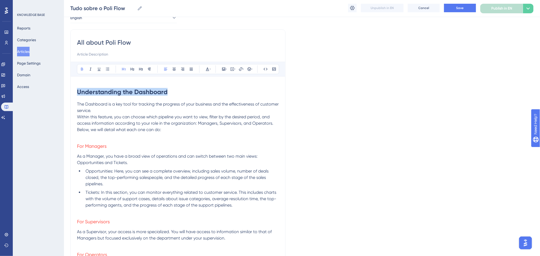
drag, startPoint x: 30, startPoint y: 92, endPoint x: 17, endPoint y: 90, distance: 14.0
click at [206, 70] on icon at bounding box center [207, 69] width 4 height 4
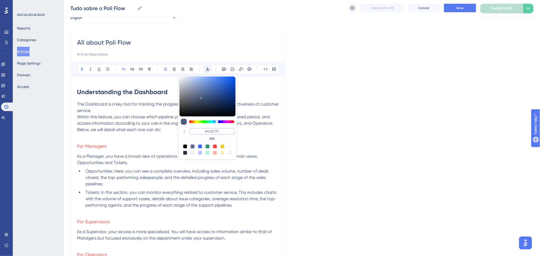
drag, startPoint x: 223, startPoint y: 129, endPoint x: 205, endPoint y: 131, distance: 18.2
click at [205, 131] on input "#4C5C7C" at bounding box center [212, 131] width 45 height 6
type input "#0000FF"
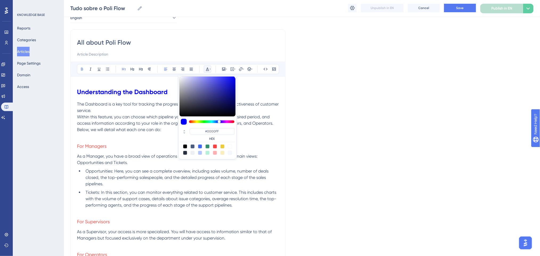
click at [92, 129] on span "Within this feature, you can choose which pipeline you want to view, filter by …" at bounding box center [175, 124] width 197 height 18
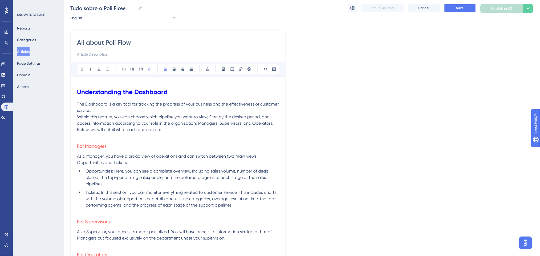
click at [459, 6] on span "Save" at bounding box center [459, 8] width 7 height 4
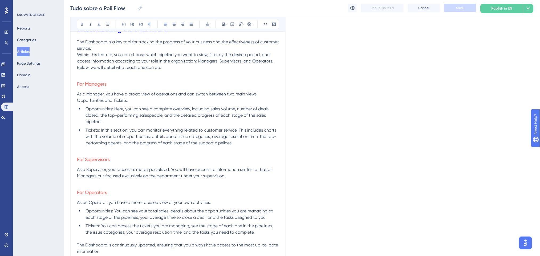
scroll to position [35, 0]
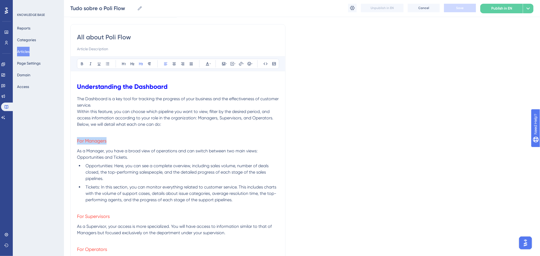
drag, startPoint x: 90, startPoint y: 140, endPoint x: 77, endPoint y: 140, distance: 12.5
click at [77, 140] on h3 "For Managers" at bounding box center [178, 141] width 202 height 14
click at [83, 63] on icon at bounding box center [82, 64] width 4 height 4
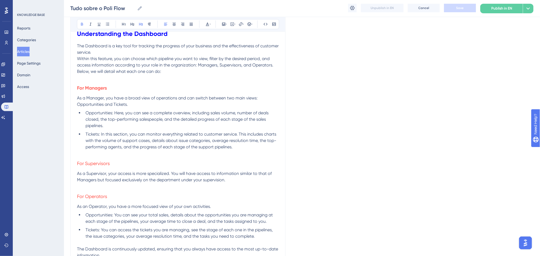
scroll to position [142, 0]
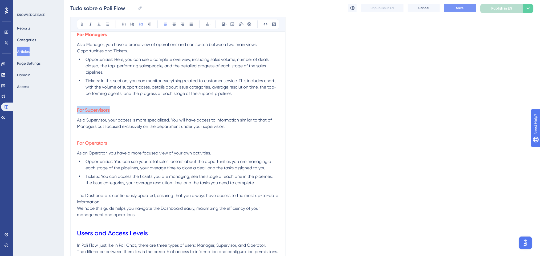
drag, startPoint x: 112, startPoint y: 113, endPoint x: 78, endPoint y: 109, distance: 34.5
click at [78, 109] on h3 "For Supervisors" at bounding box center [178, 110] width 202 height 14
drag, startPoint x: 83, startPoint y: 24, endPoint x: 101, endPoint y: 98, distance: 76.3
click at [82, 25] on icon at bounding box center [82, 24] width 4 height 4
drag, startPoint x: 112, startPoint y: 146, endPoint x: 75, endPoint y: 142, distance: 37.8
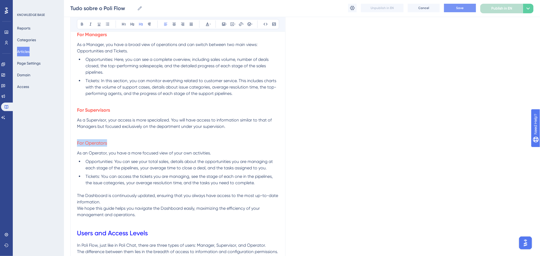
click at [79, 25] on button at bounding box center [81, 24] width 7 height 7
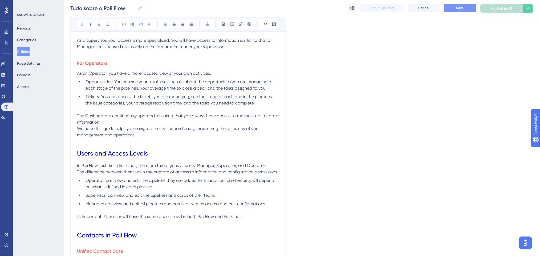
scroll to position [284, 0]
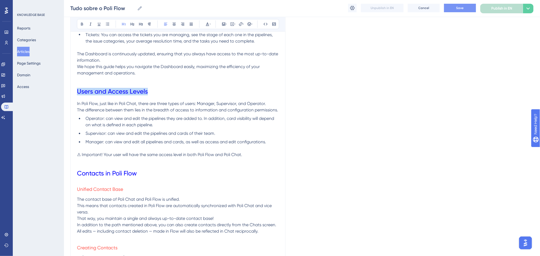
drag, startPoint x: 148, startPoint y: 90, endPoint x: 76, endPoint y: 93, distance: 72.8
click at [82, 25] on icon at bounding box center [82, 24] width 4 height 4
drag, startPoint x: 143, startPoint y: 172, endPoint x: 78, endPoint y: 170, distance: 65.0
click at [78, 170] on h1 "Contacts in Poli Flow" at bounding box center [178, 174] width 202 height 18
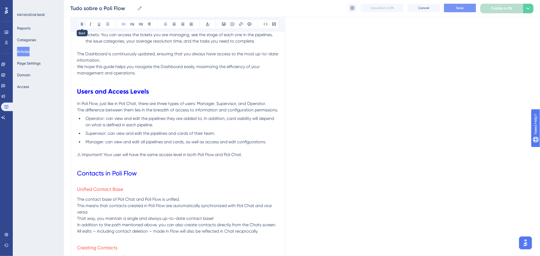
click at [79, 26] on button at bounding box center [81, 24] width 7 height 7
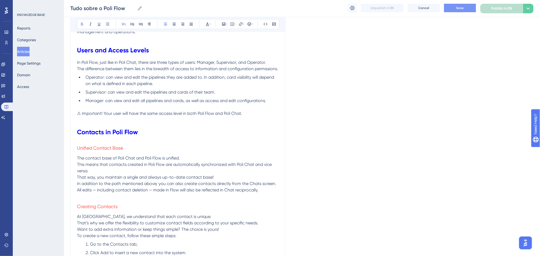
scroll to position [355, 0]
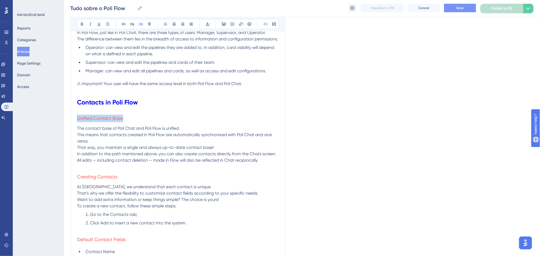
drag, startPoint x: 127, startPoint y: 117, endPoint x: 78, endPoint y: 115, distance: 49.6
click at [78, 115] on h3 "Unified Contact Base" at bounding box center [178, 119] width 202 height 14
click at [83, 27] on button at bounding box center [81, 24] width 7 height 7
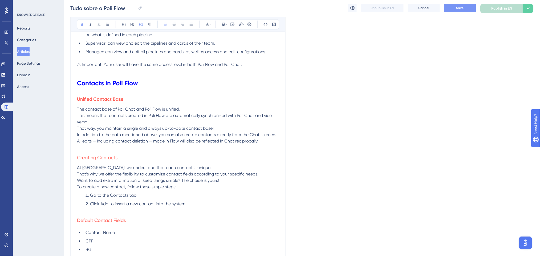
scroll to position [426, 0]
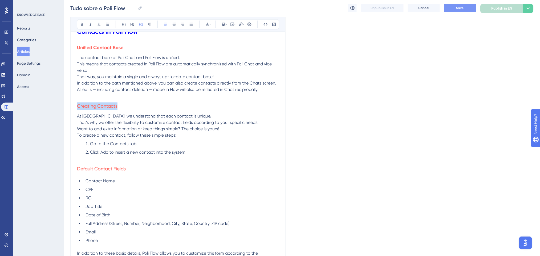
drag, startPoint x: 122, startPoint y: 108, endPoint x: 74, endPoint y: 104, distance: 48.4
click at [83, 23] on icon at bounding box center [82, 24] width 4 height 4
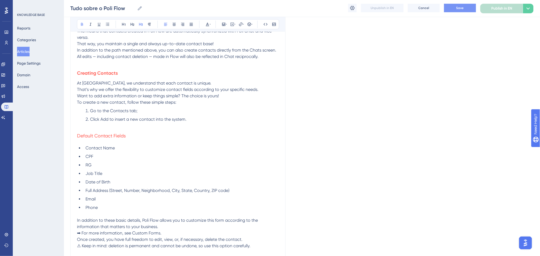
scroll to position [497, 0]
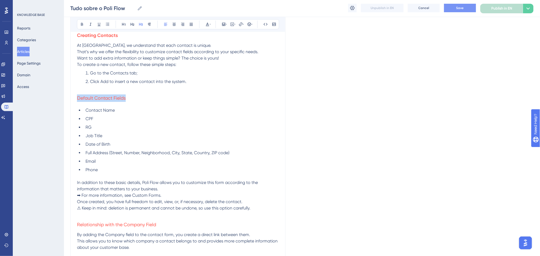
drag, startPoint x: 125, startPoint y: 98, endPoint x: 78, endPoint y: 98, distance: 46.9
click at [78, 98] on h3 "Default Contact Fields" at bounding box center [178, 98] width 202 height 14
click at [79, 26] on button at bounding box center [81, 24] width 7 height 7
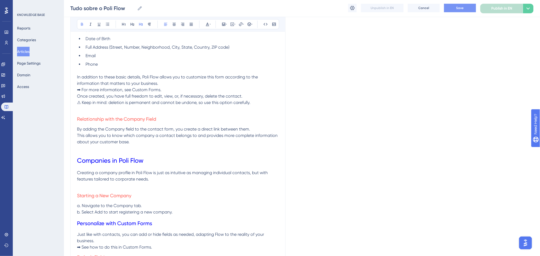
scroll to position [604, 0]
drag, startPoint x: 159, startPoint y: 117, endPoint x: 86, endPoint y: 59, distance: 93.8
click at [77, 117] on h3 "Relationship with the Company Field" at bounding box center [178, 119] width 202 height 14
click at [83, 22] on button at bounding box center [81, 24] width 7 height 7
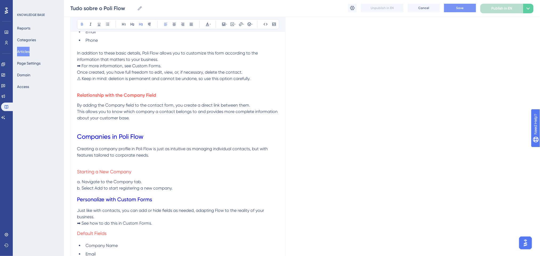
scroll to position [639, 0]
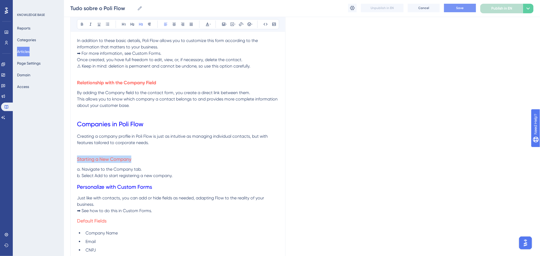
drag, startPoint x: 132, startPoint y: 161, endPoint x: 78, endPoint y: 160, distance: 54.6
click at [78, 160] on h3 "Starting a New Company" at bounding box center [178, 160] width 202 height 14
click at [82, 26] on icon at bounding box center [82, 24] width 2 height 3
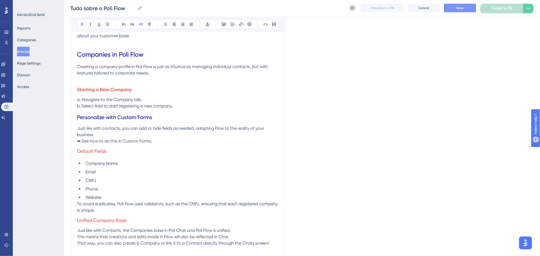
scroll to position [746, 0]
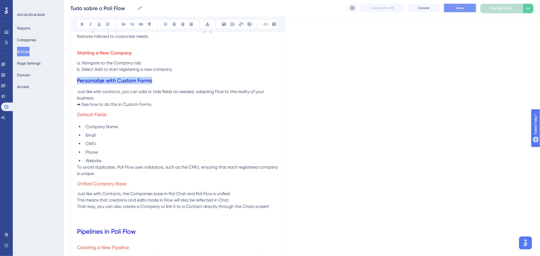
drag, startPoint x: 152, startPoint y: 80, endPoint x: 38, endPoint y: 80, distance: 113.5
click at [83, 23] on icon at bounding box center [82, 24] width 4 height 4
click at [150, 95] on p "Just like with contacts, you can add or hide fields as needed, adapting Flow to…" at bounding box center [178, 95] width 202 height 13
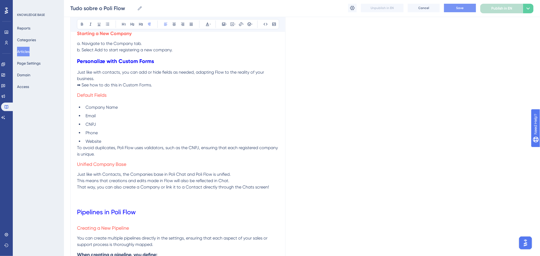
scroll to position [781, 0]
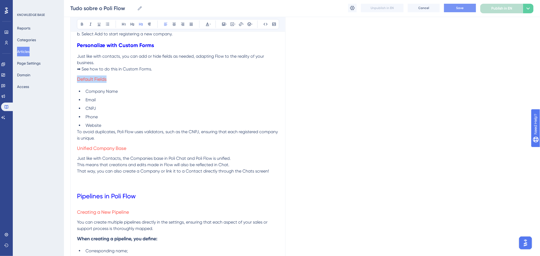
drag, startPoint x: 108, startPoint y: 78, endPoint x: 87, endPoint y: 45, distance: 39.8
click at [84, 26] on icon at bounding box center [82, 24] width 4 height 4
drag, startPoint x: 128, startPoint y: 145, endPoint x: 79, endPoint y: 146, distance: 49.3
click at [79, 146] on h3 "Unified Company Base" at bounding box center [178, 149] width 202 height 14
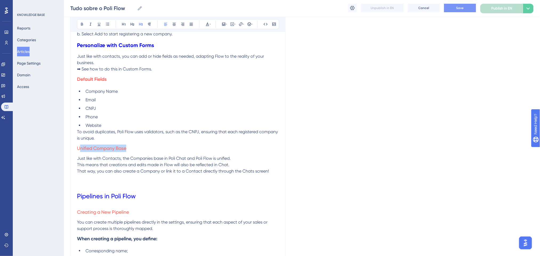
click at [129, 147] on h3 "Unified Company Base" at bounding box center [178, 149] width 202 height 14
drag, startPoint x: 129, startPoint y: 147, endPoint x: 66, endPoint y: 147, distance: 63.7
click at [82, 27] on button at bounding box center [81, 24] width 7 height 7
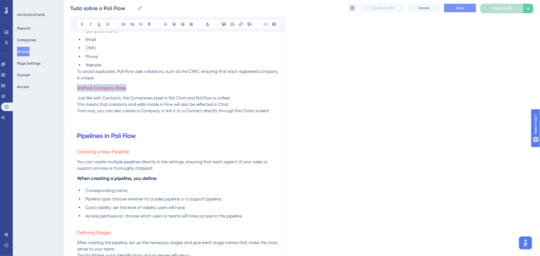
scroll to position [888, 0]
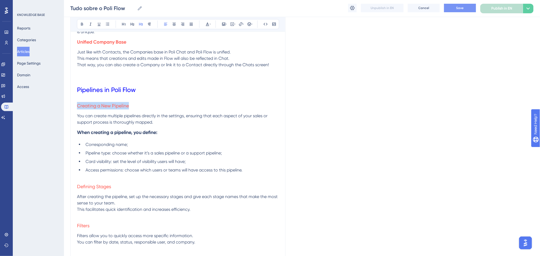
drag, startPoint x: 109, startPoint y: 106, endPoint x: 67, endPoint y: 105, distance: 42.4
click at [83, 25] on icon at bounding box center [82, 24] width 4 height 4
drag, startPoint x: 129, startPoint y: 90, endPoint x: 78, endPoint y: 90, distance: 50.6
click at [78, 90] on h1 "Pipelines in Poli Flow" at bounding box center [178, 90] width 202 height 18
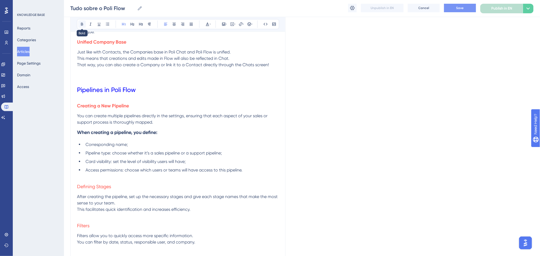
click at [83, 24] on icon at bounding box center [82, 24] width 4 height 4
click at [160, 87] on h1 "Pipelines in Poli Flow" at bounding box center [178, 90] width 202 height 18
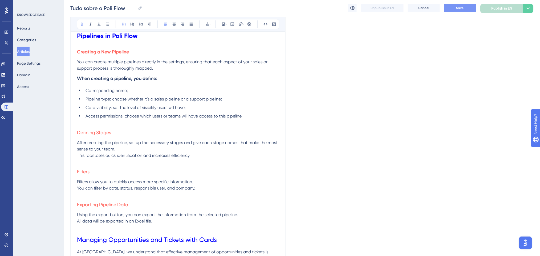
scroll to position [959, 0]
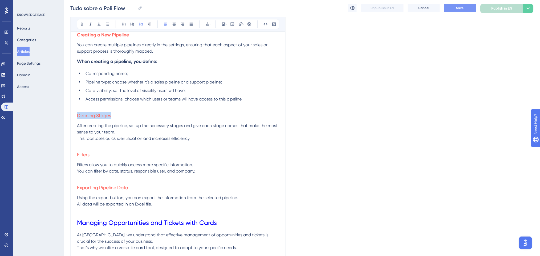
drag, startPoint x: 94, startPoint y: 115, endPoint x: 78, endPoint y: 115, distance: 15.4
click at [78, 115] on h3 "Defining Stages" at bounding box center [178, 116] width 202 height 14
click at [83, 25] on icon at bounding box center [82, 24] width 2 height 3
drag, startPoint x: 94, startPoint y: 153, endPoint x: 71, endPoint y: 89, distance: 68.7
click at [77, 152] on h3 "Filters" at bounding box center [178, 155] width 202 height 14
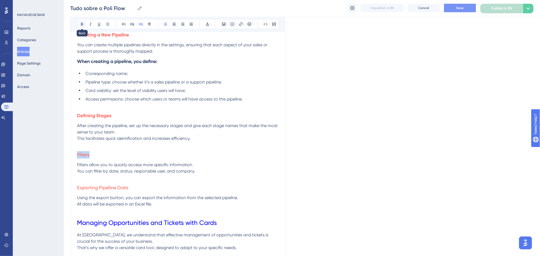
click at [84, 24] on button at bounding box center [81, 24] width 7 height 7
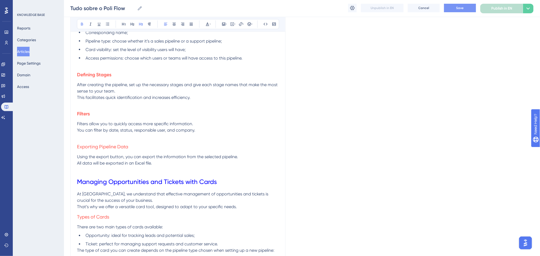
scroll to position [1065, 0]
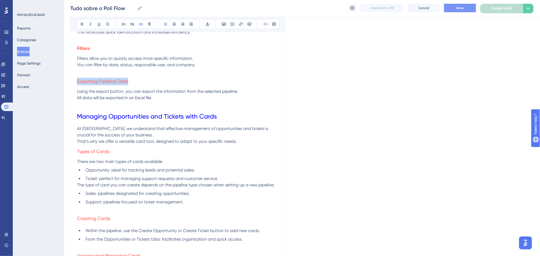
drag, startPoint x: 131, startPoint y: 81, endPoint x: 67, endPoint y: 82, distance: 63.9
click at [82, 26] on button at bounding box center [81, 24] width 7 height 7
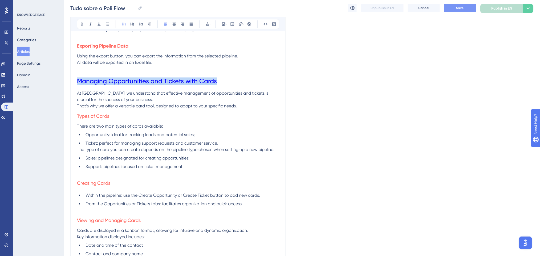
drag, startPoint x: 218, startPoint y: 80, endPoint x: 64, endPoint y: 83, distance: 154.2
click at [80, 26] on icon at bounding box center [82, 24] width 4 height 4
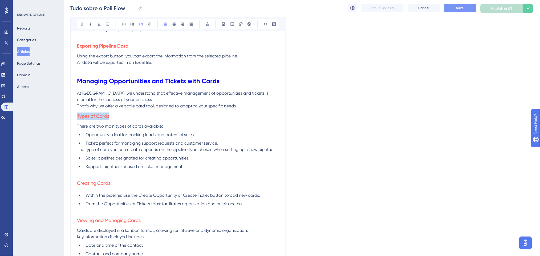
drag, startPoint x: 121, startPoint y: 120, endPoint x: 71, endPoint y: 118, distance: 50.1
click at [81, 24] on icon at bounding box center [82, 24] width 2 height 3
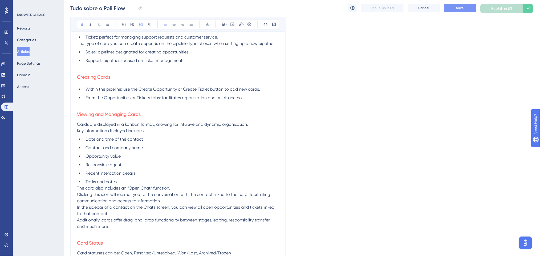
scroll to position [1136, 0]
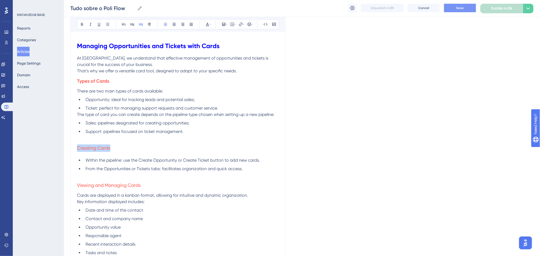
drag, startPoint x: 113, startPoint y: 146, endPoint x: 77, endPoint y: 143, distance: 36.2
click at [77, 143] on h3 "Creating Cards" at bounding box center [178, 148] width 202 height 14
click at [82, 25] on icon at bounding box center [82, 24] width 4 height 4
drag, startPoint x: 141, startPoint y: 185, endPoint x: 77, endPoint y: 181, distance: 64.3
click at [77, 181] on h3 "Viewing and Managing Cards" at bounding box center [178, 186] width 202 height 14
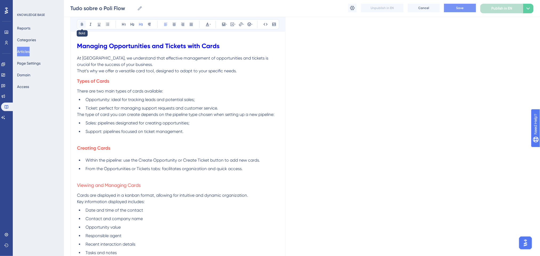
click at [82, 27] on button at bounding box center [81, 24] width 7 height 7
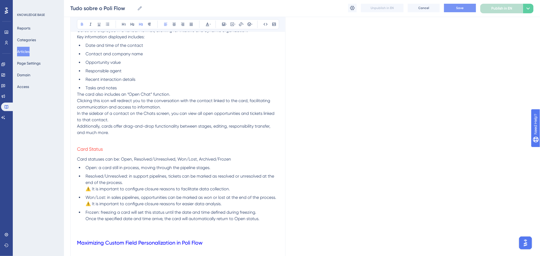
scroll to position [1314, 0]
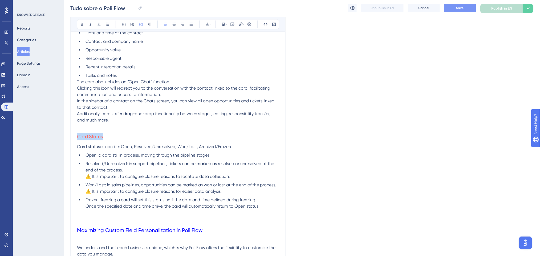
drag, startPoint x: 98, startPoint y: 138, endPoint x: 74, endPoint y: 82, distance: 61.2
click at [74, 132] on div "All about Poli Flow Bold Italic Underline Bullet Point Heading 1 Heading 2 Head…" at bounding box center [177, 242] width 215 height 2993
click at [83, 23] on icon at bounding box center [82, 24] width 2 height 3
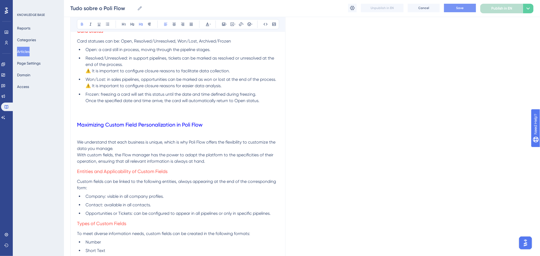
scroll to position [1420, 0]
drag, startPoint x: 204, startPoint y: 123, endPoint x: 77, endPoint y: 116, distance: 127.0
click at [77, 116] on div "Understanding the Dashboard The Dashboard is a key tool for tracking the progre…" at bounding box center [178, 159] width 202 height 2933
click at [83, 27] on button at bounding box center [81, 24] width 7 height 7
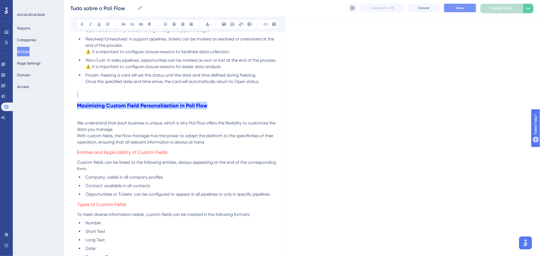
scroll to position [1456, 0]
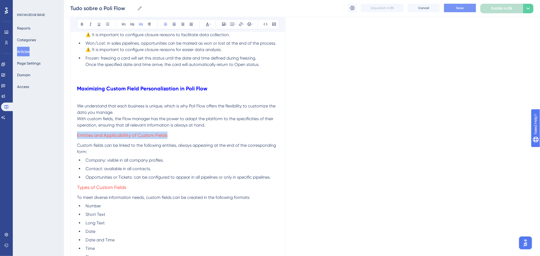
drag, startPoint x: 168, startPoint y: 138, endPoint x: 68, endPoint y: 132, distance: 99.5
click at [69, 133] on div "Performance Users Engagement Widgets Feedback Product Updates Knowledge Base AI…" at bounding box center [302, 90] width 476 height 3093
click at [82, 23] on icon at bounding box center [82, 24] width 4 height 4
drag, startPoint x: 139, startPoint y: 187, endPoint x: 79, endPoint y: 169, distance: 62.6
click at [75, 181] on div "All about Poli Flow Bold Italic Underline Bullet Point Heading 1 Heading 2 Head…" at bounding box center [177, 100] width 215 height 2993
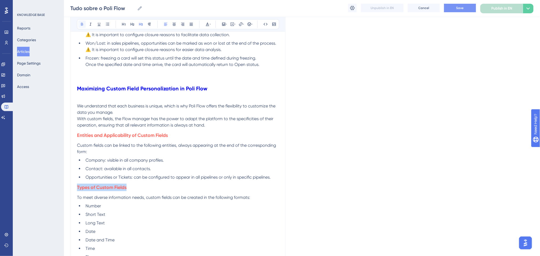
click at [84, 25] on button at bounding box center [81, 24] width 7 height 7
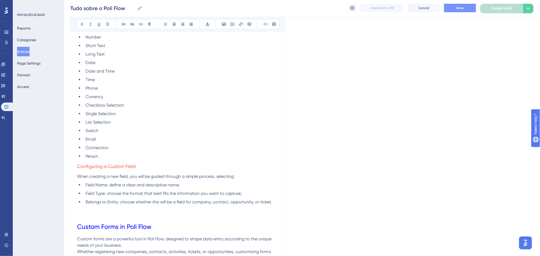
scroll to position [1634, 0]
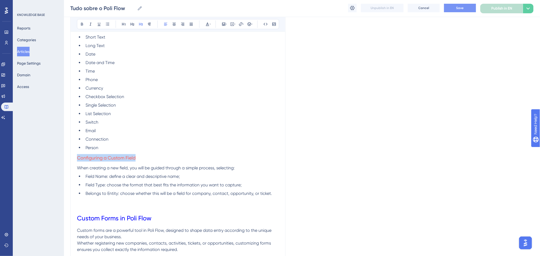
drag, startPoint x: 142, startPoint y: 157, endPoint x: 74, endPoint y: 159, distance: 68.2
click at [85, 25] on button at bounding box center [81, 24] width 7 height 7
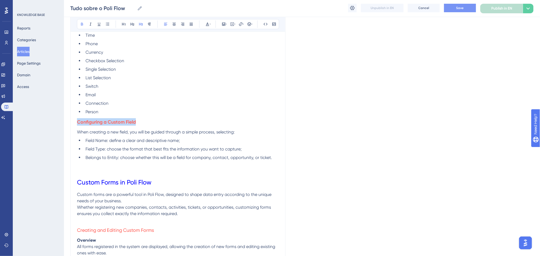
scroll to position [1705, 0]
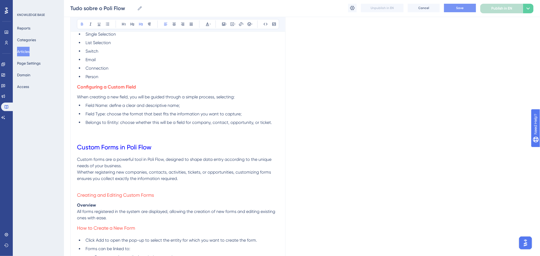
click at [164, 66] on li "Connection" at bounding box center [181, 68] width 196 height 6
drag, startPoint x: 155, startPoint y: 148, endPoint x: 75, endPoint y: 143, distance: 80.6
click at [83, 25] on icon at bounding box center [82, 24] width 2 height 3
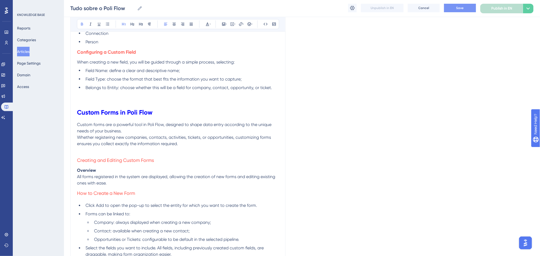
scroll to position [1811, 0]
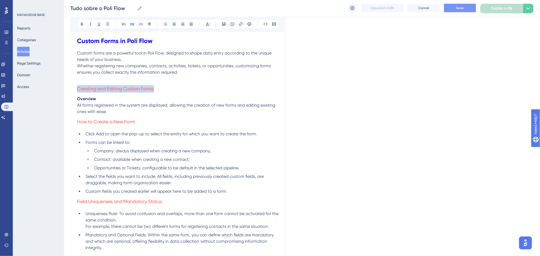
drag, startPoint x: 164, startPoint y: 91, endPoint x: 78, endPoint y: 88, distance: 86.4
click at [78, 88] on h3 "Creating and Editing Custom Forms" at bounding box center [178, 89] width 202 height 14
click at [79, 23] on button at bounding box center [81, 24] width 7 height 7
drag, startPoint x: 139, startPoint y: 122, endPoint x: 82, endPoint y: 49, distance: 92.3
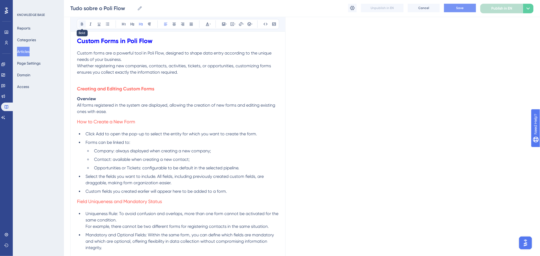
click at [84, 26] on icon at bounding box center [82, 24] width 4 height 4
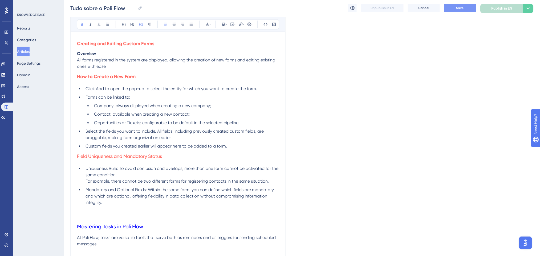
scroll to position [1918, 0]
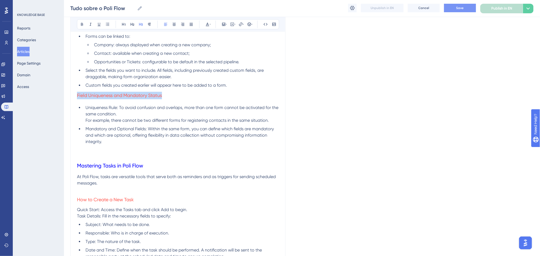
drag, startPoint x: 166, startPoint y: 98, endPoint x: 77, endPoint y: 98, distance: 89.0
click at [77, 98] on h3 "Field Uniqueness and Mandatory Status" at bounding box center [178, 96] width 202 height 14
click at [82, 23] on icon at bounding box center [82, 24] width 4 height 4
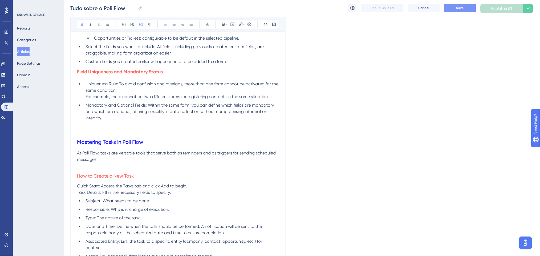
scroll to position [1953, 0]
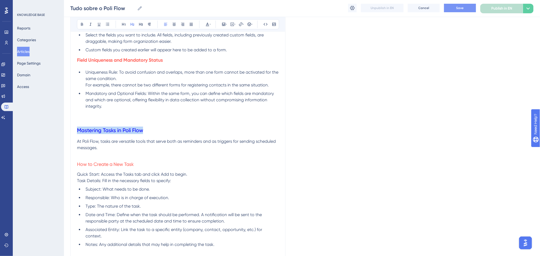
drag, startPoint x: 147, startPoint y: 132, endPoint x: 74, endPoint y: 83, distance: 88.1
click at [81, 26] on icon at bounding box center [82, 24] width 2 height 3
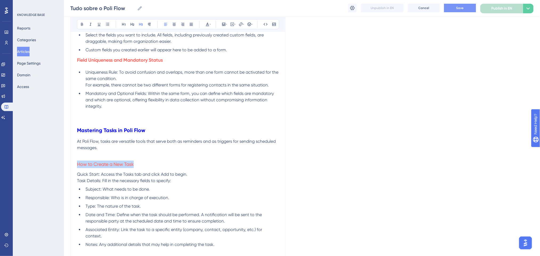
drag, startPoint x: 133, startPoint y: 167, endPoint x: 51, endPoint y: 61, distance: 133.3
click at [77, 164] on h3 "How to Create a New Task" at bounding box center [178, 165] width 202 height 14
click at [80, 25] on icon at bounding box center [82, 24] width 4 height 4
click at [455, 5] on button "Save" at bounding box center [460, 8] width 32 height 9
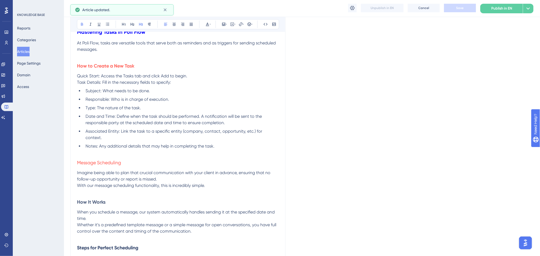
scroll to position [2060, 0]
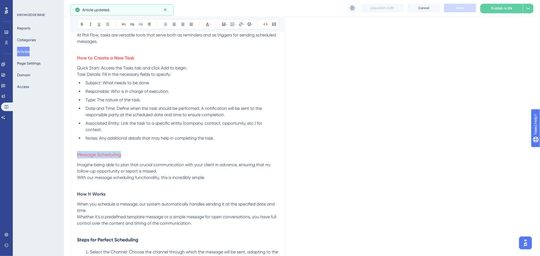
drag, startPoint x: 133, startPoint y: 150, endPoint x: 73, endPoint y: 150, distance: 60.2
click at [82, 25] on icon at bounding box center [82, 24] width 4 height 4
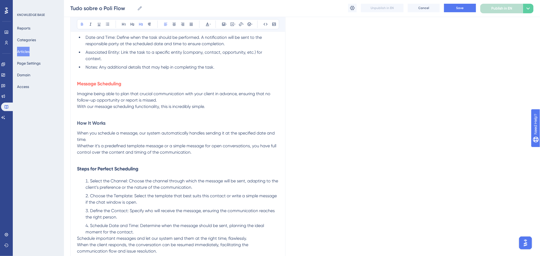
click at [112, 117] on h3 "How It Works" at bounding box center [178, 123] width 202 height 14
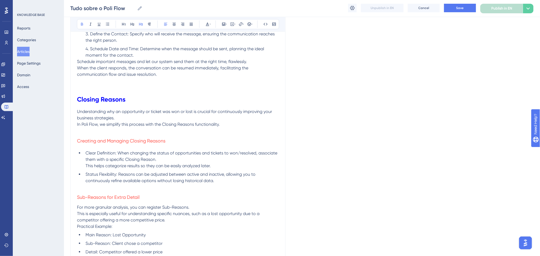
scroll to position [2308, 0]
drag, startPoint x: 171, startPoint y: 133, endPoint x: 70, endPoint y: 135, distance: 101.5
click at [82, 22] on icon at bounding box center [82, 24] width 4 height 4
drag, startPoint x: 146, startPoint y: 192, endPoint x: 78, endPoint y: 188, distance: 68.6
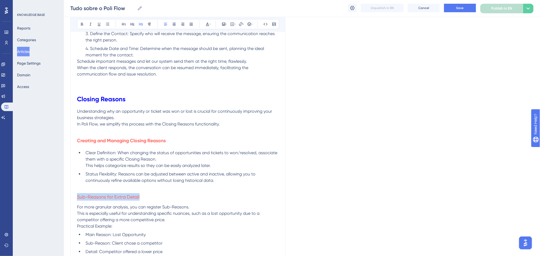
click at [78, 190] on h3 "Sub-Reasons for Extra Detail" at bounding box center [178, 197] width 202 height 14
click at [82, 26] on icon at bounding box center [82, 24] width 4 height 4
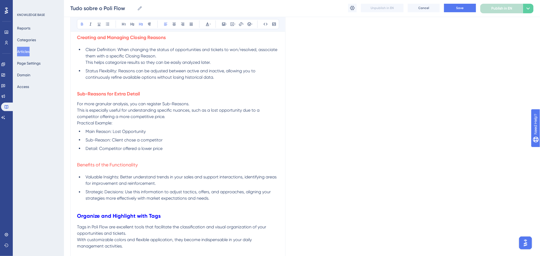
scroll to position [2450, 0]
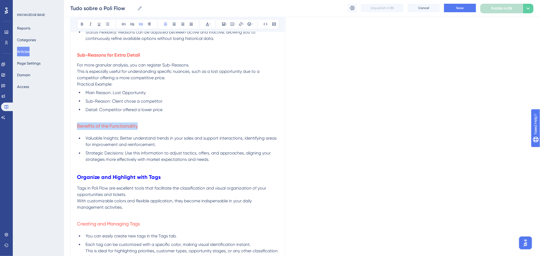
drag, startPoint x: 143, startPoint y: 122, endPoint x: 78, endPoint y: 112, distance: 65.8
click at [78, 120] on h3 "Benefits of the Functionality" at bounding box center [178, 127] width 202 height 14
click at [83, 25] on icon at bounding box center [82, 24] width 4 height 4
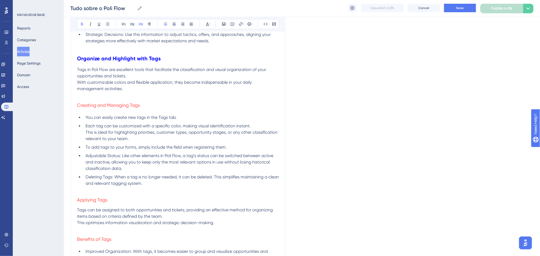
scroll to position [2557, 0]
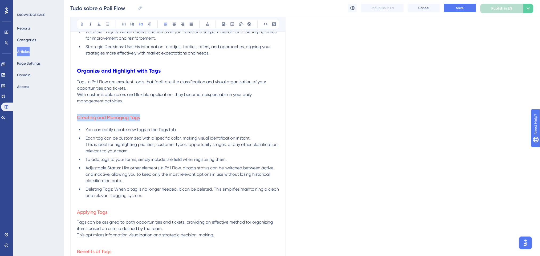
drag, startPoint x: 147, startPoint y: 110, endPoint x: 87, endPoint y: 59, distance: 78.2
click at [82, 26] on icon at bounding box center [82, 24] width 2 height 3
click at [165, 111] on h3 "Creating and Managing Tags" at bounding box center [178, 118] width 202 height 14
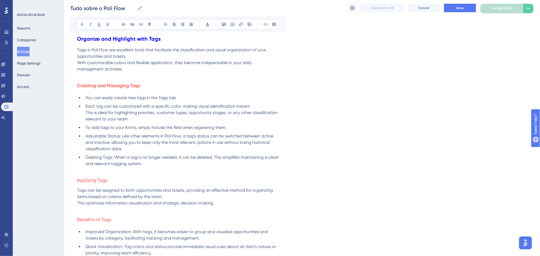
scroll to position [2628, 0]
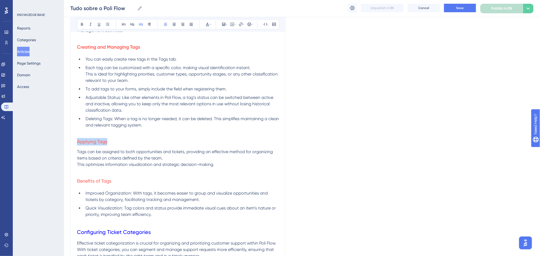
drag, startPoint x: 112, startPoint y: 137, endPoint x: 83, endPoint y: 79, distance: 66.0
click at [81, 25] on icon at bounding box center [82, 24] width 4 height 4
drag, startPoint x: 100, startPoint y: 176, endPoint x: 93, endPoint y: 52, distance: 124.0
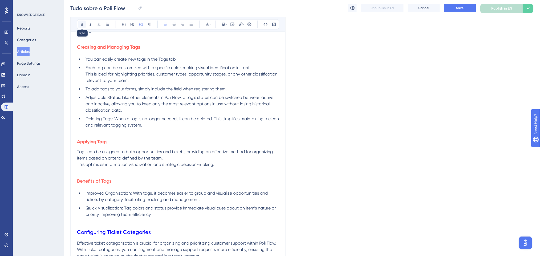
click at [83, 25] on icon at bounding box center [82, 24] width 4 height 4
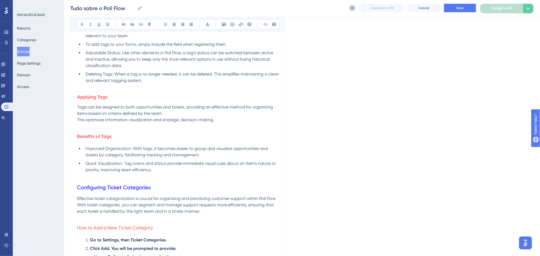
scroll to position [2734, 0]
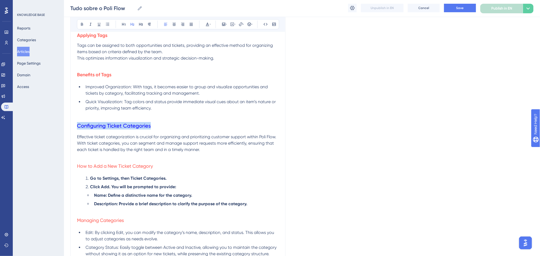
drag, startPoint x: 150, startPoint y: 121, endPoint x: 78, endPoint y: 118, distance: 72.5
click at [78, 118] on h2 "Configuring Ticket Categories" at bounding box center [178, 126] width 202 height 16
click at [82, 25] on icon at bounding box center [82, 24] width 4 height 4
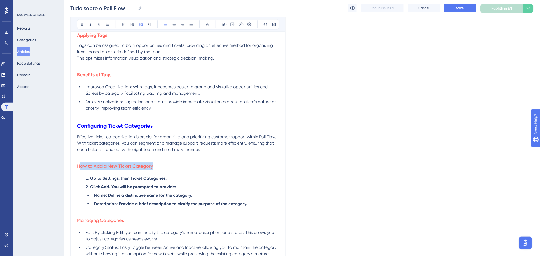
drag, startPoint x: 160, startPoint y: 159, endPoint x: 78, endPoint y: 160, distance: 82.3
click at [78, 160] on h3 "How to Add a New Ticket Category" at bounding box center [178, 167] width 202 height 14
click at [80, 23] on icon at bounding box center [82, 24] width 4 height 4
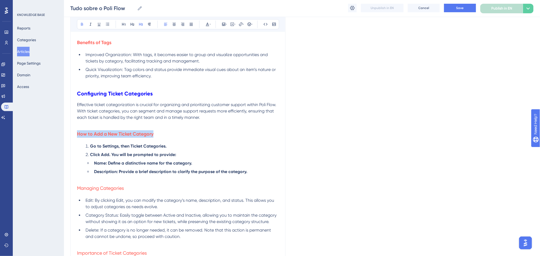
scroll to position [2805, 0]
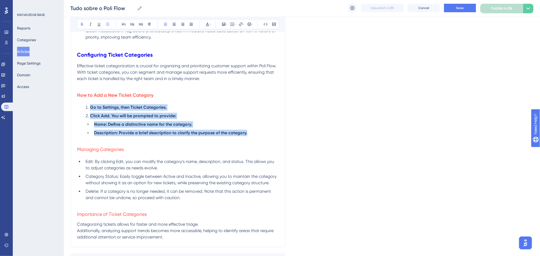
drag, startPoint x: 254, startPoint y: 128, endPoint x: 89, endPoint y: 99, distance: 167.8
click at [89, 104] on ol "Go to Settings, then Ticket Categories. Click Add. You will be prompted to prov…" at bounding box center [178, 120] width 202 height 32
click at [83, 24] on icon at bounding box center [82, 24] width 4 height 4
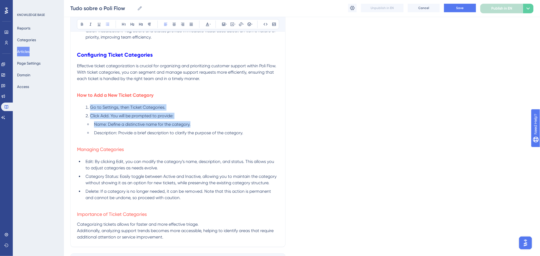
click at [274, 121] on li "Name: Define a distinctive name for the category." at bounding box center [185, 124] width 187 height 6
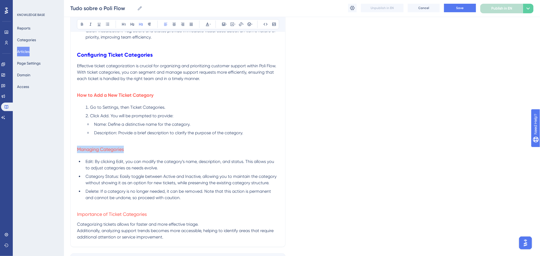
drag, startPoint x: 126, startPoint y: 143, endPoint x: 111, endPoint y: 51, distance: 93.1
click at [82, 23] on icon at bounding box center [82, 24] width 4 height 4
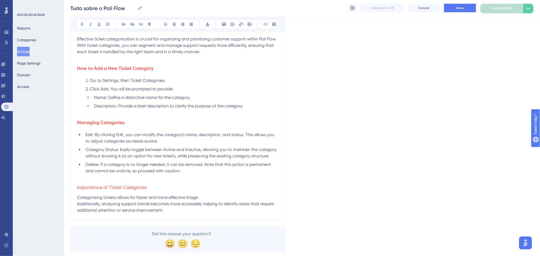
scroll to position [2839, 0]
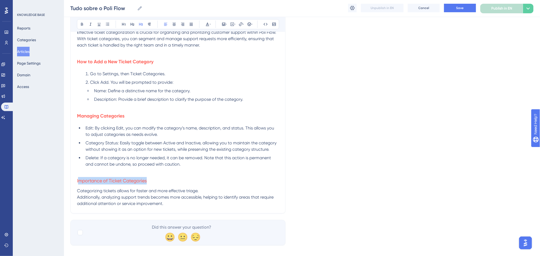
drag, startPoint x: 152, startPoint y: 176, endPoint x: 78, endPoint y: 177, distance: 74.3
click at [78, 177] on h3 "Importance of Ticket Categories" at bounding box center [178, 181] width 202 height 14
click at [154, 175] on h3 "Importance of Ticket Categories" at bounding box center [178, 181] width 202 height 14
drag, startPoint x: 154, startPoint y: 175, endPoint x: 90, endPoint y: 110, distance: 91.5
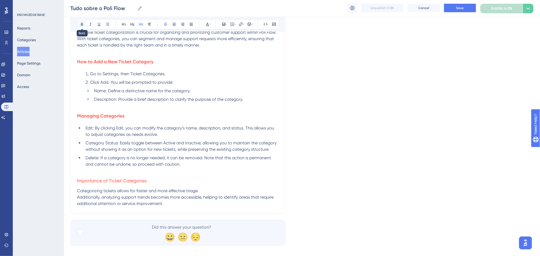
click at [80, 24] on icon at bounding box center [82, 24] width 4 height 4
drag, startPoint x: 457, startPoint y: 46, endPoint x: 467, endPoint y: 12, distance: 35.8
click at [467, 7] on button "Save" at bounding box center [460, 8] width 32 height 9
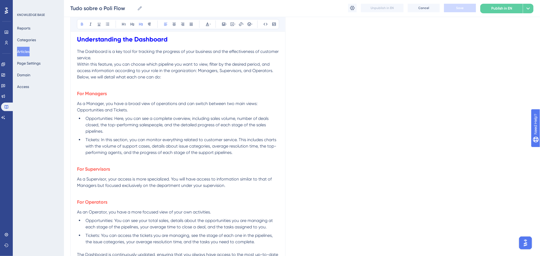
scroll to position [0, 0]
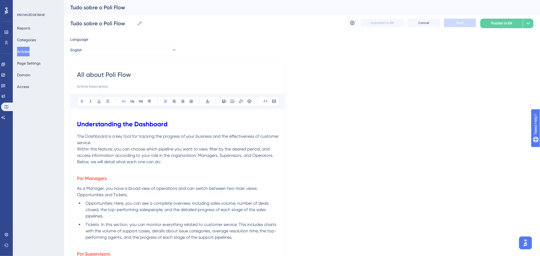
click at [176, 122] on h1 "Understanding the Dashboard" at bounding box center [178, 124] width 202 height 18
click at [79, 124] on strong "Understanding the Dashboard" at bounding box center [122, 124] width 91 height 8
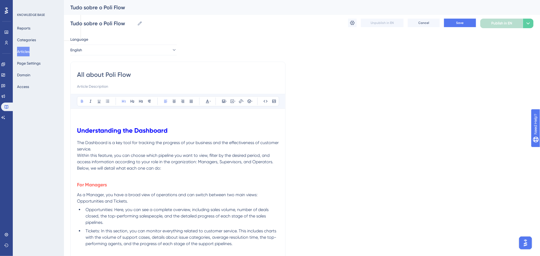
click at [81, 121] on p at bounding box center [178, 118] width 202 height 6
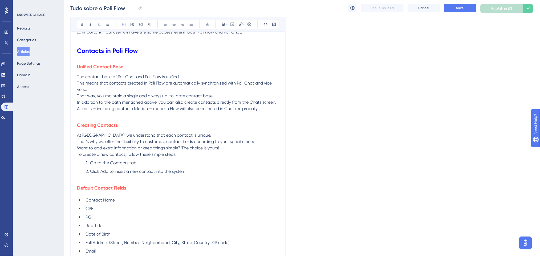
scroll to position [604, 0]
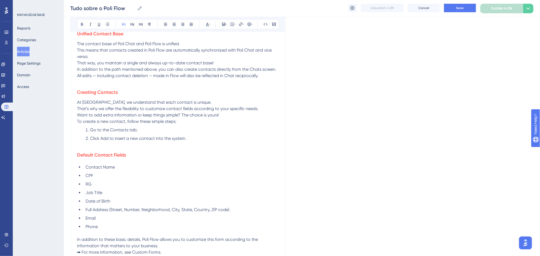
click at [191, 140] on li "Click Add to insert a new contact into the system." at bounding box center [181, 139] width 196 height 6
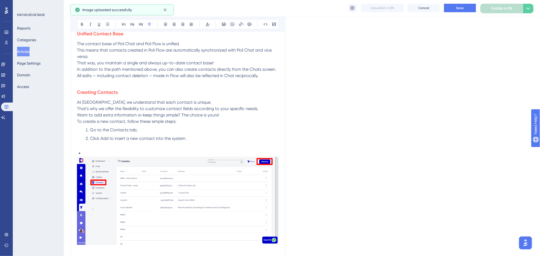
click at [96, 154] on li at bounding box center [181, 153] width 196 height 6
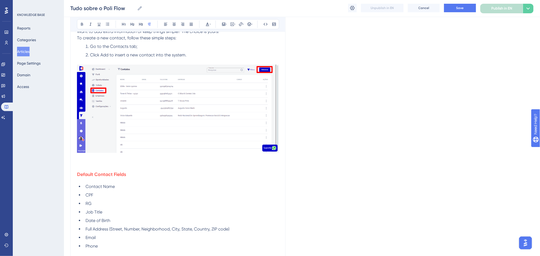
scroll to position [675, 0]
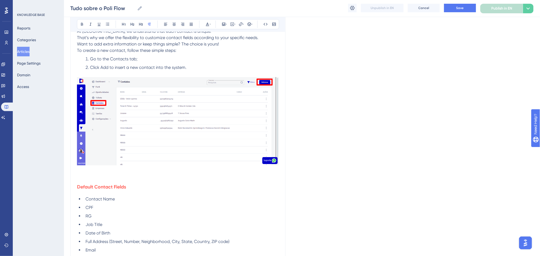
click at [97, 177] on p at bounding box center [178, 177] width 202 height 6
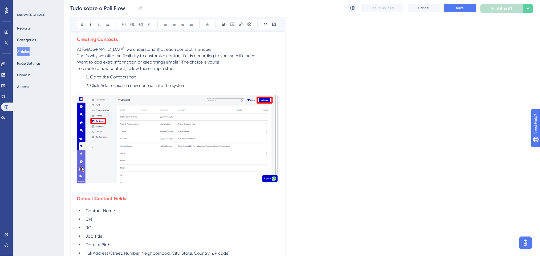
scroll to position [639, 0]
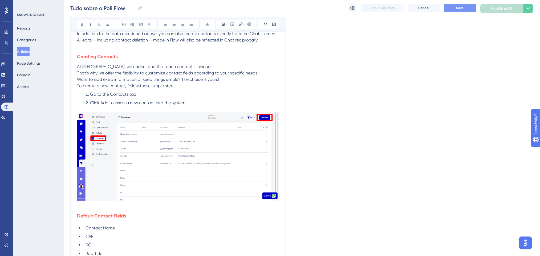
click at [460, 9] on span "Save" at bounding box center [459, 8] width 7 height 4
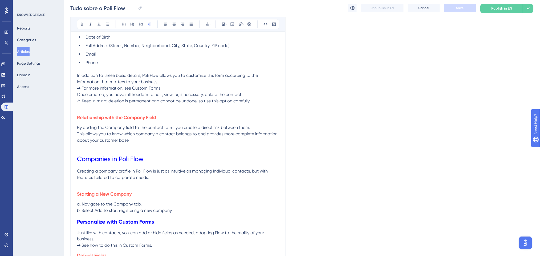
scroll to position [852, 0]
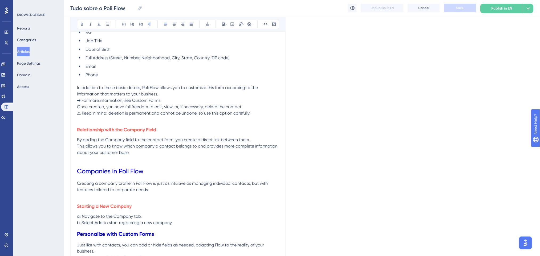
click at [163, 151] on p "This allows you to know which company a contact belongs to and provides more co…" at bounding box center [178, 149] width 202 height 13
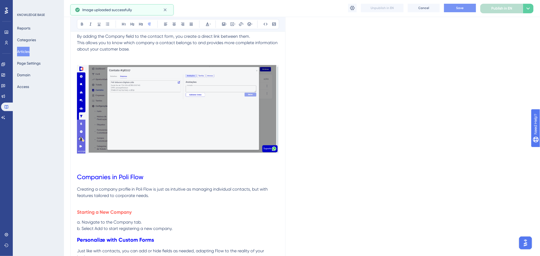
scroll to position [994, 0]
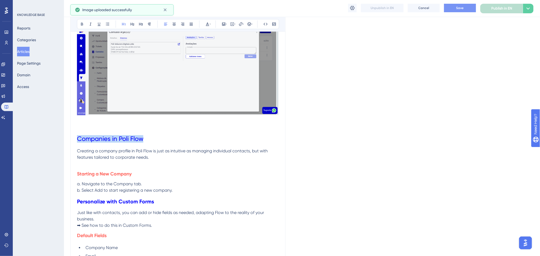
drag, startPoint x: 154, startPoint y: 140, endPoint x: 68, endPoint y: 139, distance: 86.3
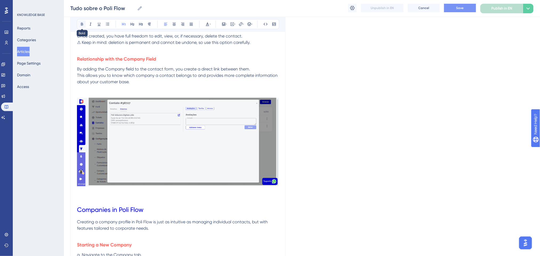
click at [84, 22] on button at bounding box center [81, 24] width 7 height 7
click at [218, 168] on img at bounding box center [178, 142] width 202 height 88
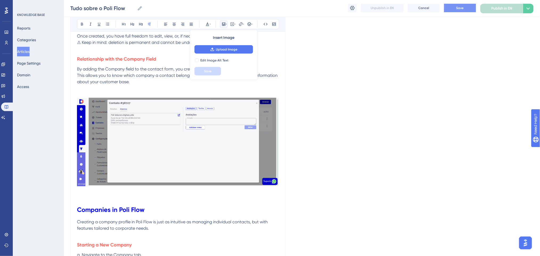
click at [223, 198] on p at bounding box center [178, 198] width 202 height 6
click at [130, 92] on p at bounding box center [178, 140] width 202 height 97
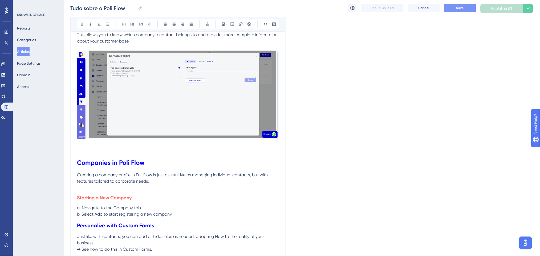
scroll to position [994, 0]
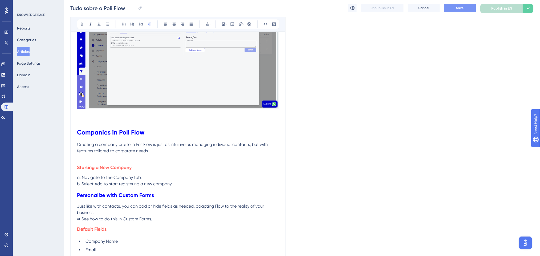
click at [465, 9] on button "Save" at bounding box center [460, 8] width 32 height 9
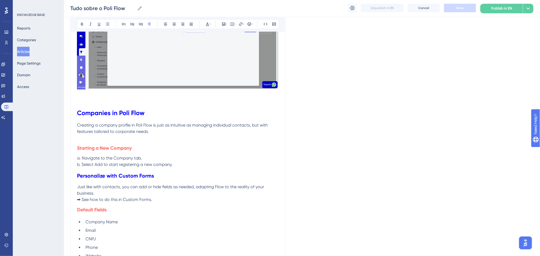
scroll to position [1030, 0]
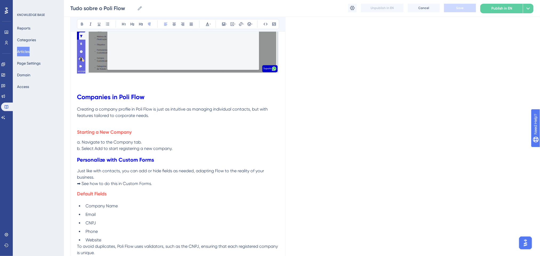
click at [194, 149] on p "a. Navigate to the Company tab. b. Select Add to start registering a new compan…" at bounding box center [178, 146] width 202 height 13
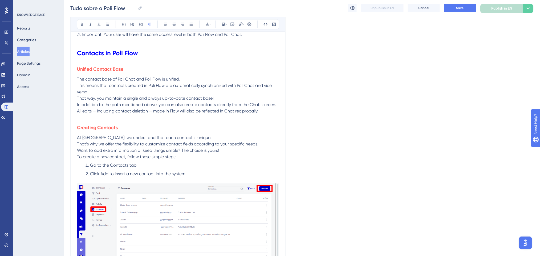
scroll to position [675, 0]
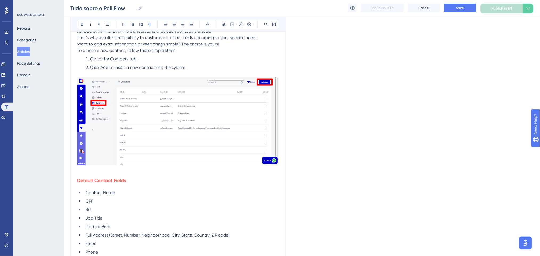
click at [277, 168] on p at bounding box center [178, 171] width 202 height 6
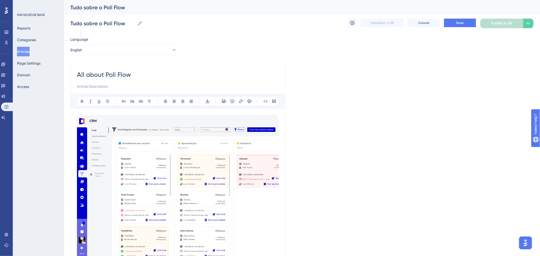
scroll to position [107, 0]
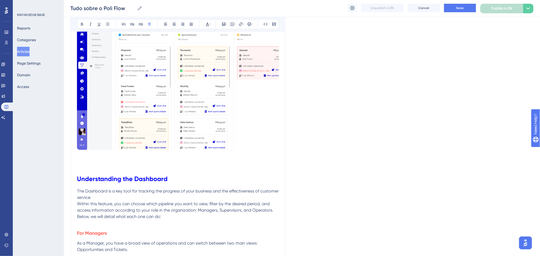
click at [162, 165] on h1 at bounding box center [178, 161] width 202 height 18
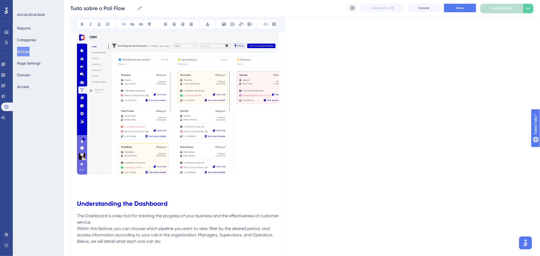
scroll to position [71, 0]
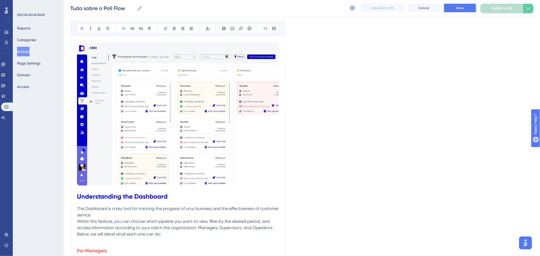
click at [180, 192] on h1 "Understanding the Dashboard" at bounding box center [178, 197] width 202 height 18
click at [78, 198] on strong "Understanding the Dashboard" at bounding box center [122, 197] width 91 height 8
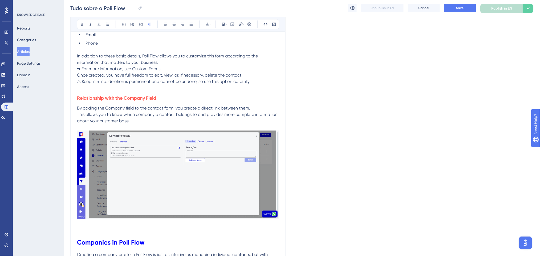
scroll to position [746, 0]
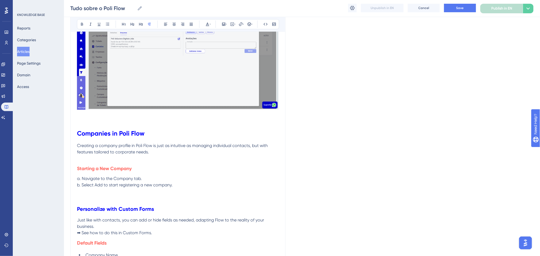
click at [255, 116] on p at bounding box center [178, 115] width 202 height 6
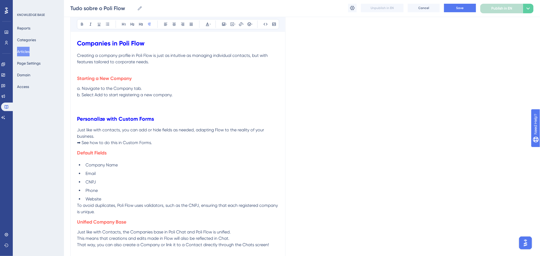
scroll to position [639, 0]
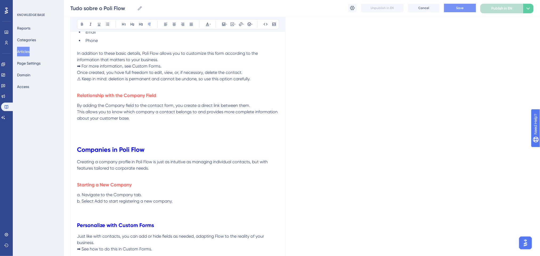
click at [463, 9] on span "Save" at bounding box center [459, 8] width 7 height 4
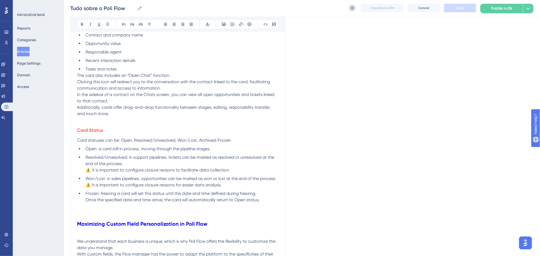
scroll to position [1421, 0]
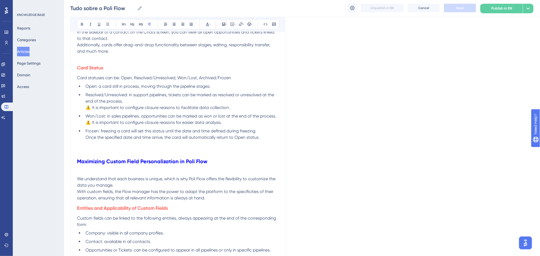
click at [91, 107] on span "⚠️ It is important to configure closure reasons to facilitate data collection." at bounding box center [157, 107] width 144 height 5
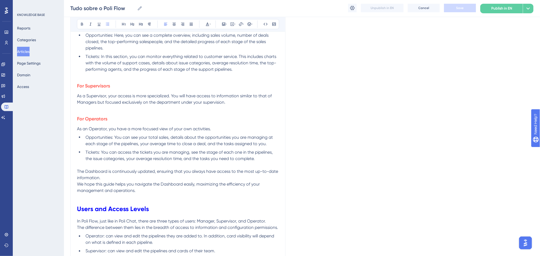
scroll to position [249, 0]
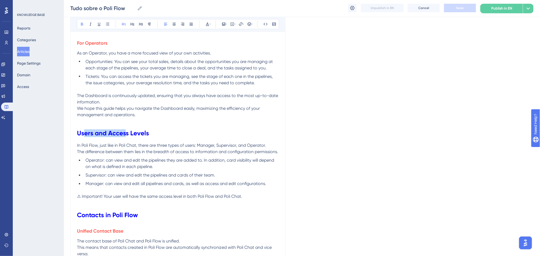
drag, startPoint x: 96, startPoint y: 137, endPoint x: 135, endPoint y: 134, distance: 39.5
click at [135, 134] on strong "Users and Access Levels" at bounding box center [113, 134] width 72 height 8
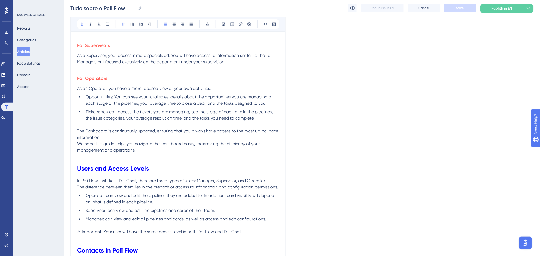
click at [158, 136] on p "The Dashboard is continuously updated, ensuring that you always have access to …" at bounding box center [178, 134] width 202 height 13
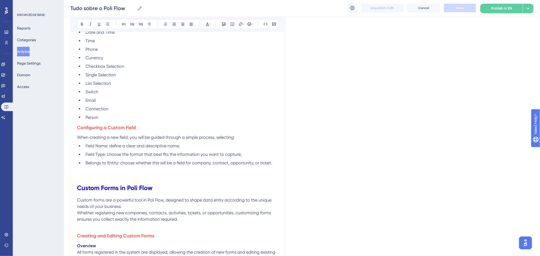
scroll to position [1776, 0]
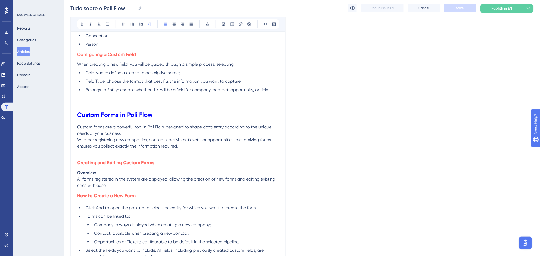
click at [84, 107] on h1 "Custom Forms in Poli Flow" at bounding box center [178, 115] width 202 height 18
drag, startPoint x: 89, startPoint y: 93, endPoint x: 83, endPoint y: 103, distance: 11.2
click at [88, 94] on p at bounding box center [178, 96] width 202 height 6
click at [83, 105] on p at bounding box center [178, 103] width 202 height 6
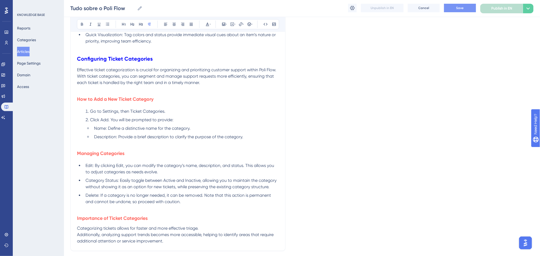
scroll to position [2871, 0]
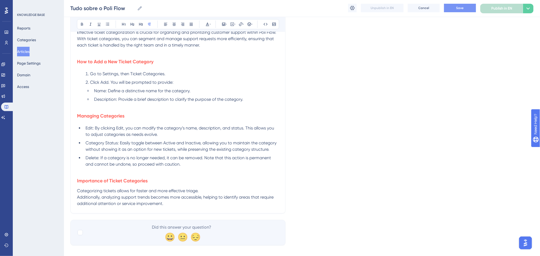
click at [452, 5] on button "Save" at bounding box center [460, 8] width 32 height 9
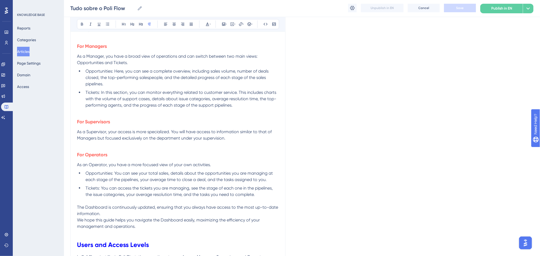
scroll to position [0, 0]
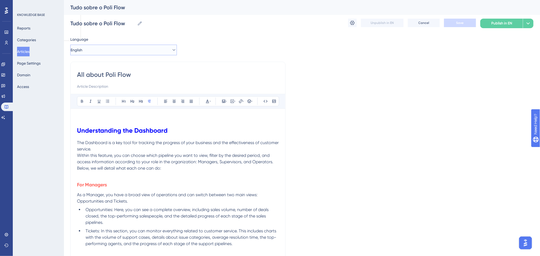
click at [159, 51] on button "English" at bounding box center [123, 50] width 107 height 11
click at [158, 64] on span "Published with pending draft" at bounding box center [143, 66] width 44 height 4
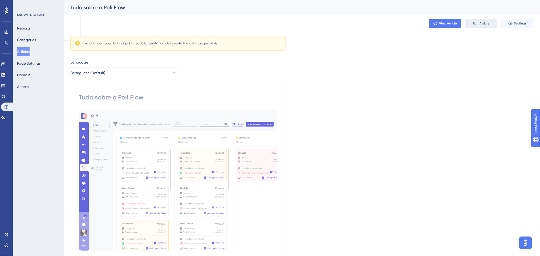
click at [480, 24] on span "Edit Article" at bounding box center [481, 23] width 17 height 4
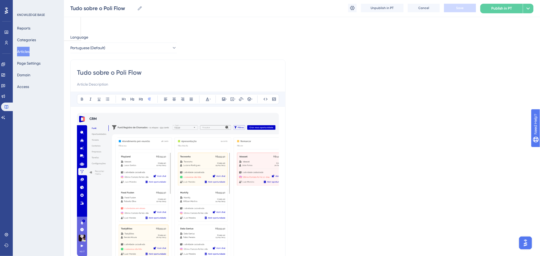
scroll to position [3719, 0]
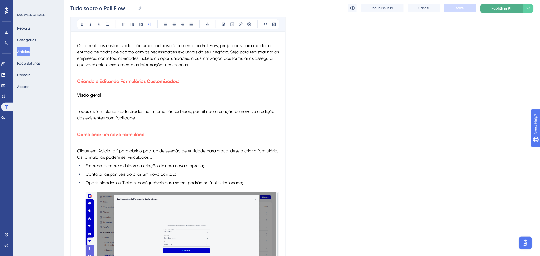
click at [496, 8] on span "Publish in PT" at bounding box center [501, 8] width 21 height 6
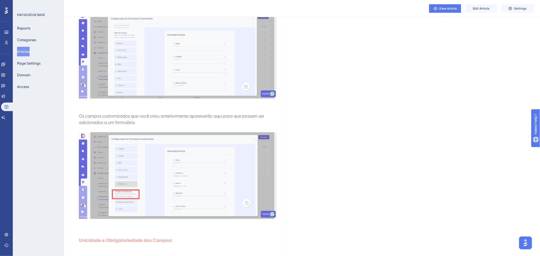
scroll to position [3932, 0]
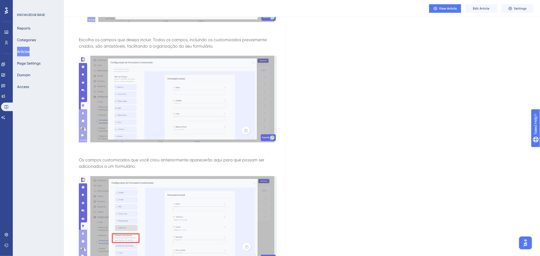
click at [30, 50] on button "Articles" at bounding box center [23, 52] width 13 height 10
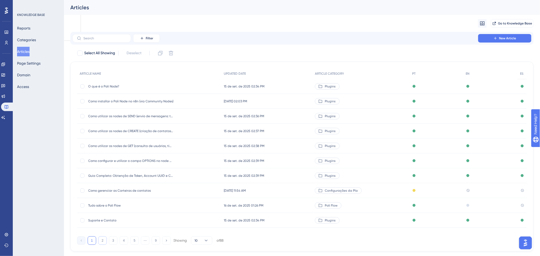
click at [103, 242] on button "2" at bounding box center [102, 241] width 9 height 9
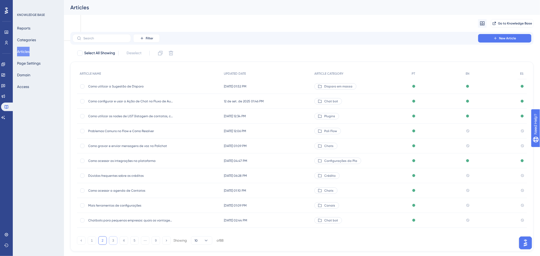
click at [113, 242] on button "3" at bounding box center [113, 241] width 9 height 9
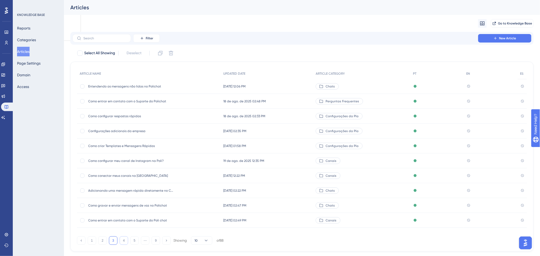
click at [120, 242] on button "4" at bounding box center [124, 241] width 9 height 9
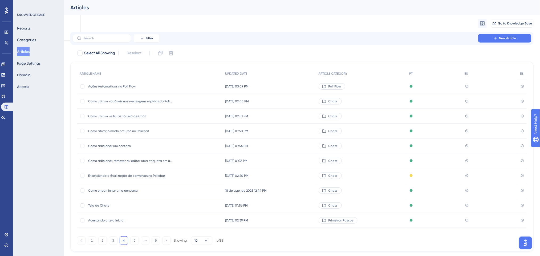
click at [121, 222] on span "Acessando a tela inicial" at bounding box center [130, 221] width 85 height 4
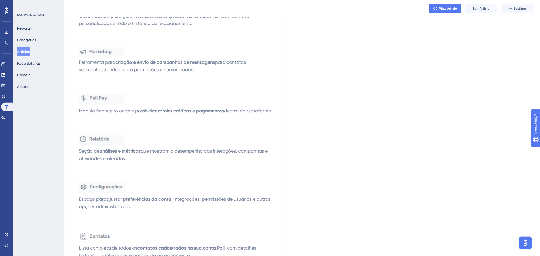
scroll to position [363, 0]
click at [22, 51] on button "Articles" at bounding box center [23, 52] width 13 height 10
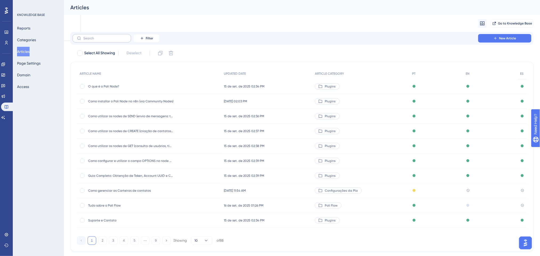
click at [100, 35] on label at bounding box center [101, 38] width 59 height 9
click at [100, 36] on input "text" at bounding box center [104, 38] width 43 height 4
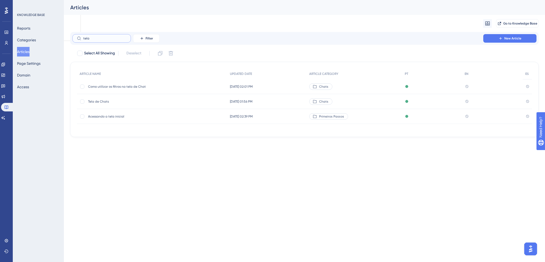
type input "tela"
click at [116, 117] on span "Acessando a tela inicial" at bounding box center [130, 116] width 85 height 4
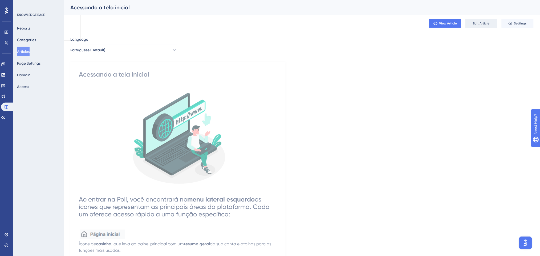
click at [483, 23] on span "Edit Article" at bounding box center [481, 23] width 17 height 4
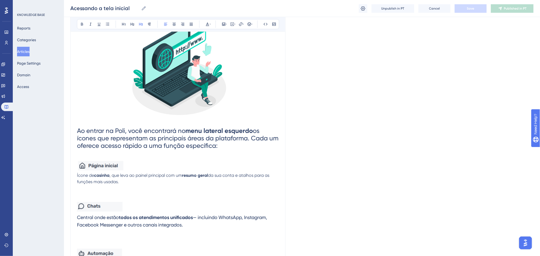
scroll to position [142, 0]
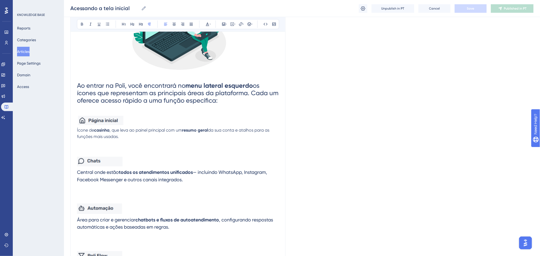
click at [88, 131] on span "Ícone de" at bounding box center [85, 130] width 17 height 5
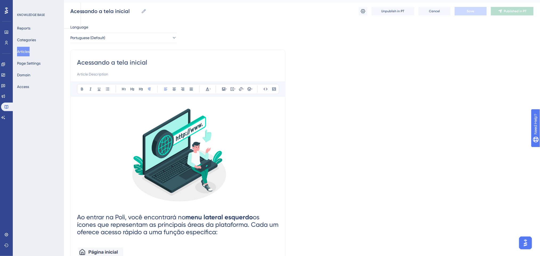
scroll to position [0, 0]
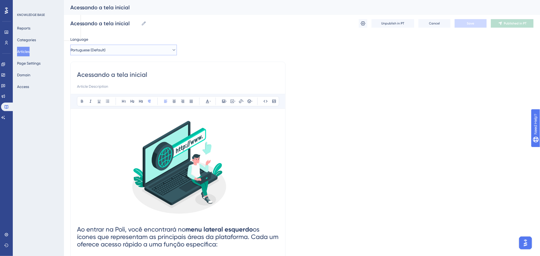
click at [103, 45] on button "Portuguese (Default)" at bounding box center [123, 50] width 107 height 11
click at [208, 157] on img at bounding box center [178, 167] width 202 height 104
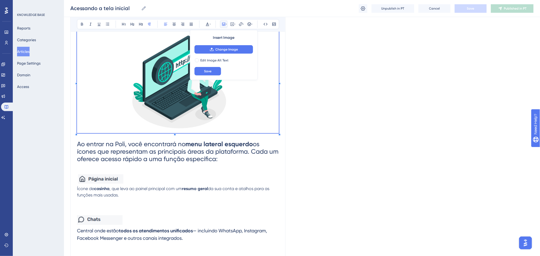
scroll to position [71, 0]
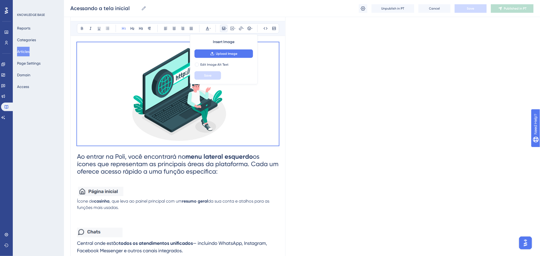
drag, startPoint x: 234, startPoint y: 123, endPoint x: 74, endPoint y: 32, distance: 183.2
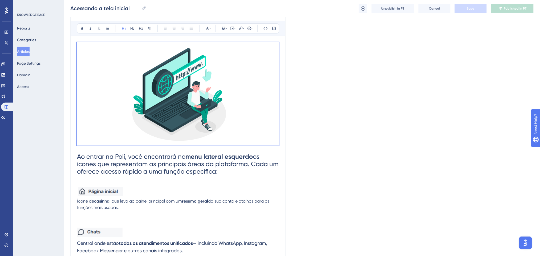
copy div "Ao entrar na Poli, você encontrará no menu lateral esquerdo os ícones que repre…"
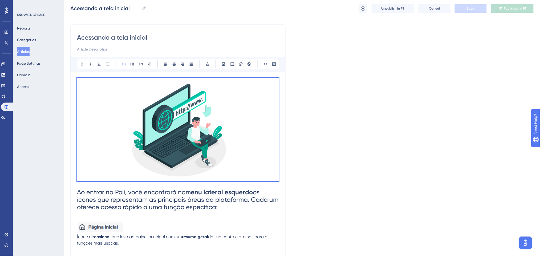
scroll to position [0, 0]
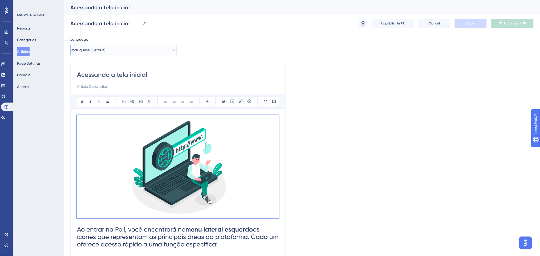
click at [113, 50] on button "Portuguese (Default)" at bounding box center [123, 50] width 107 height 11
click at [107, 78] on button "English English No translation" at bounding box center [124, 77] width 100 height 11
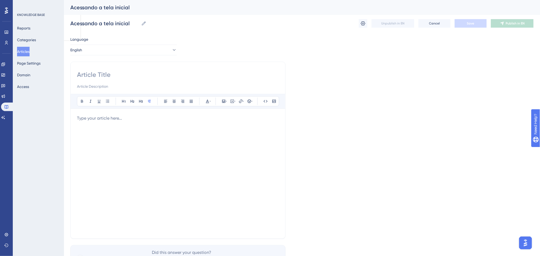
click at [116, 120] on p at bounding box center [178, 118] width 202 height 6
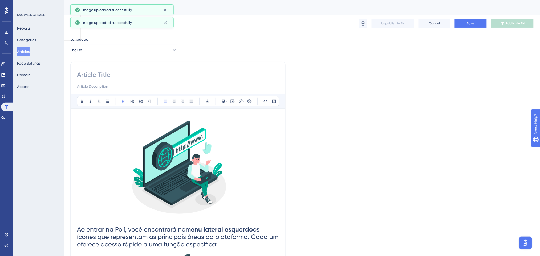
scroll to position [177, 0]
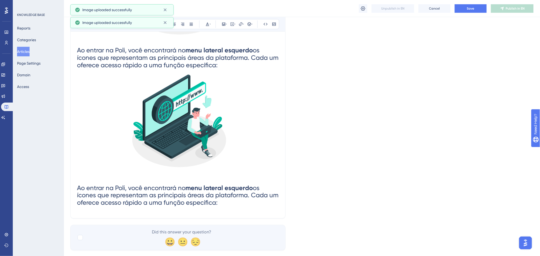
click at [231, 179] on h1 "Ao entrar na Poli, você encontrará no menu lateral esquerdo os ícones que repre…" at bounding box center [178, 110] width 202 height 138
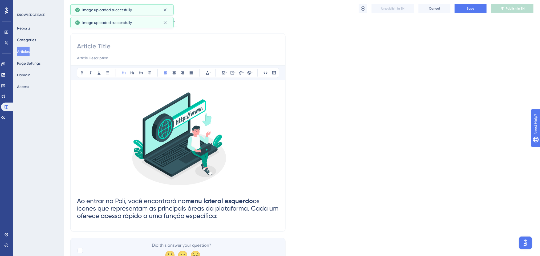
scroll to position [15, 0]
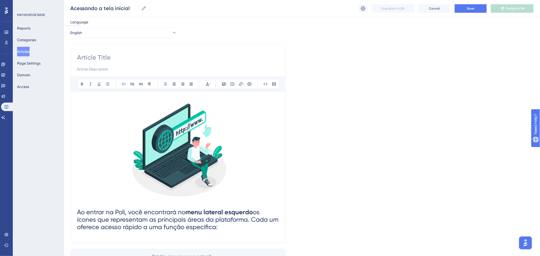
drag, startPoint x: 231, startPoint y: 227, endPoint x: 75, endPoint y: 210, distance: 156.8
click at [75, 210] on div "Bold Italic Underline Bullet Point Heading 1 Heading 2 Heading 3 Normal Align L…" at bounding box center [177, 143] width 215 height 199
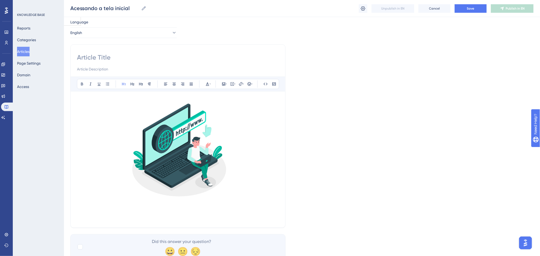
scroll to position [36, 0]
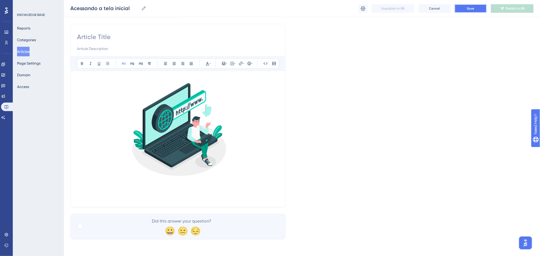
click at [476, 10] on button "Save" at bounding box center [471, 8] width 32 height 9
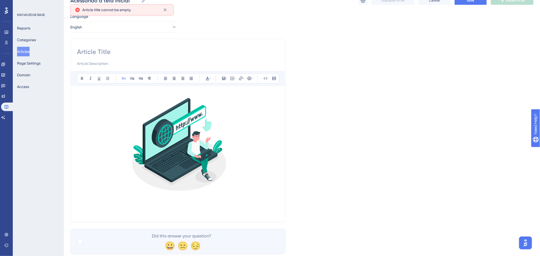
scroll to position [35, 0]
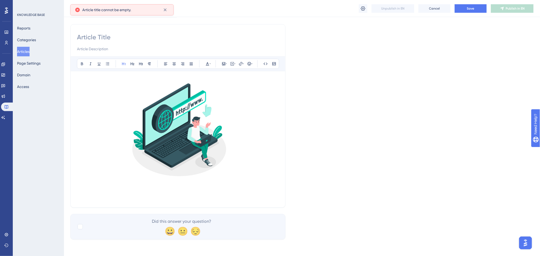
click at [109, 36] on input at bounding box center [178, 37] width 202 height 9
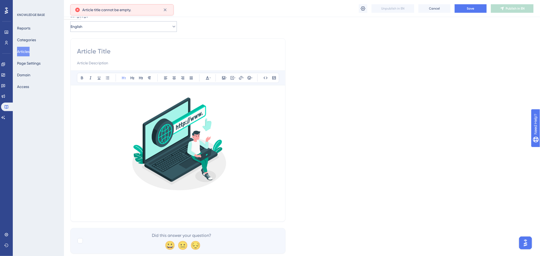
scroll to position [0, 0]
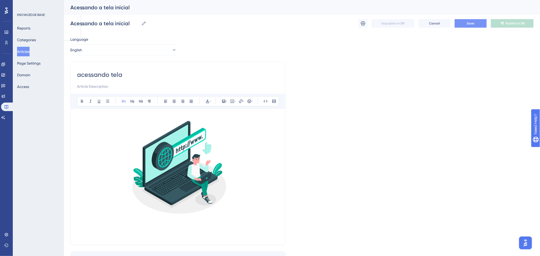
type input "acessando tela"
click at [470, 26] on button "Save" at bounding box center [471, 23] width 32 height 9
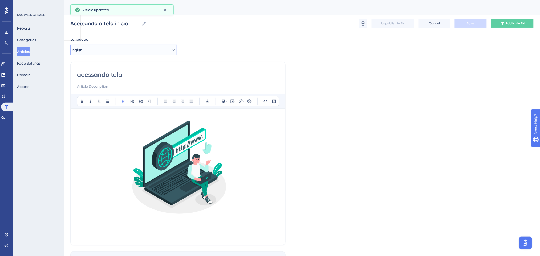
click at [143, 50] on button "English" at bounding box center [123, 50] width 107 height 11
click at [91, 69] on span "Portuguese (Default)" at bounding box center [95, 66] width 35 height 6
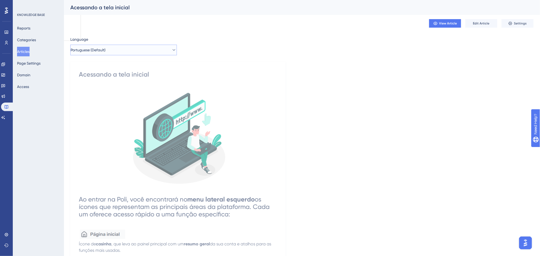
click at [102, 51] on span "Portuguese (Default)" at bounding box center [88, 50] width 35 height 6
click at [95, 77] on button "English English Draft" at bounding box center [124, 77] width 100 height 11
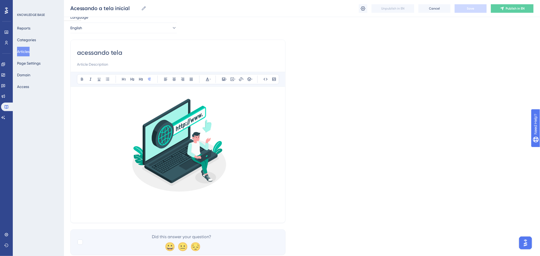
scroll to position [36, 0]
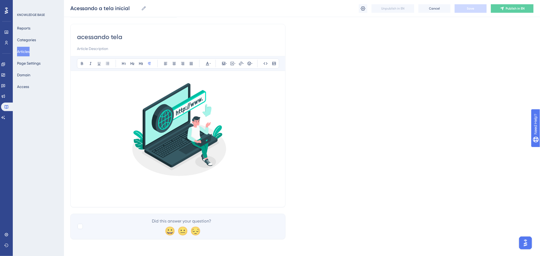
click at [129, 201] on h1 at bounding box center [178, 192] width 202 height 18
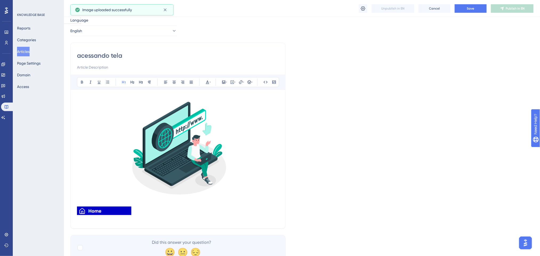
scroll to position [0, 0]
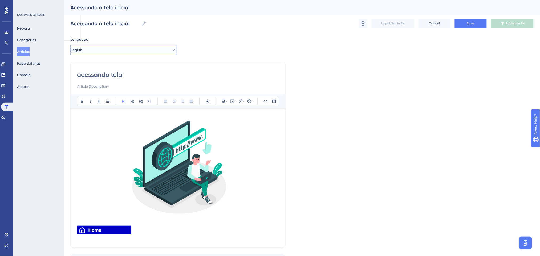
click at [104, 51] on button "English" at bounding box center [123, 50] width 107 height 11
click at [474, 23] on span "Save" at bounding box center [470, 23] width 7 height 4
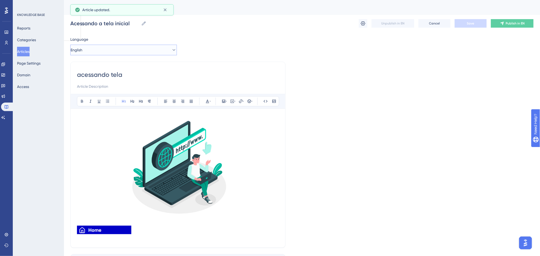
click at [112, 51] on button "English" at bounding box center [123, 50] width 107 height 11
click at [104, 66] on span "Portuguese (Default)" at bounding box center [95, 66] width 35 height 6
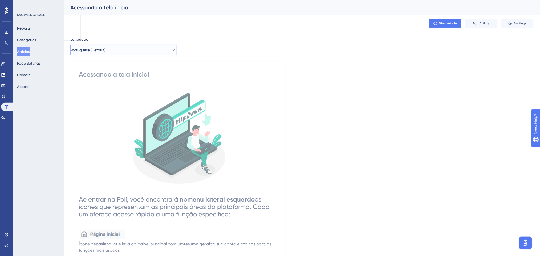
click at [123, 47] on button "Portuguese (Default)" at bounding box center [123, 50] width 107 height 11
click at [112, 74] on button "English English Draft" at bounding box center [124, 77] width 100 height 11
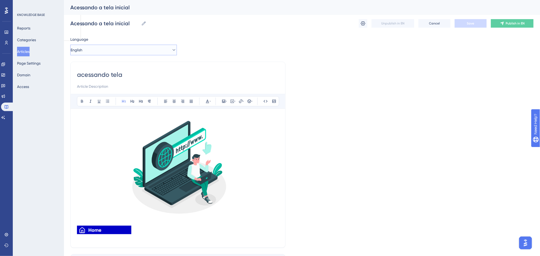
click at [109, 55] on button "English" at bounding box center [123, 50] width 107 height 11
click at [97, 68] on span "Portuguese (Default)" at bounding box center [95, 66] width 35 height 6
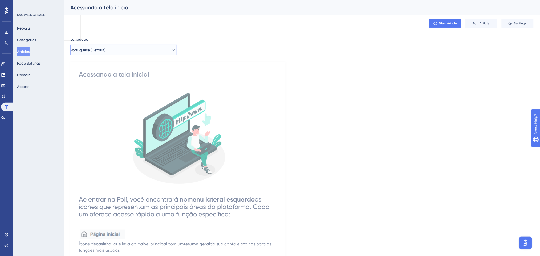
click at [122, 45] on button "Portuguese (Default)" at bounding box center [123, 50] width 107 height 11
click at [111, 73] on button "English English Draft" at bounding box center [124, 77] width 100 height 11
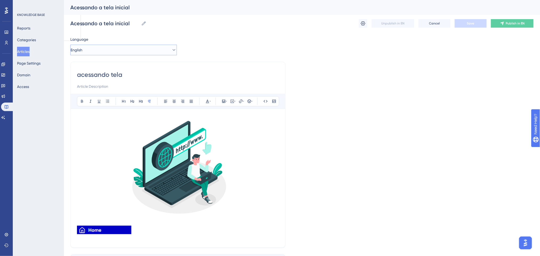
click at [115, 51] on button "English" at bounding box center [123, 50] width 107 height 11
click at [108, 65] on span "Portuguese (Default)" at bounding box center [95, 66] width 35 height 6
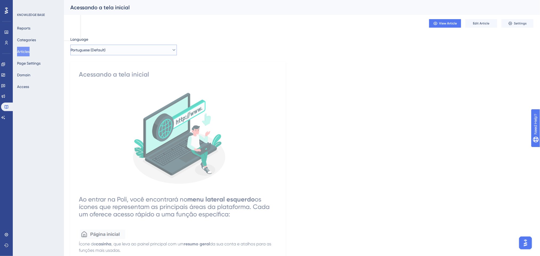
click at [115, 47] on button "Portuguese (Default)" at bounding box center [123, 50] width 107 height 11
click at [95, 76] on button "English English Draft" at bounding box center [124, 77] width 100 height 11
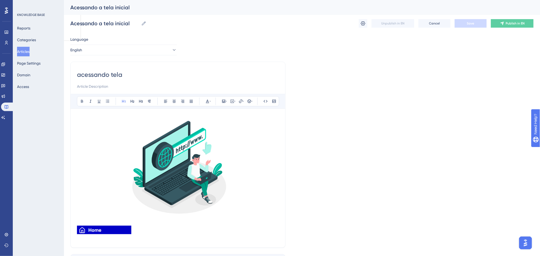
click at [230, 164] on img at bounding box center [178, 167] width 202 height 104
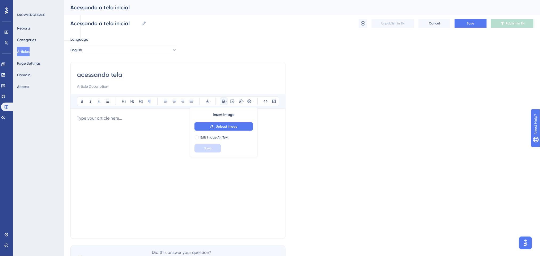
click at [469, 30] on div "Acessando a tela inicial Acessando a tela inicial Unpublish in EN Cancel Save P…" at bounding box center [301, 23] width 463 height 17
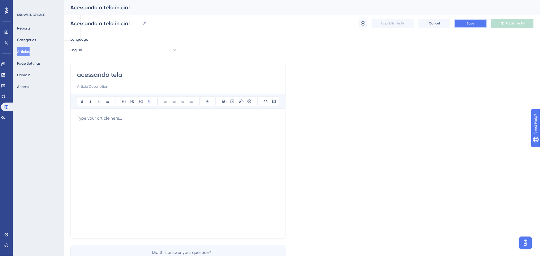
click at [472, 27] on button "Save" at bounding box center [471, 23] width 32 height 9
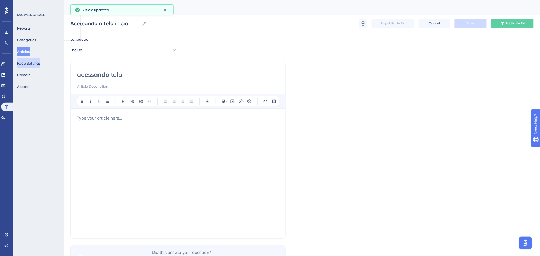
drag, startPoint x: 169, startPoint y: 72, endPoint x: 34, endPoint y: 68, distance: 134.3
click at [64, 68] on div "Performance Users Engagement Widgets Feedback Product Updates Knowledge Base AI…" at bounding box center [302, 140] width 476 height 280
click at [475, 22] on button "Save" at bounding box center [471, 23] width 32 height 9
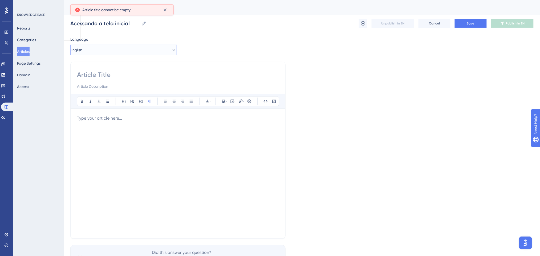
click at [100, 48] on button "English" at bounding box center [123, 50] width 107 height 11
click at [103, 64] on span "Portuguese (Default)" at bounding box center [95, 66] width 35 height 6
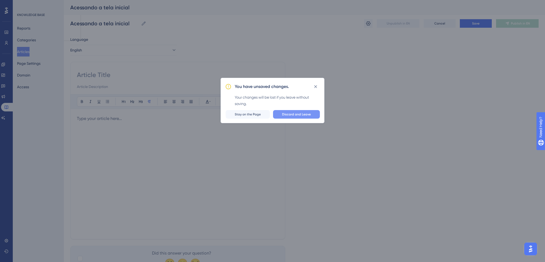
click at [285, 113] on span "Discard and Leave" at bounding box center [296, 114] width 29 height 4
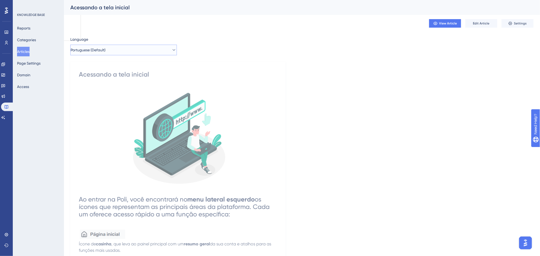
click at [105, 51] on span "Portuguese (Default)" at bounding box center [88, 50] width 35 height 6
click at [106, 77] on button "English English Draft" at bounding box center [124, 77] width 100 height 11
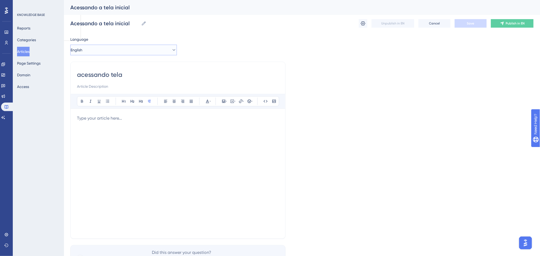
click at [112, 50] on button "English" at bounding box center [123, 50] width 107 height 11
click at [105, 68] on span "Portuguese (Default)" at bounding box center [95, 66] width 35 height 6
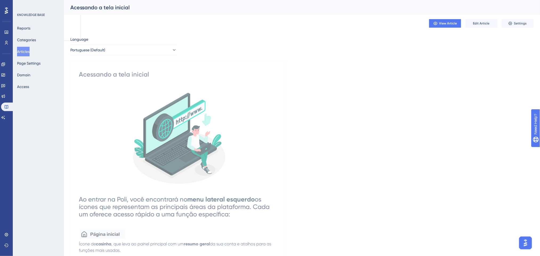
click at [26, 50] on button "Articles" at bounding box center [23, 52] width 13 height 10
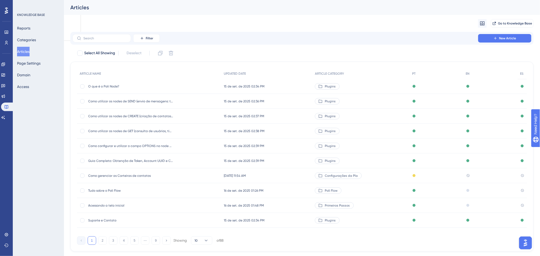
scroll to position [12, 0]
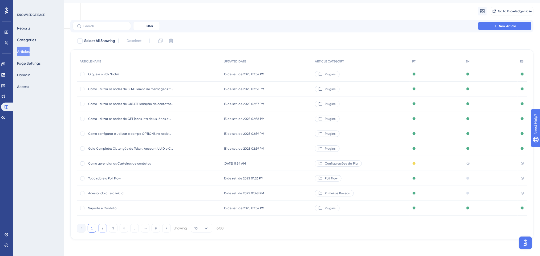
click at [103, 227] on button "2" at bounding box center [102, 229] width 9 height 9
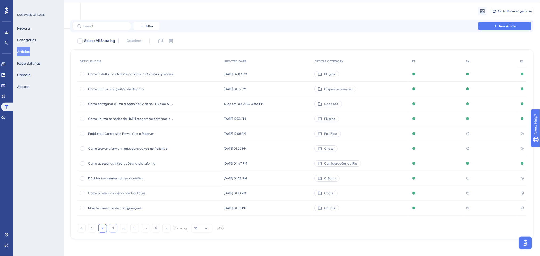
click at [112, 228] on button "3" at bounding box center [113, 229] width 9 height 9
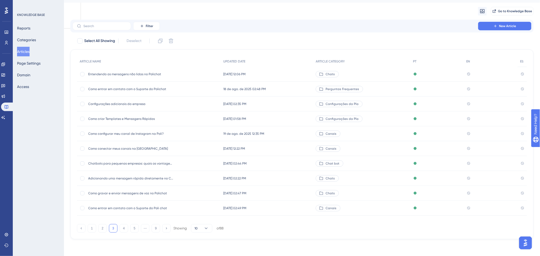
click at [157, 87] on span "Como entrar em contato com o Suporte do Polichat" at bounding box center [130, 89] width 85 height 4
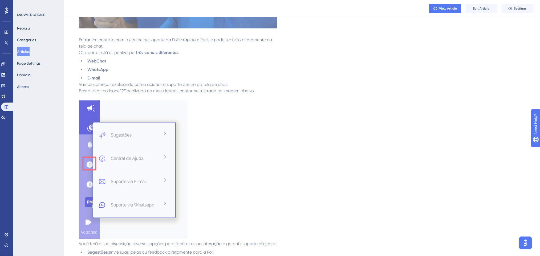
scroll to position [249, 0]
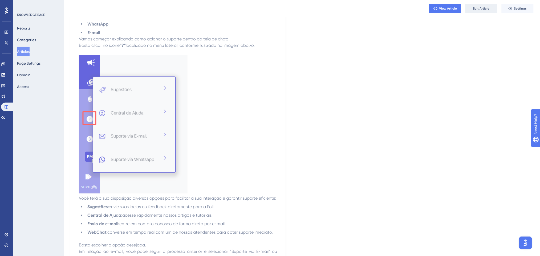
click at [482, 5] on button "Edit Article" at bounding box center [481, 8] width 32 height 9
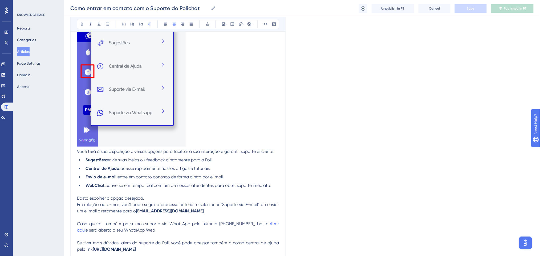
scroll to position [213, 0]
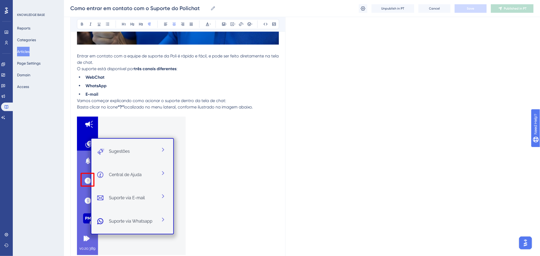
click at [26, 50] on button "Articles" at bounding box center [23, 52] width 13 height 10
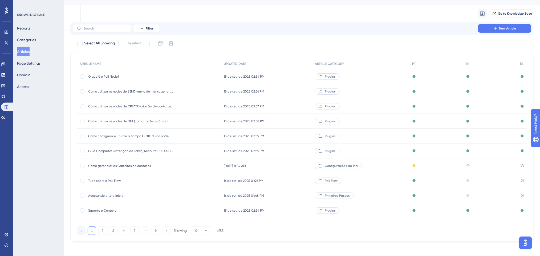
scroll to position [12, 0]
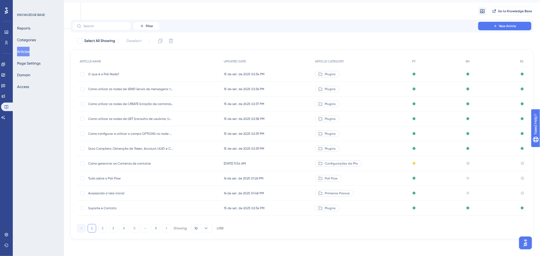
click at [98, 229] on button "2" at bounding box center [102, 229] width 9 height 9
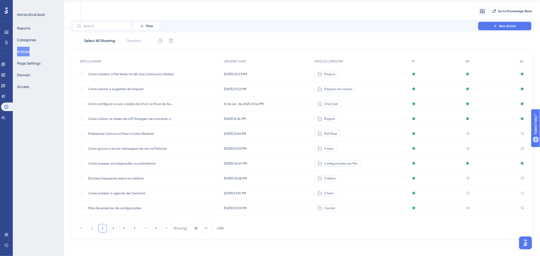
click at [203, 166] on div "Como acessar as integrações na plataforma Como acessar as integrações na plataf…" at bounding box center [149, 163] width 144 height 15
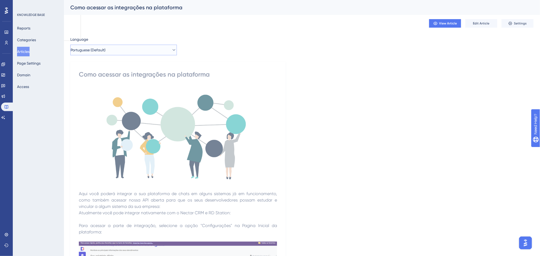
click at [164, 47] on button "Portuguese (Default)" at bounding box center [123, 50] width 107 height 11
click at [141, 74] on button "English English Published" at bounding box center [124, 77] width 100 height 11
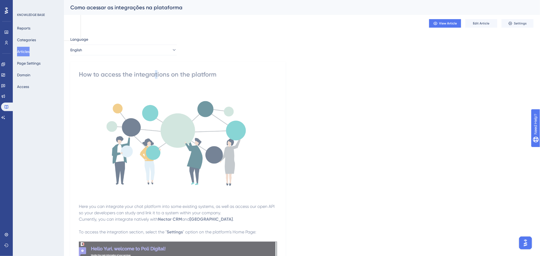
click at [161, 55] on button "English" at bounding box center [123, 50] width 107 height 11
click at [30, 49] on button "Articles" at bounding box center [23, 52] width 13 height 10
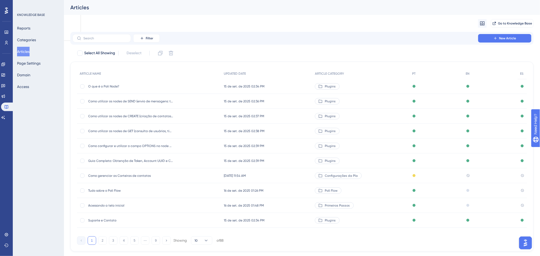
click at [100, 190] on span "Tudo sobre o Poli Flow" at bounding box center [130, 191] width 85 height 4
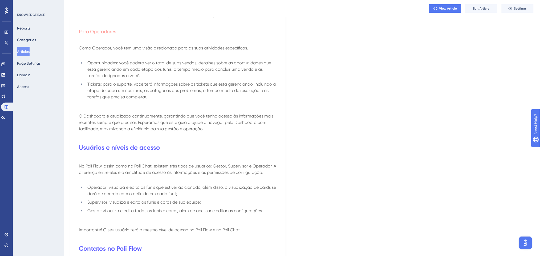
scroll to position [426, 0]
click at [481, 9] on span "Edit Article" at bounding box center [481, 8] width 17 height 4
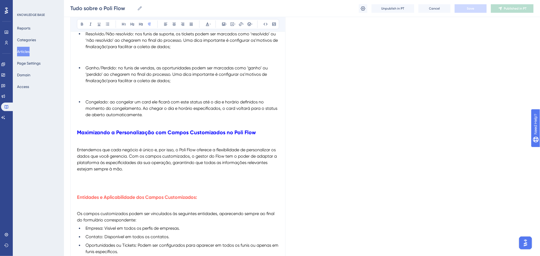
scroll to position [3078, 0]
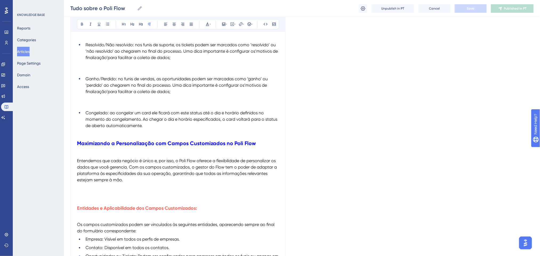
click at [28, 54] on button "Articles" at bounding box center [23, 52] width 13 height 10
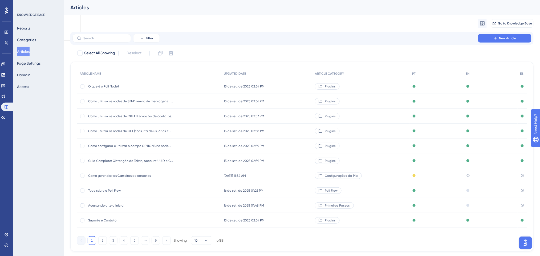
click at [17, 47] on button "Articles" at bounding box center [23, 52] width 13 height 10
